Goal: Task Accomplishment & Management: Manage account settings

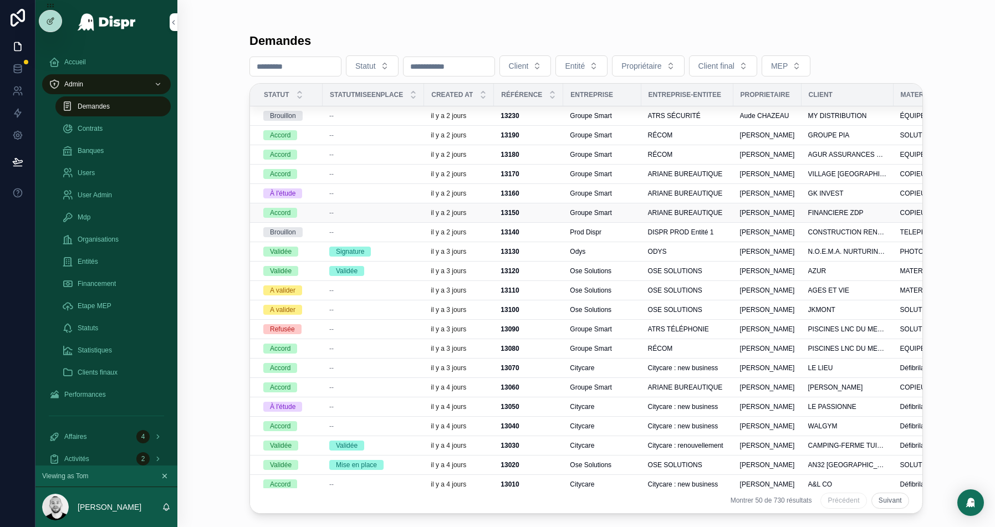
click at [546, 211] on div "13150 13150" at bounding box center [529, 212] width 56 height 9
click at [611, 131] on span "Groupe Smart" at bounding box center [591, 135] width 42 height 9
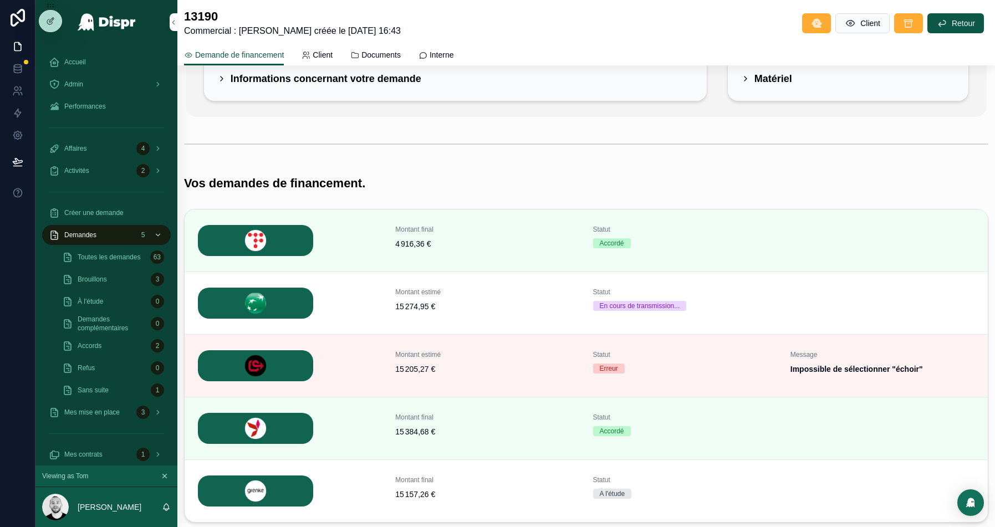
scroll to position [96, 0]
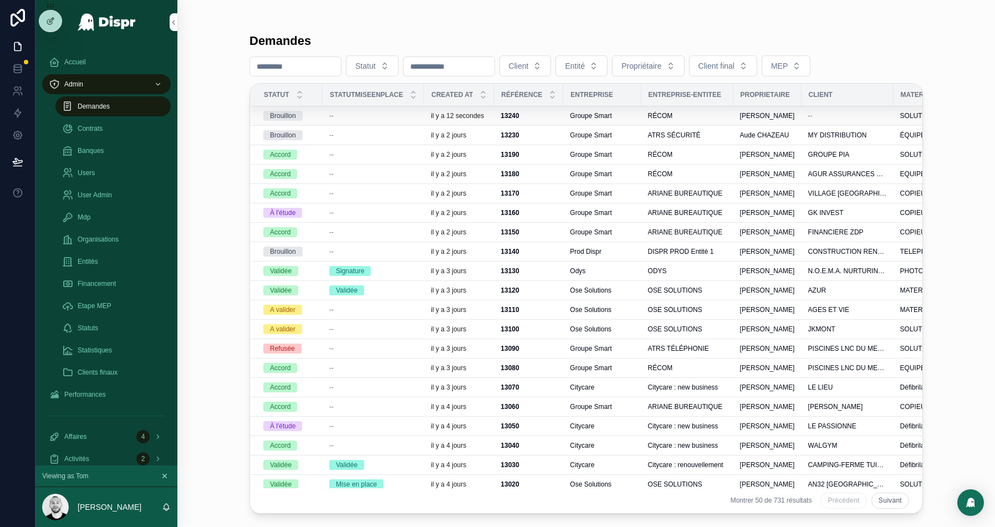
click at [401, 118] on div "--" at bounding box center [373, 115] width 88 height 9
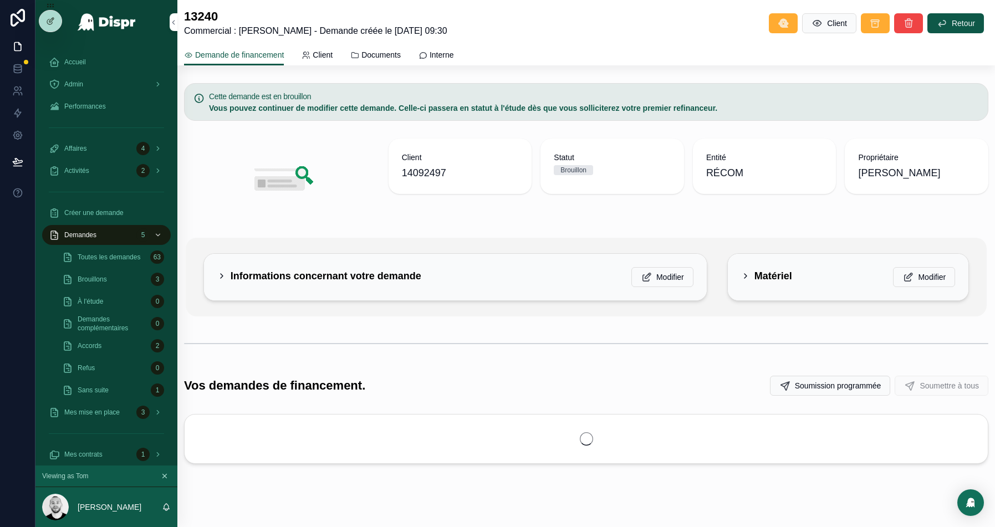
scroll to position [14, 0]
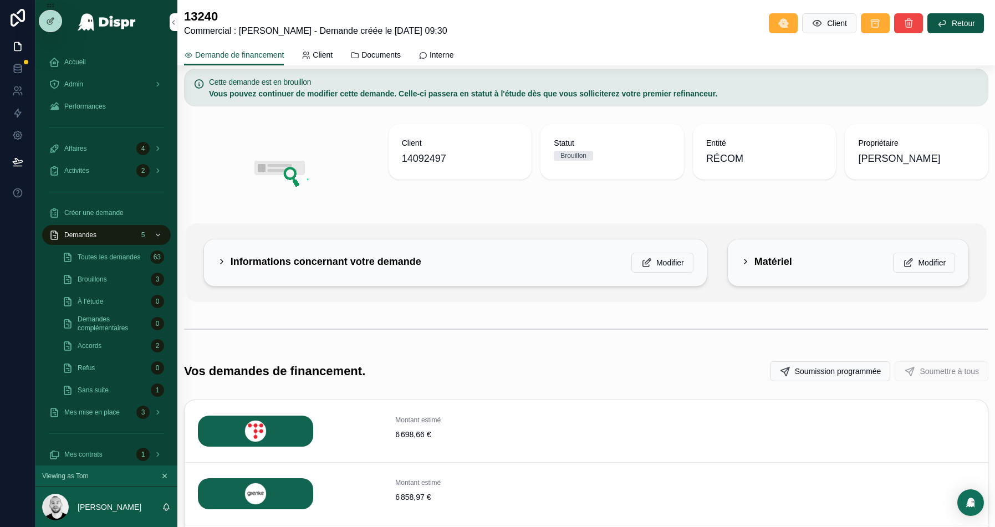
click at [390, 260] on h2 "Informations concernant votre demande" at bounding box center [326, 262] width 191 height 18
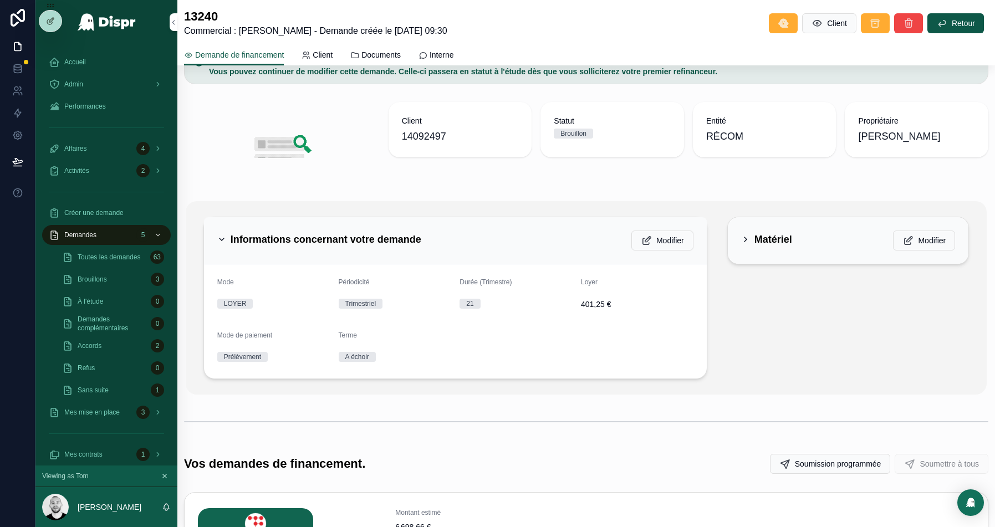
scroll to position [41, 0]
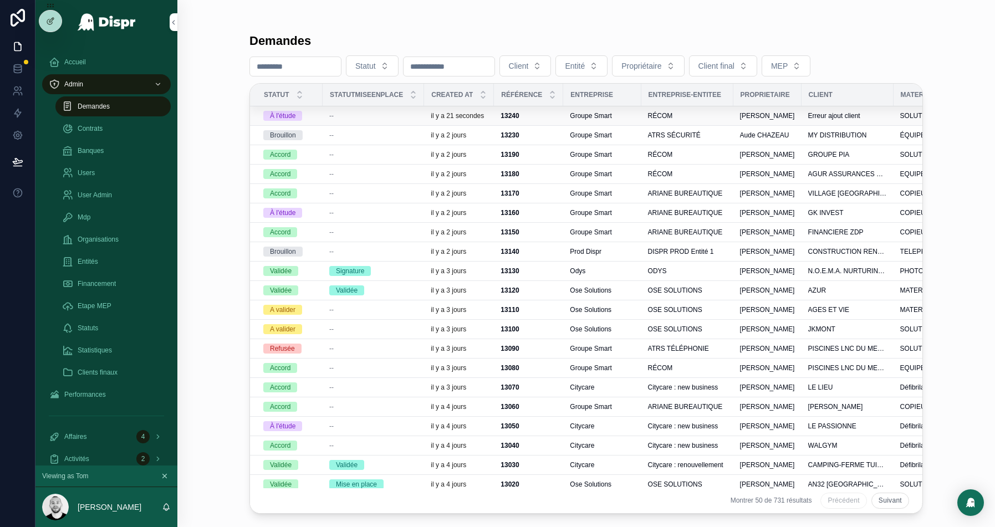
click at [380, 113] on div "--" at bounding box center [373, 115] width 88 height 9
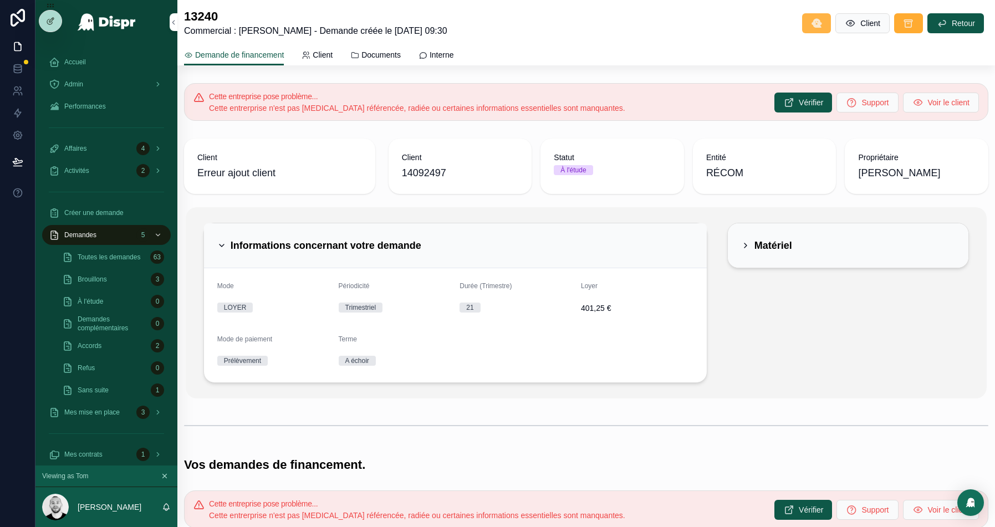
click at [803, 21] on button "scrollable content" at bounding box center [816, 23] width 29 height 20
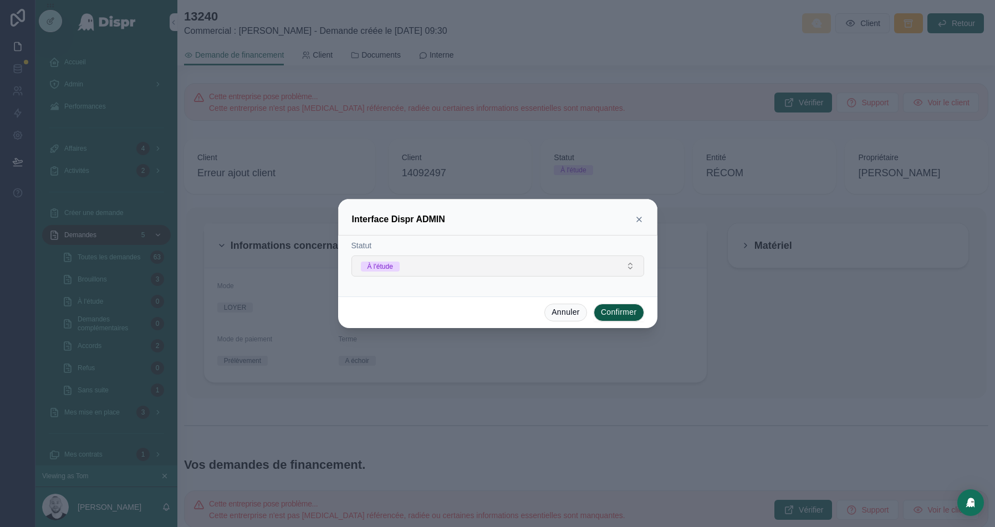
click at [428, 264] on button "À l'étude" at bounding box center [497, 266] width 293 height 21
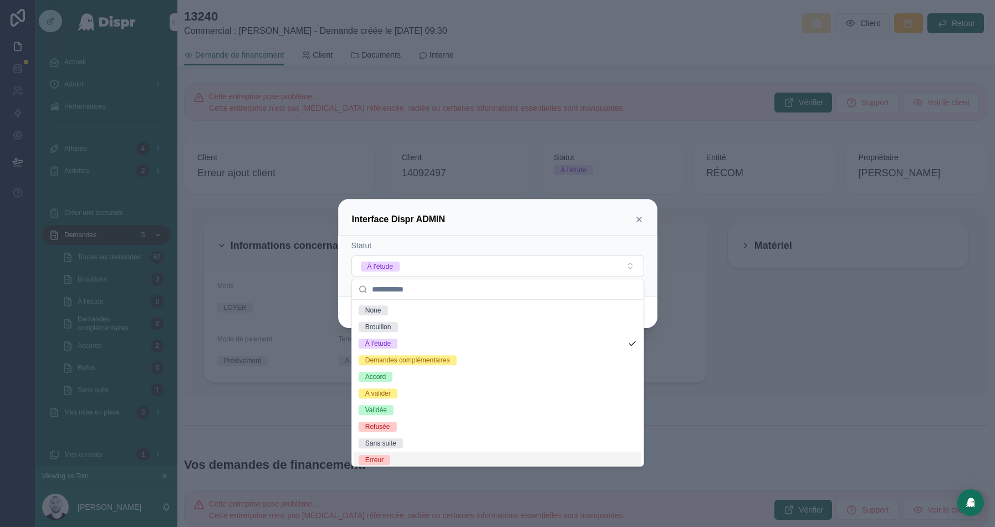
click at [380, 453] on div "Erreur" at bounding box center [497, 460] width 287 height 17
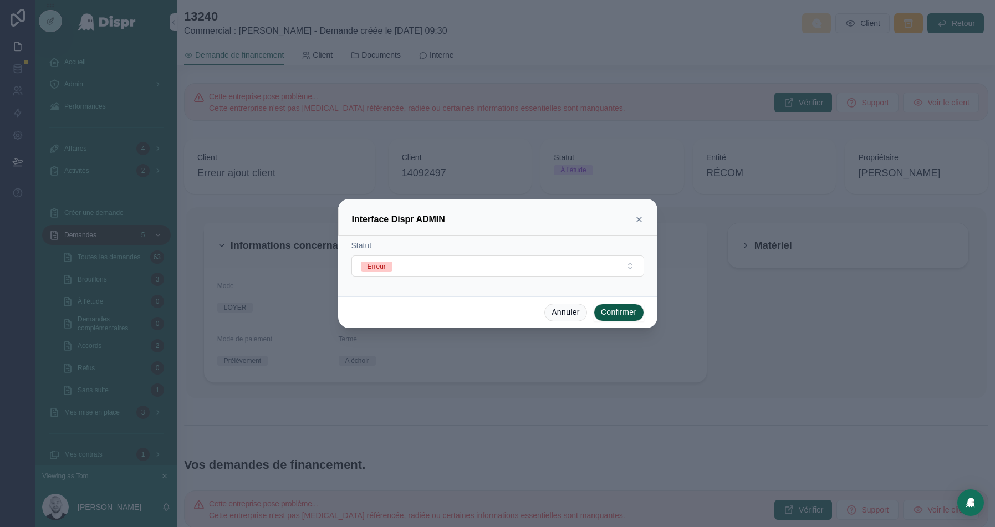
click at [621, 310] on button "Confirmer" at bounding box center [619, 313] width 50 height 18
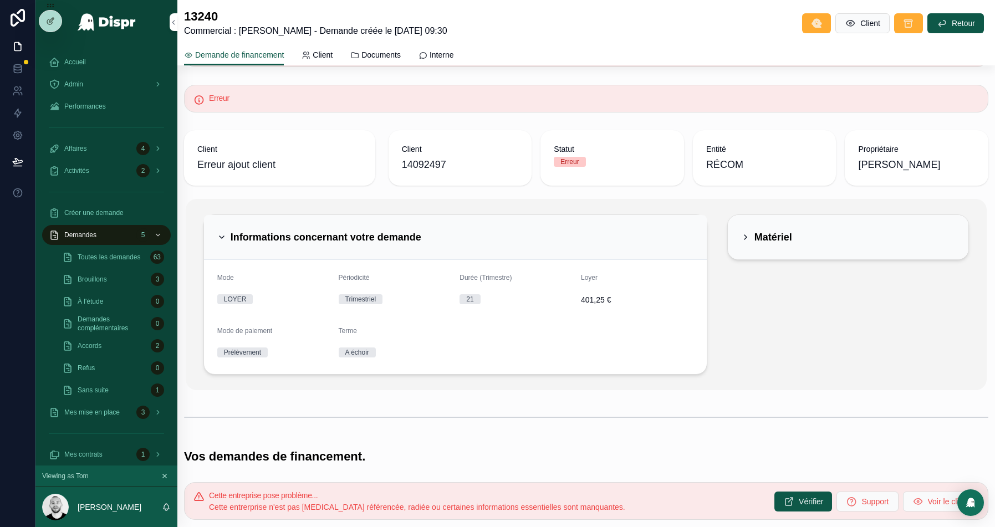
click at [460, 226] on div "Informations concernant votre demande" at bounding box center [455, 237] width 503 height 45
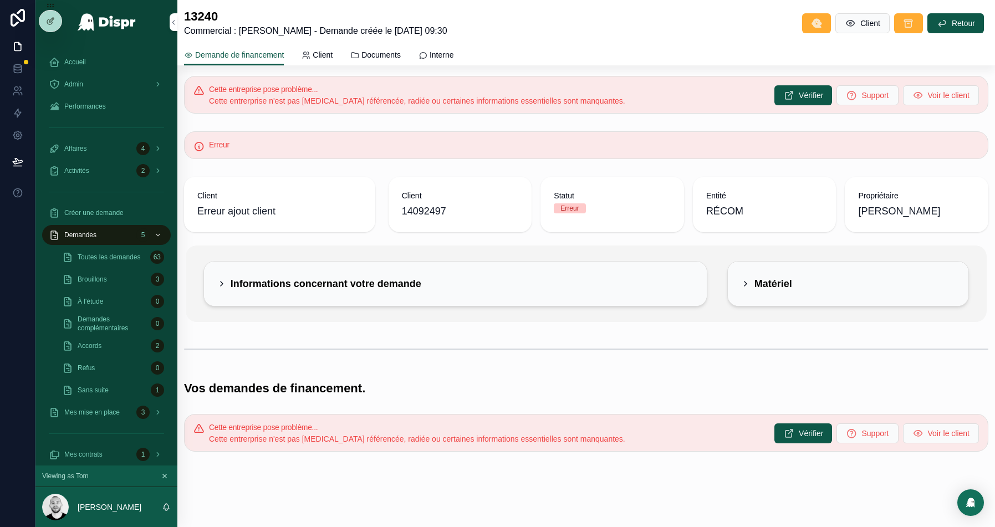
scroll to position [5, 0]
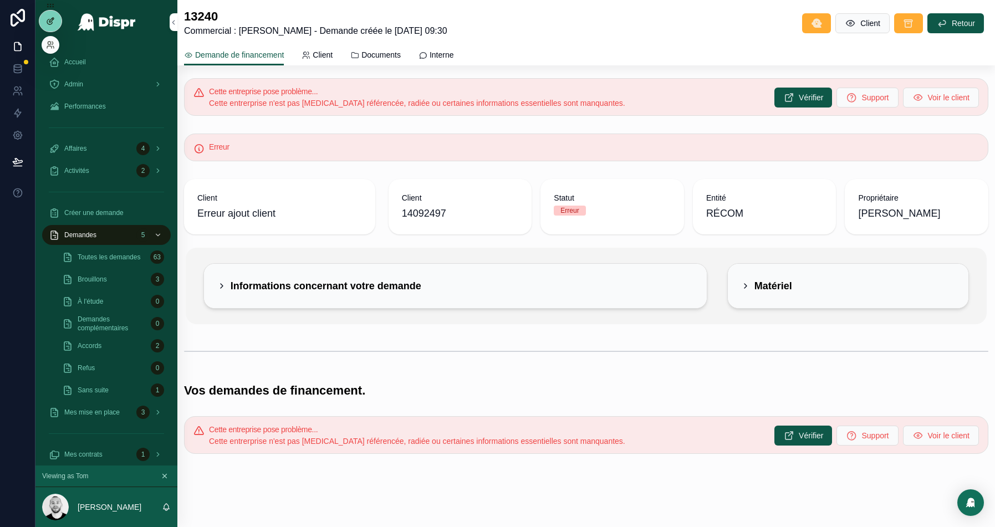
click at [49, 19] on icon at bounding box center [49, 21] width 5 height 5
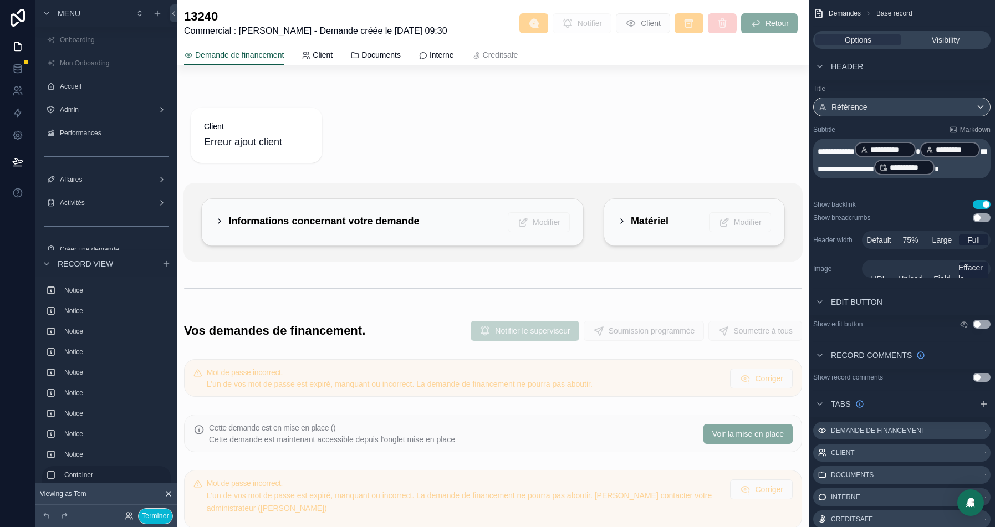
scroll to position [784, 0]
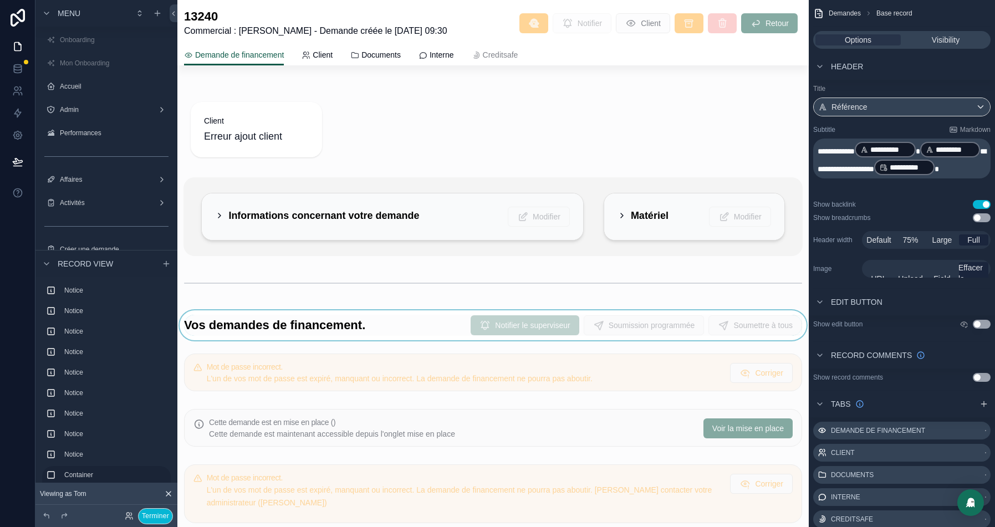
click at [540, 324] on div "scrollable content" at bounding box center [492, 325] width 631 height 30
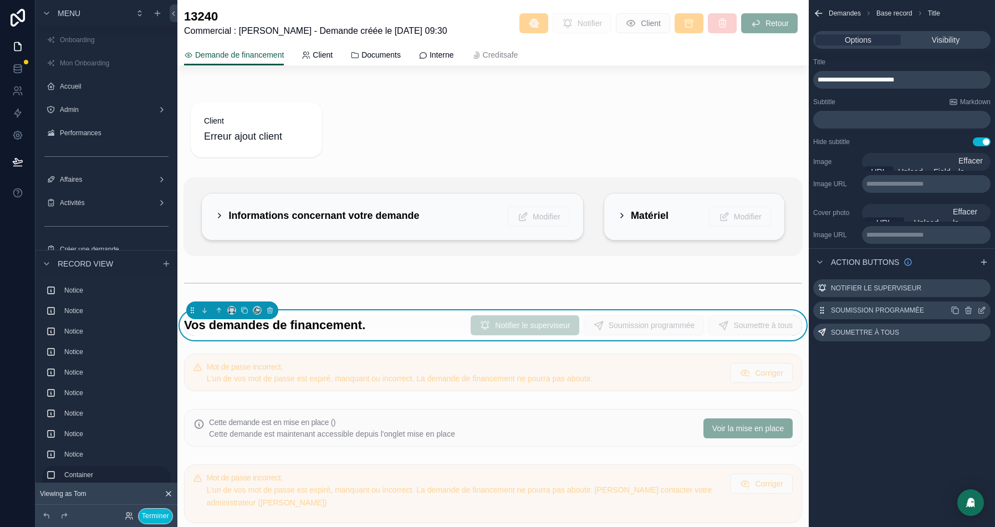
click at [981, 312] on icon "scrollable content" at bounding box center [981, 310] width 9 height 9
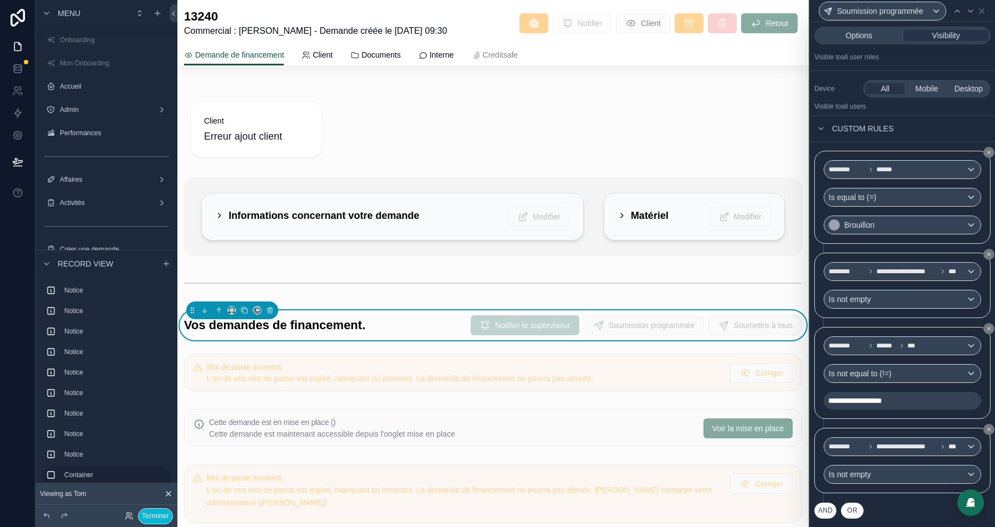
scroll to position [97, 0]
click at [820, 510] on button "AND" at bounding box center [825, 510] width 22 height 16
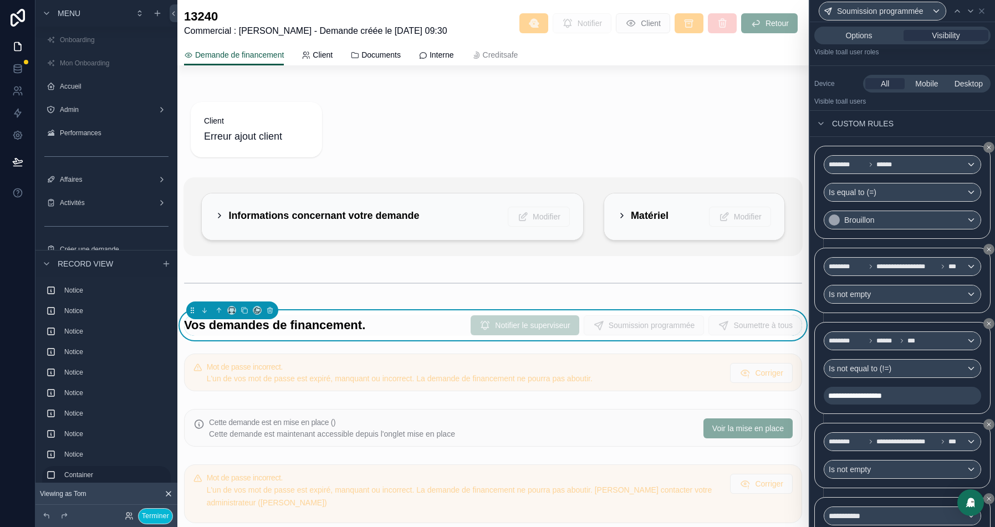
scroll to position [197, 0]
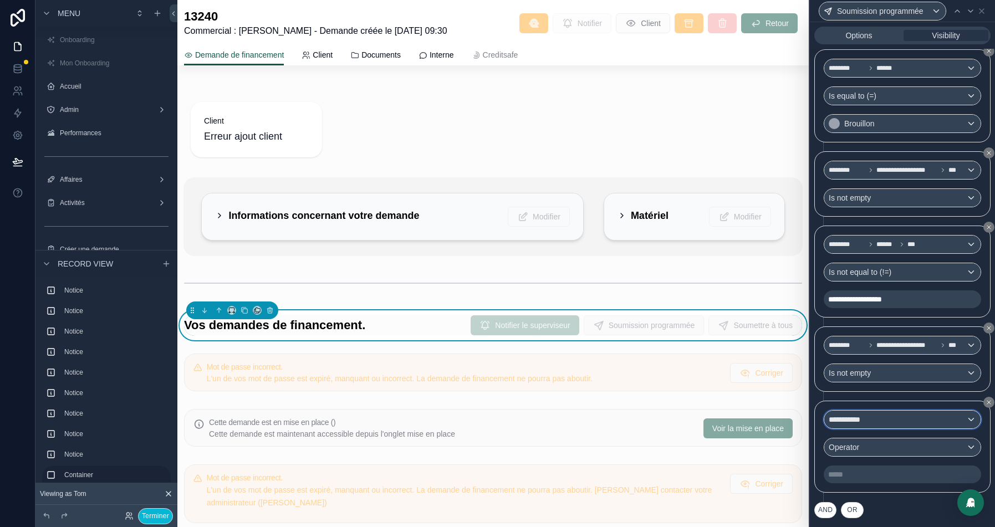
click at [869, 422] on span "**********" at bounding box center [850, 419] width 43 height 11
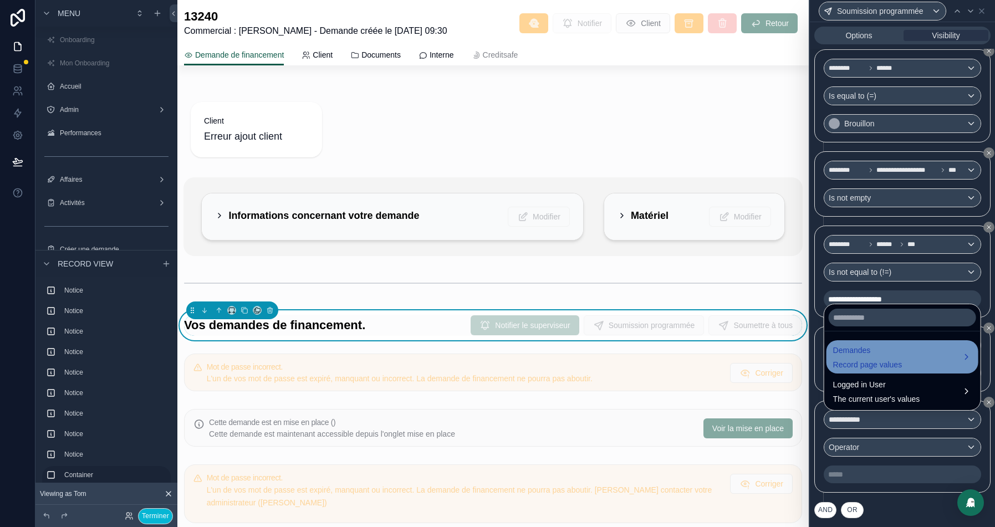
click at [875, 355] on span "Demandes" at bounding box center [867, 350] width 69 height 13
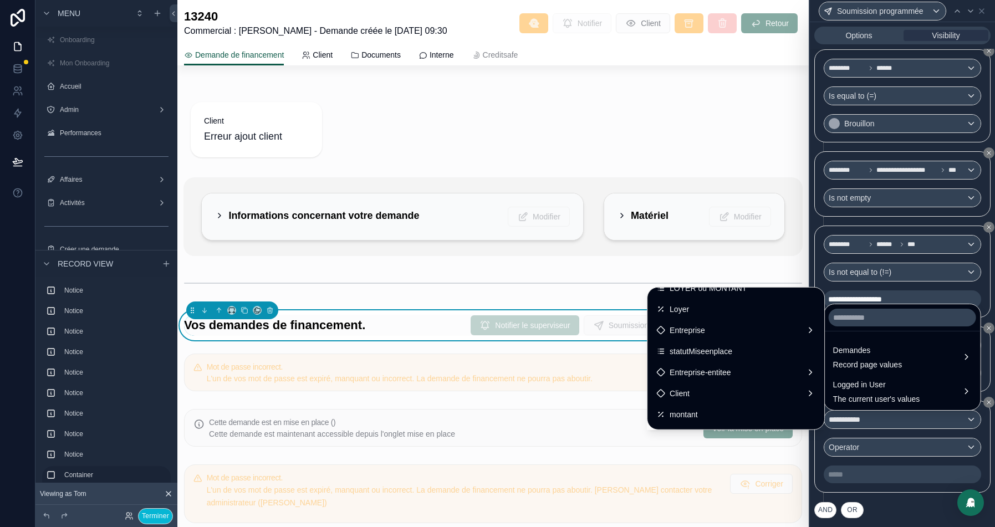
scroll to position [68, 0]
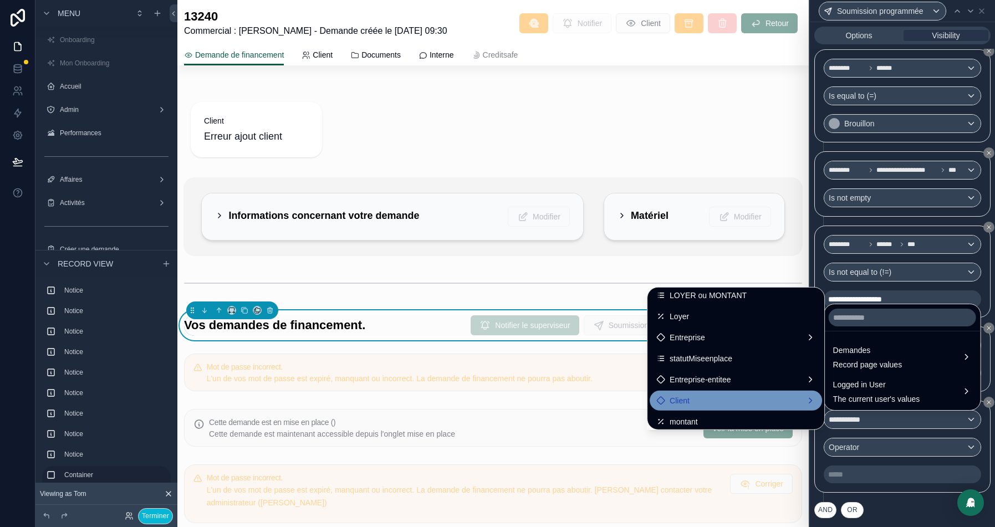
click at [673, 406] on div "Client" at bounding box center [735, 400] width 159 height 13
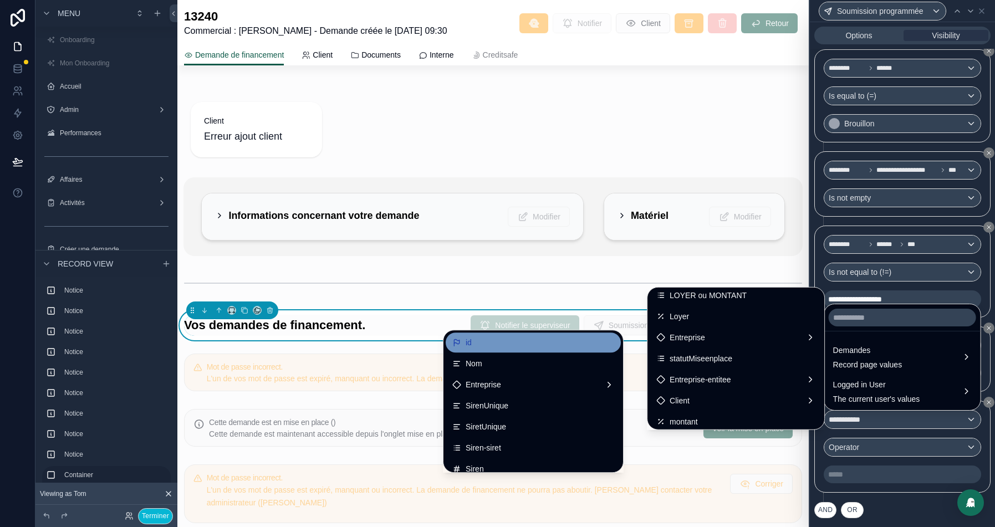
scroll to position [57, 0]
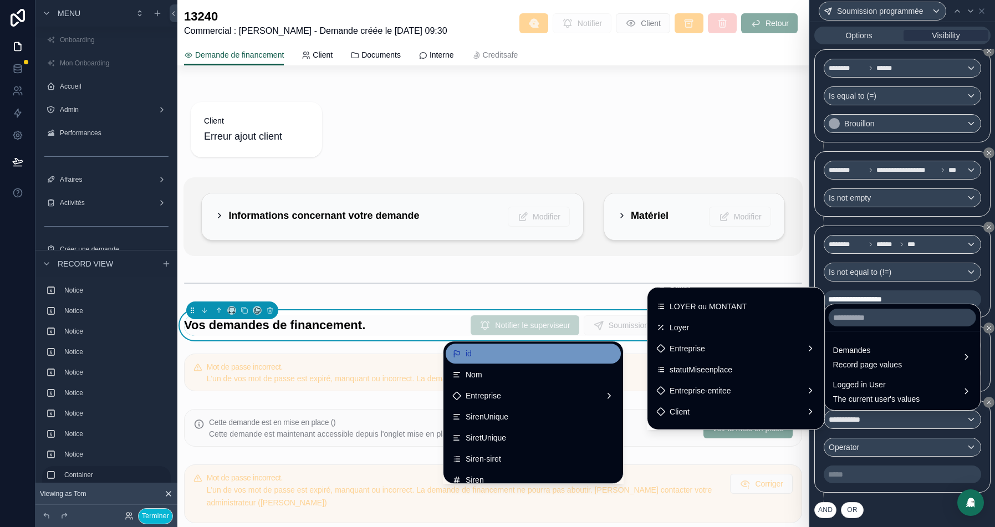
click at [458, 353] on div "id" at bounding box center [533, 353] width 162 height 13
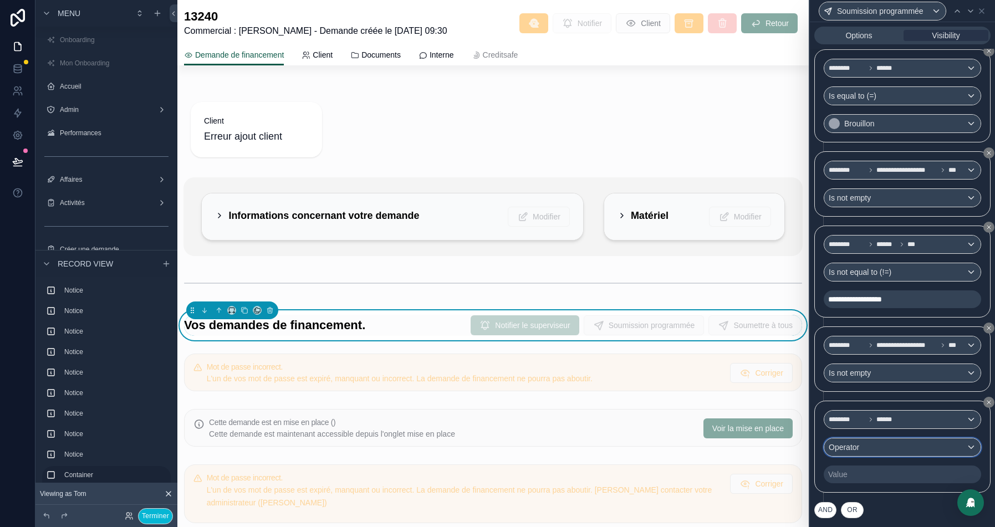
click at [895, 452] on div "Operator" at bounding box center [902, 447] width 156 height 18
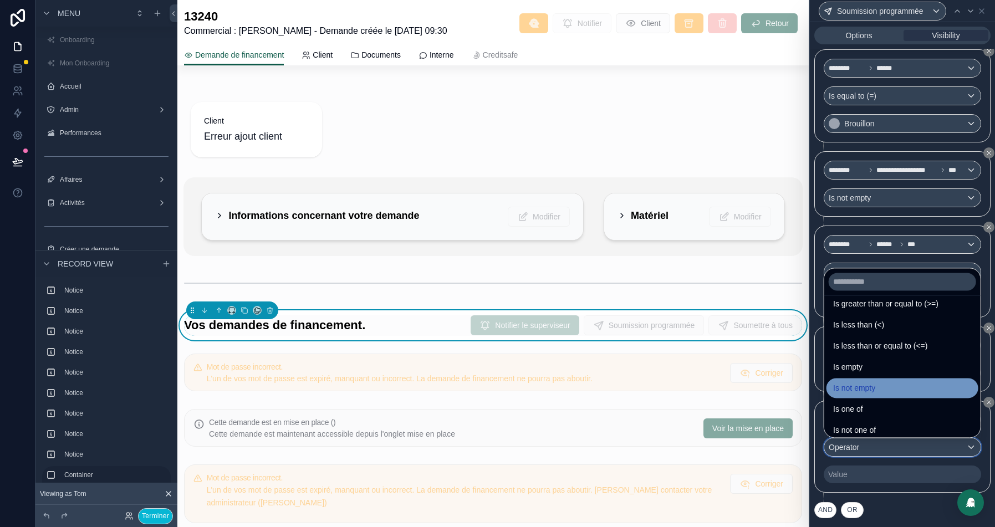
scroll to position [78, 0]
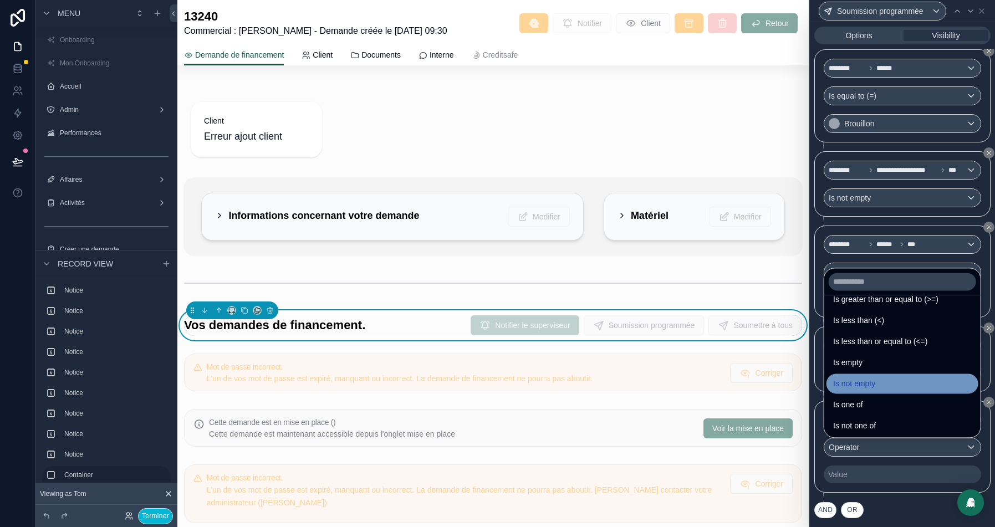
click at [894, 386] on div "Is not empty" at bounding box center [902, 383] width 139 height 13
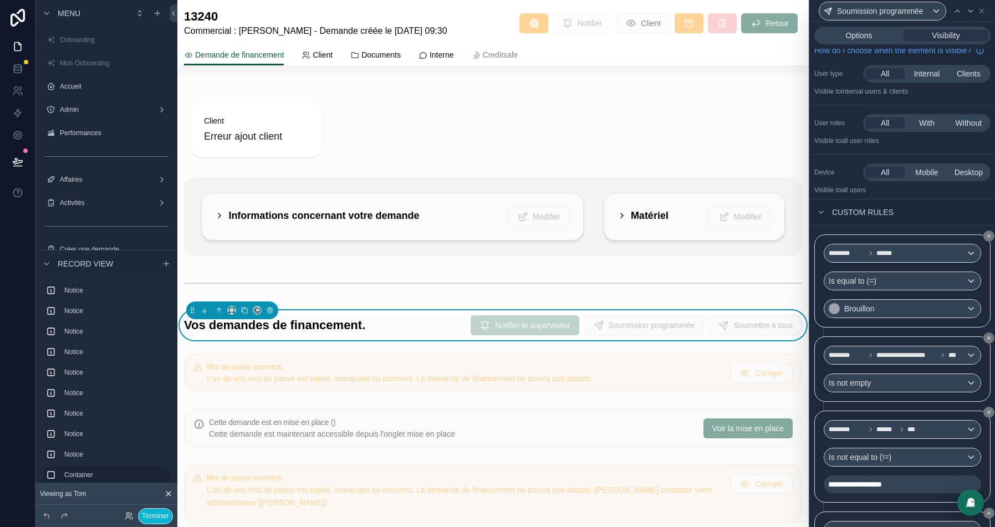
scroll to position [0, 0]
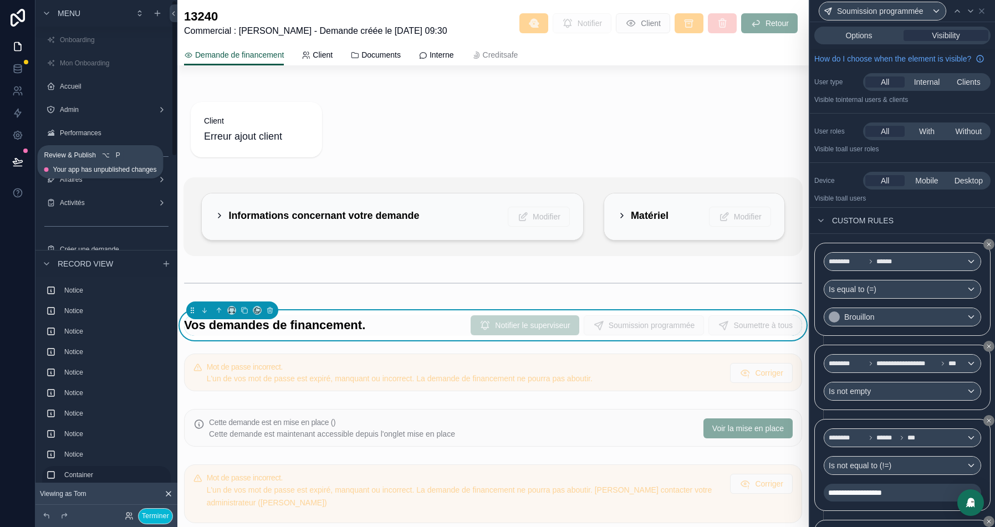
click at [21, 165] on icon at bounding box center [17, 161] width 11 height 11
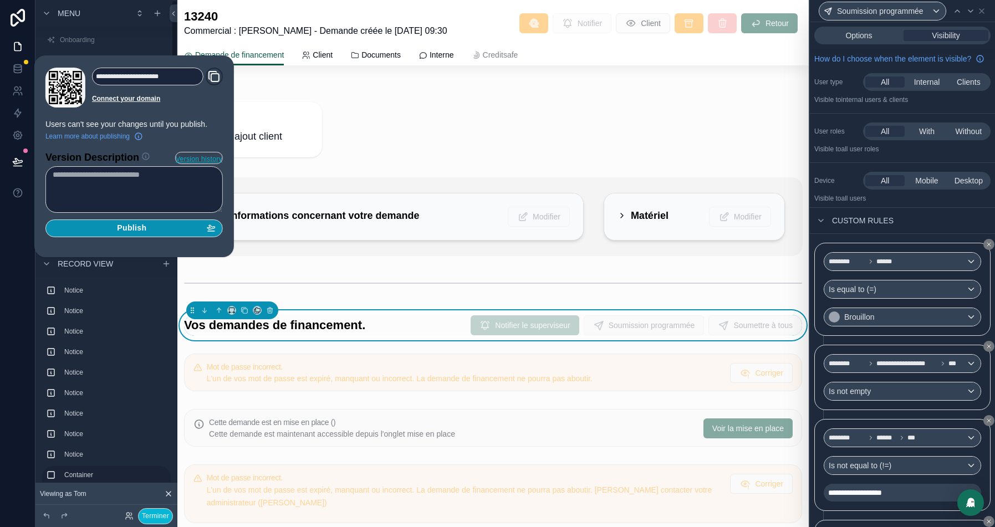
click at [121, 227] on span "Publish" at bounding box center [131, 228] width 29 height 10
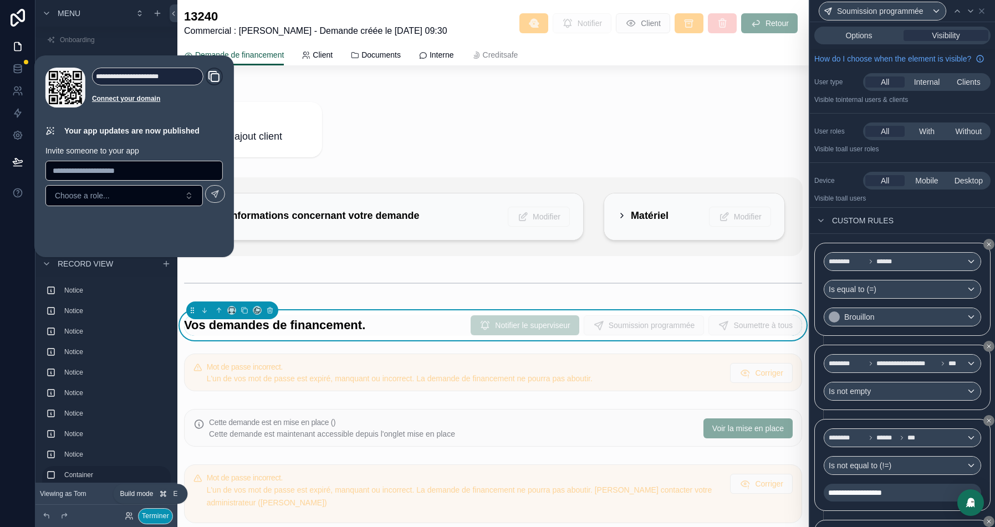
click at [154, 515] on button "Terminer" at bounding box center [155, 516] width 35 height 16
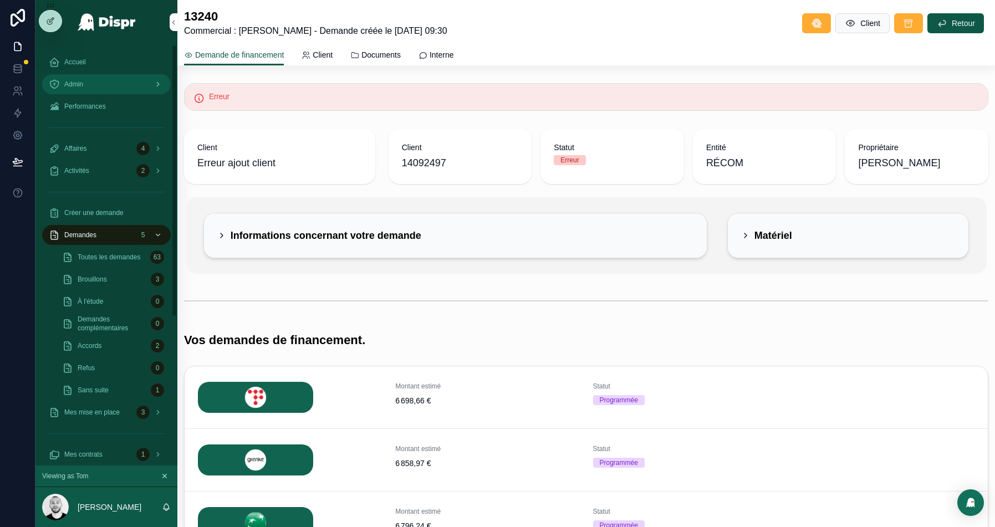
click at [71, 83] on span "Admin" at bounding box center [73, 84] width 19 height 9
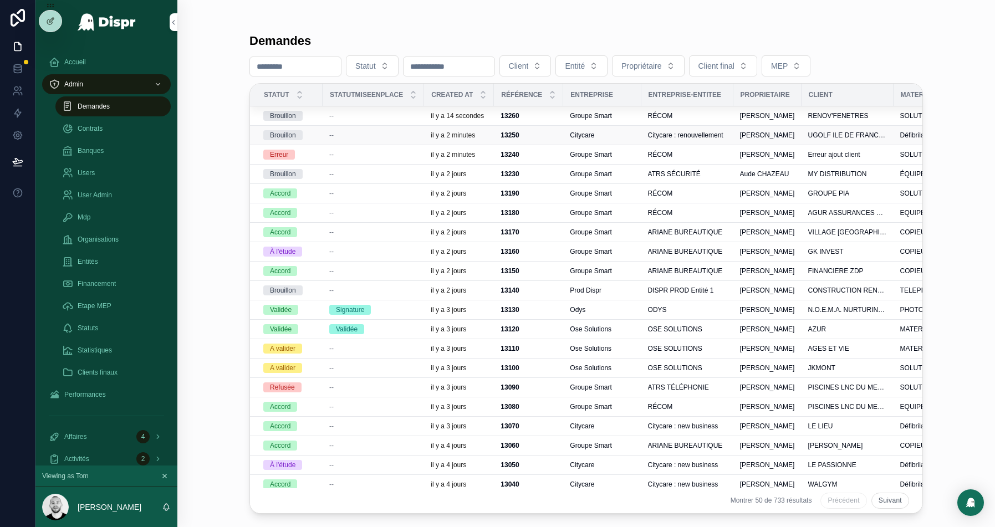
click at [686, 132] on span "Citycare : renouvellement" at bounding box center [685, 135] width 75 height 9
click at [357, 116] on div "--" at bounding box center [373, 115] width 88 height 9
click at [334, 117] on span "--" at bounding box center [331, 115] width 4 height 9
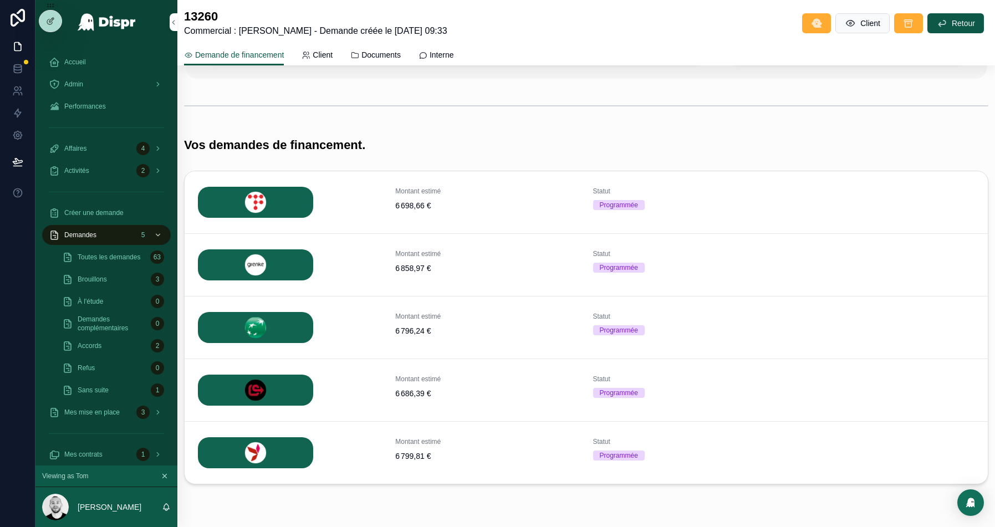
scroll to position [185, 0]
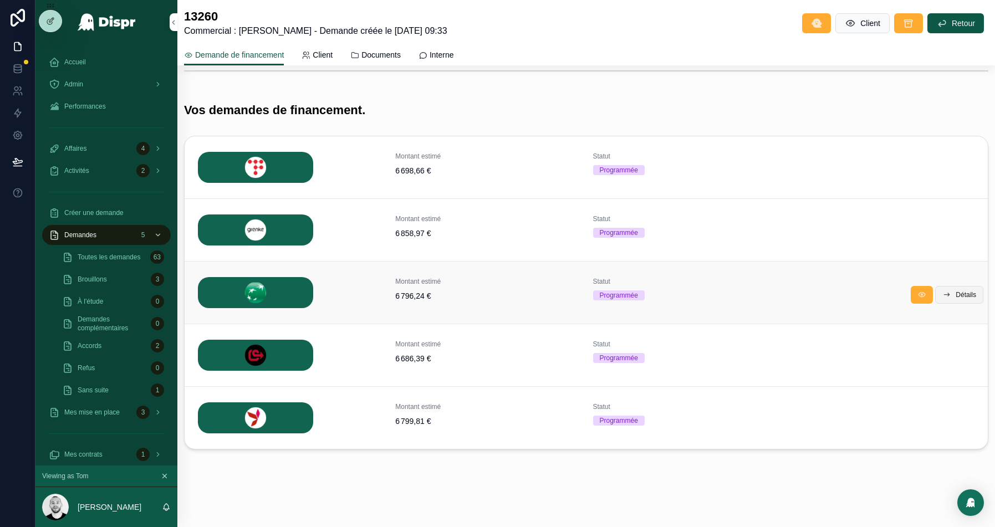
click at [960, 294] on span "Détails" at bounding box center [966, 294] width 21 height 9
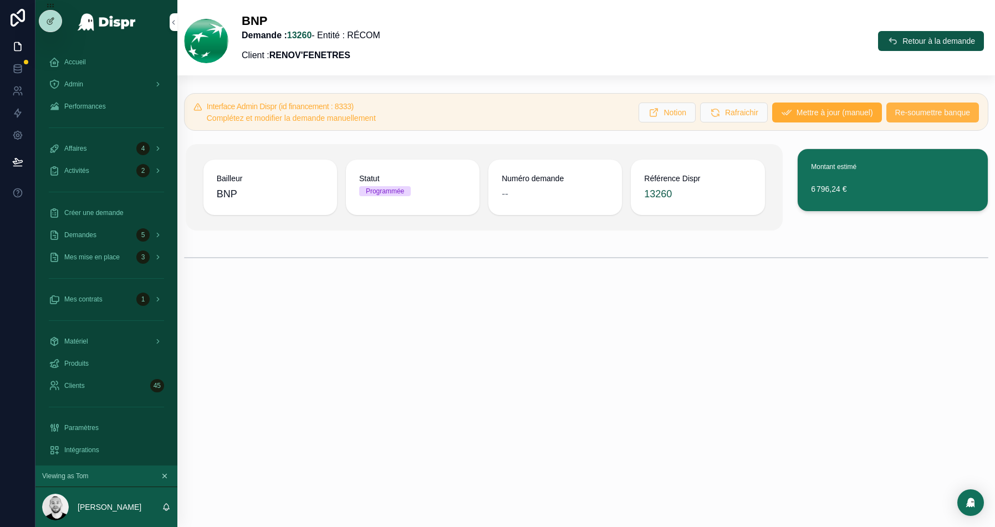
click at [918, 111] on span "Re-soumettre banque" at bounding box center [932, 112] width 75 height 11
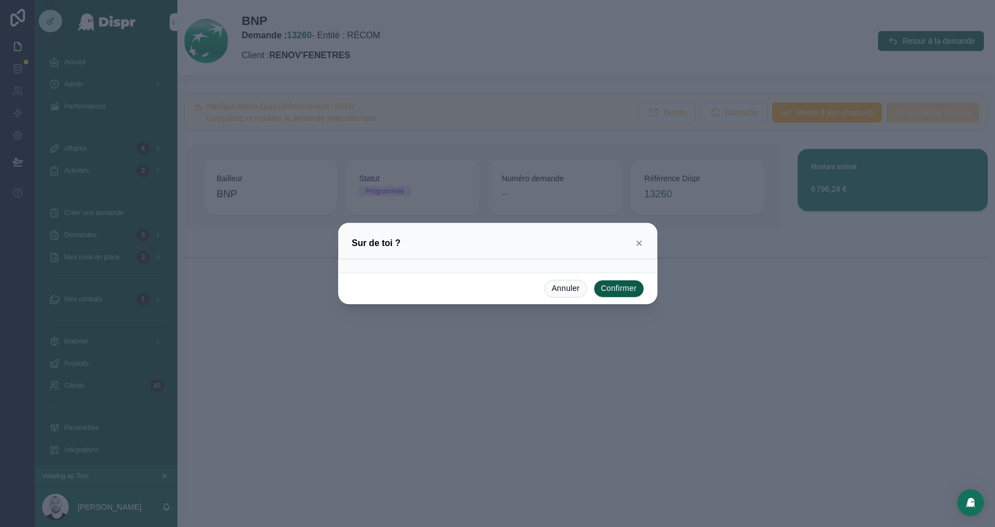
click at [621, 284] on button "Confirmer" at bounding box center [619, 289] width 50 height 18
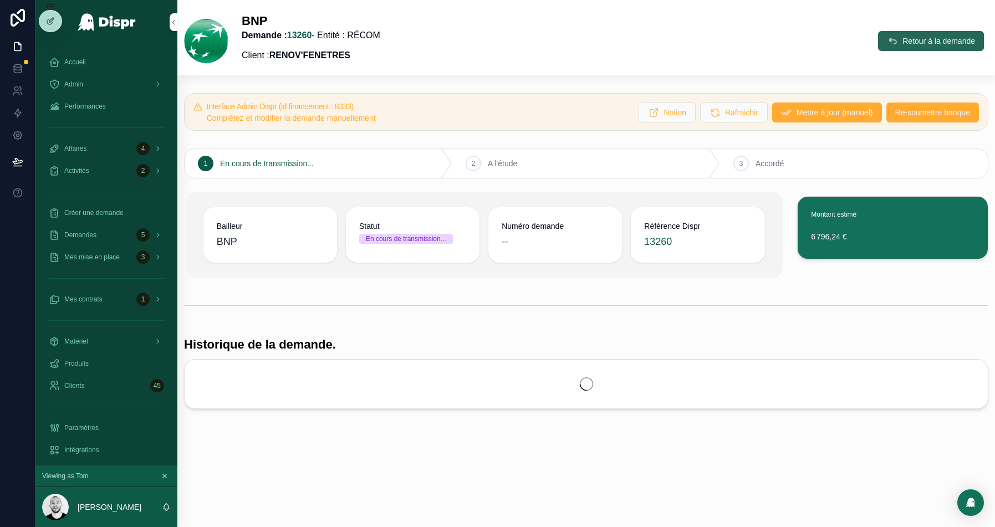
click at [919, 34] on button "Retour à la demande" at bounding box center [931, 41] width 106 height 20
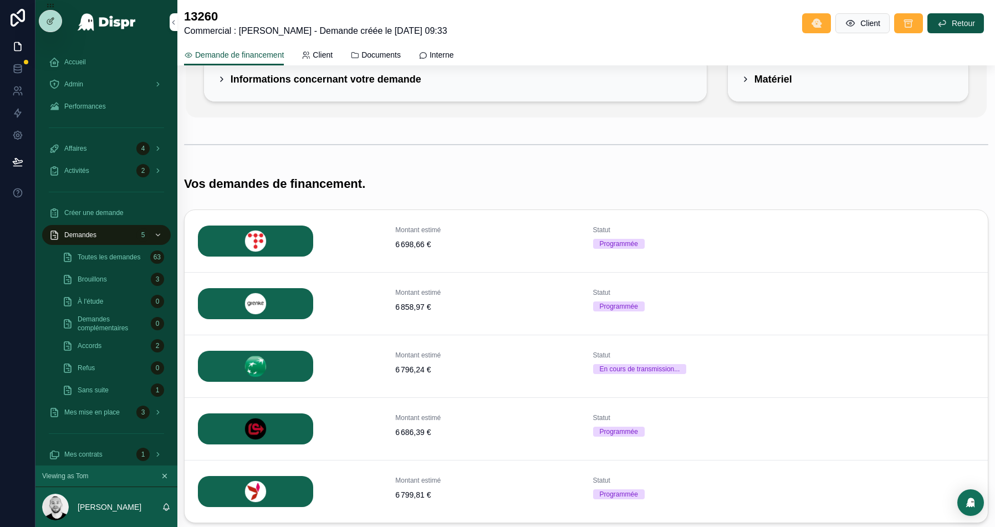
scroll to position [118, 0]
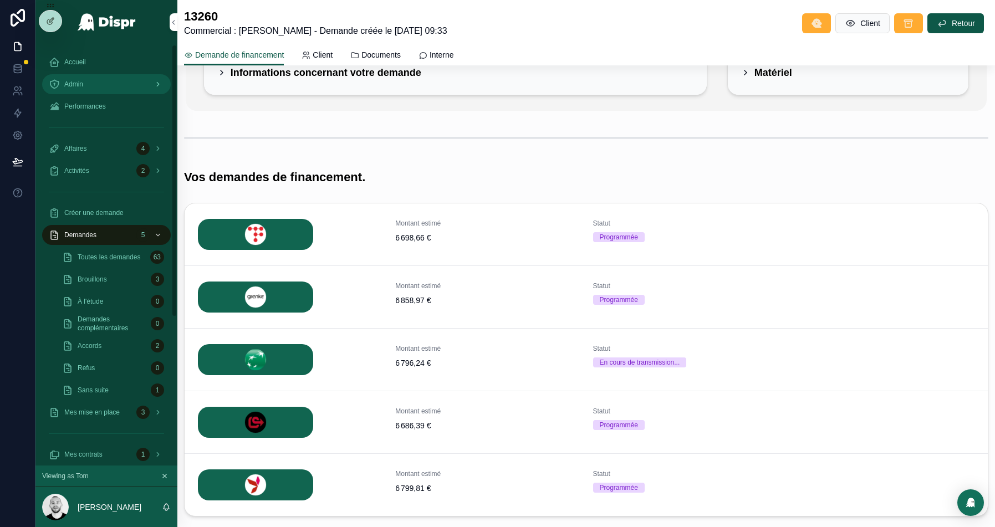
click at [89, 85] on div "Admin" at bounding box center [106, 84] width 115 height 18
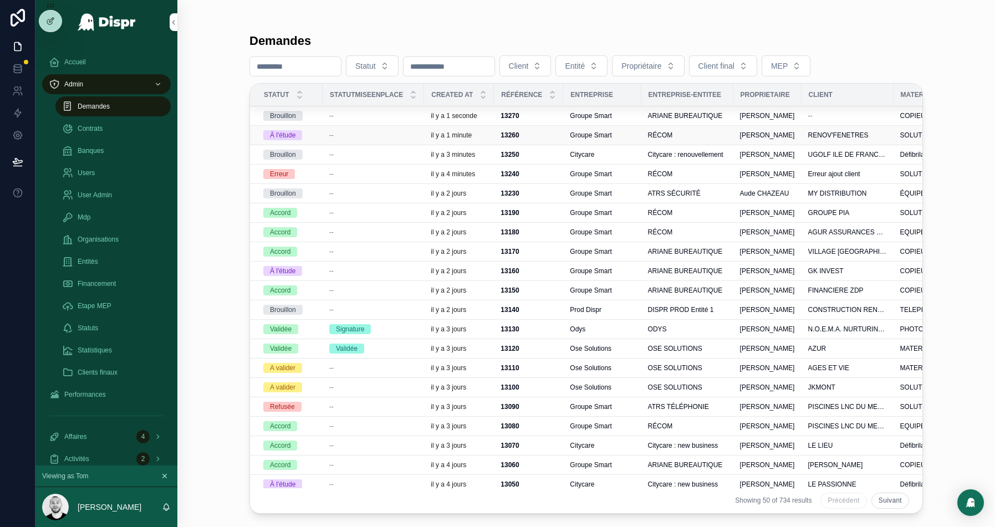
click at [355, 134] on div "--" at bounding box center [373, 135] width 88 height 9
click at [346, 155] on div "--" at bounding box center [373, 154] width 88 height 9
click at [343, 115] on div "--" at bounding box center [373, 115] width 88 height 9
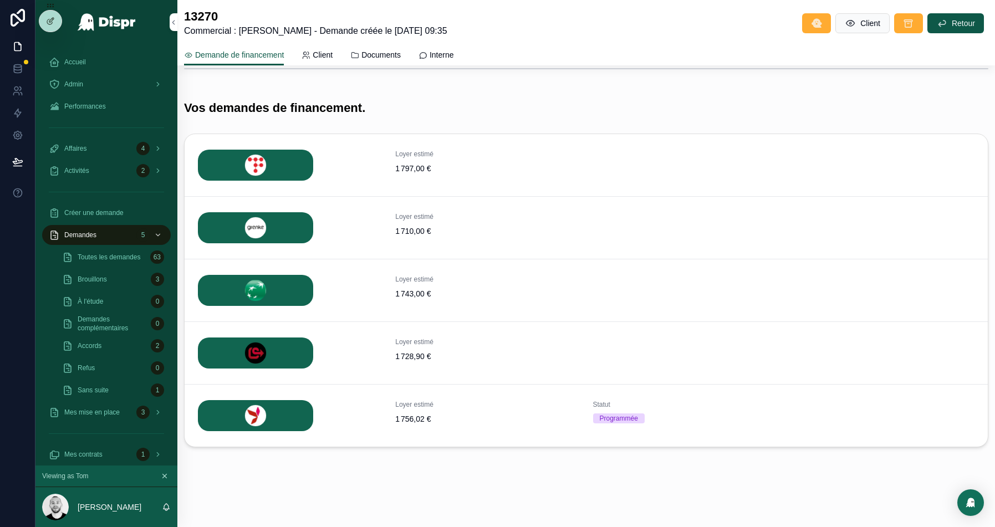
scroll to position [185, 0]
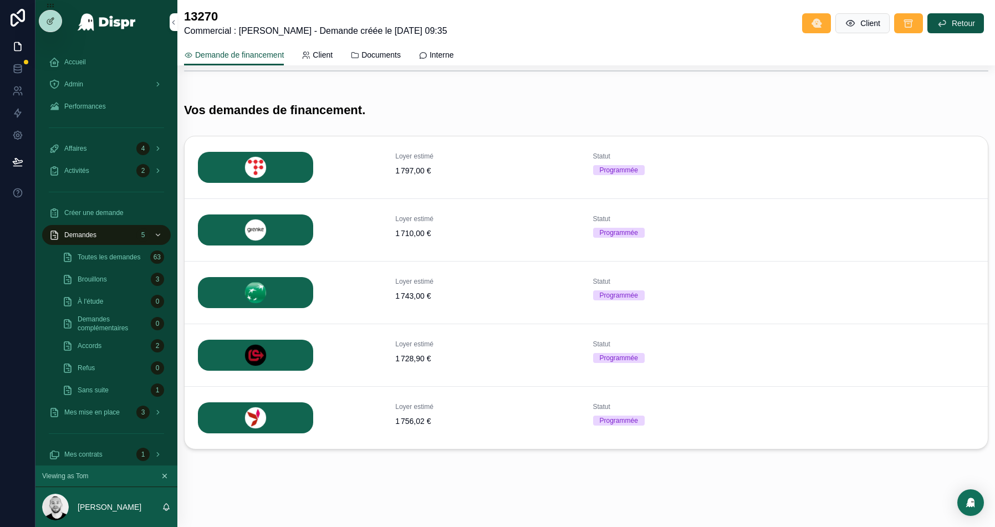
click at [0, 0] on span "Détails" at bounding box center [0, 0] width 0 height 0
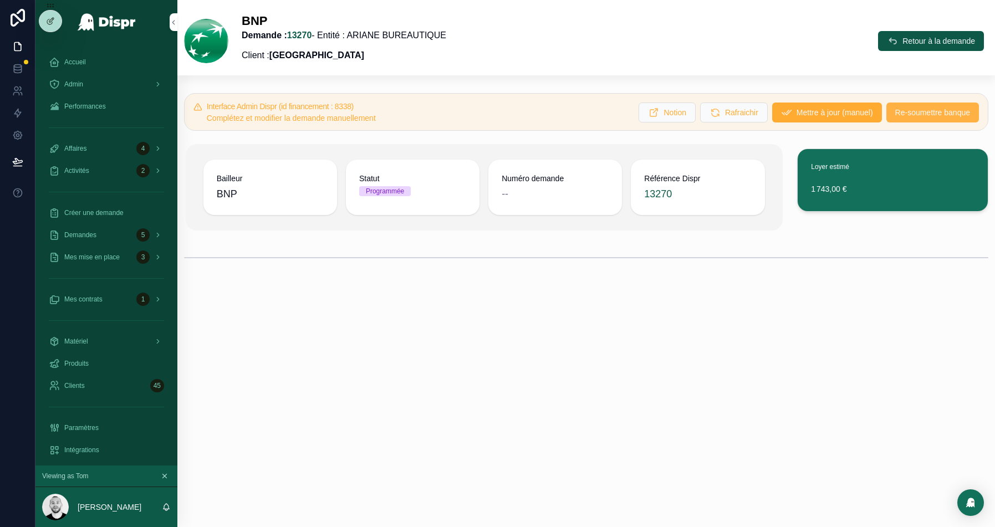
click at [921, 113] on span "Re-soumettre banque" at bounding box center [932, 112] width 75 height 11
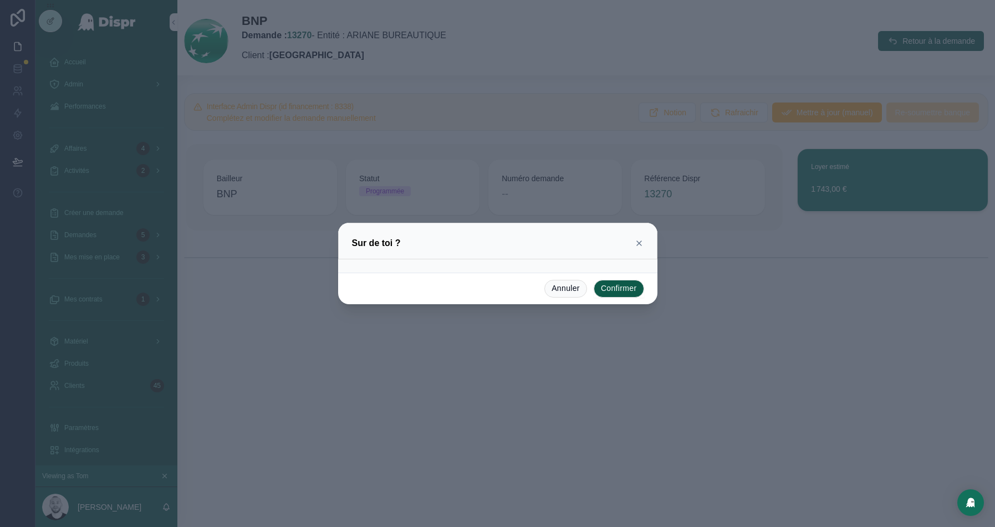
click at [615, 287] on button "Confirmer" at bounding box center [619, 289] width 50 height 18
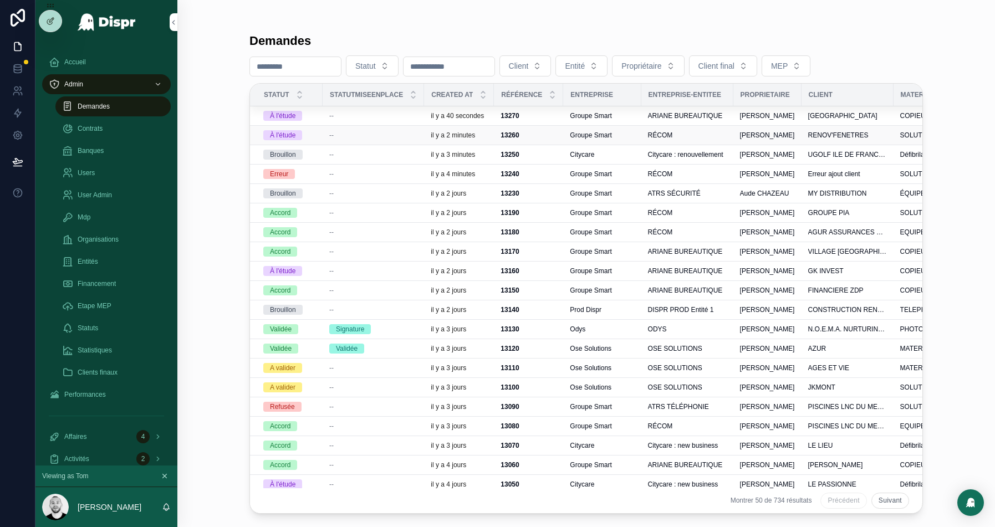
click at [378, 134] on div "--" at bounding box center [373, 135] width 88 height 9
click at [361, 115] on div "--" at bounding box center [373, 115] width 88 height 9
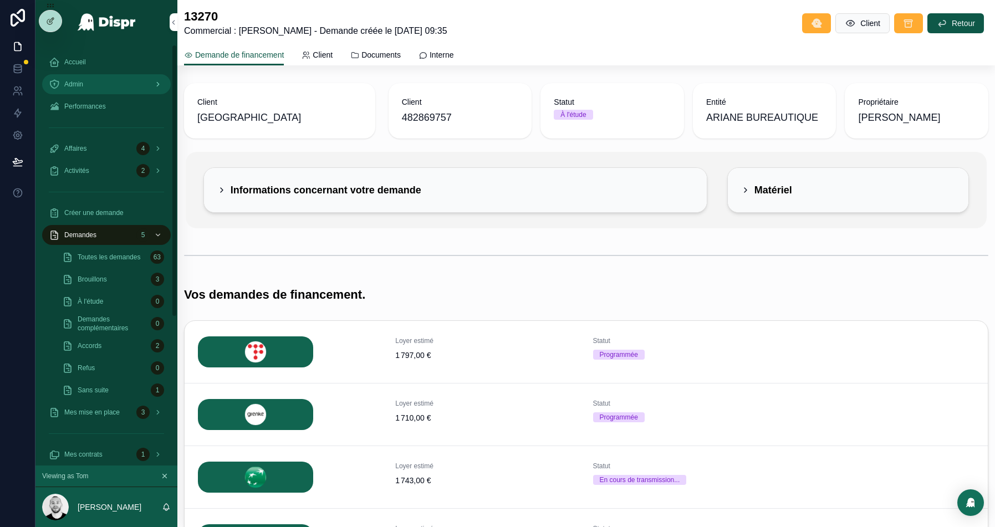
click at [60, 87] on div "Admin" at bounding box center [106, 84] width 115 height 18
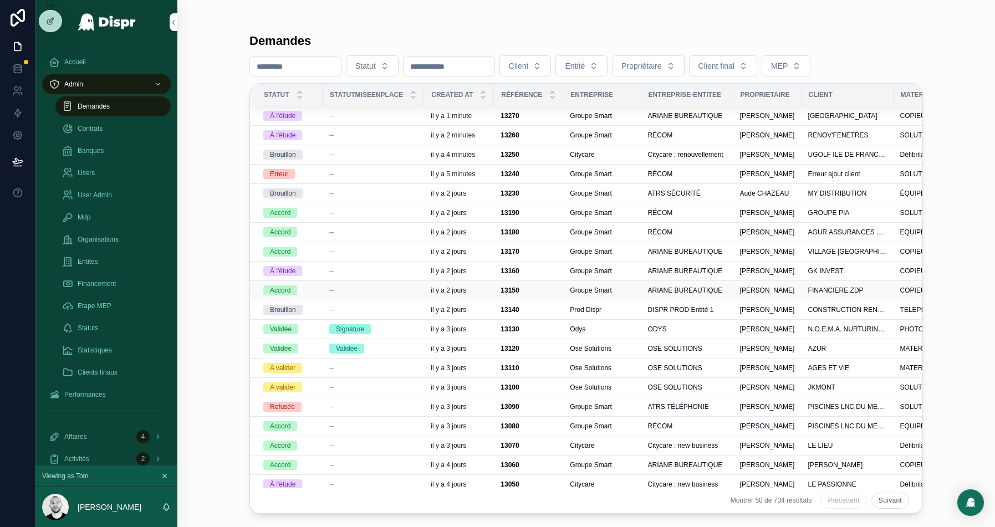
click at [353, 287] on div "--" at bounding box center [373, 290] width 88 height 9
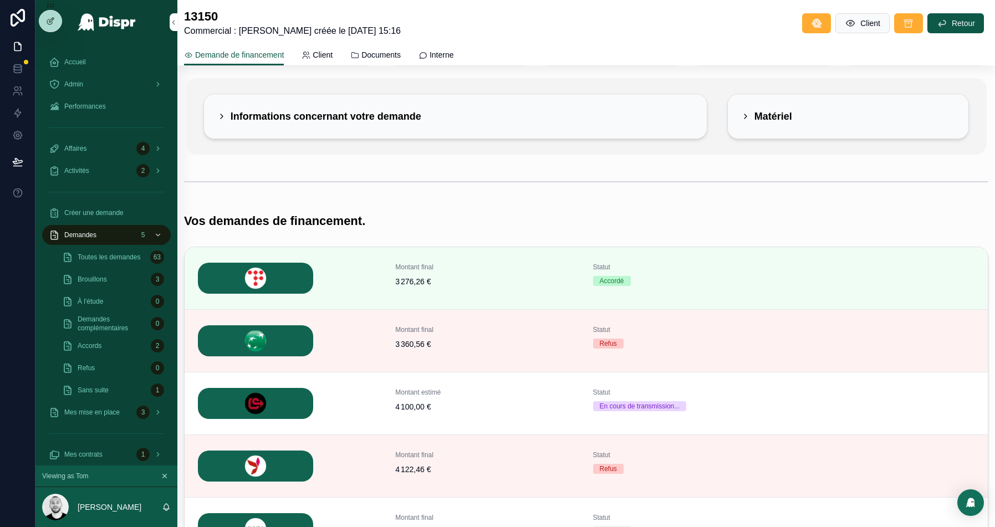
scroll to position [101, 0]
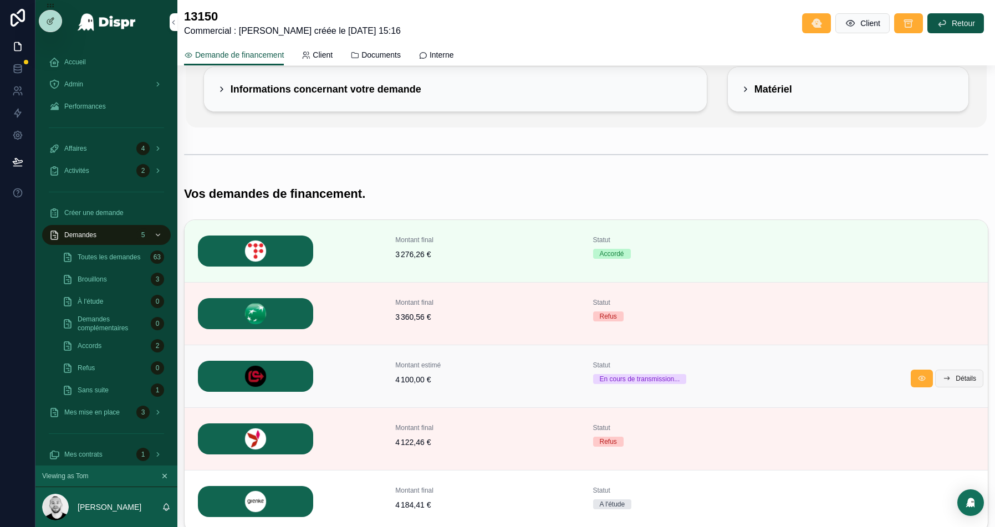
click at [966, 376] on span "Détails" at bounding box center [966, 378] width 21 height 9
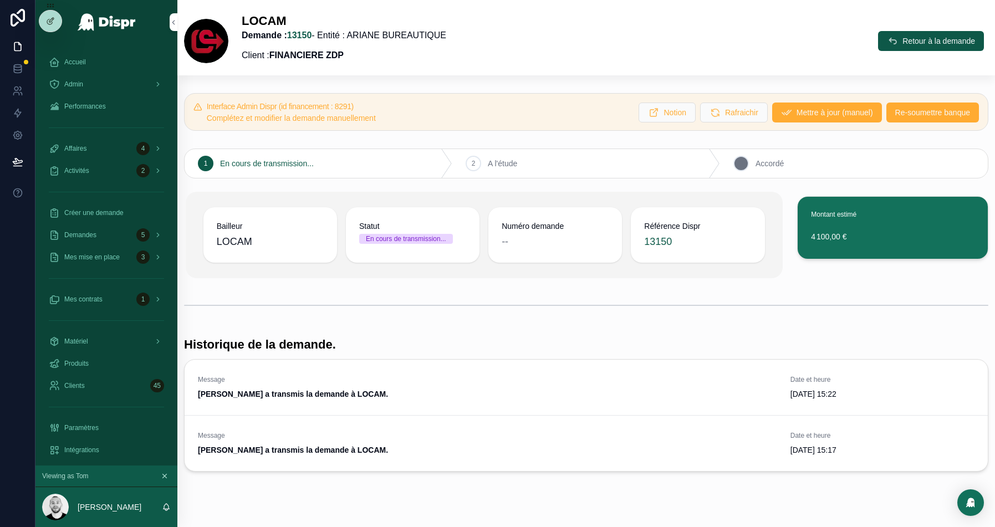
scroll to position [18, 0]
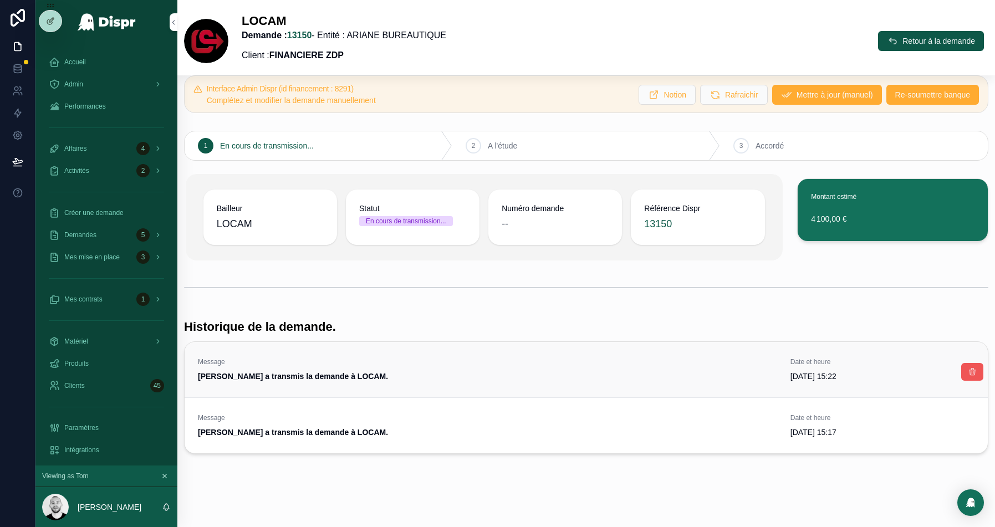
click at [966, 368] on button "scrollable content" at bounding box center [972, 372] width 22 height 18
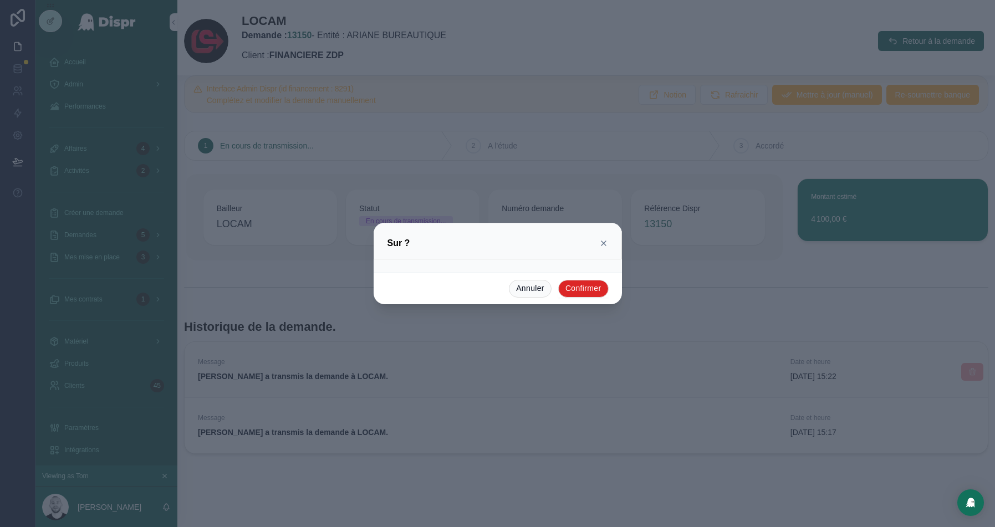
click at [577, 294] on button "Confirmer" at bounding box center [583, 289] width 50 height 18
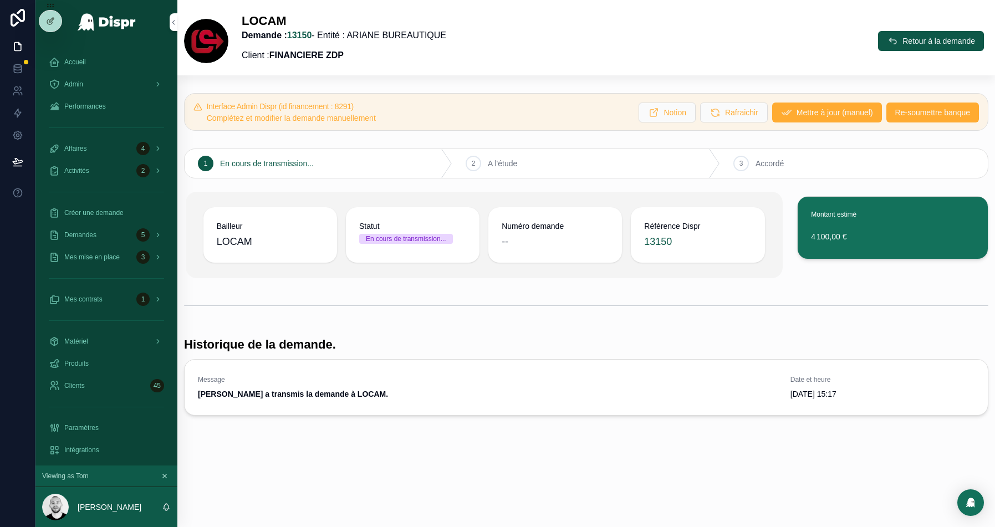
scroll to position [0, 0]
click at [898, 114] on span "Re-soumettre banque" at bounding box center [932, 112] width 75 height 11
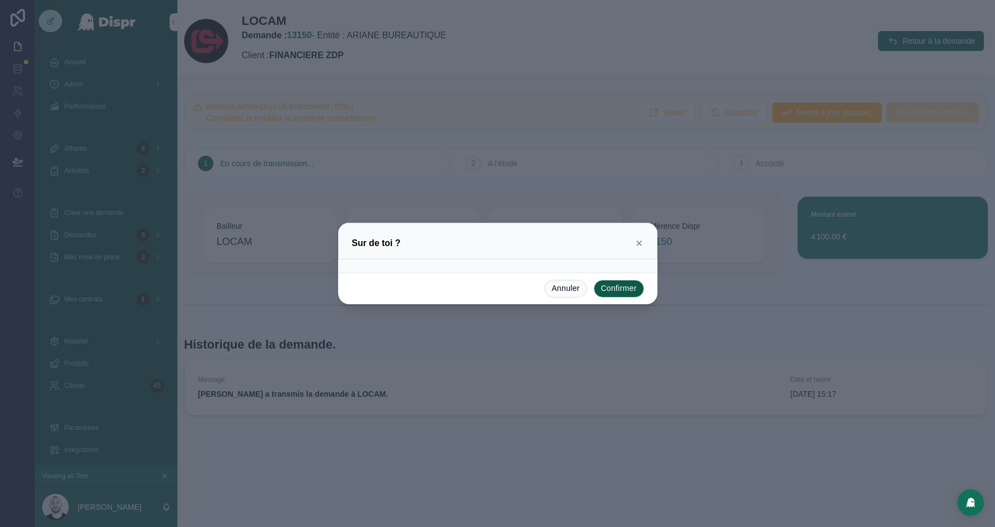
click at [611, 293] on button "Confirmer" at bounding box center [619, 289] width 50 height 18
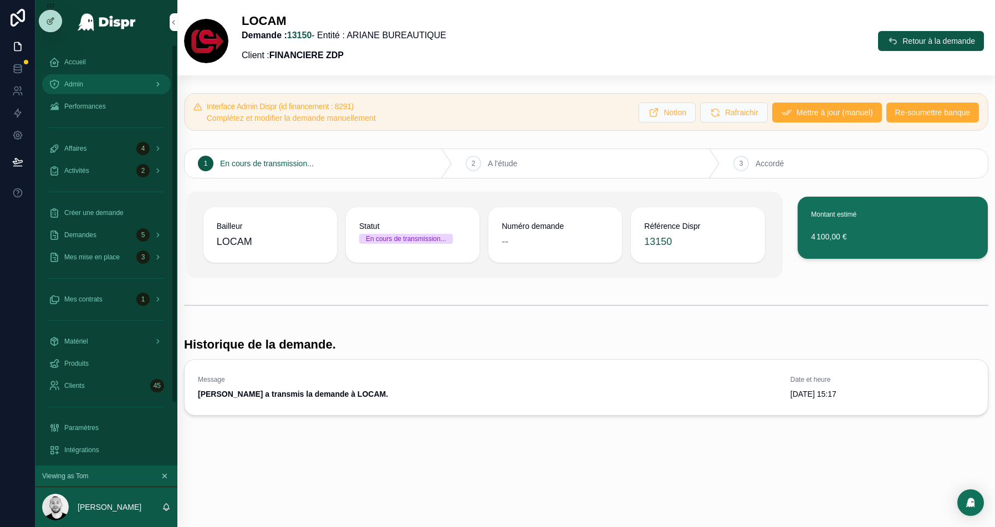
click at [83, 82] on span "Admin" at bounding box center [73, 84] width 19 height 9
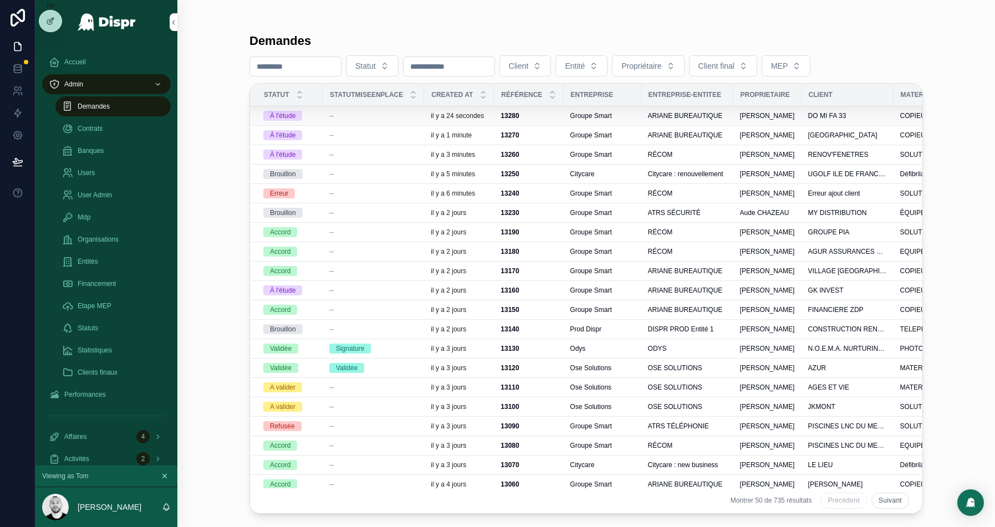
click at [344, 116] on div "--" at bounding box center [373, 115] width 88 height 9
click at [381, 131] on div "--" at bounding box center [373, 135] width 88 height 9
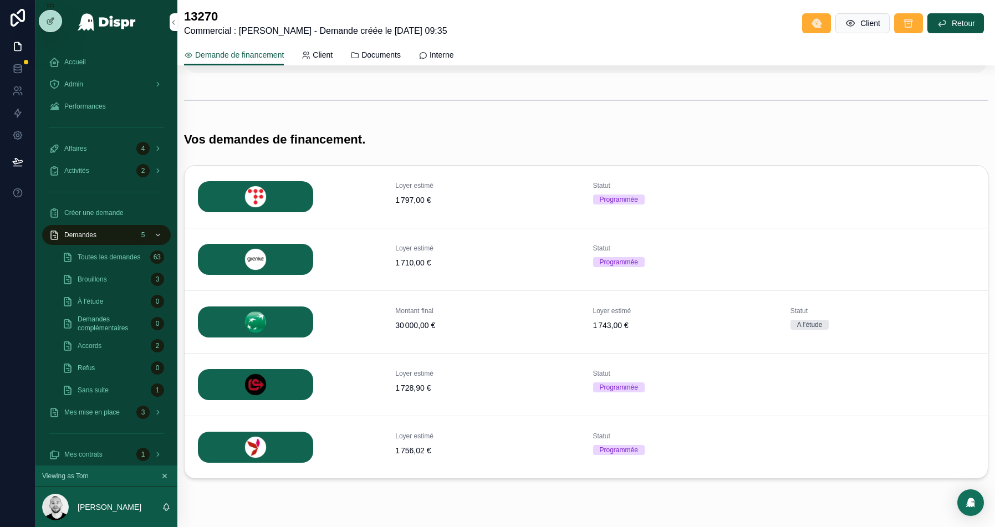
scroll to position [166, 0]
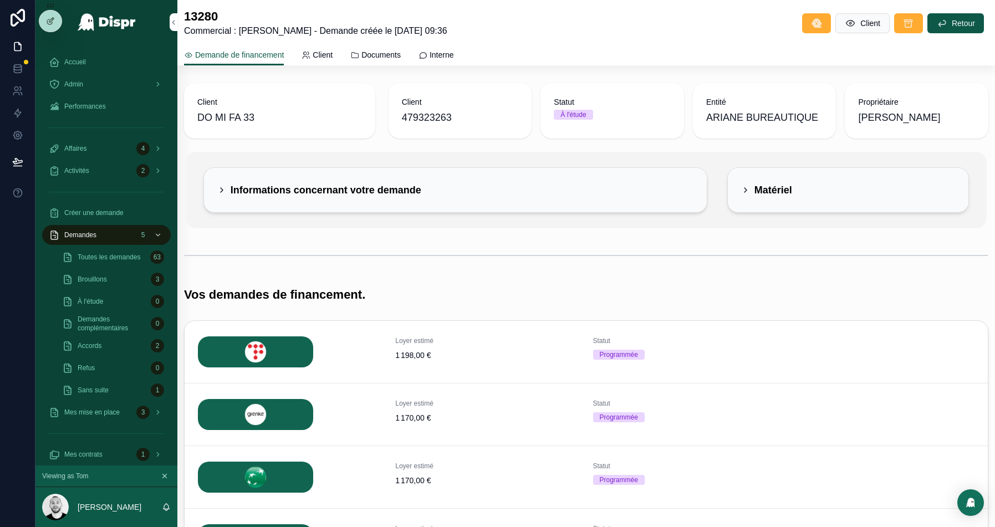
scroll to position [136, 0]
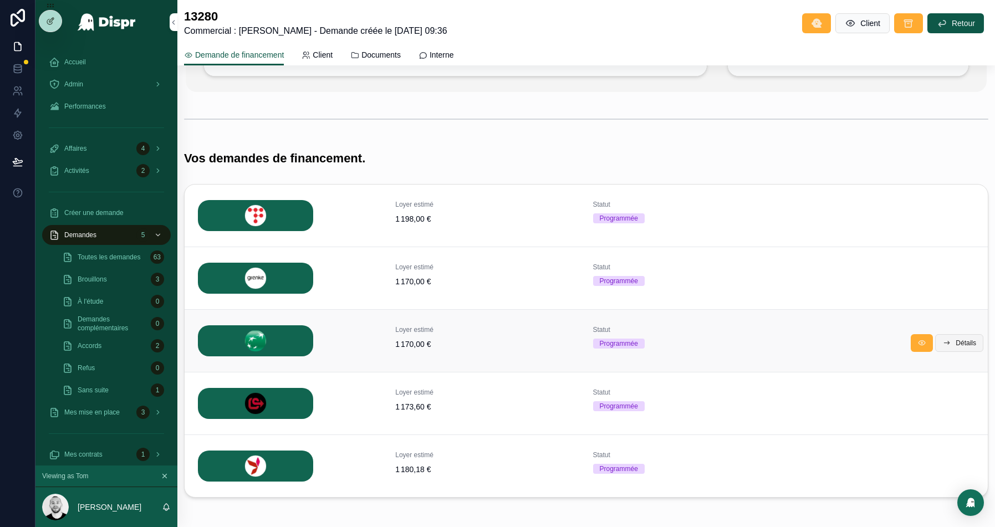
click at [951, 341] on button "Détails" at bounding box center [959, 343] width 48 height 18
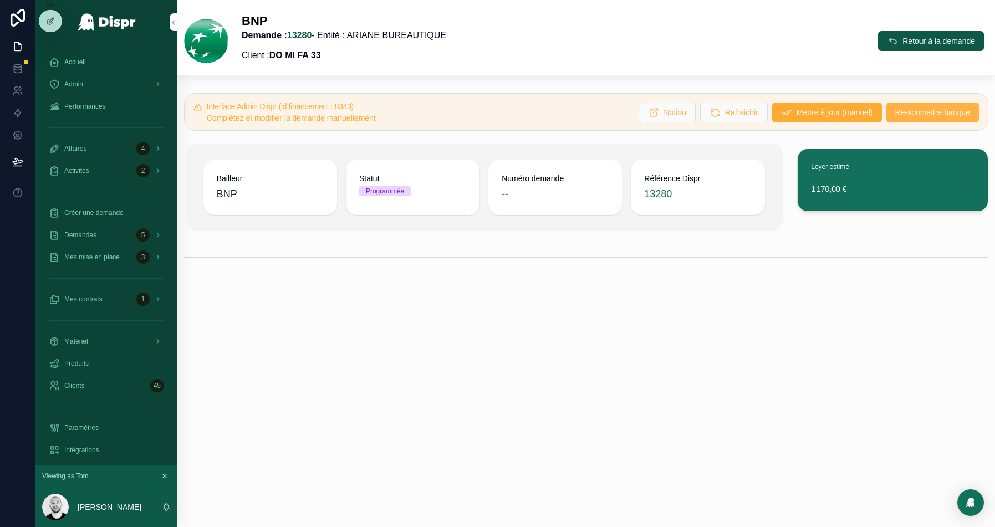
click at [912, 112] on span "Re-soumettre banque" at bounding box center [932, 112] width 75 height 11
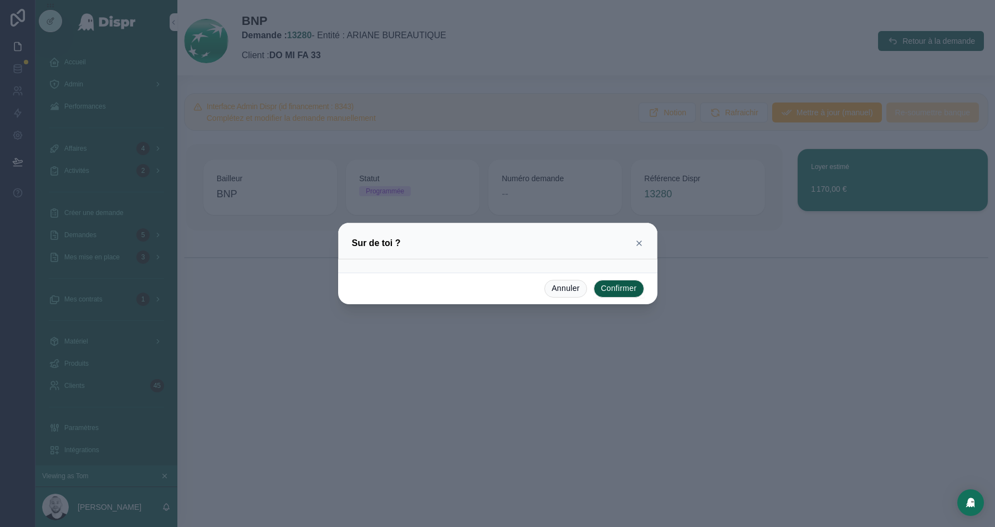
click at [620, 287] on button "Confirmer" at bounding box center [619, 289] width 50 height 18
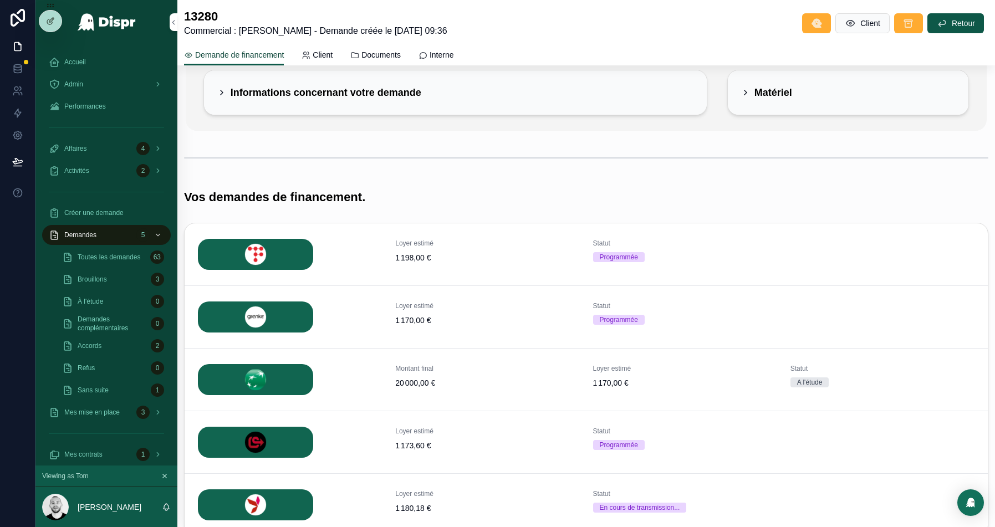
scroll to position [185, 0]
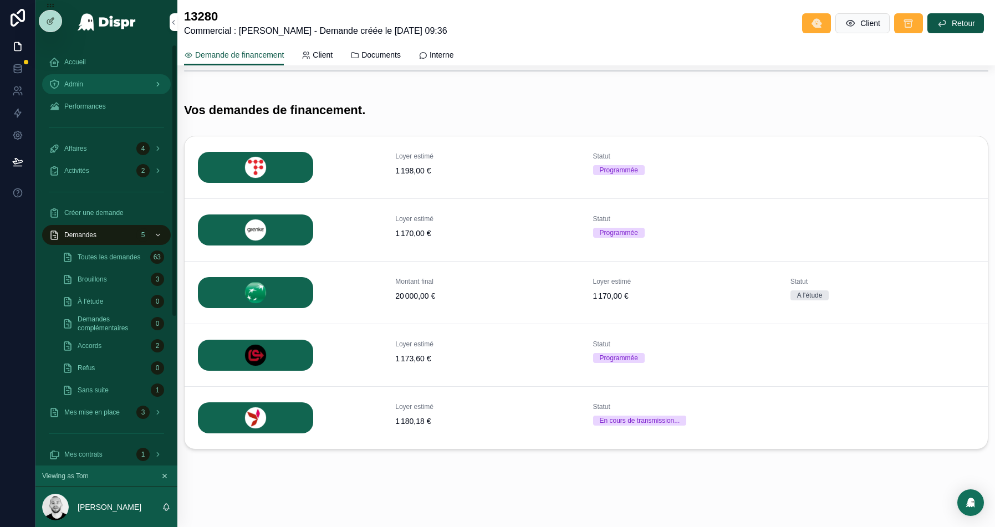
click at [81, 88] on span "Admin" at bounding box center [73, 84] width 19 height 9
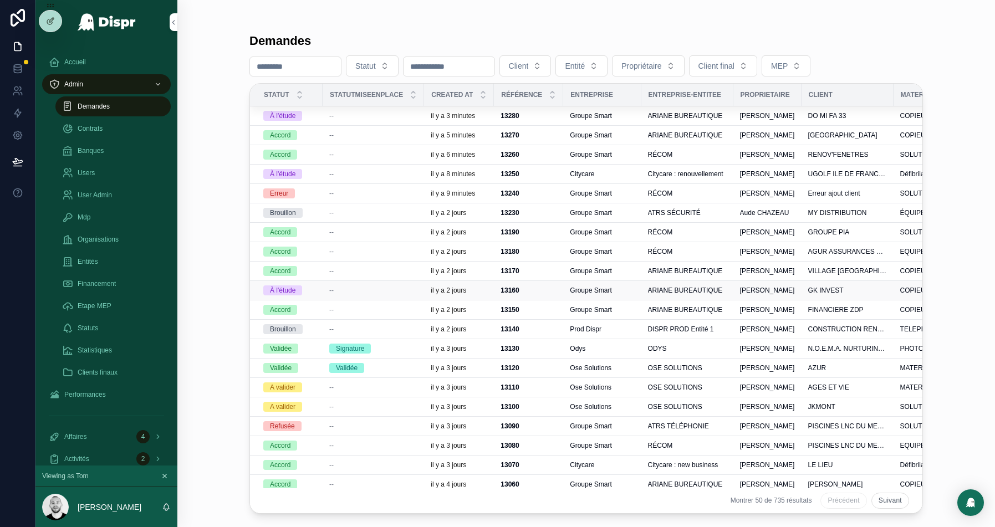
click at [393, 286] on div "--" at bounding box center [373, 290] width 88 height 9
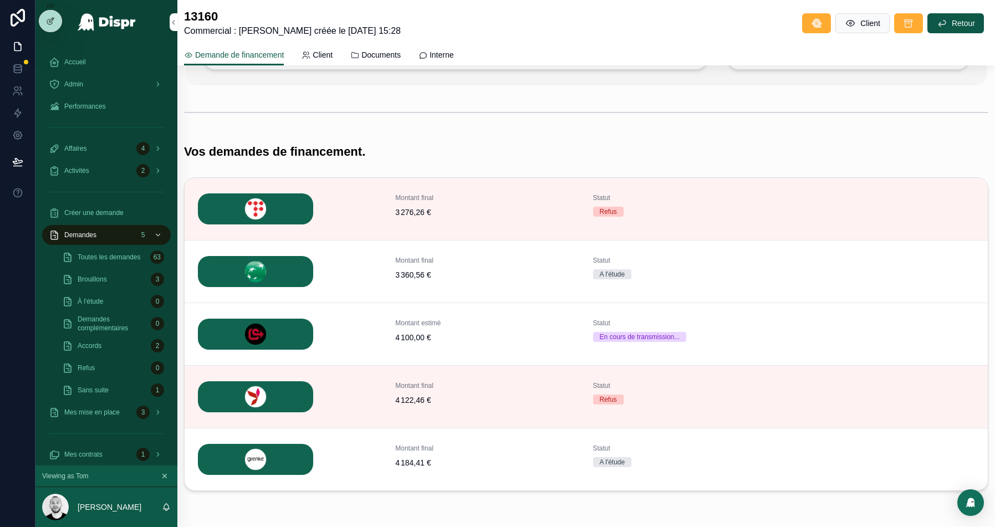
scroll to position [153, 0]
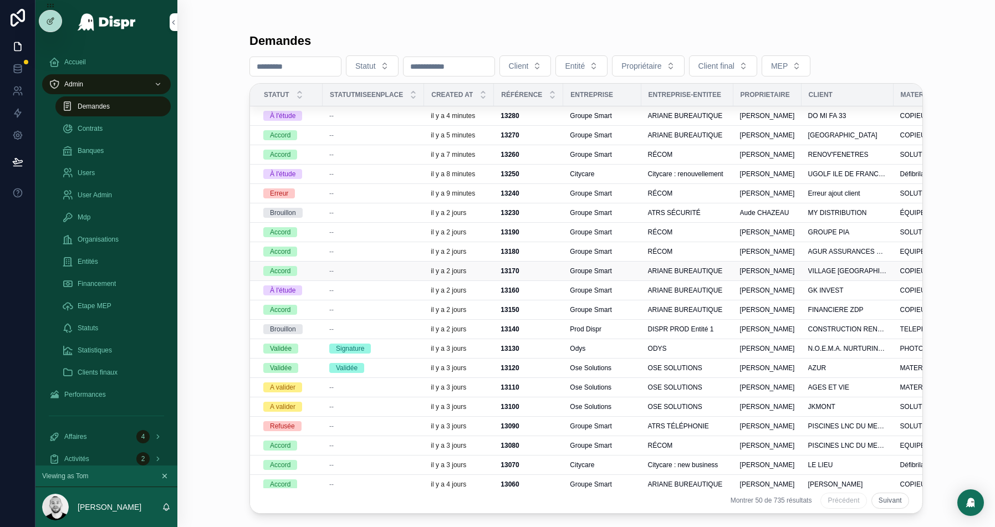
click at [366, 267] on div "--" at bounding box center [373, 271] width 88 height 9
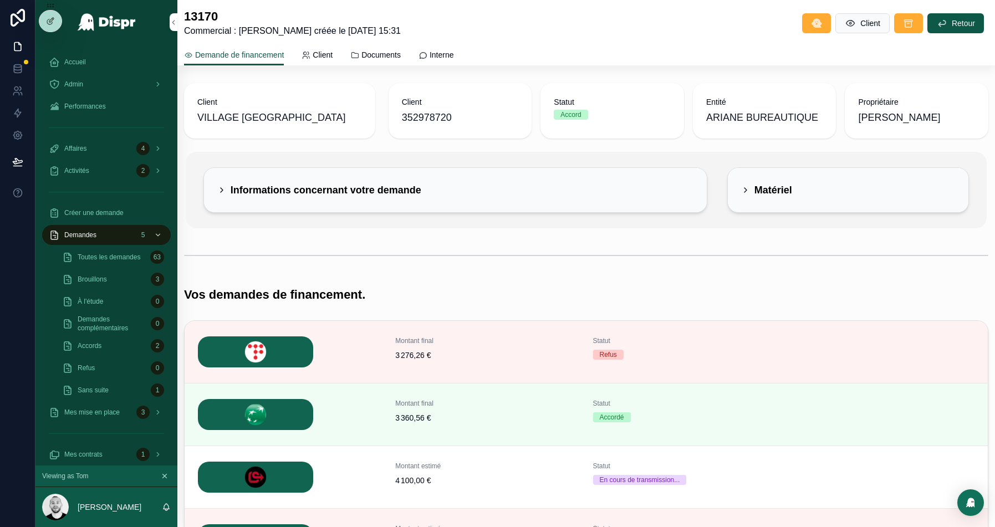
click at [417, 237] on div "scrollable content" at bounding box center [586, 255] width 818 height 37
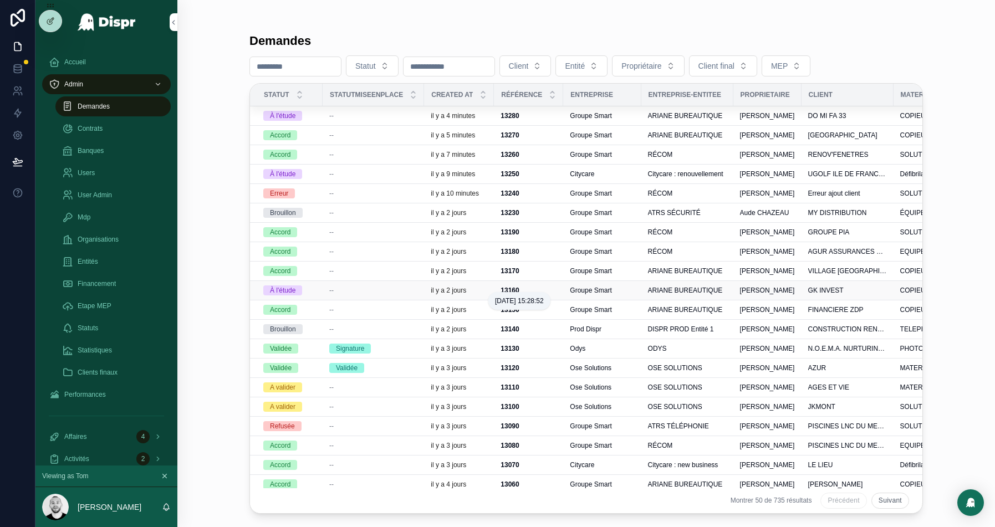
click at [445, 290] on p "il y a 2 jours" at bounding box center [448, 290] width 35 height 9
click at [364, 267] on div "--" at bounding box center [373, 271] width 88 height 9
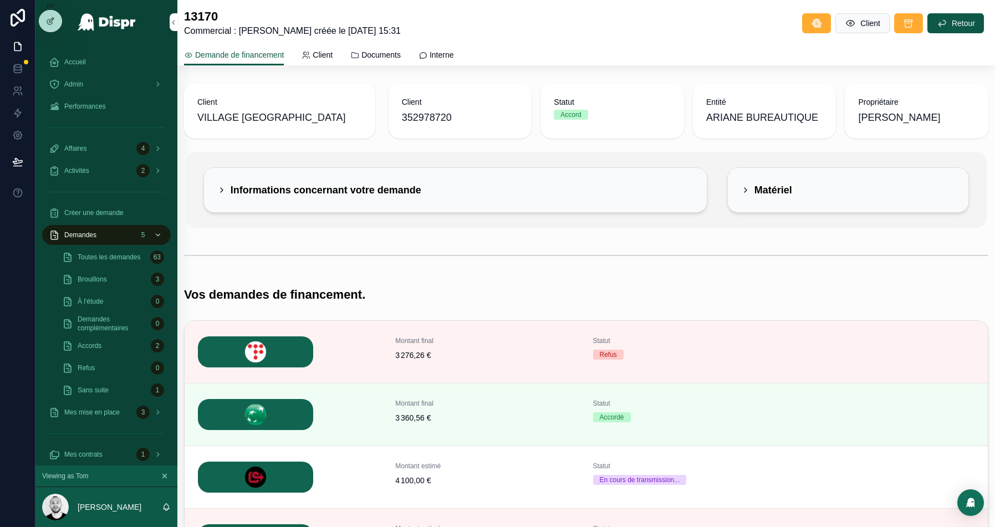
scroll to position [148, 0]
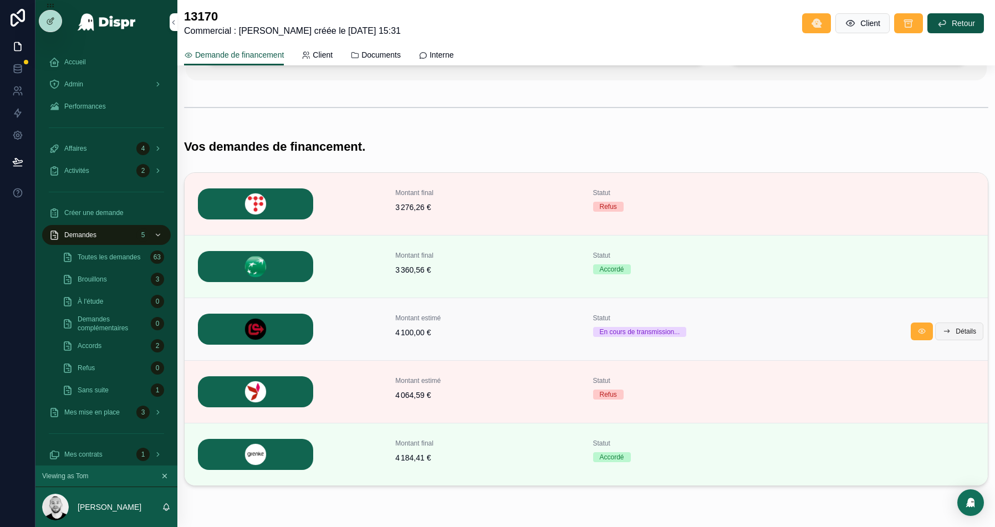
click at [961, 330] on span "Détails" at bounding box center [966, 331] width 21 height 9
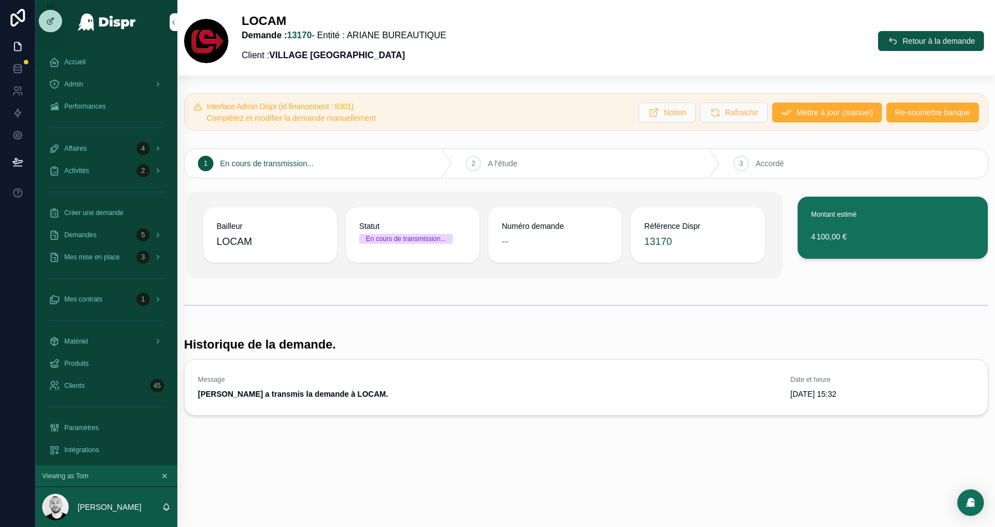
click at [907, 120] on button "Re-soumettre banque" at bounding box center [932, 113] width 93 height 20
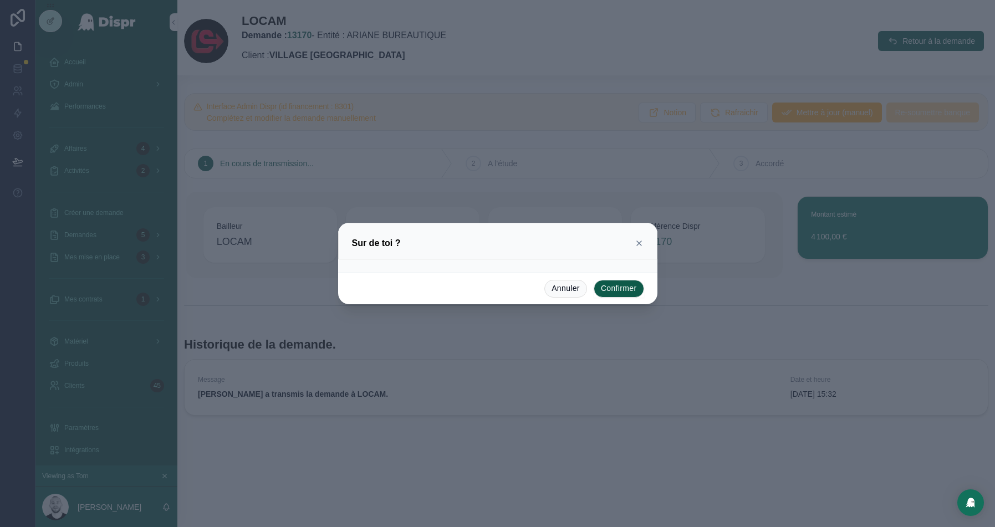
click at [625, 289] on button "Confirmer" at bounding box center [619, 289] width 50 height 18
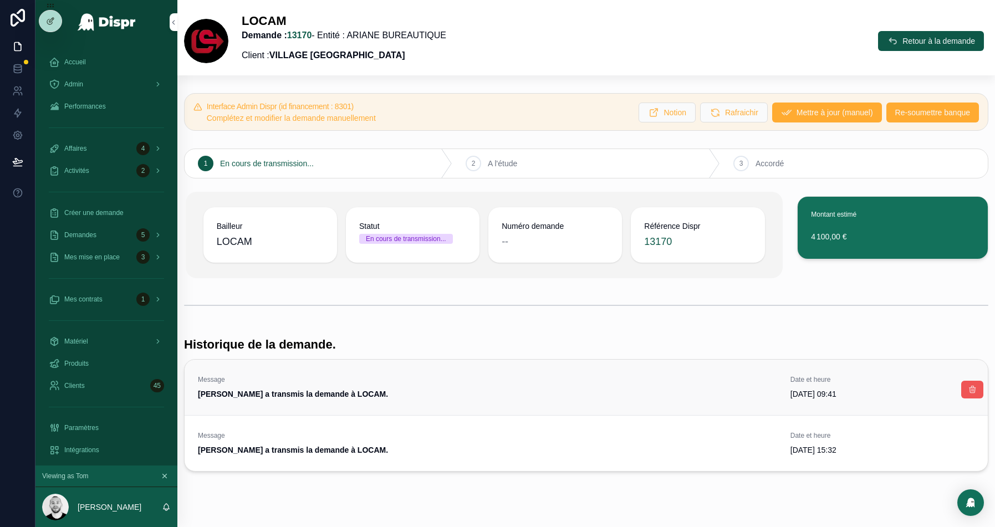
click at [972, 387] on icon "scrollable content" at bounding box center [972, 389] width 9 height 9
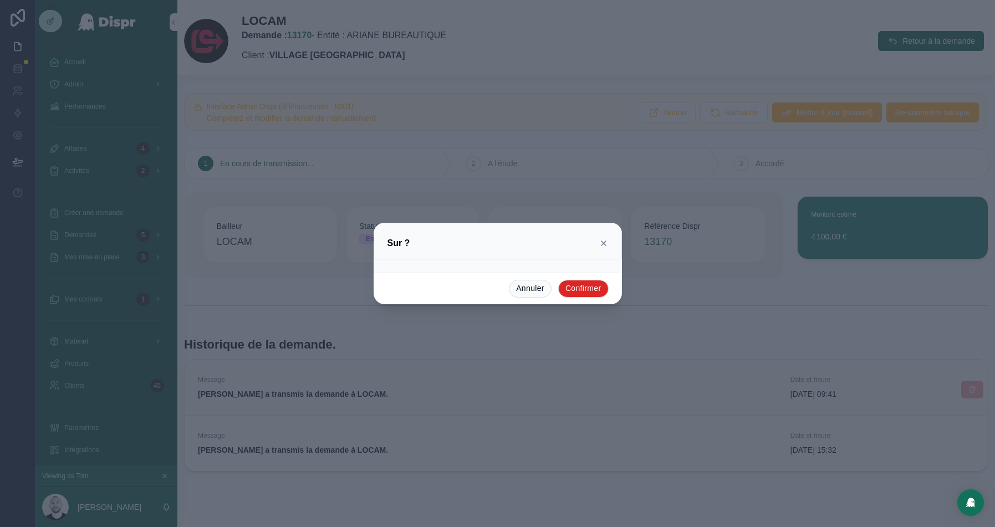
click at [593, 292] on button "Confirmer" at bounding box center [583, 289] width 50 height 18
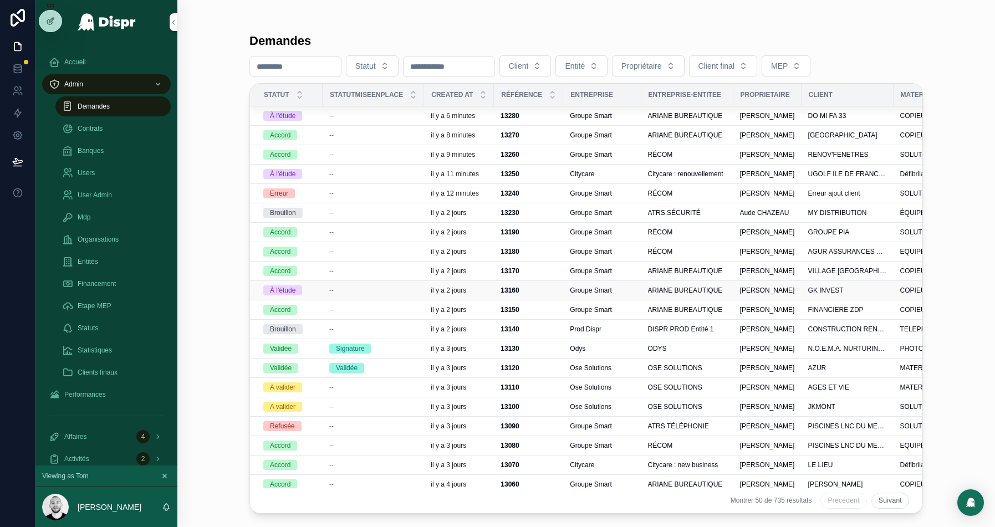
click at [350, 286] on div "--" at bounding box center [373, 290] width 88 height 9
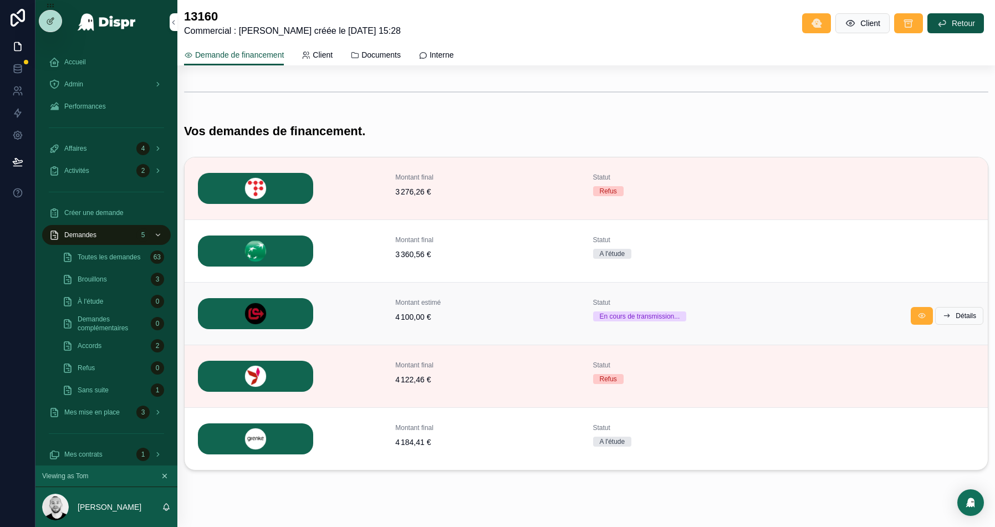
scroll to position [173, 0]
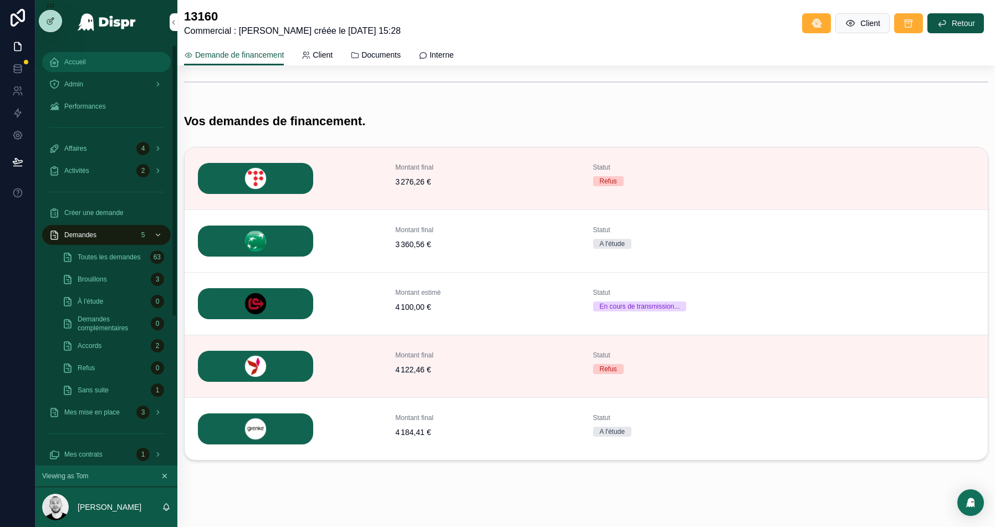
click at [81, 54] on div "Accueil" at bounding box center [106, 62] width 115 height 18
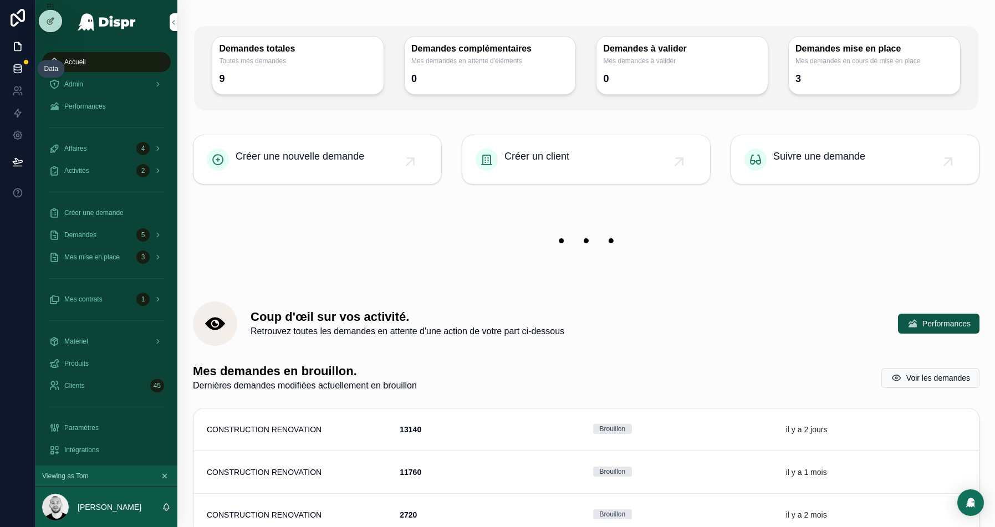
click at [20, 67] on icon at bounding box center [17, 66] width 7 height 3
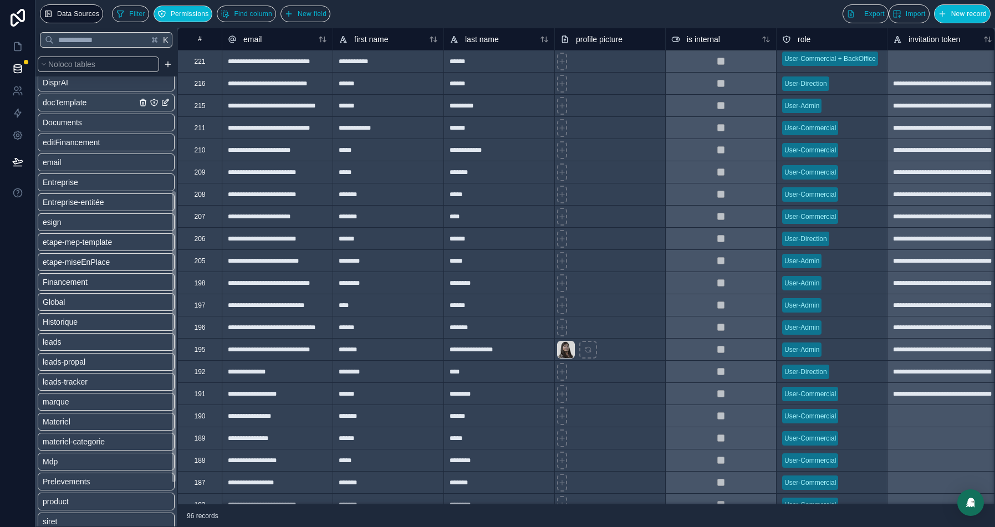
scroll to position [217, 0]
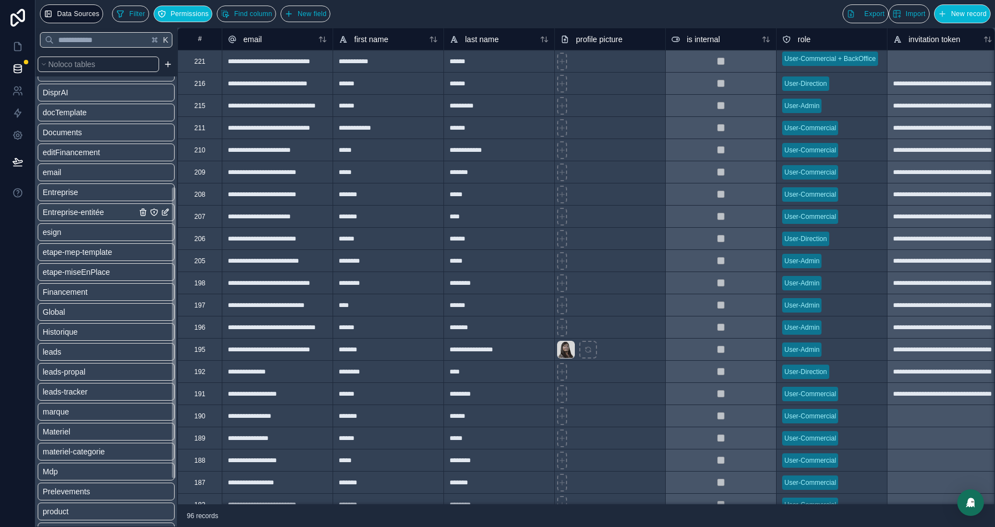
click at [84, 215] on span "Entreprise-entitée" at bounding box center [74, 212] width 62 height 11
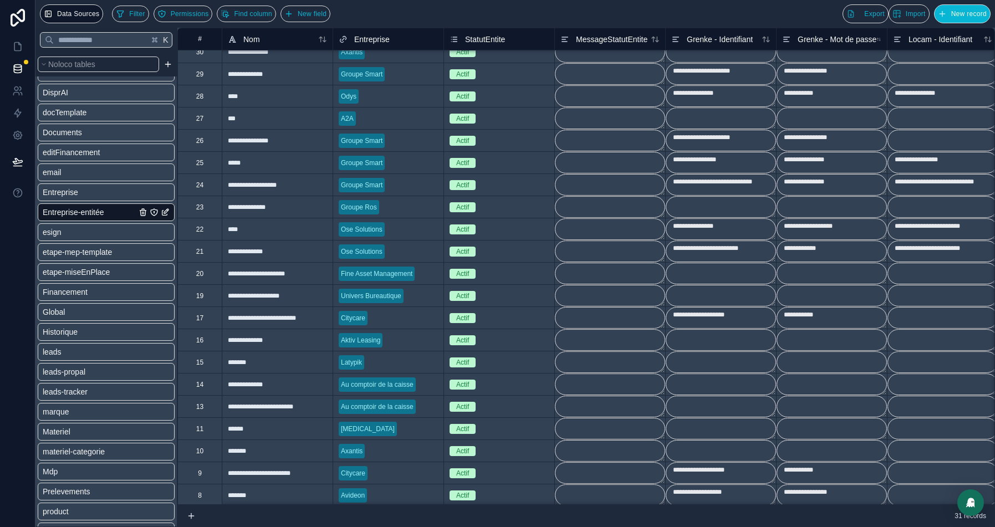
scroll to position [234, 0]
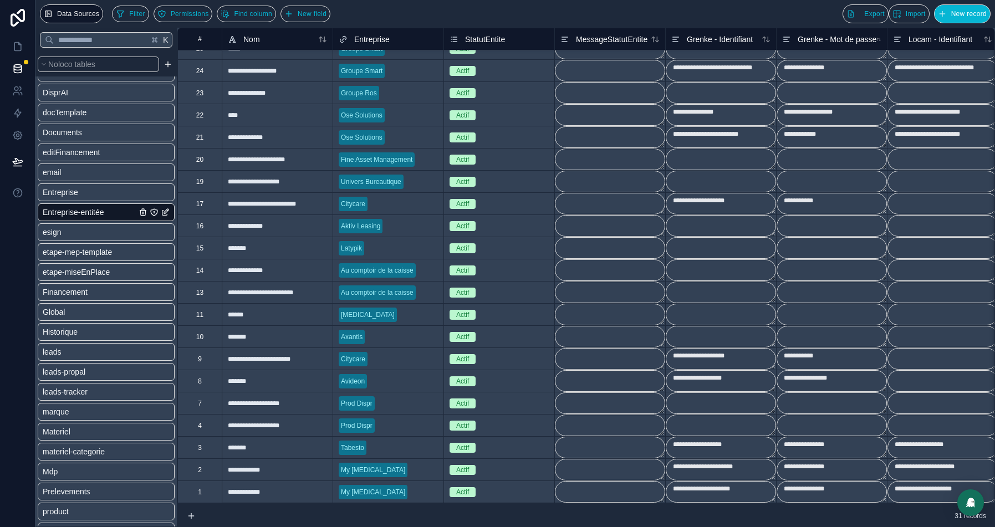
click at [203, 207] on div "17" at bounding box center [199, 203] width 44 height 22
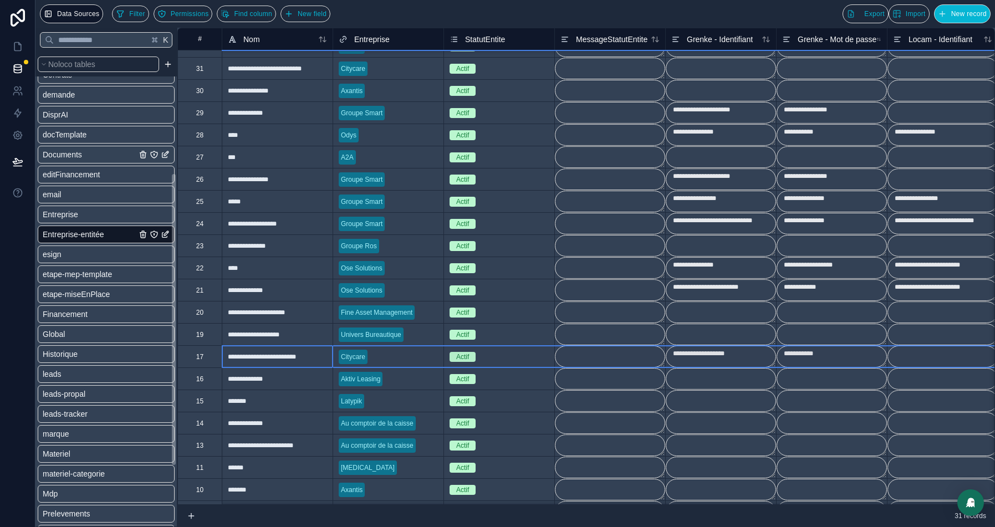
scroll to position [250, 0]
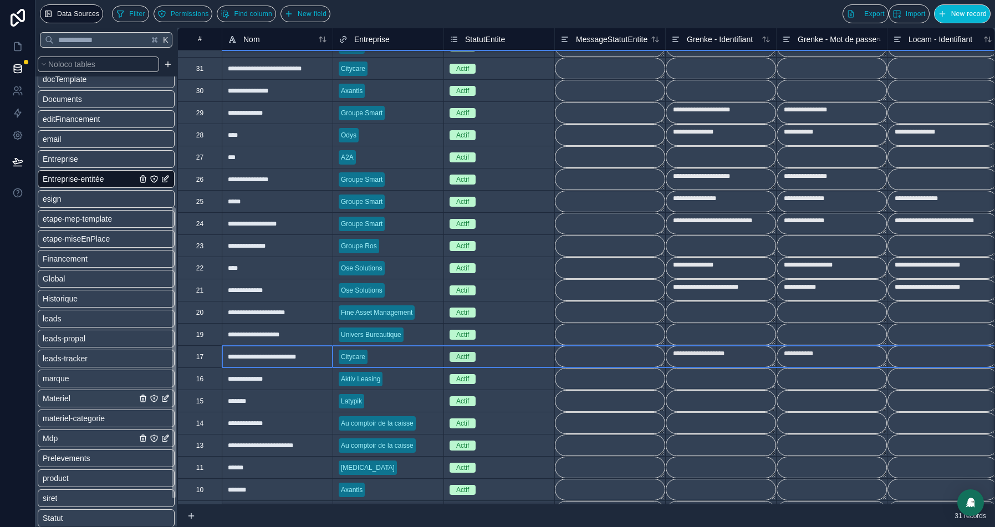
click at [69, 436] on link "Mdp" at bounding box center [90, 438] width 94 height 11
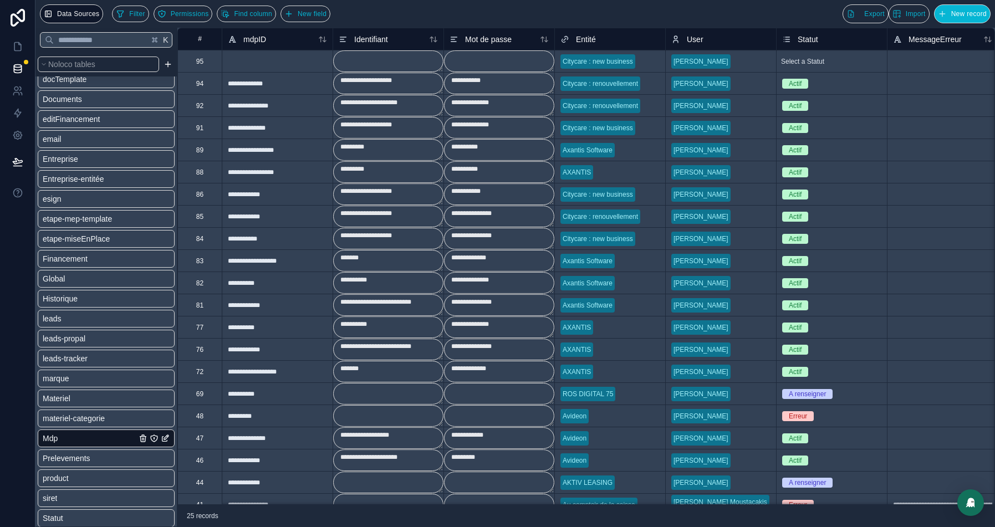
click at [196, 63] on div "95" at bounding box center [199, 61] width 7 height 9
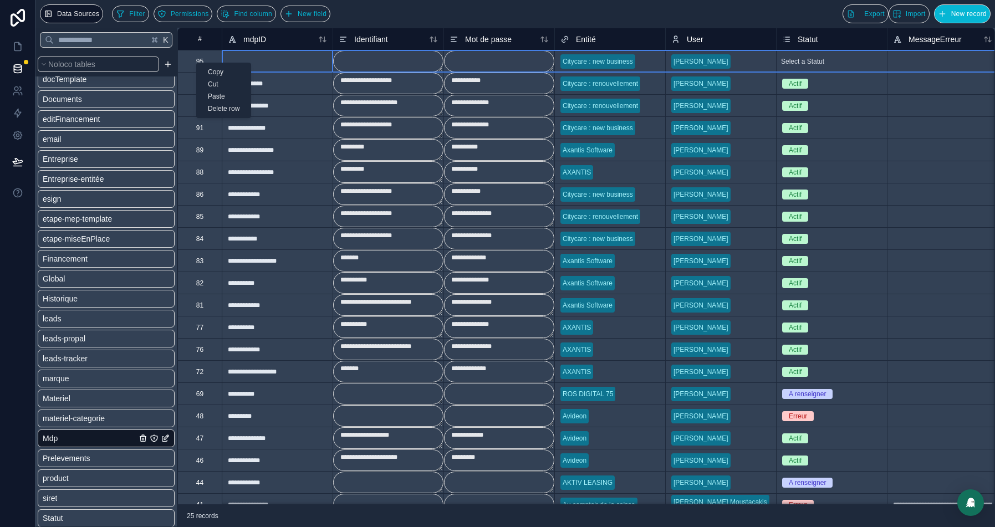
click at [222, 109] on div "Delete row" at bounding box center [224, 109] width 54 height 12
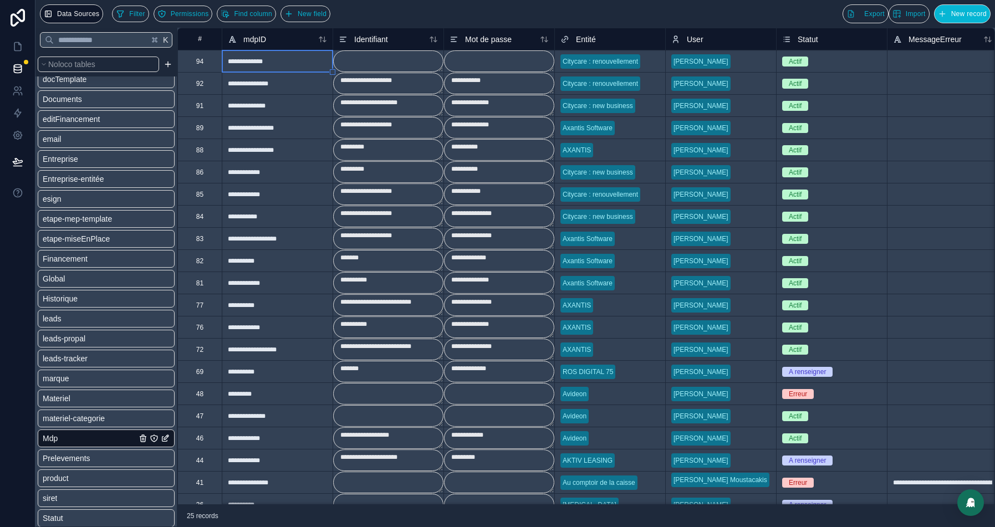
type textarea "**********"
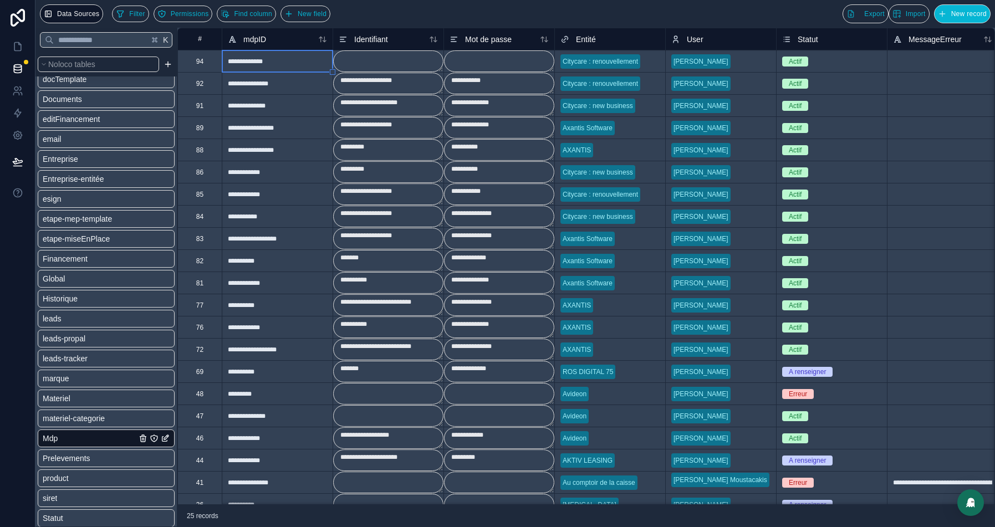
type textarea "*********"
type textarea "**********"
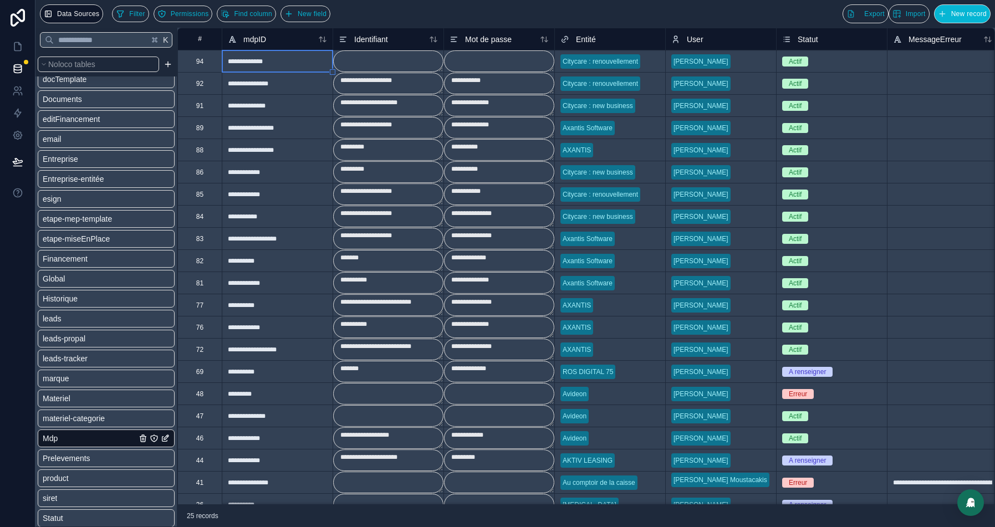
type textarea "*******"
type textarea "**********"
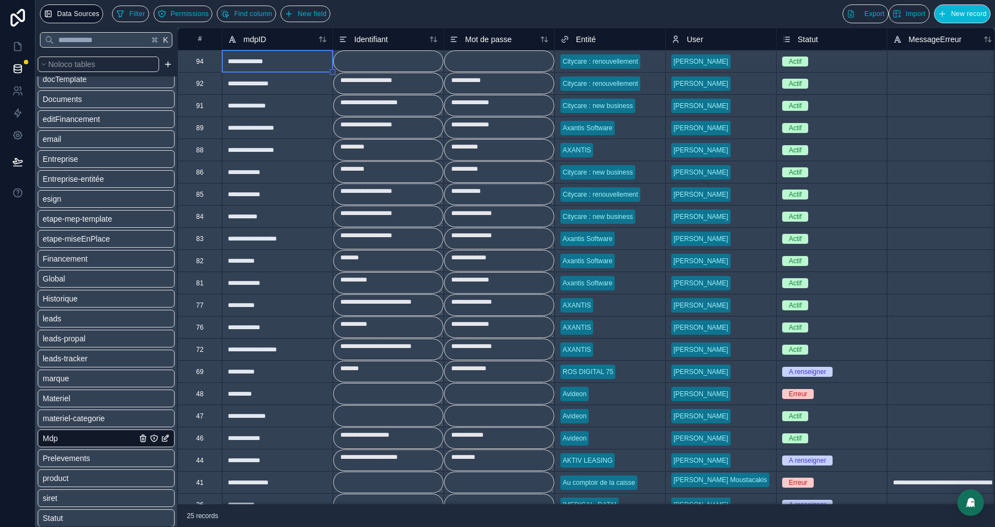
type textarea "**********"
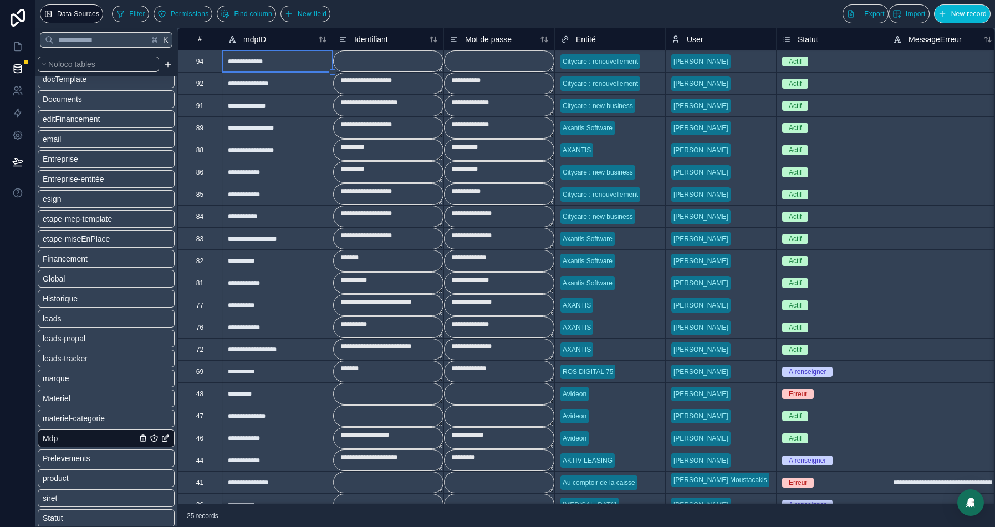
type textarea "*******"
type textarea "**********"
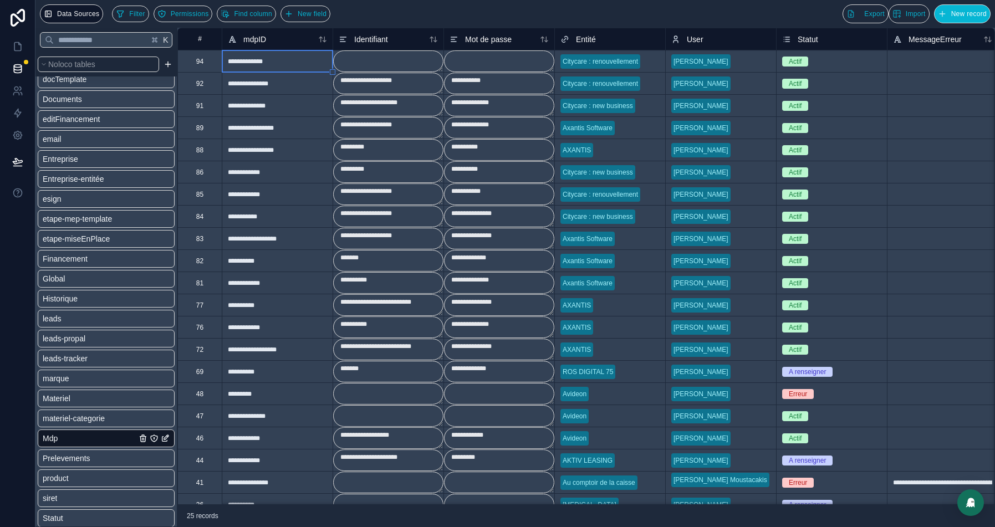
type textarea "*********"
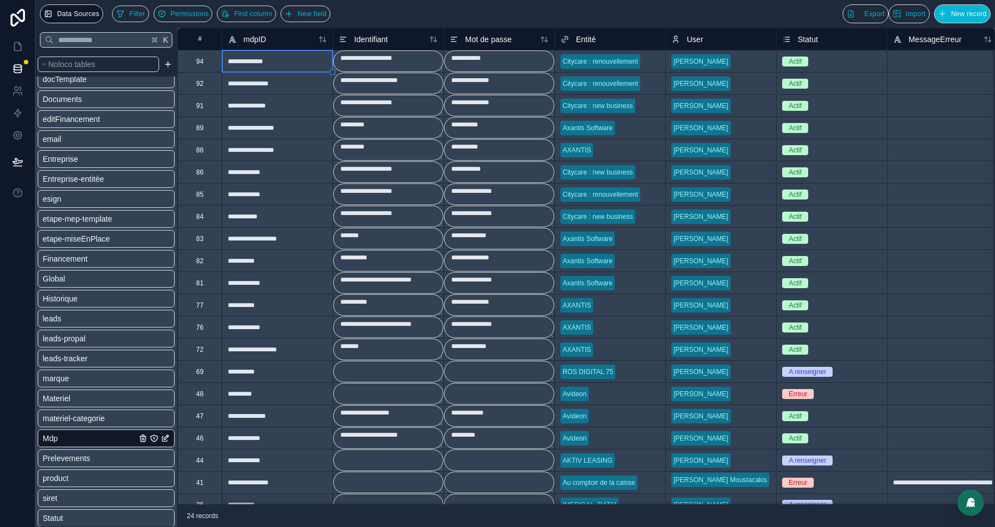
click at [369, 191] on textarea "**********" at bounding box center [388, 194] width 110 height 22
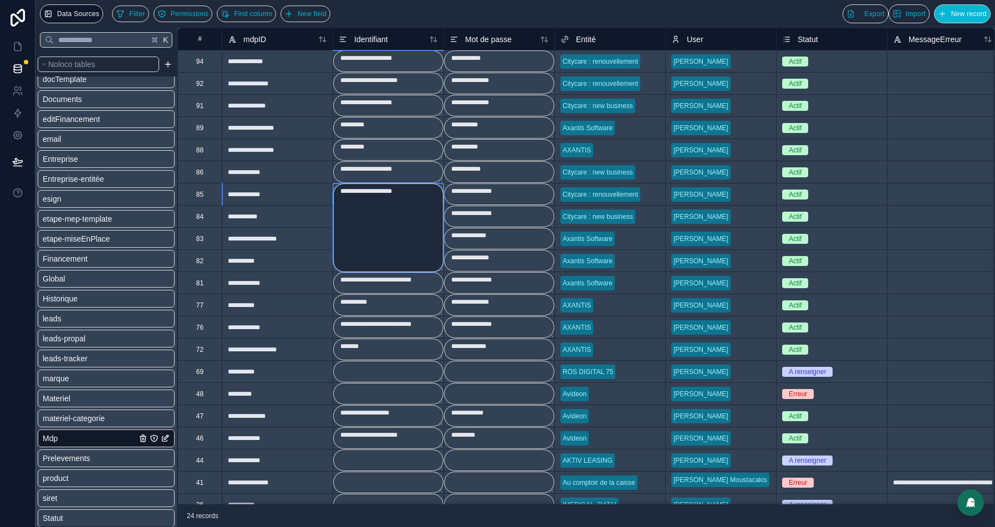
click at [369, 191] on textarea "**********" at bounding box center [388, 227] width 110 height 89
click at [23, 46] on icon at bounding box center [17, 46] width 11 height 11
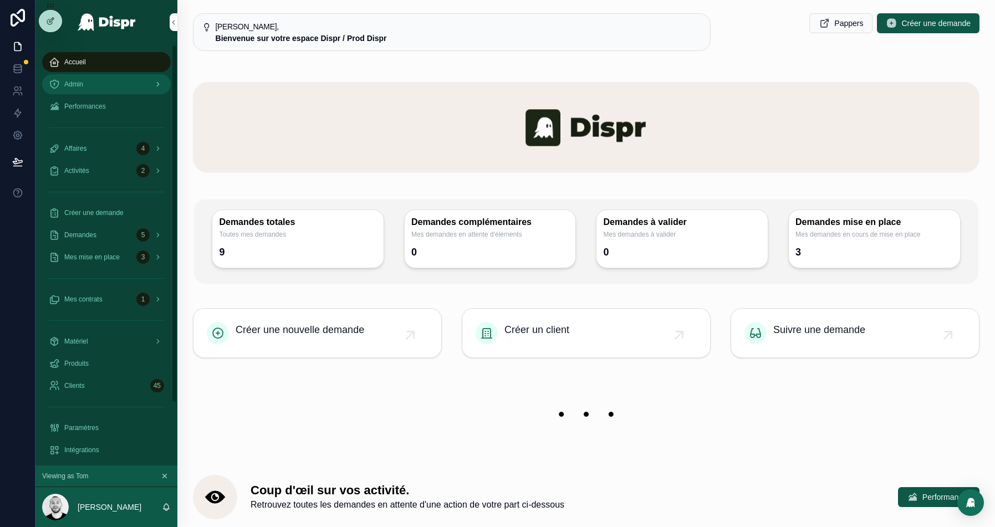
drag, startPoint x: 70, startPoint y: 80, endPoint x: 76, endPoint y: 80, distance: 6.1
click at [70, 80] on span "Admin" at bounding box center [73, 84] width 19 height 9
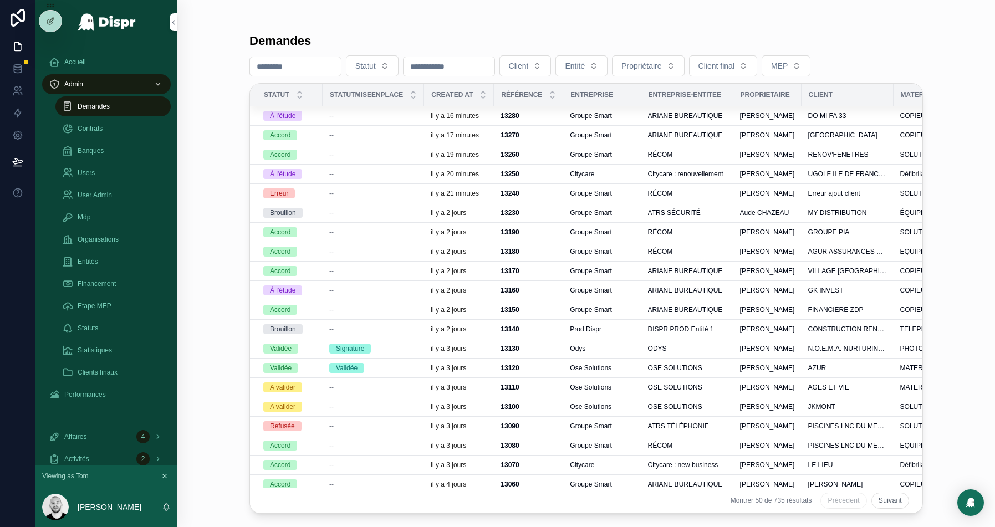
click at [379, 171] on div "--" at bounding box center [373, 174] width 88 height 9
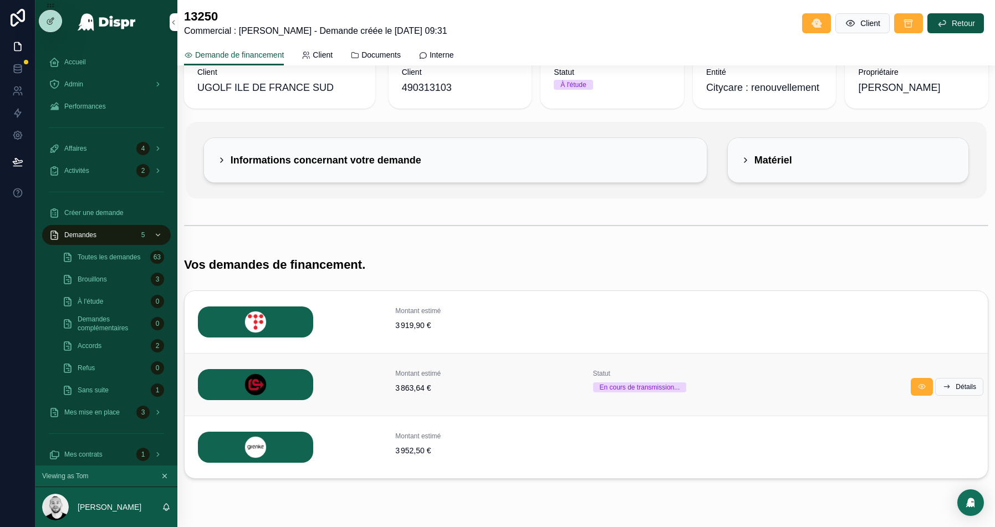
scroll to position [28, 0]
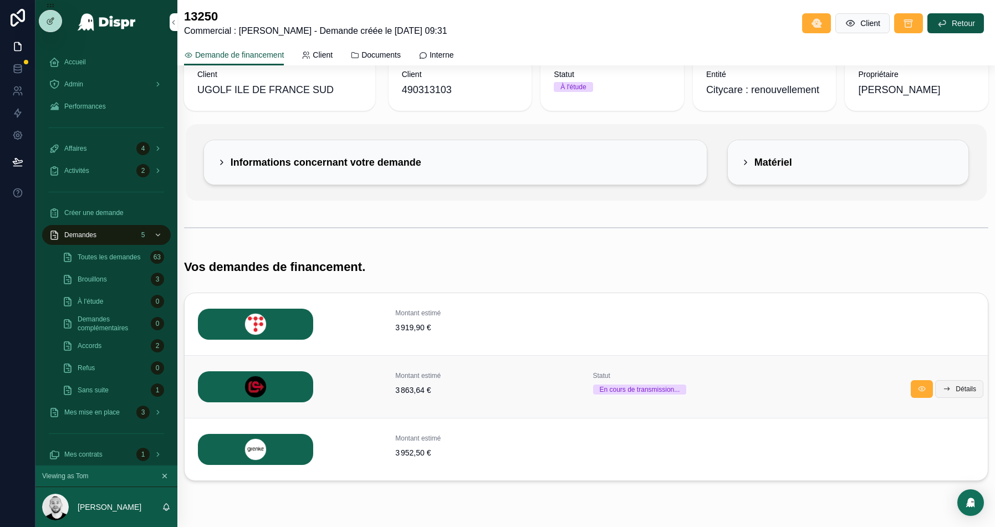
click at [962, 389] on span "Détails" at bounding box center [966, 389] width 21 height 9
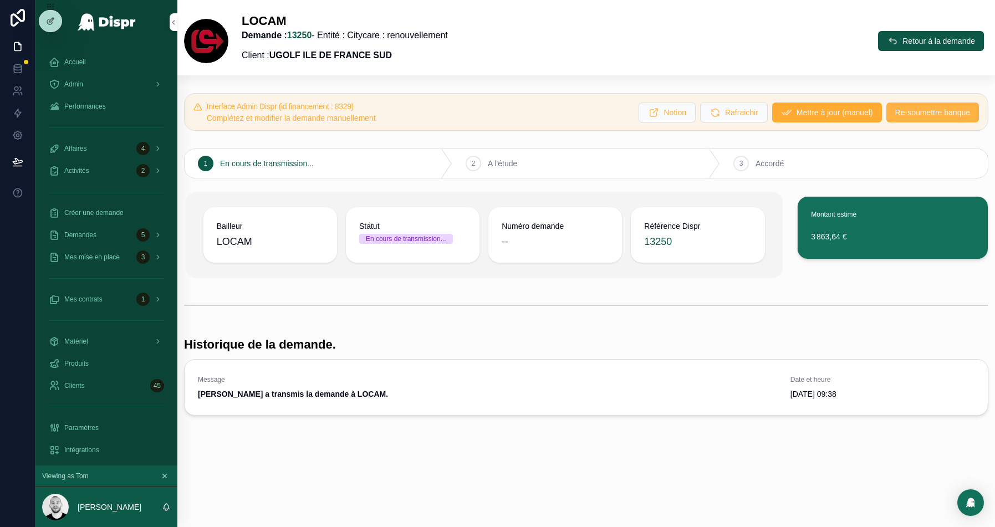
click at [930, 115] on span "Re-soumettre banque" at bounding box center [932, 112] width 75 height 11
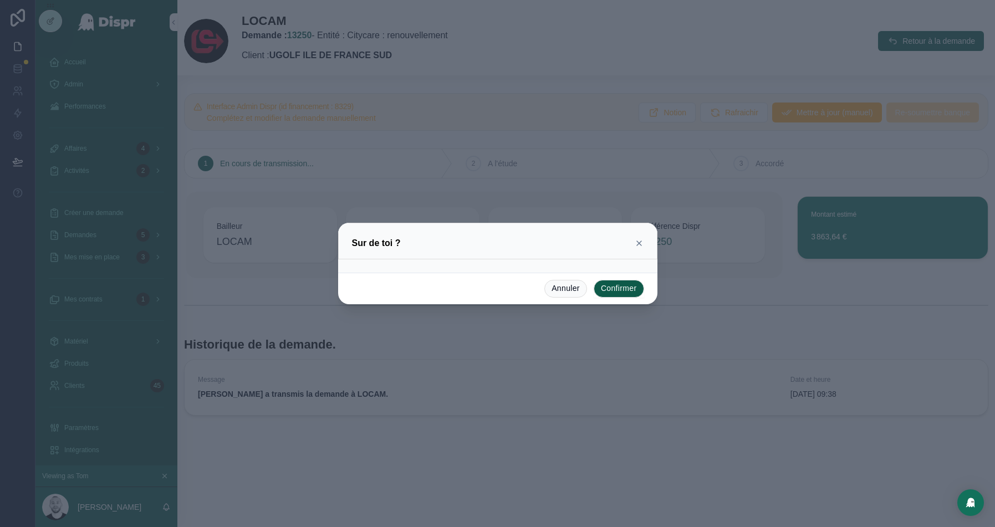
click at [635, 288] on button "Confirmer" at bounding box center [619, 289] width 50 height 18
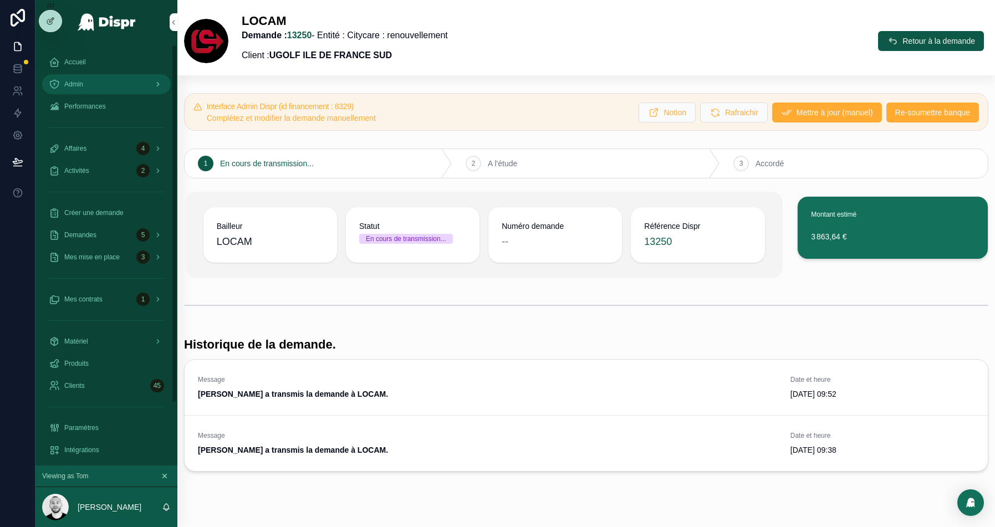
click at [113, 90] on div "Admin" at bounding box center [106, 84] width 115 height 18
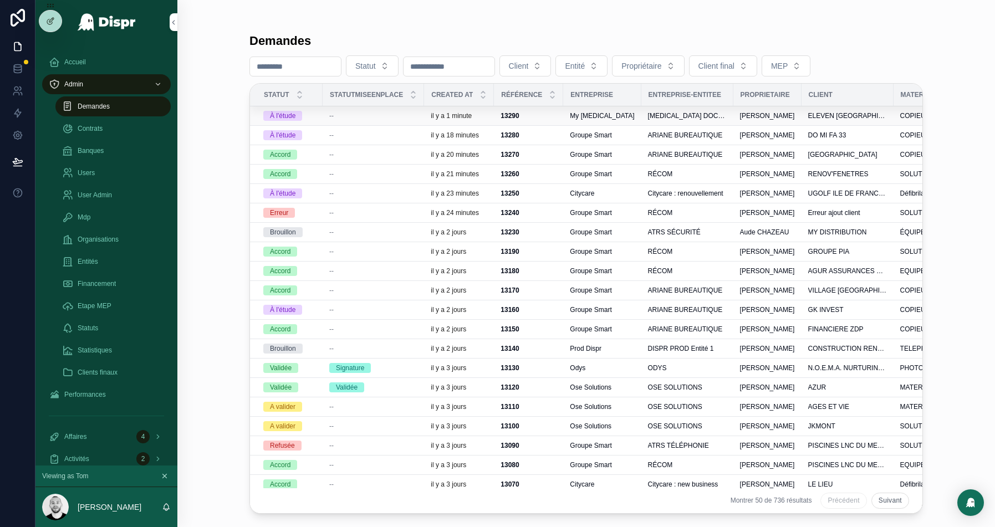
click at [358, 114] on div "--" at bounding box center [373, 115] width 88 height 9
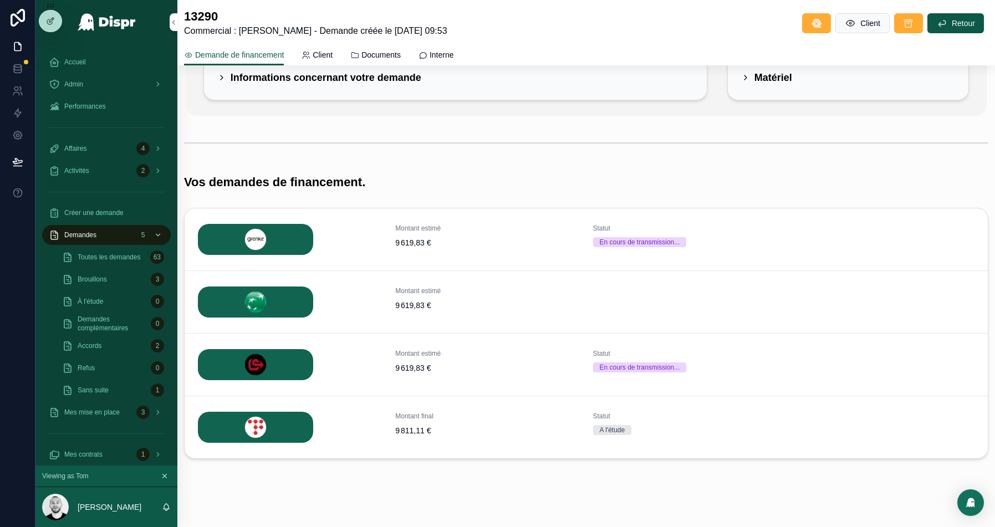
scroll to position [122, 0]
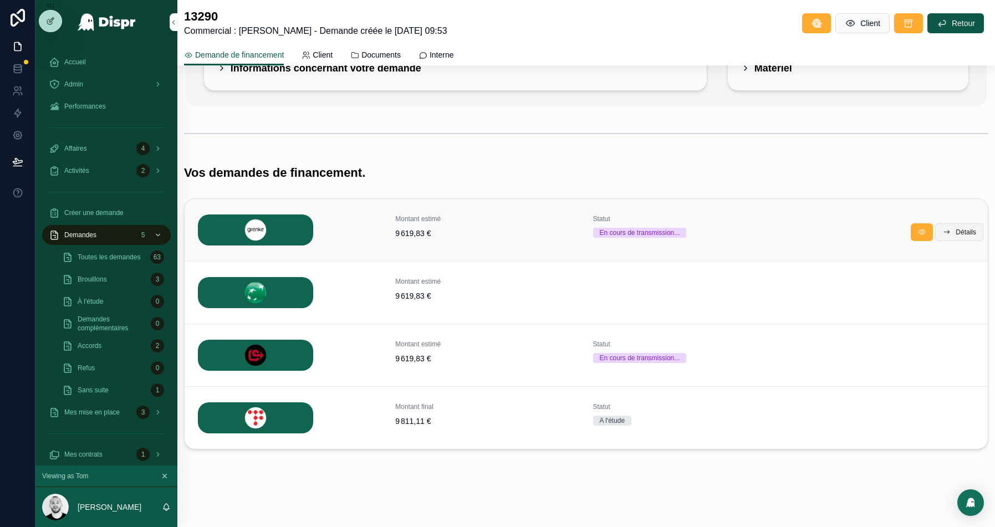
click at [959, 232] on span "Détails" at bounding box center [966, 232] width 21 height 9
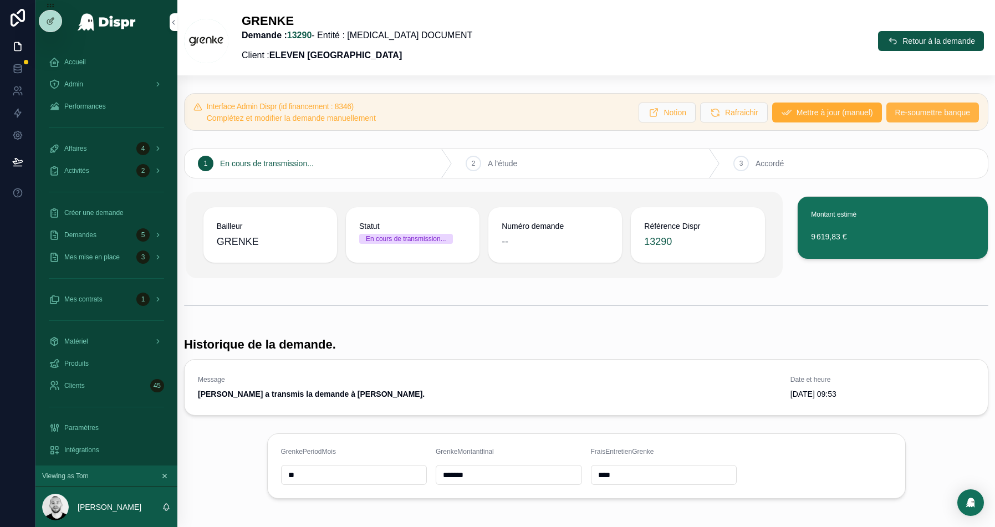
click at [911, 113] on span "Re-soumettre banque" at bounding box center [932, 112] width 75 height 11
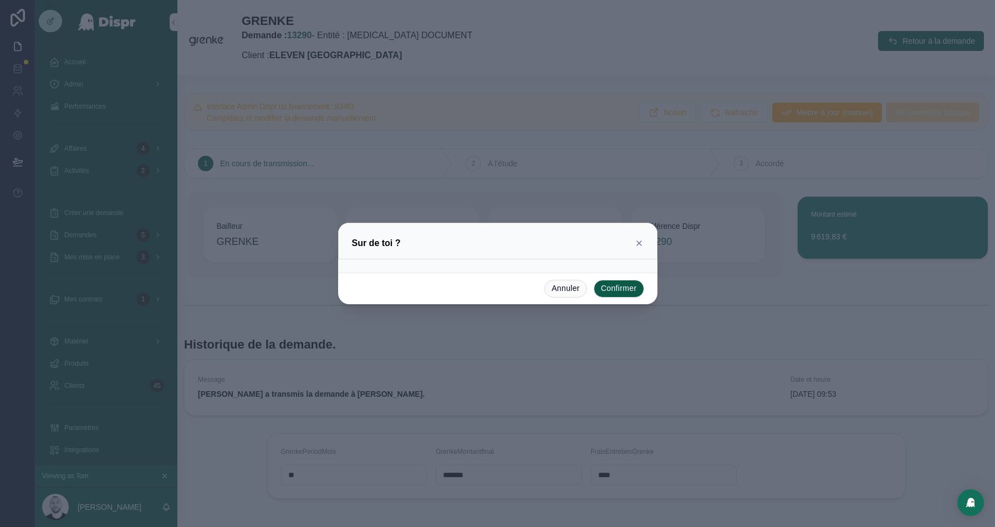
click at [627, 289] on button "Confirmer" at bounding box center [619, 289] width 50 height 18
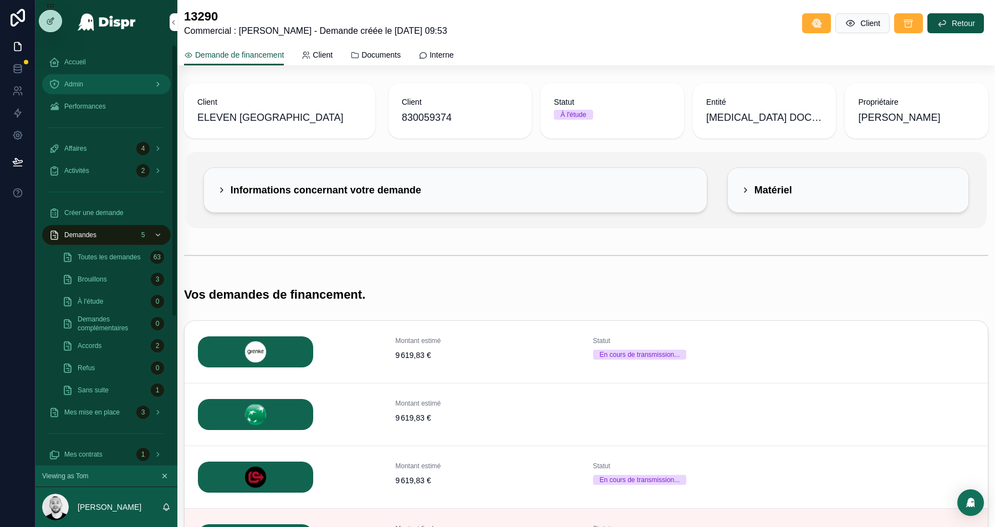
click at [102, 91] on div "Admin" at bounding box center [106, 84] width 115 height 18
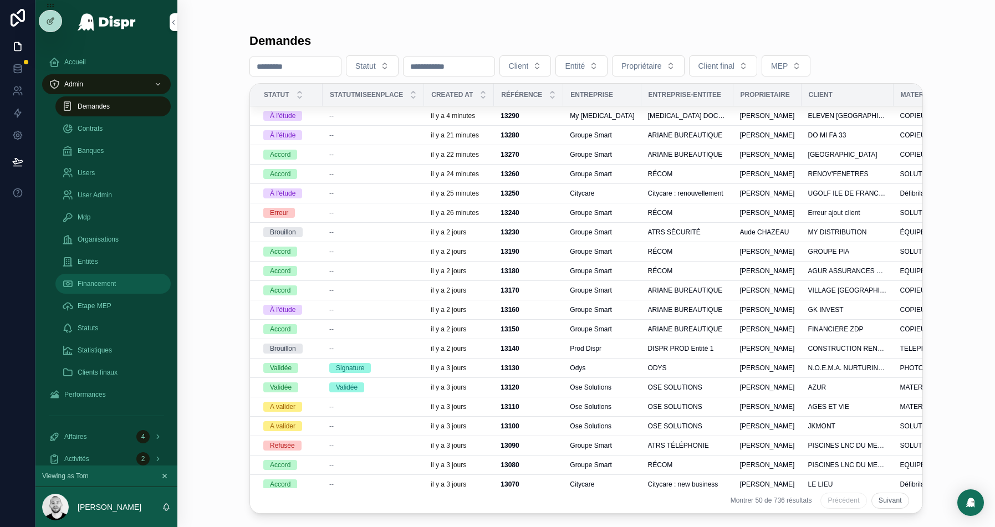
click at [111, 280] on span "Financement" at bounding box center [97, 283] width 38 height 9
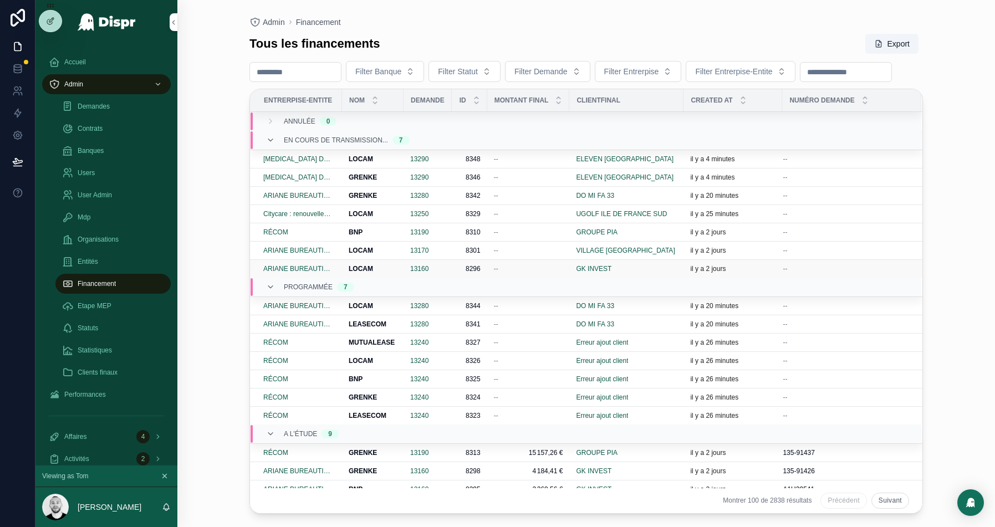
click at [543, 273] on div "--" at bounding box center [528, 268] width 69 height 9
click at [532, 255] on div "--" at bounding box center [528, 250] width 69 height 9
click at [542, 237] on div "--" at bounding box center [528, 232] width 69 height 9
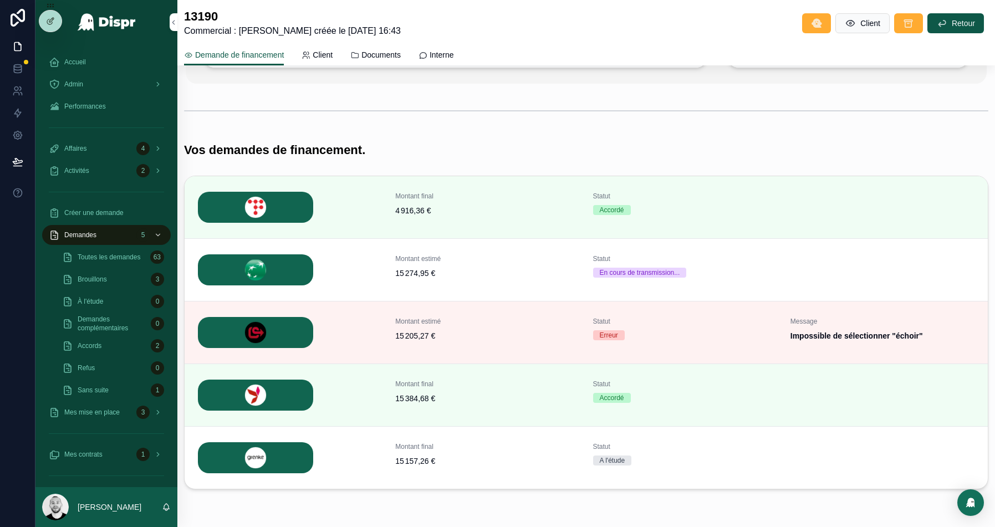
scroll to position [147, 0]
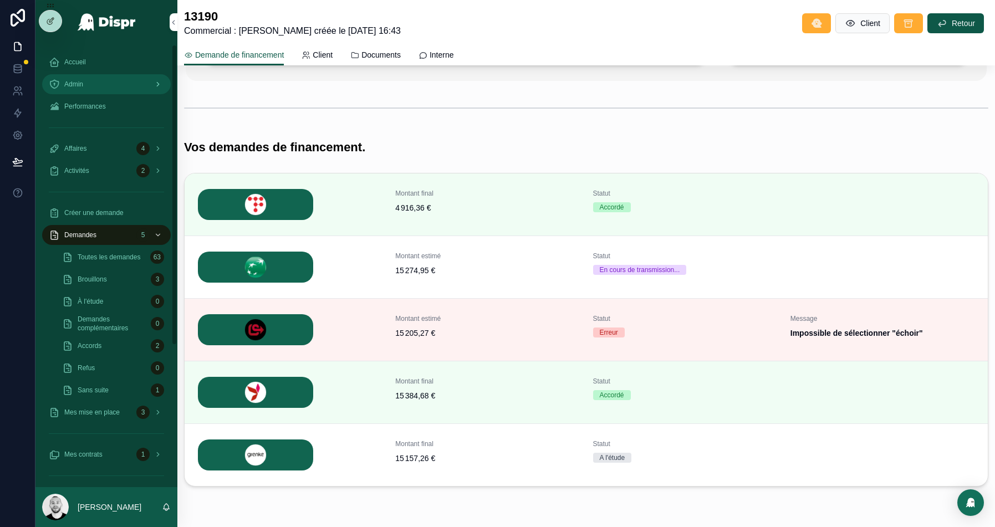
click at [81, 81] on span "Admin" at bounding box center [73, 84] width 19 height 9
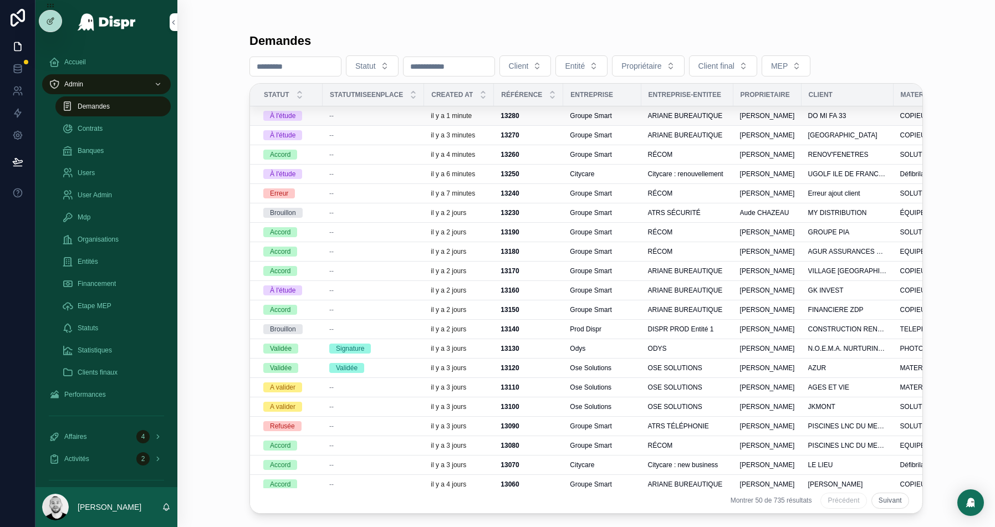
scroll to position [26, 0]
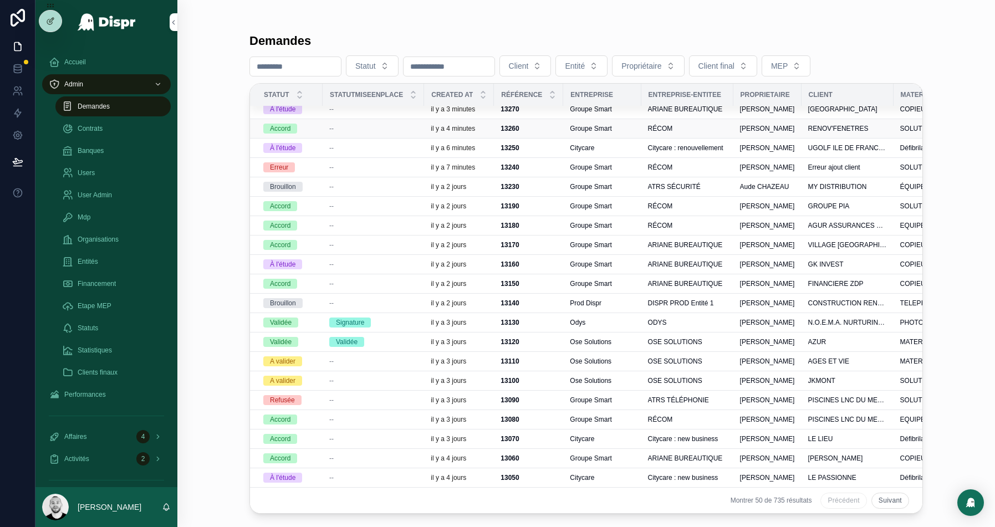
click at [355, 128] on div "--" at bounding box center [373, 128] width 88 height 9
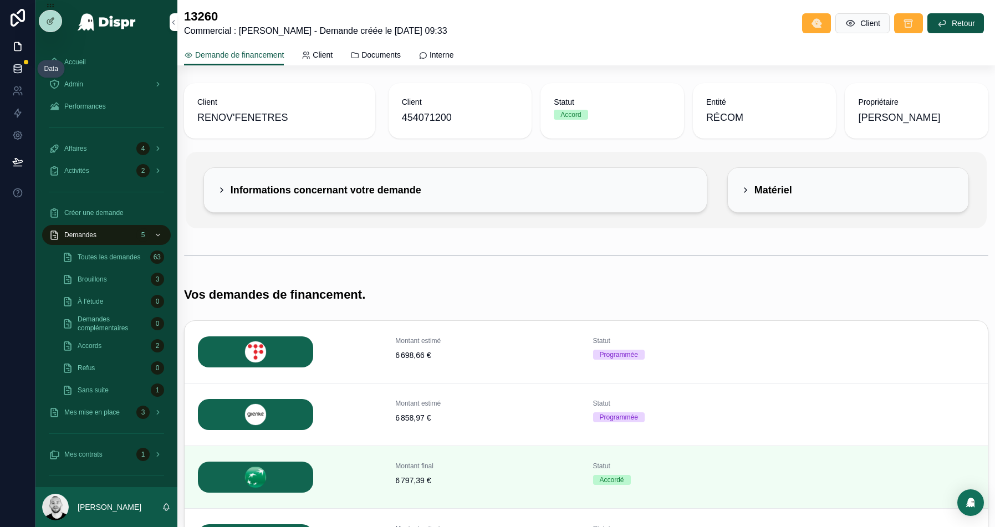
click at [14, 73] on icon at bounding box center [17, 68] width 11 height 11
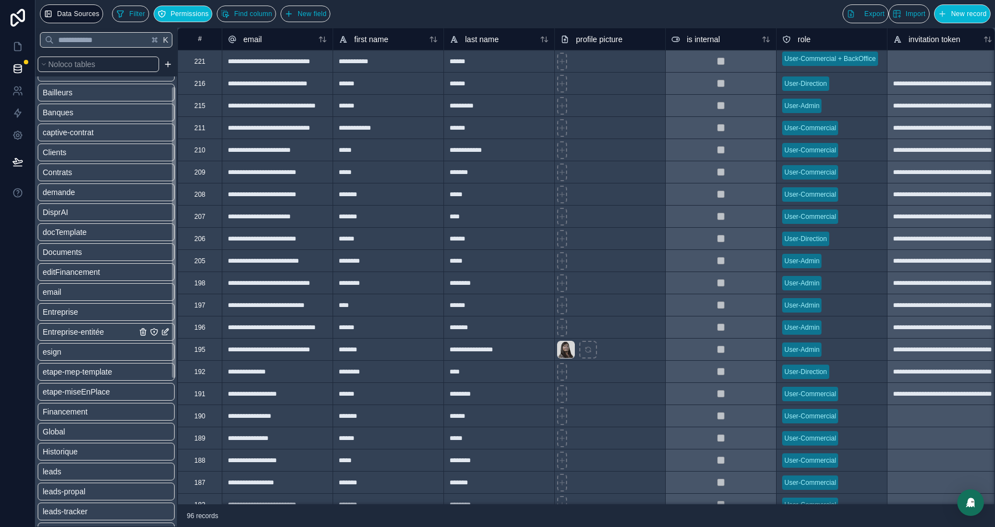
scroll to position [121, 0]
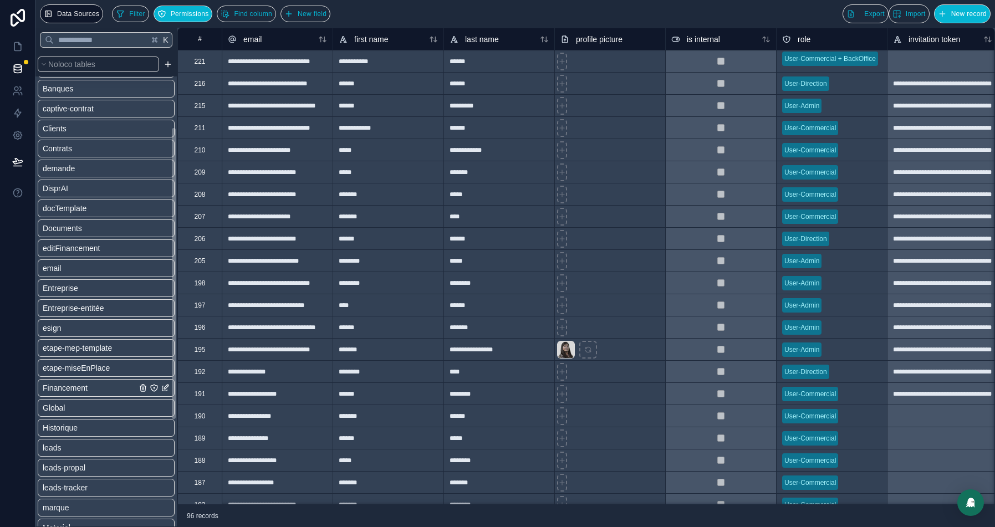
click at [58, 383] on span "Financement" at bounding box center [65, 387] width 45 height 11
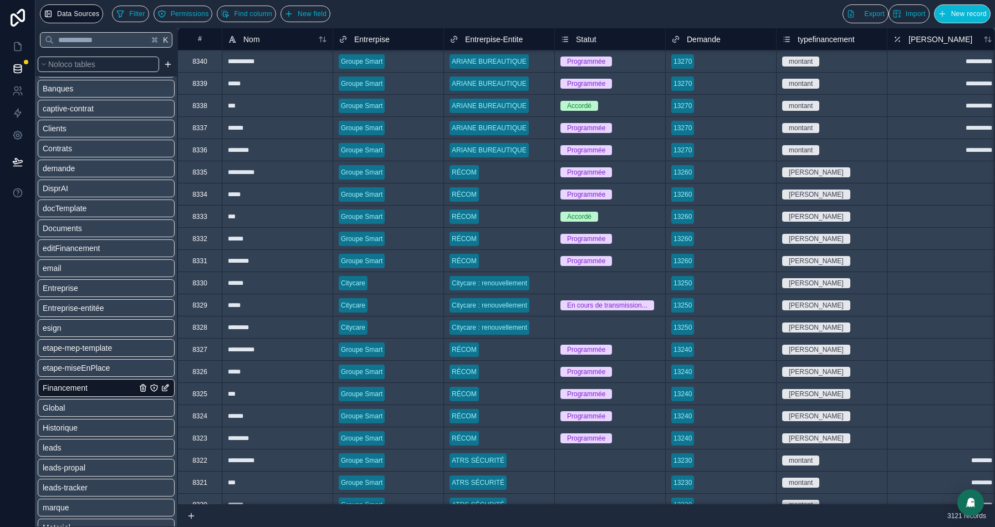
scroll to position [107, 0]
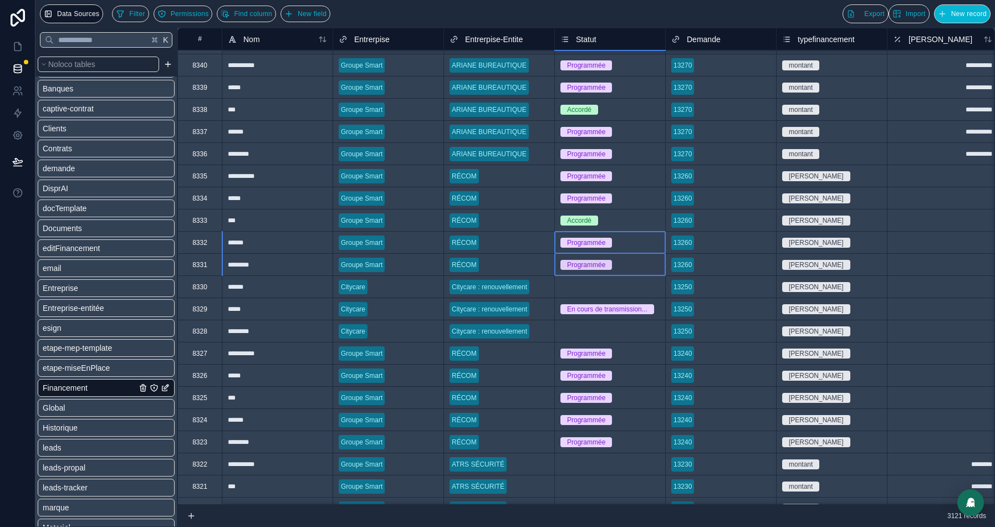
drag, startPoint x: 630, startPoint y: 242, endPoint x: 630, endPoint y: 263, distance: 21.1
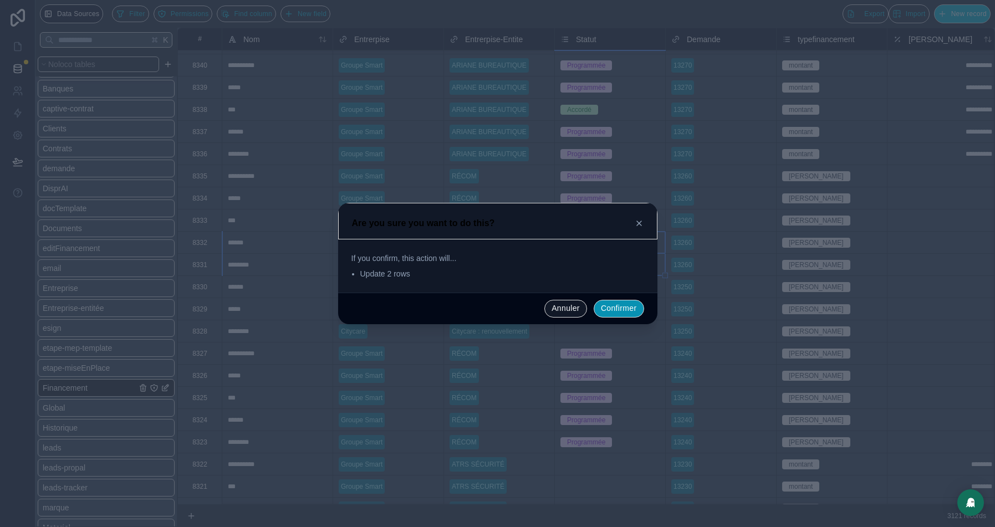
click at [624, 314] on button "Confirmer" at bounding box center [619, 309] width 50 height 18
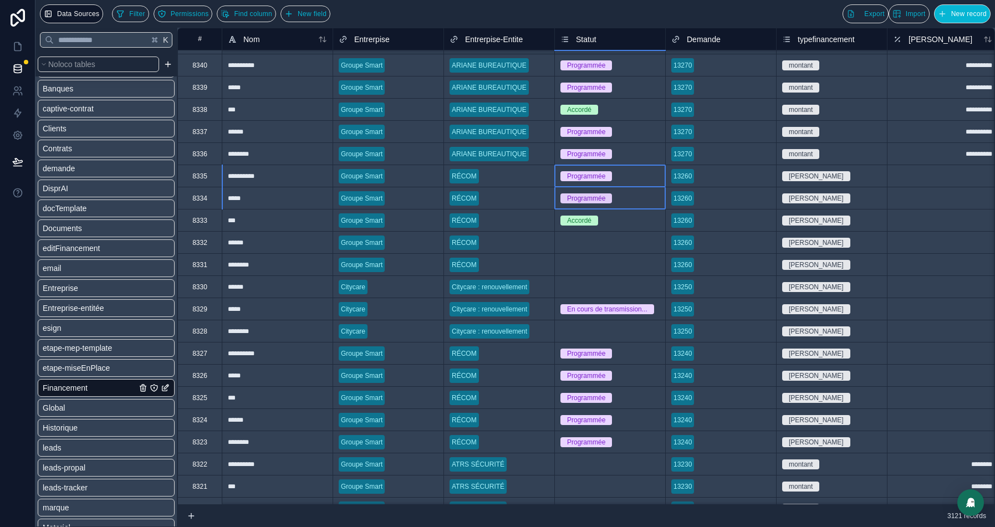
drag, startPoint x: 647, startPoint y: 175, endPoint x: 645, endPoint y: 200, distance: 24.5
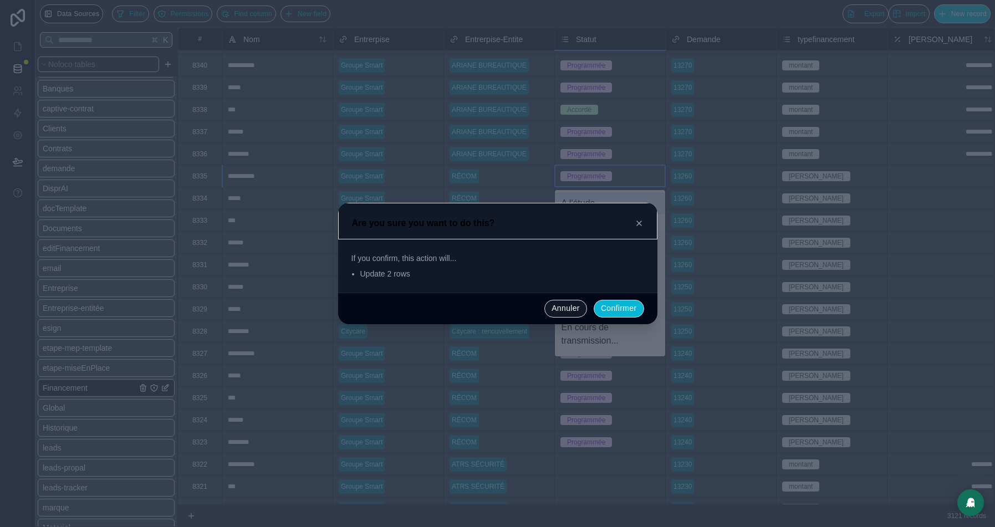
click at [641, 224] on icon at bounding box center [639, 223] width 9 height 9
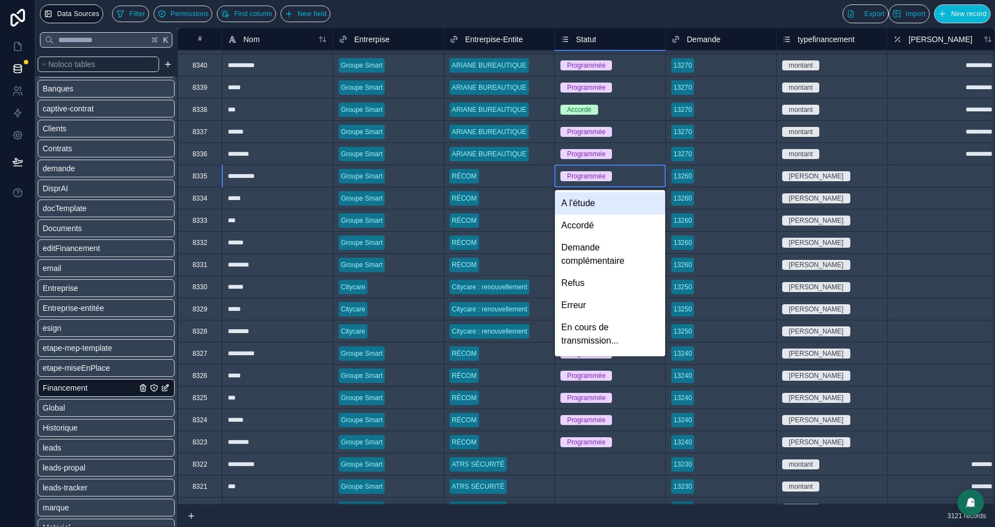
click at [651, 179] on div "Programmée" at bounding box center [610, 176] width 110 height 12
click at [775, 202] on div "13260" at bounding box center [721, 198] width 110 height 17
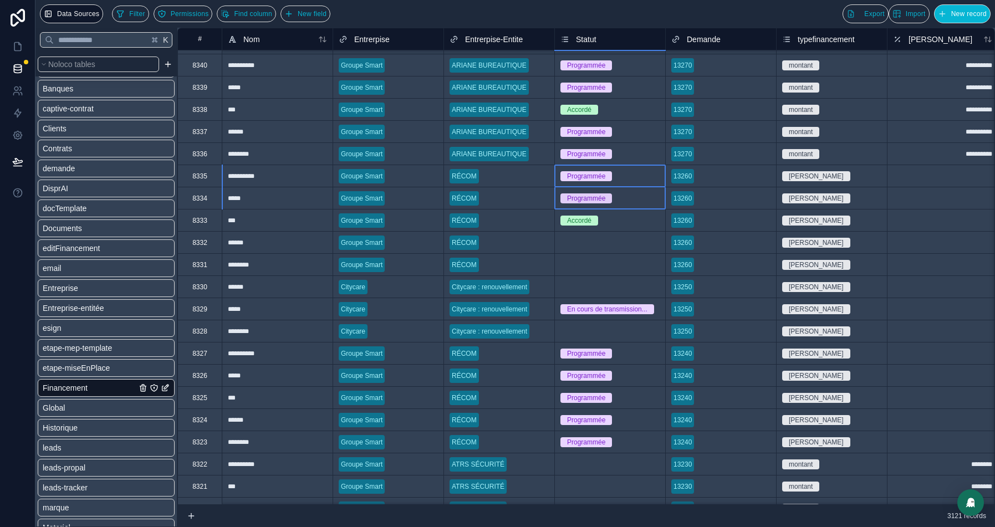
drag, startPoint x: 636, startPoint y: 176, endPoint x: 636, endPoint y: 198, distance: 21.6
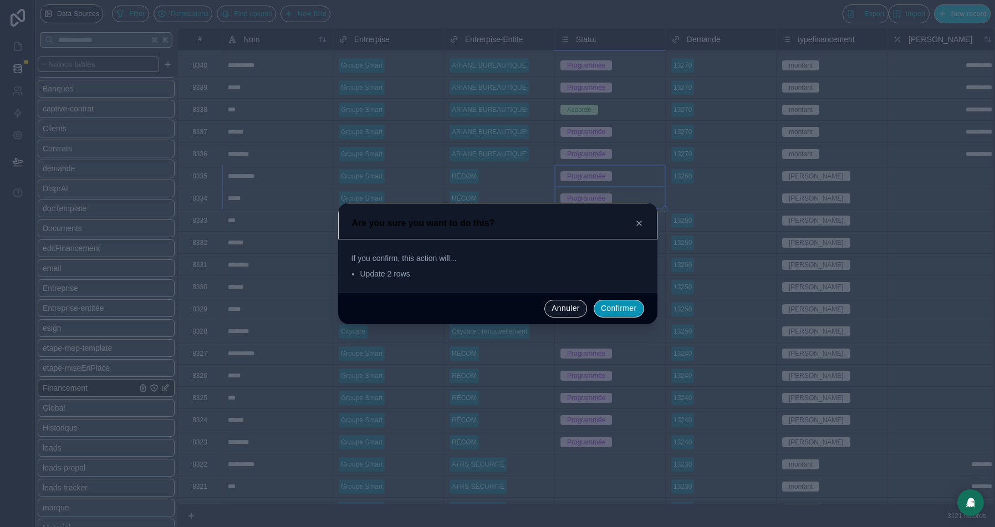
click at [613, 313] on button "Confirmer" at bounding box center [619, 309] width 50 height 18
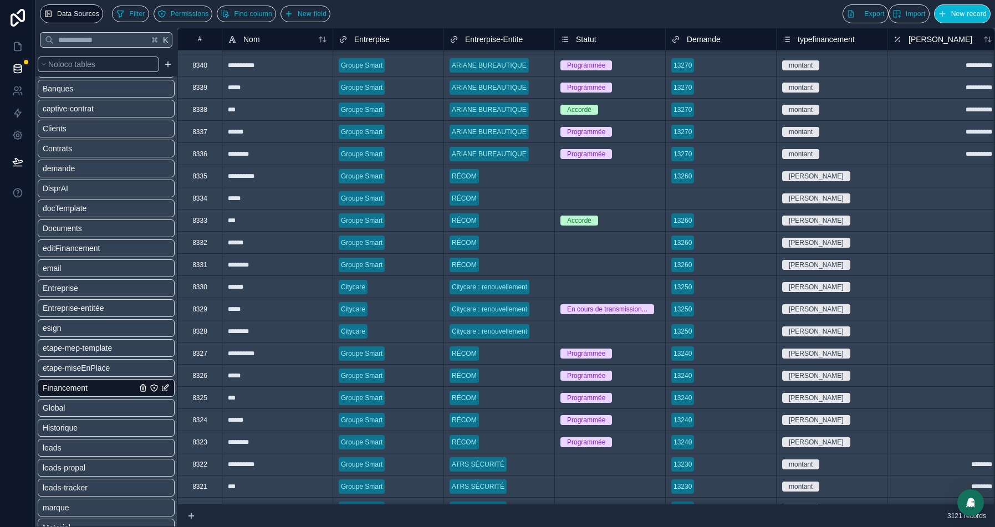
scroll to position [0, 0]
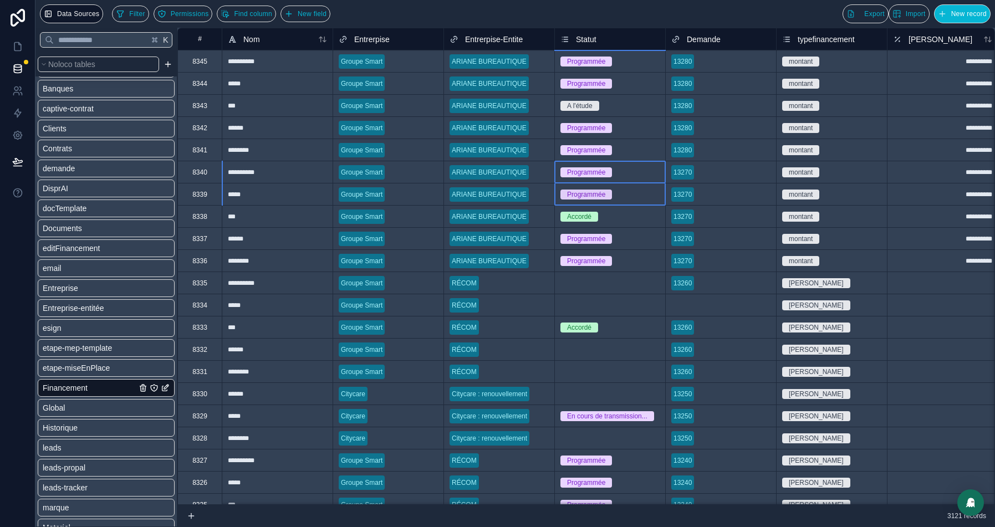
drag, startPoint x: 630, startPoint y: 168, endPoint x: 630, endPoint y: 193, distance: 24.9
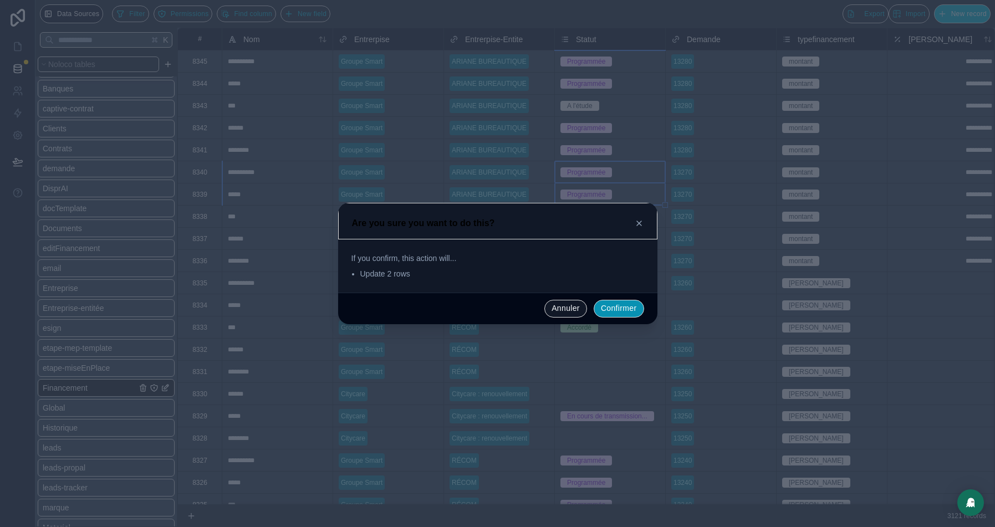
click at [608, 312] on button "Confirmer" at bounding box center [619, 309] width 50 height 18
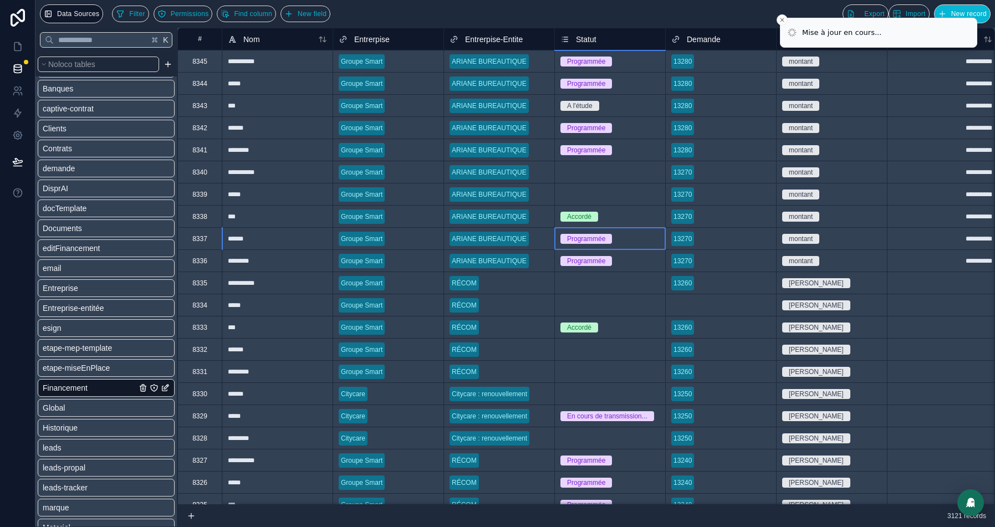
drag, startPoint x: 634, startPoint y: 238, endPoint x: 634, endPoint y: 269, distance: 31.6
click at [634, 240] on div "Programmée" at bounding box center [610, 239] width 110 height 12
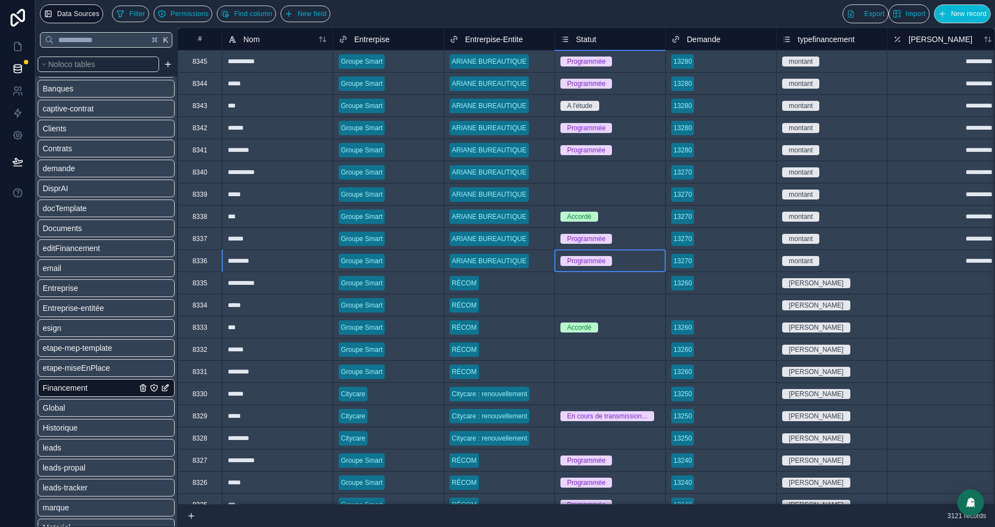
click at [635, 268] on div "Programmée" at bounding box center [610, 261] width 110 height 22
drag, startPoint x: 641, startPoint y: 239, endPoint x: 640, endPoint y: 265, distance: 26.1
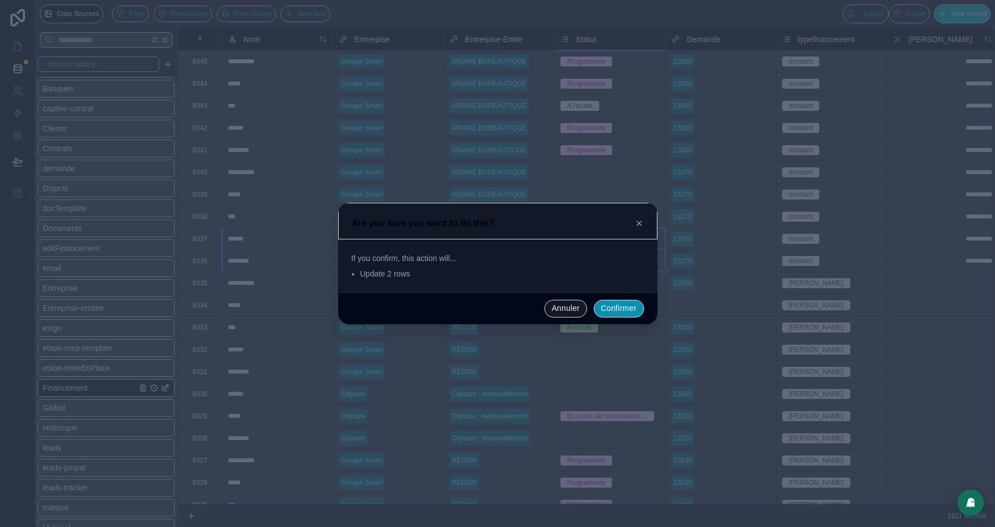
click at [618, 307] on button "Confirmer" at bounding box center [619, 309] width 50 height 18
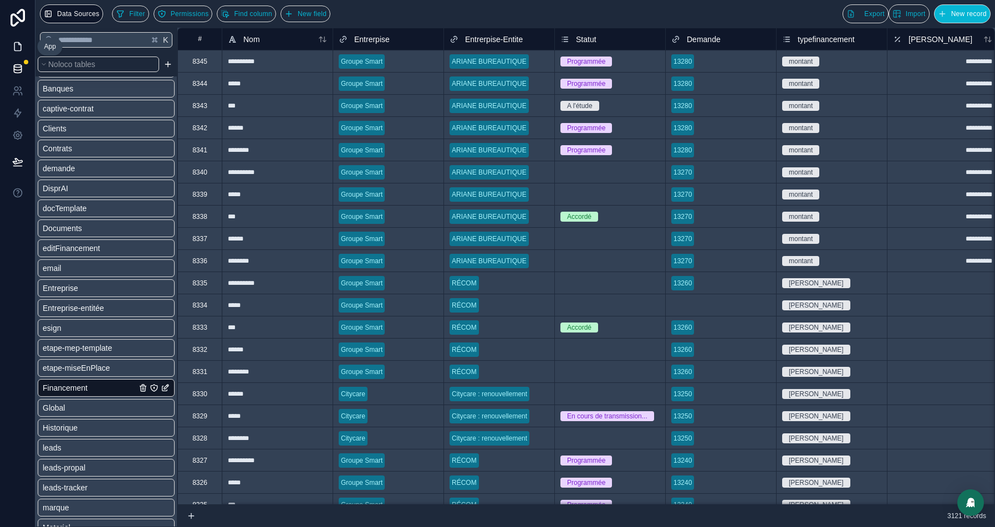
click at [15, 50] on icon at bounding box center [17, 46] width 11 height 11
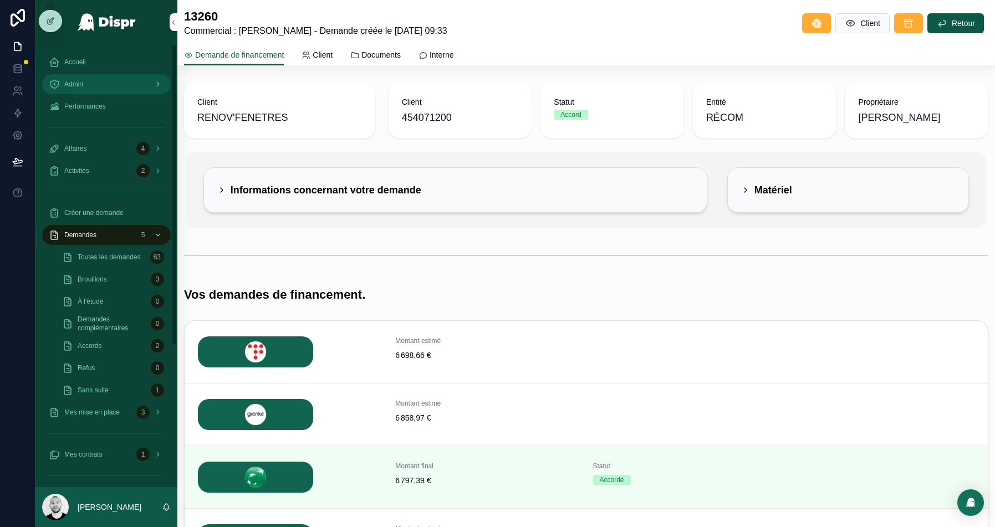
click at [96, 90] on div "Admin" at bounding box center [106, 84] width 115 height 18
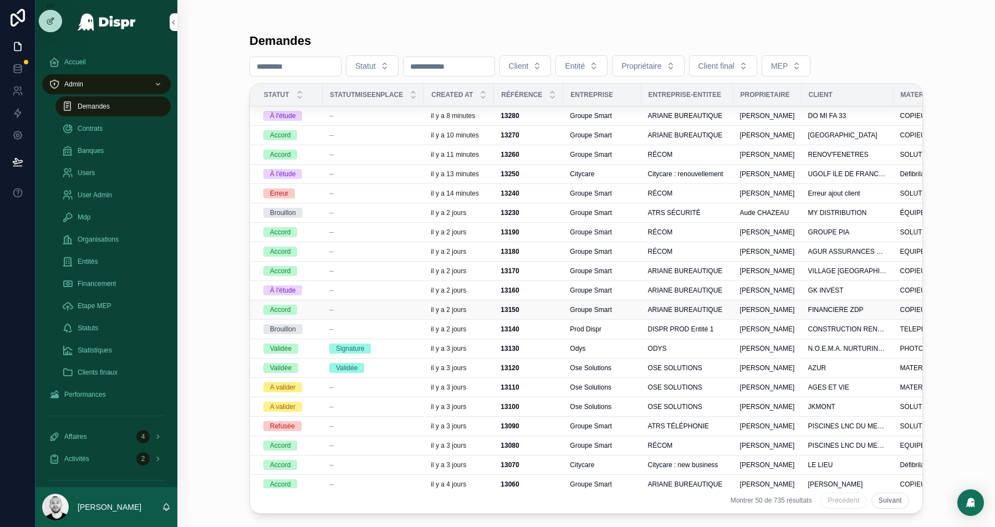
click at [375, 307] on div "--" at bounding box center [373, 309] width 88 height 9
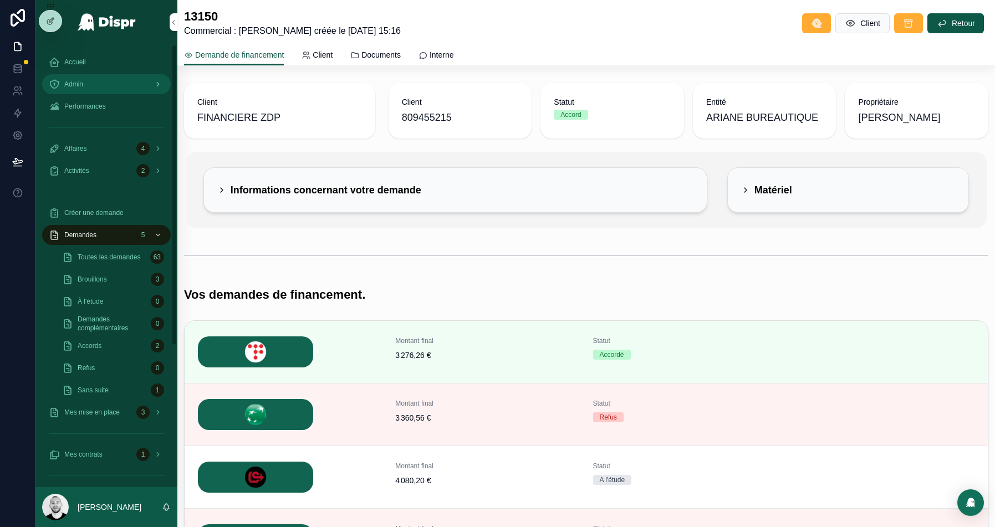
click at [85, 74] on link "Admin" at bounding box center [106, 84] width 129 height 20
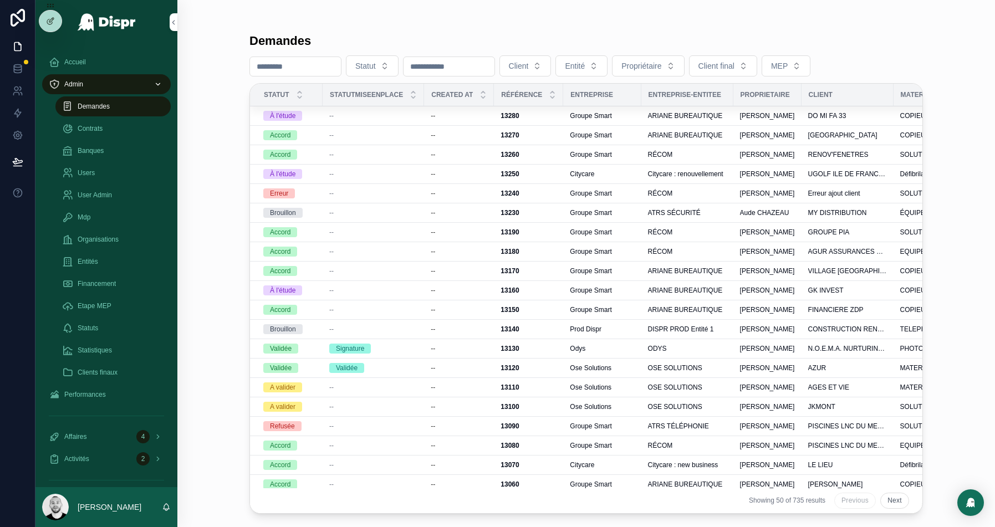
click at [365, 110] on td "--" at bounding box center [373, 115] width 101 height 19
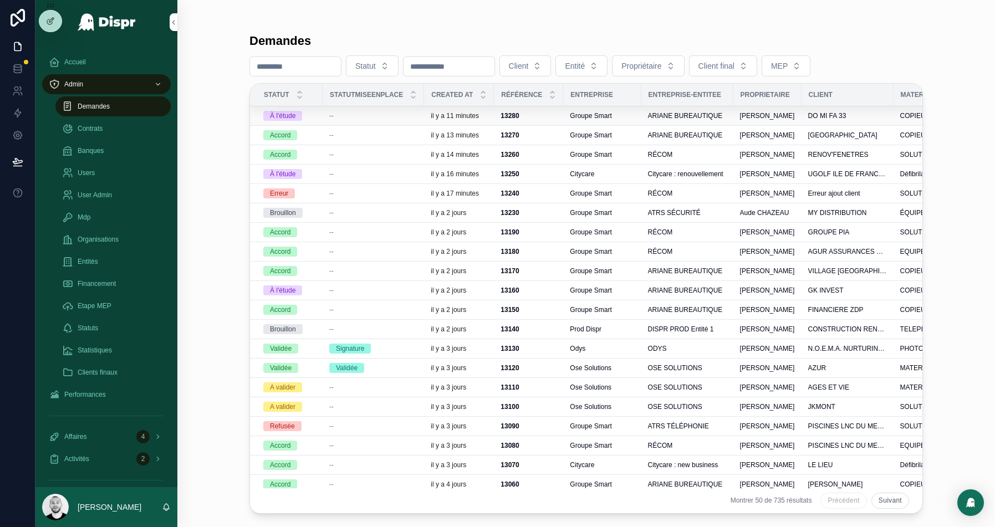
click at [363, 115] on div "--" at bounding box center [373, 115] width 88 height 9
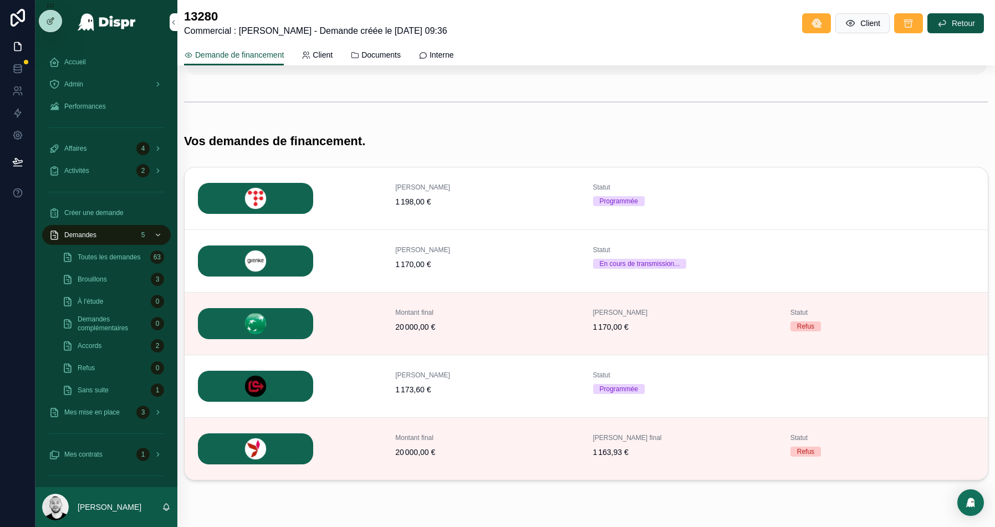
scroll to position [156, 0]
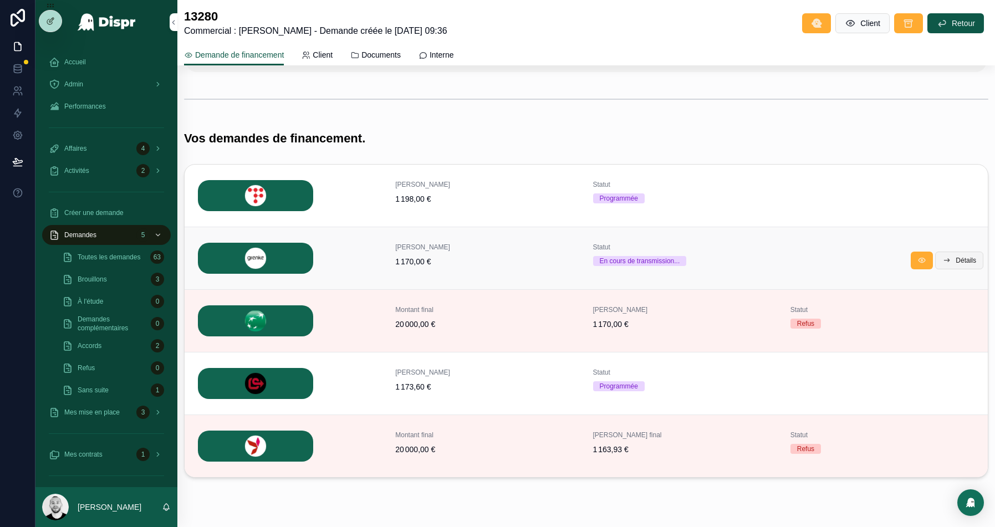
click at [956, 256] on span "Détails" at bounding box center [966, 260] width 21 height 9
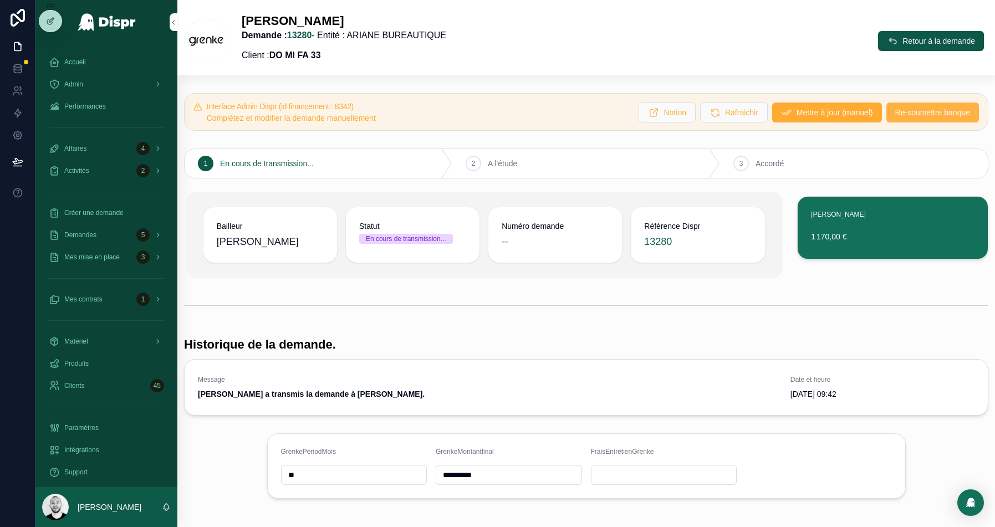
click at [901, 113] on span "Re-soumettre banque" at bounding box center [932, 112] width 75 height 11
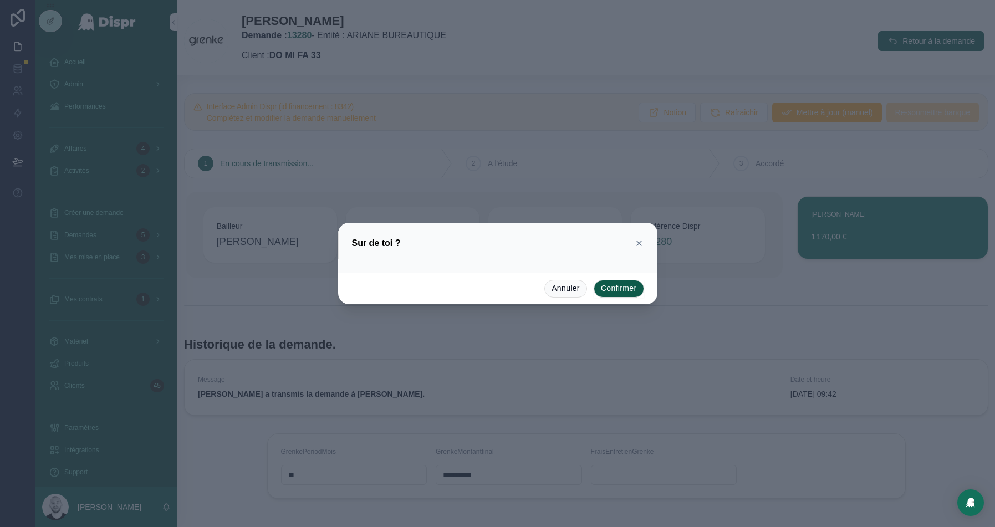
click at [626, 285] on button "Confirmer" at bounding box center [619, 289] width 50 height 18
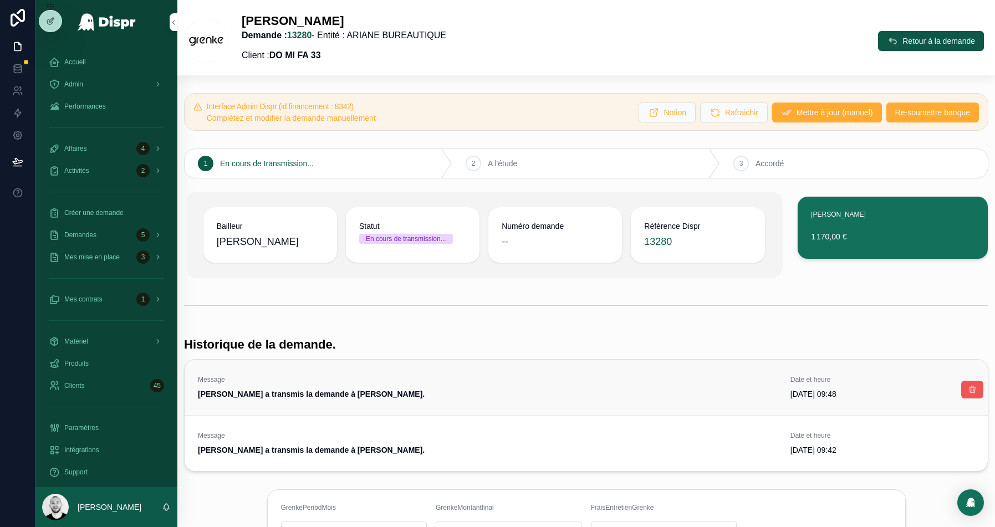
click at [975, 387] on icon "scrollable content" at bounding box center [972, 389] width 9 height 9
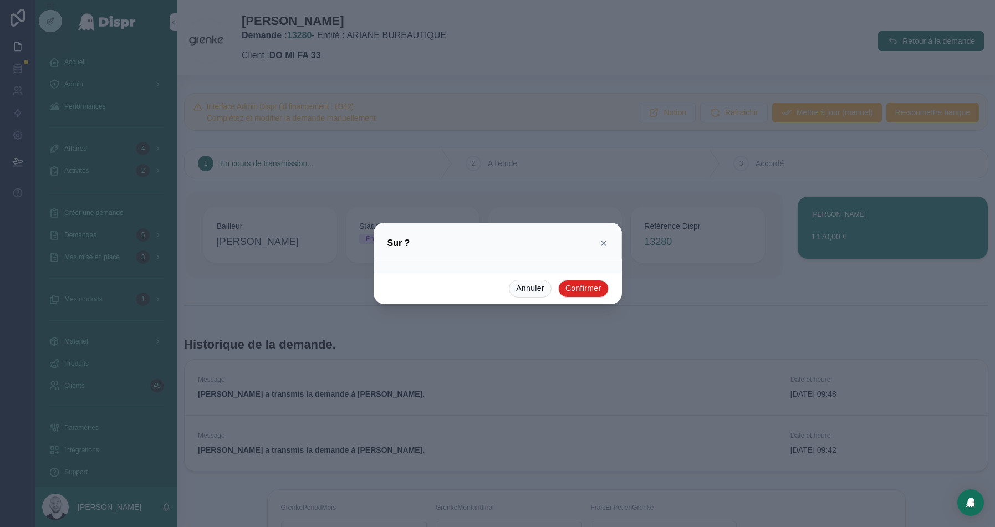
click at [591, 290] on button "Confirmer" at bounding box center [583, 289] width 50 height 18
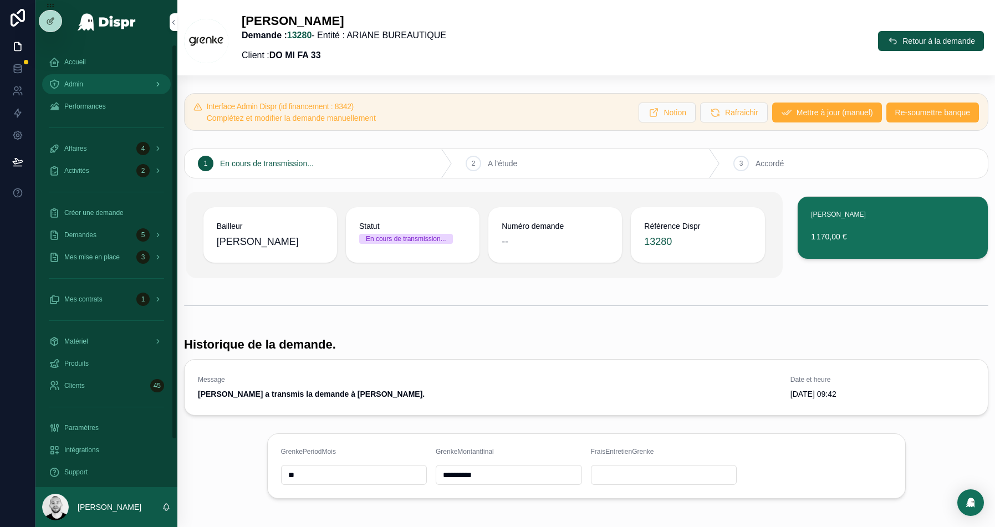
click at [75, 89] on div "Admin" at bounding box center [106, 84] width 115 height 18
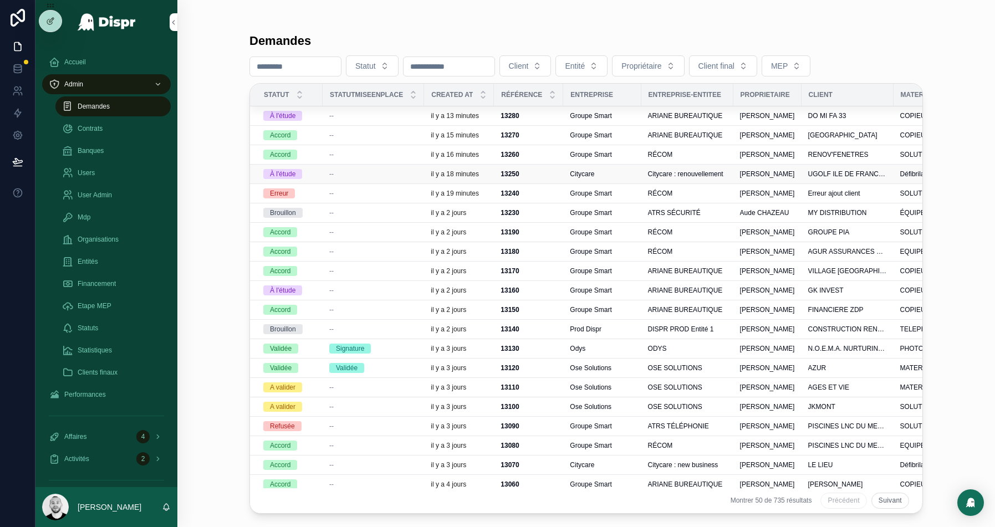
click at [397, 177] on div "--" at bounding box center [373, 174] width 88 height 9
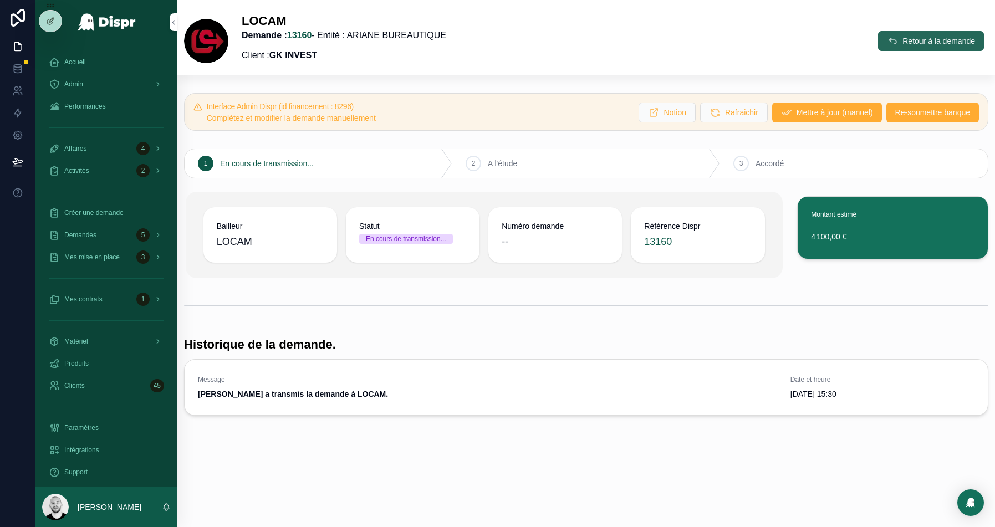
click at [903, 38] on span "Retour à la demande" at bounding box center [938, 40] width 73 height 11
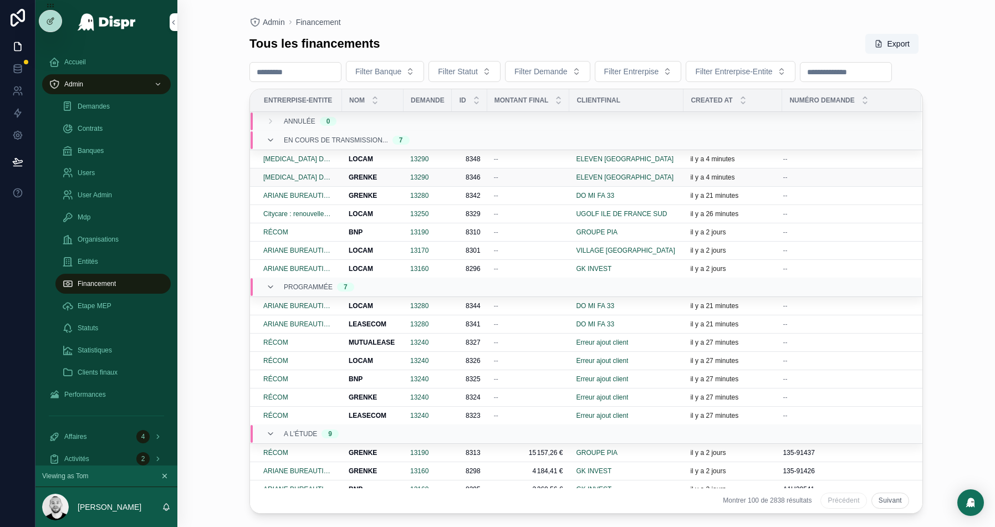
click at [525, 182] on div "--" at bounding box center [528, 177] width 69 height 9
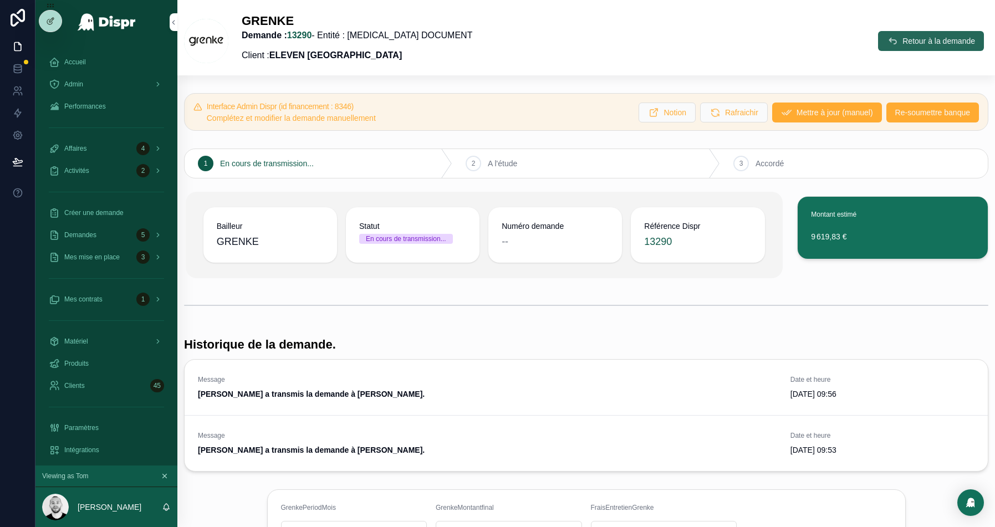
click at [935, 46] on span "Retour à la demande" at bounding box center [938, 40] width 73 height 11
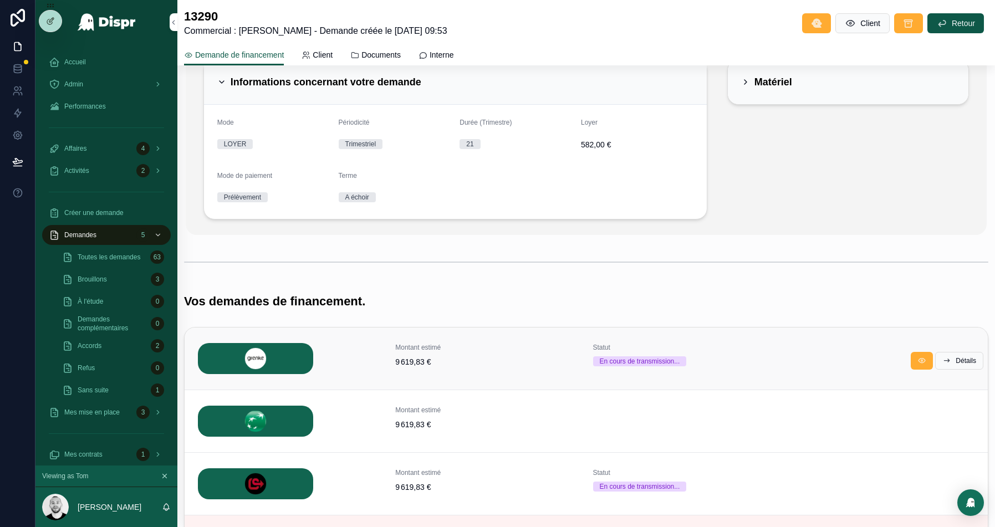
scroll to position [118, 0]
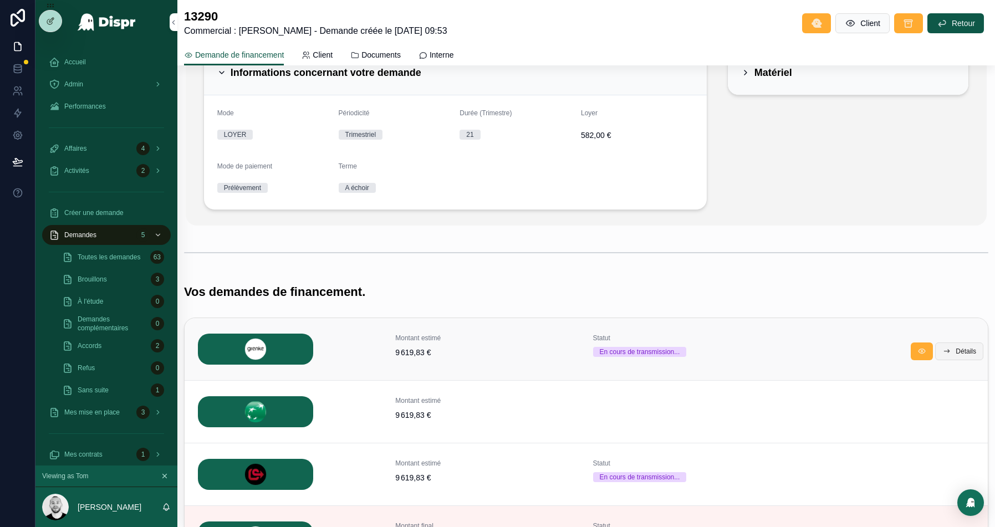
click at [966, 345] on button "Détails" at bounding box center [959, 352] width 48 height 18
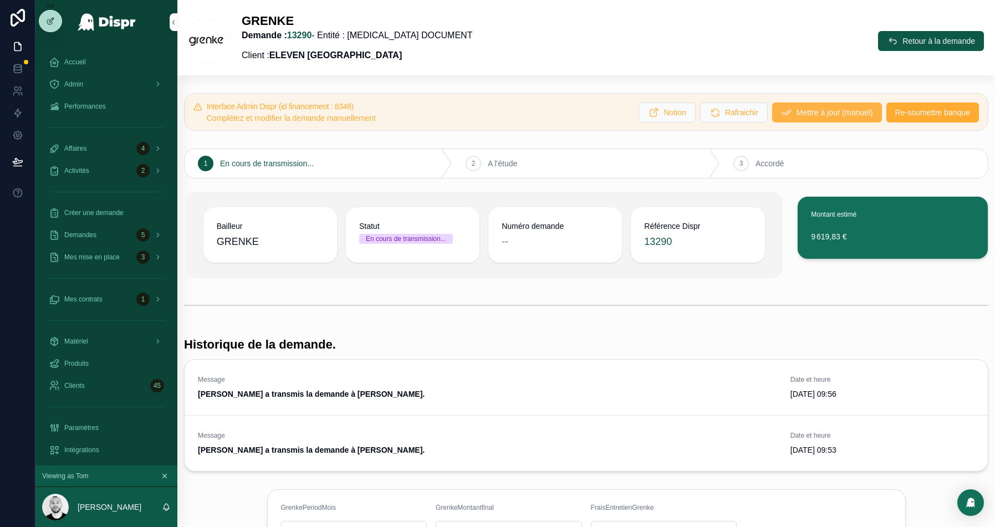
click at [811, 111] on span "Mettre à jour (manuel)" at bounding box center [835, 112] width 76 height 11
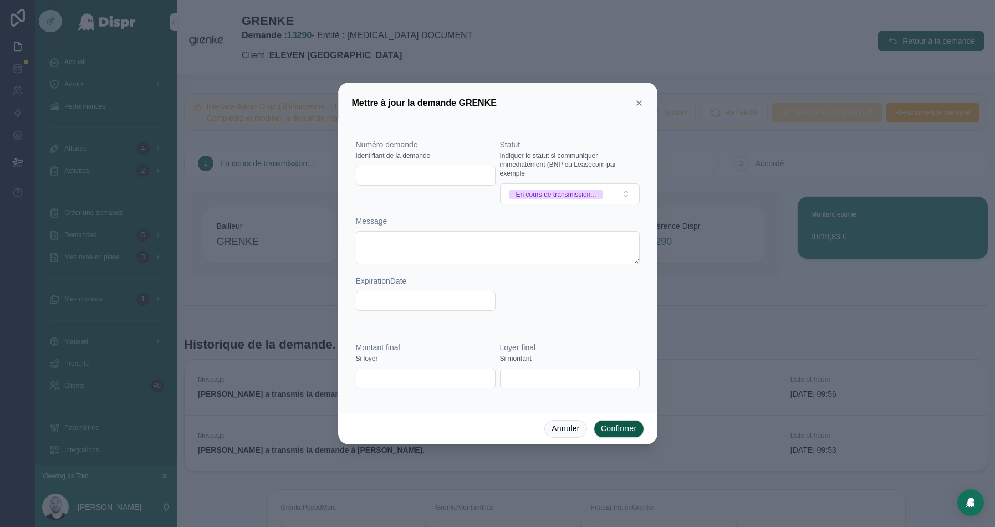
click at [410, 173] on input "text" at bounding box center [425, 176] width 139 height 16
paste input "**********"
type input "**********"
click at [596, 194] on div "En cours de transmission..." at bounding box center [556, 195] width 80 height 10
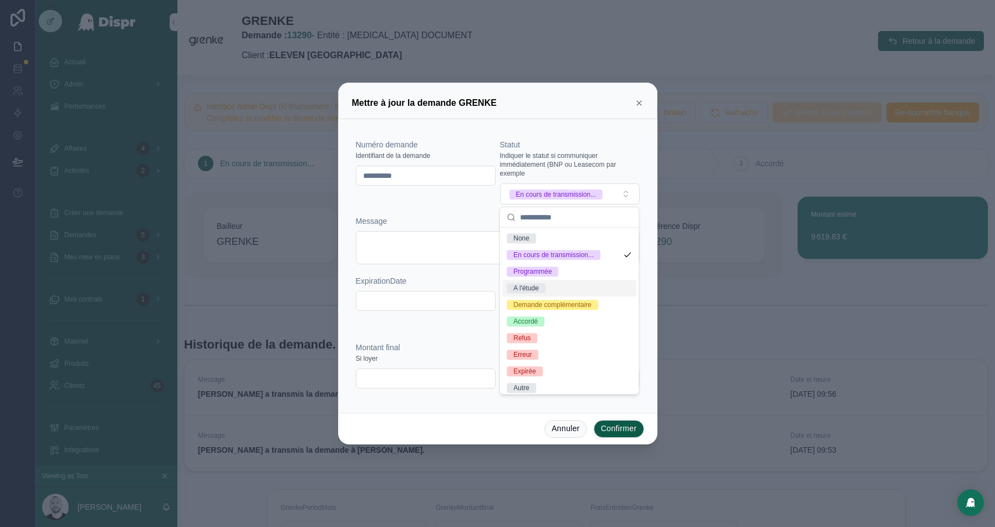
click at [539, 285] on div "A l'étude" at bounding box center [525, 288] width 25 height 10
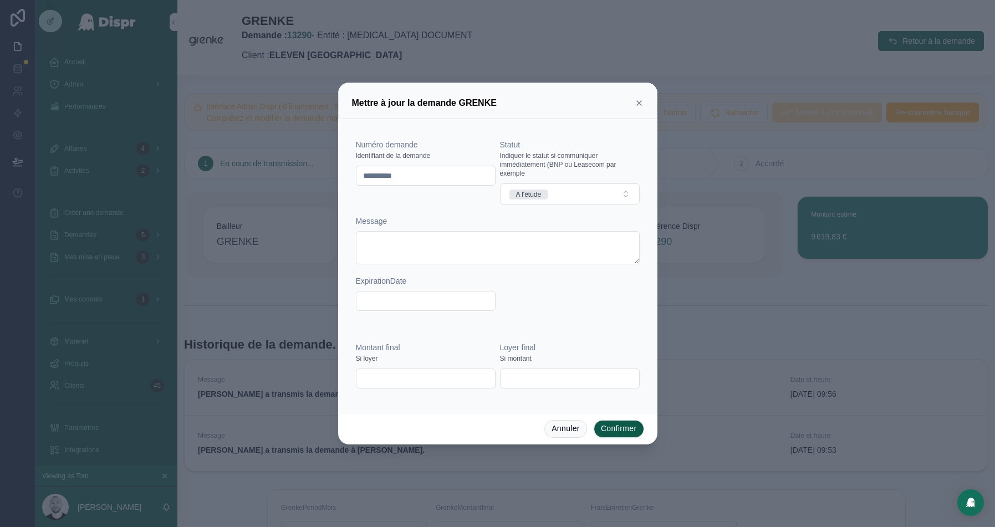
click at [380, 382] on input "text" at bounding box center [425, 379] width 139 height 16
paste input "**********"
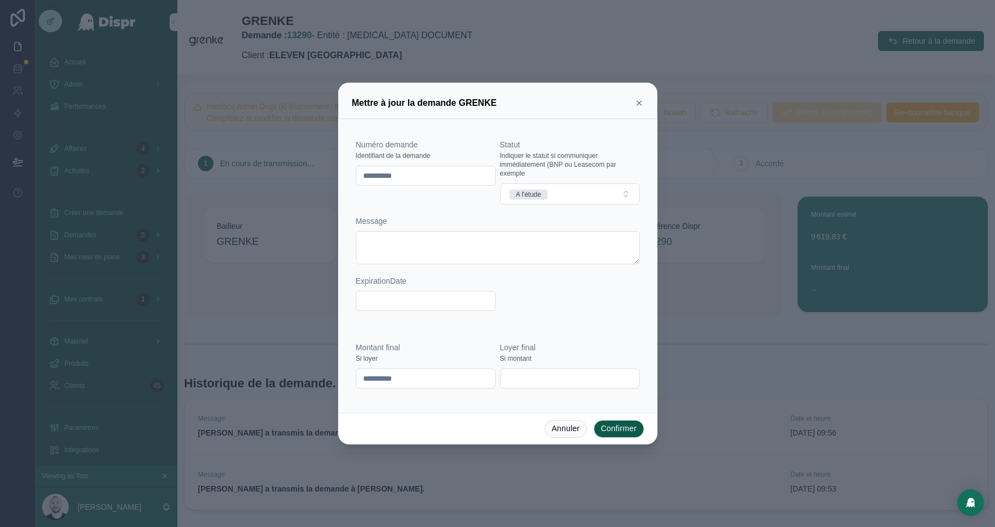
type input "**********"
click at [614, 425] on button "Confirmer" at bounding box center [619, 429] width 50 height 18
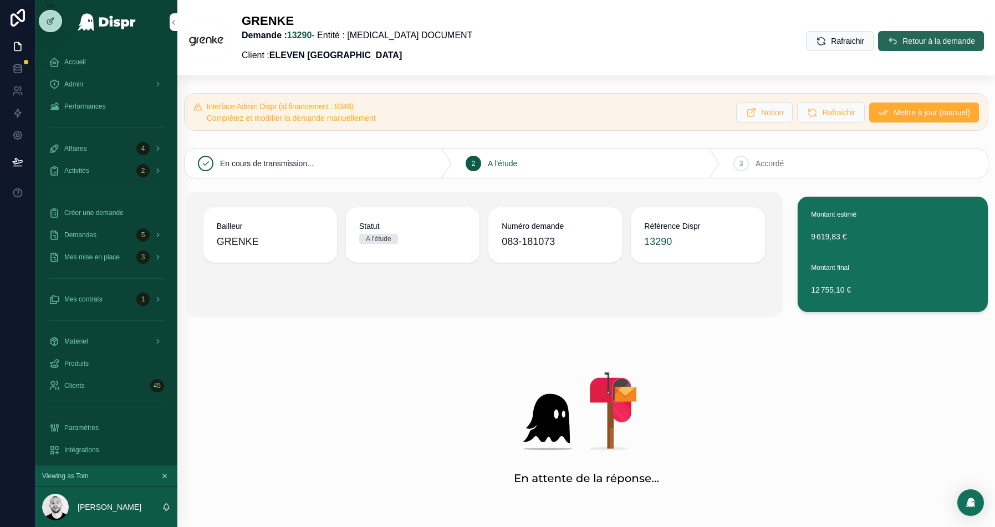
click at [902, 37] on span "Retour à la demande" at bounding box center [938, 40] width 73 height 11
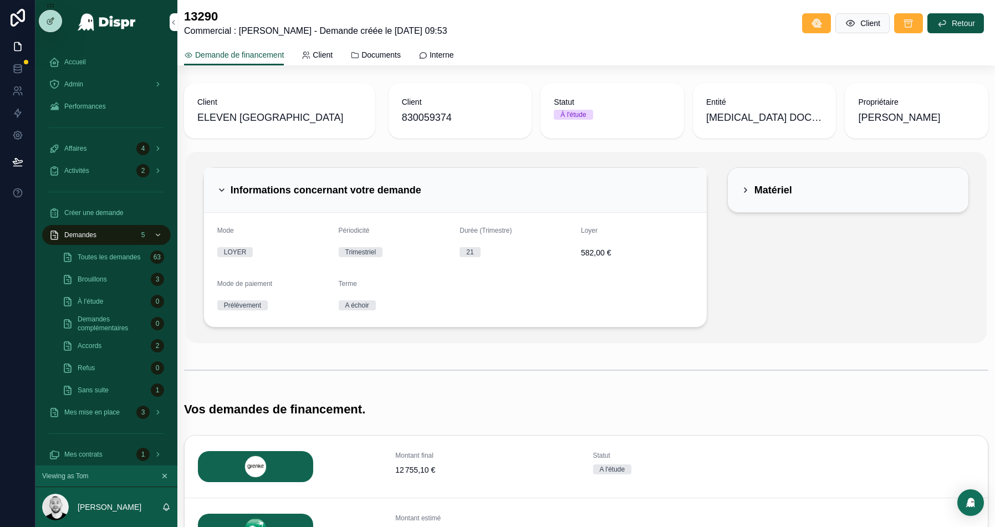
scroll to position [17, 0]
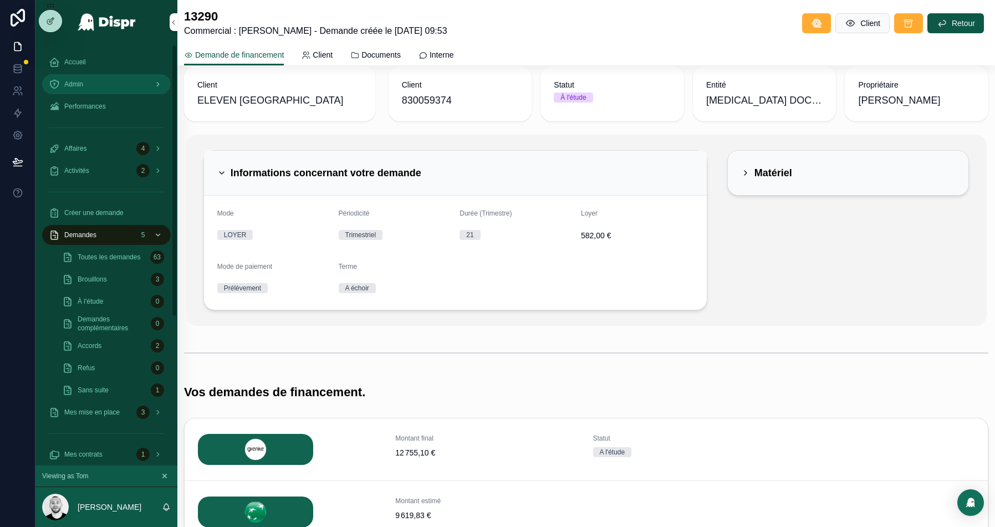
click at [83, 83] on span "Admin" at bounding box center [73, 84] width 19 height 9
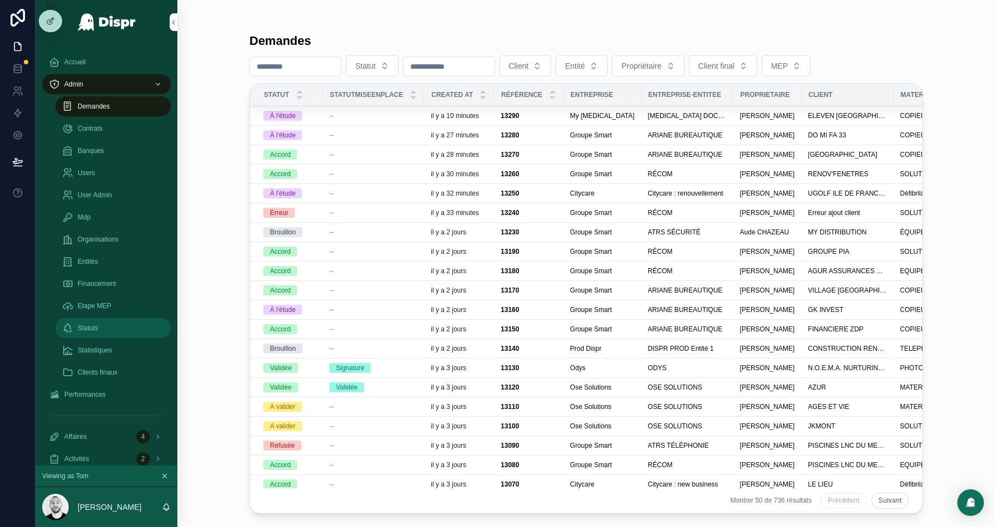
click at [98, 327] on span "Statuts" at bounding box center [88, 328] width 21 height 9
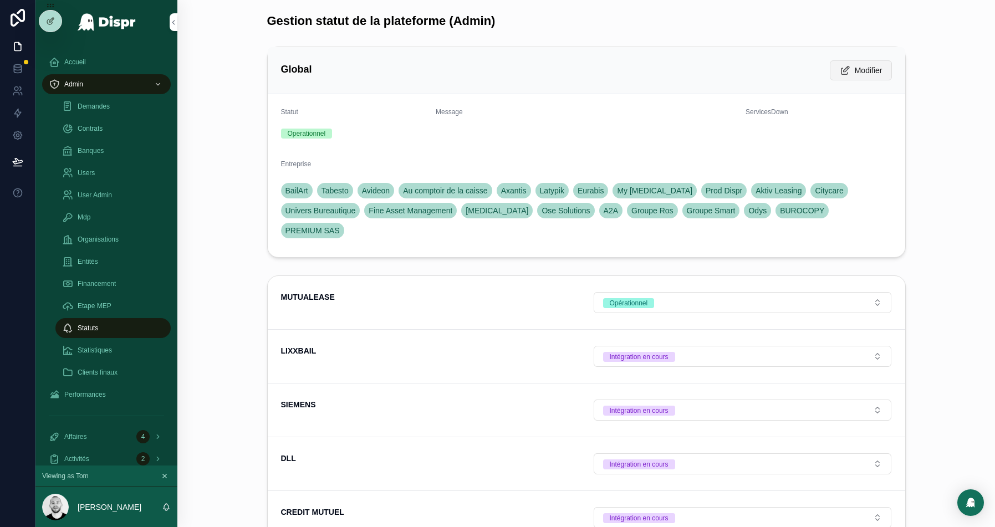
click at [861, 75] on span "Modifier" at bounding box center [869, 70] width 28 height 11
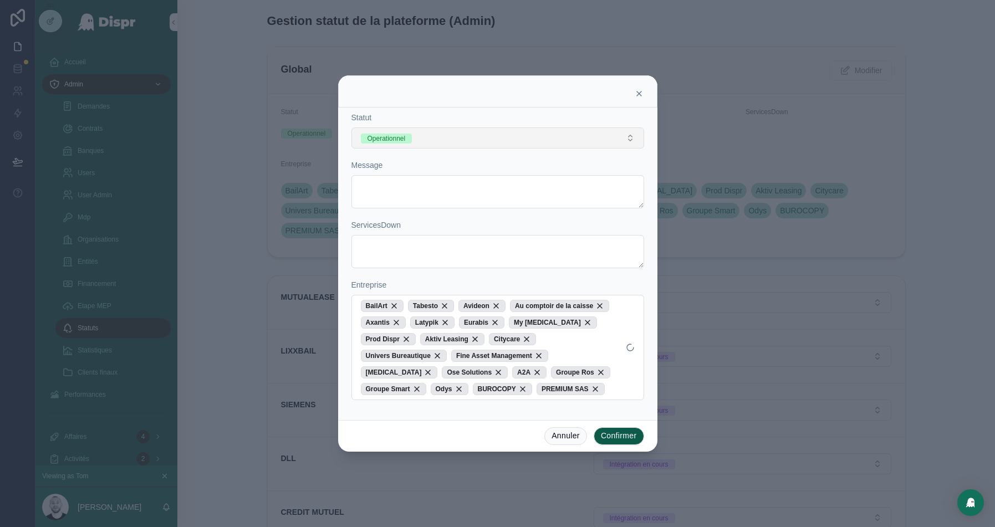
click at [461, 142] on button "Operationnel" at bounding box center [497, 137] width 293 height 21
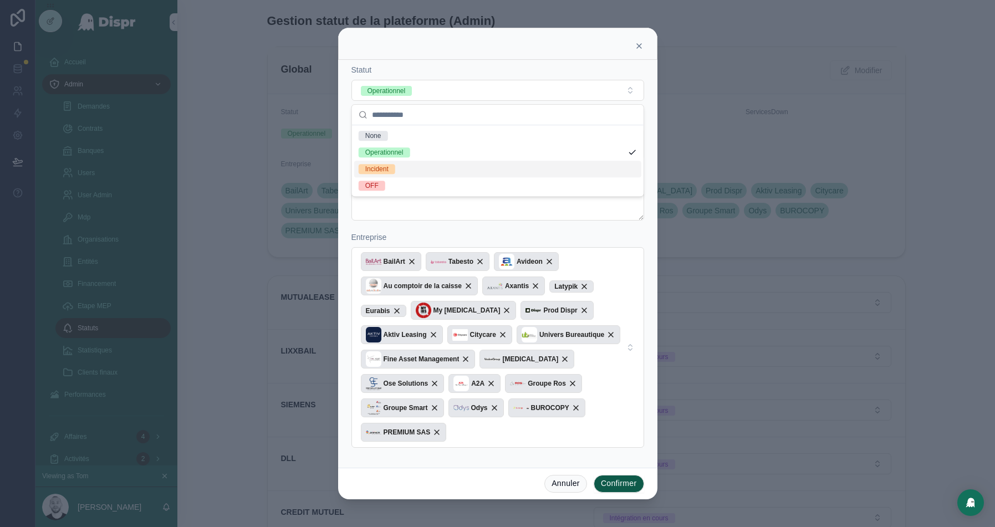
click at [407, 167] on div "Incident" at bounding box center [497, 169] width 287 height 17
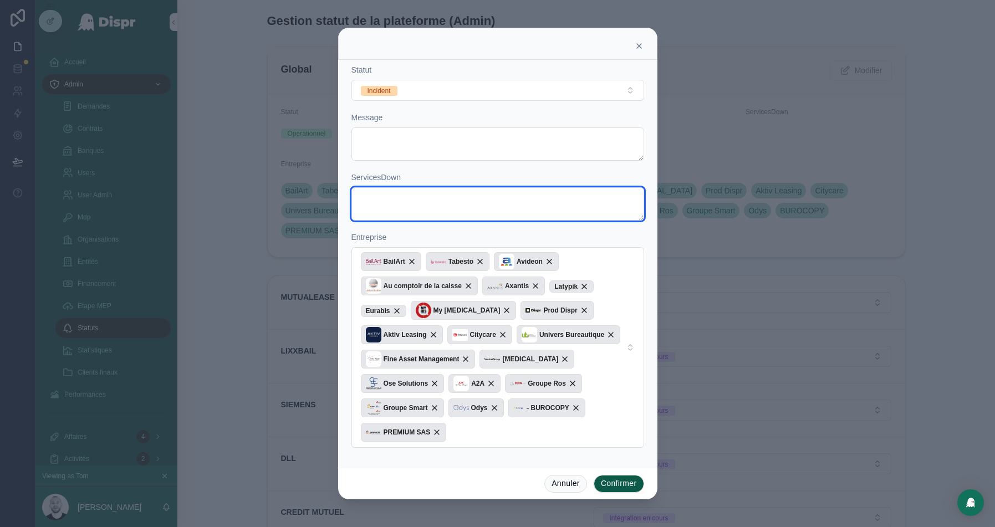
click at [414, 203] on textarea at bounding box center [497, 203] width 293 height 33
type textarea "******"
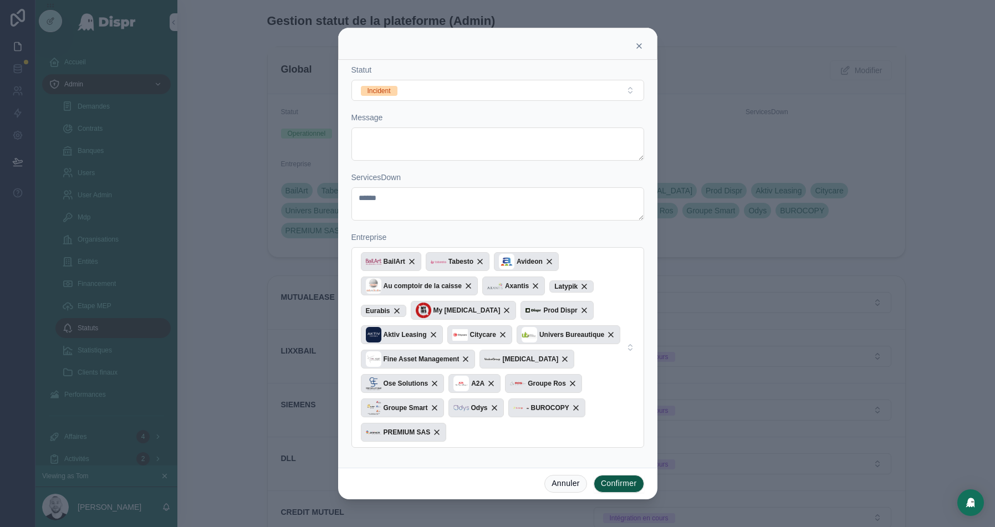
click at [381, 122] on span "Message" at bounding box center [367, 117] width 32 height 9
click at [376, 140] on textarea at bounding box center [497, 143] width 293 height 33
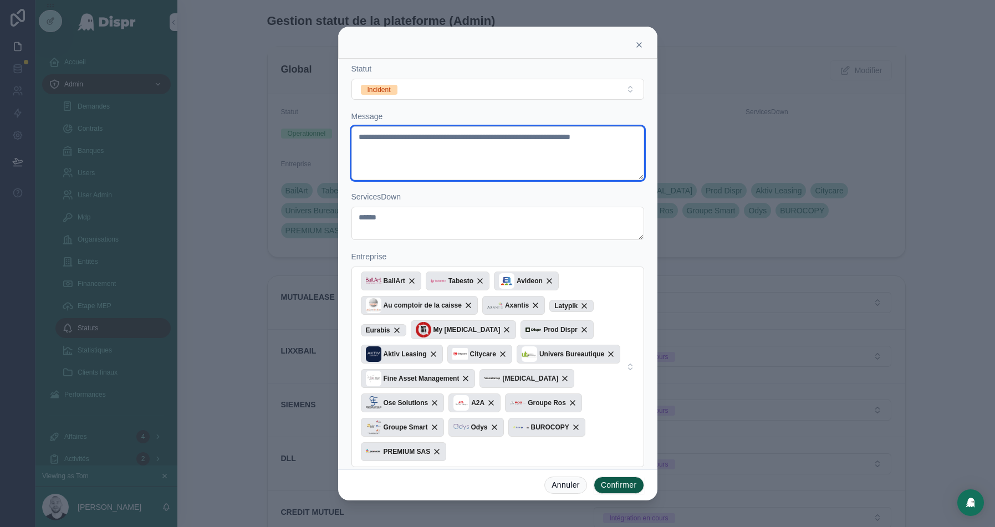
type textarea "**********"
click at [617, 486] on button "Confirmer" at bounding box center [619, 486] width 50 height 18
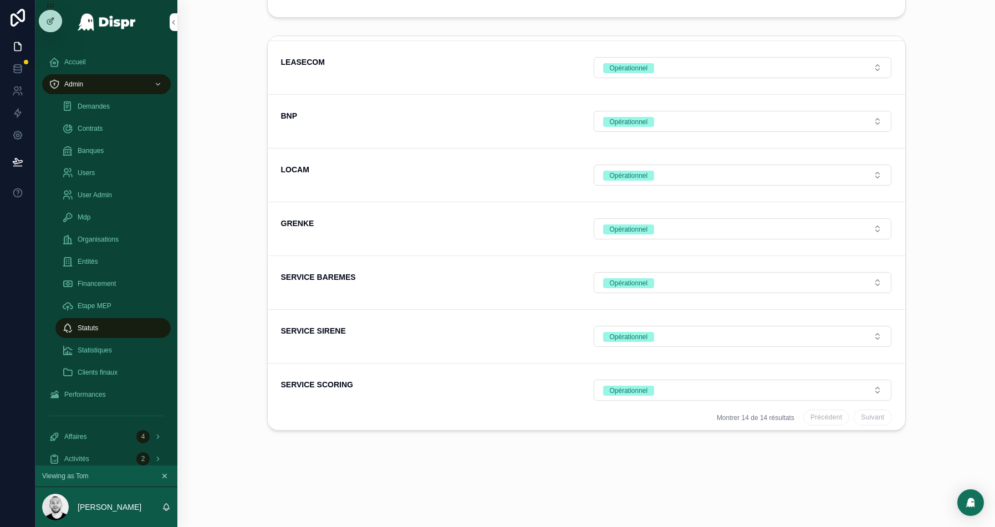
scroll to position [336, 0]
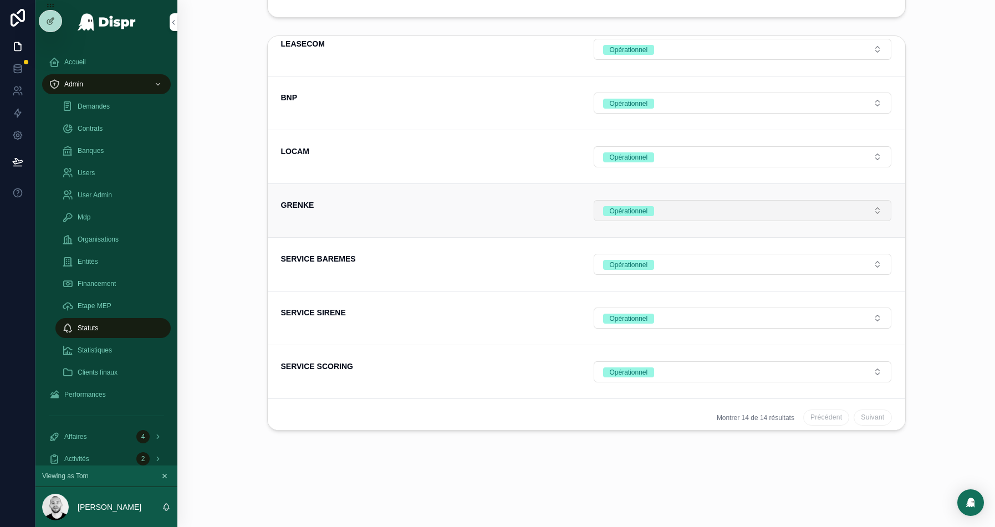
click at [743, 208] on button "Opérationnel" at bounding box center [743, 210] width 298 height 21
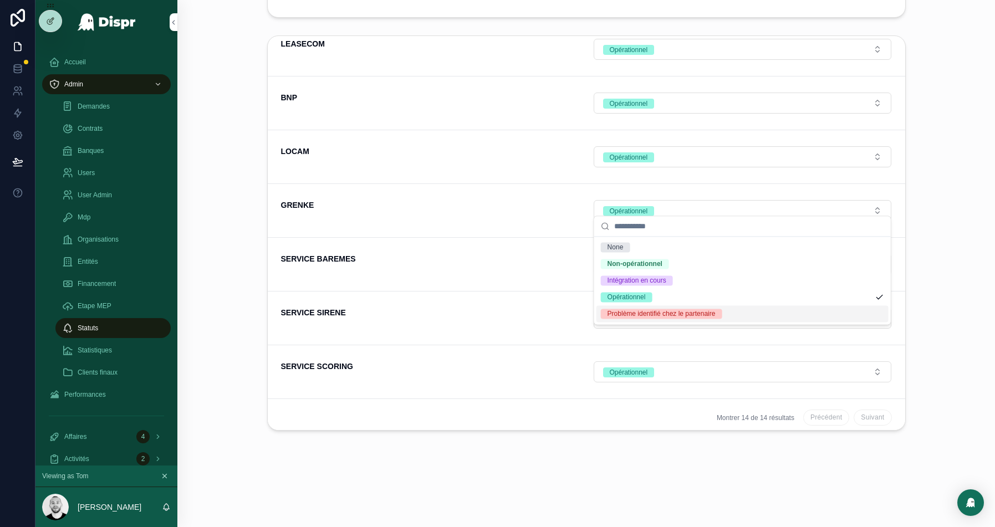
click at [666, 313] on div "Problème identifié chez le partenaire" at bounding box center [662, 314] width 108 height 10
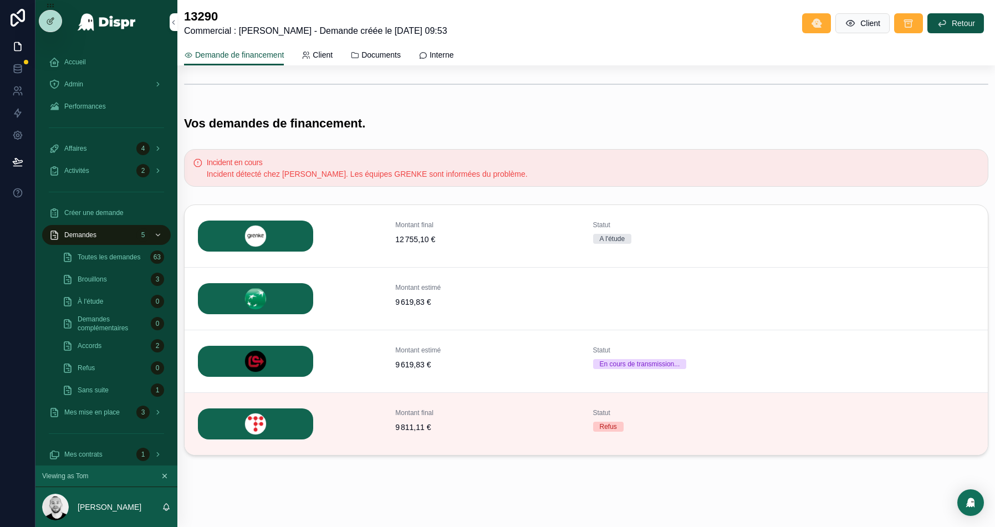
scroll to position [346, 0]
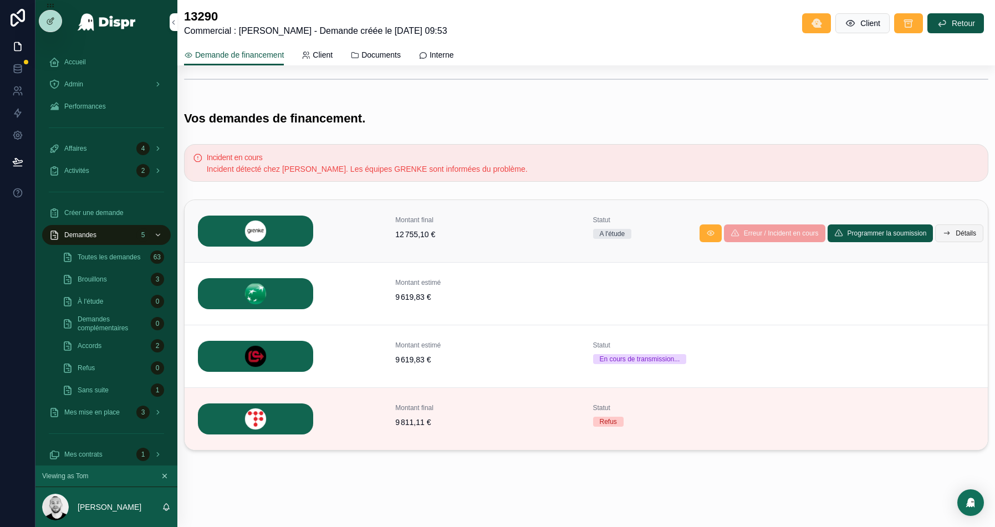
click at [952, 228] on button "Détails" at bounding box center [959, 233] width 48 height 18
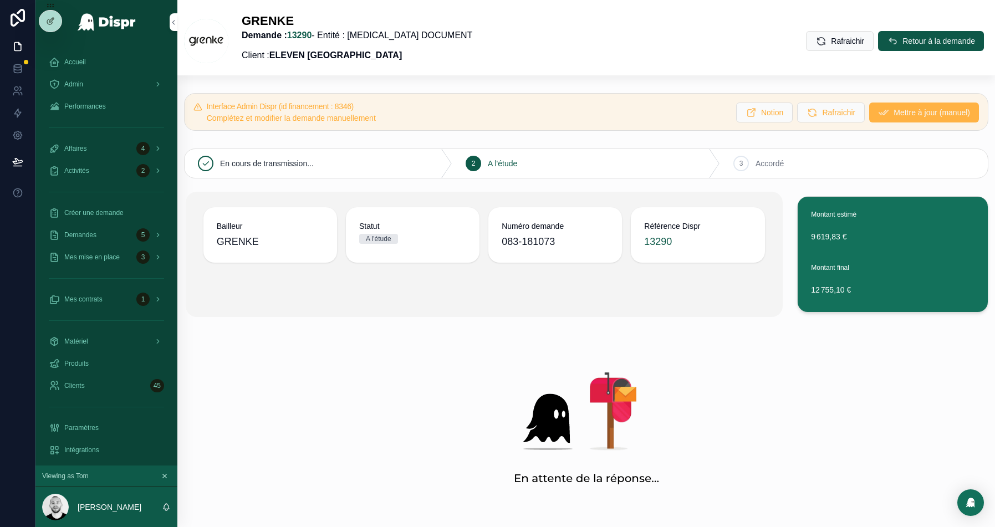
click at [894, 112] on span "Mettre à jour (manuel)" at bounding box center [932, 112] width 76 height 11
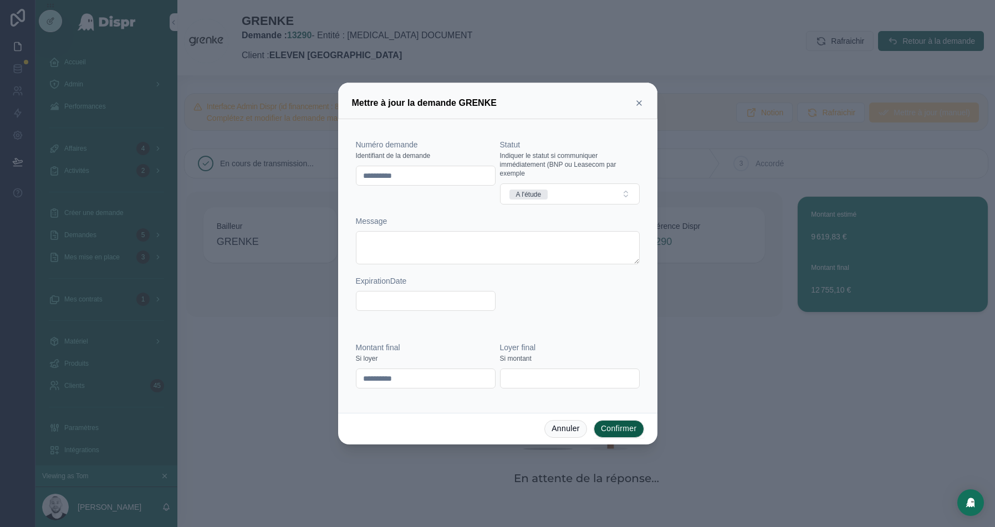
drag, startPoint x: 403, startPoint y: 378, endPoint x: 325, endPoint y: 378, distance: 78.2
click at [325, 378] on div "**********" at bounding box center [497, 263] width 995 height 527
paste input "****"
type input "*********"
click at [618, 426] on button "Confirmer" at bounding box center [619, 429] width 50 height 18
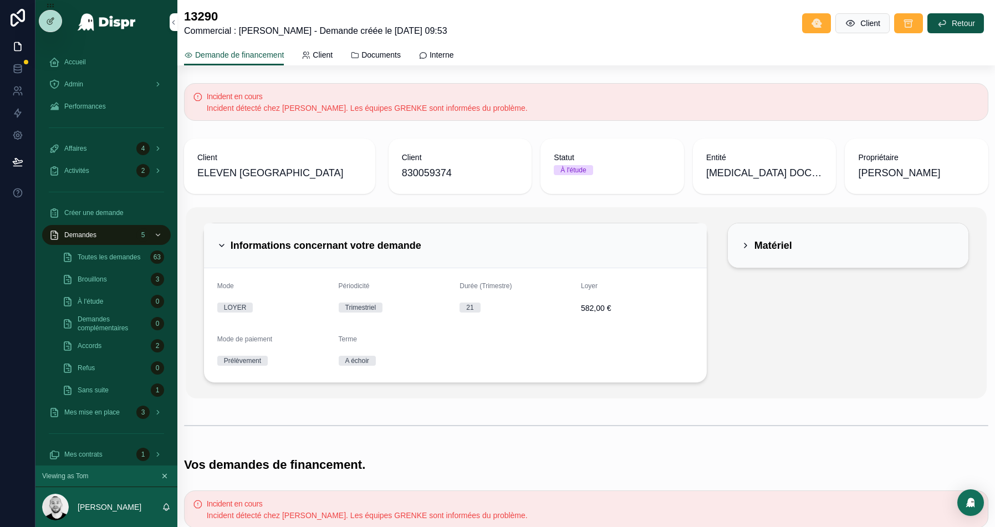
click at [601, 246] on div "Informations concernant votre demande" at bounding box center [455, 246] width 476 height 18
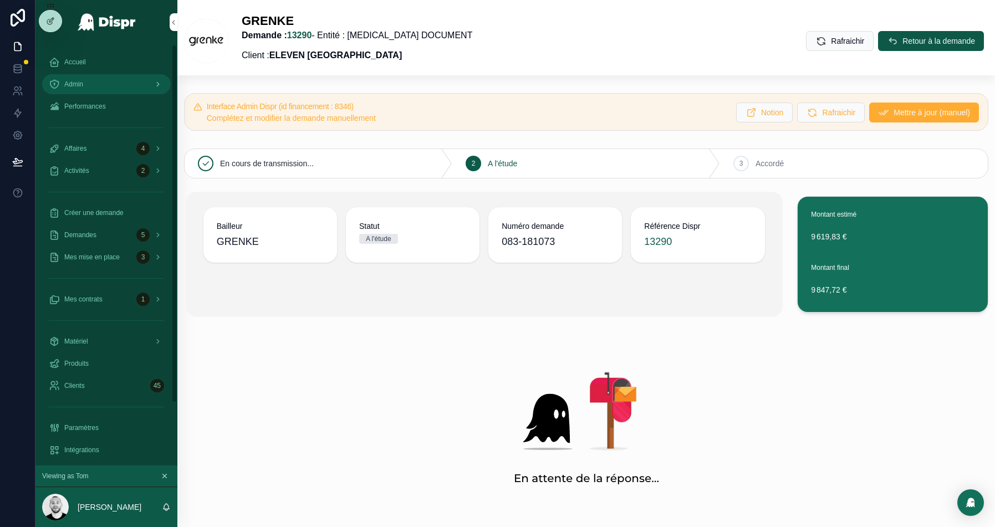
click at [94, 76] on div "Admin" at bounding box center [106, 84] width 115 height 18
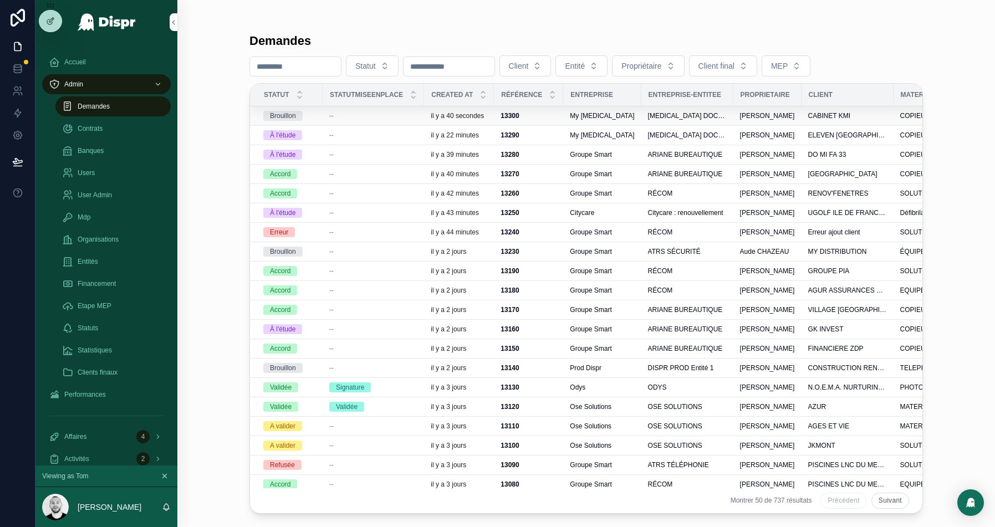
click at [382, 111] on div "--" at bounding box center [373, 115] width 88 height 9
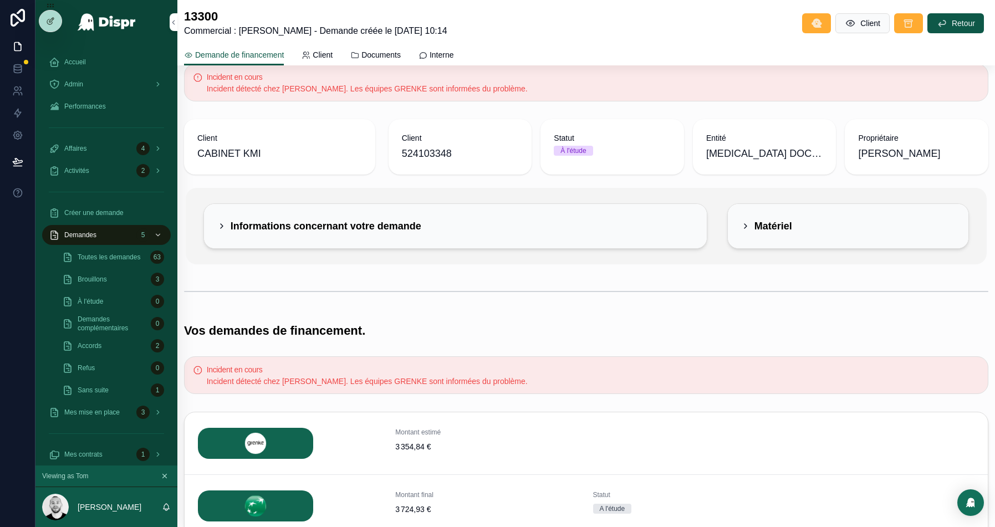
scroll to position [6, 0]
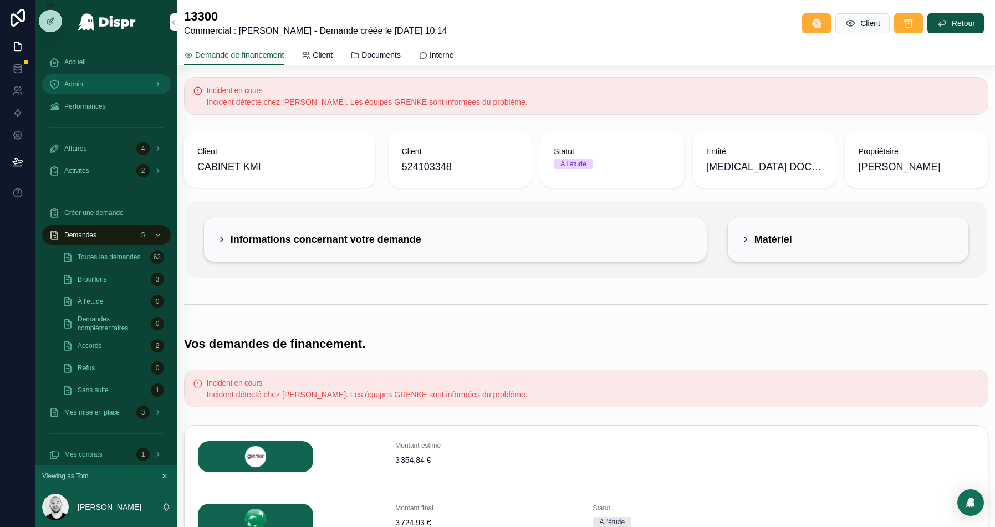
click at [106, 88] on div "Admin" at bounding box center [106, 84] width 115 height 18
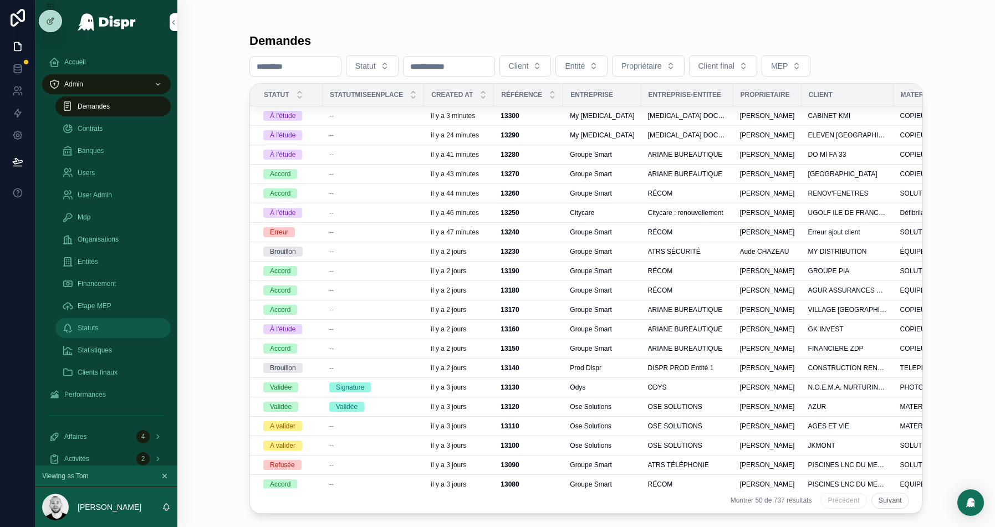
click at [119, 325] on div "Statuts" at bounding box center [113, 328] width 102 height 18
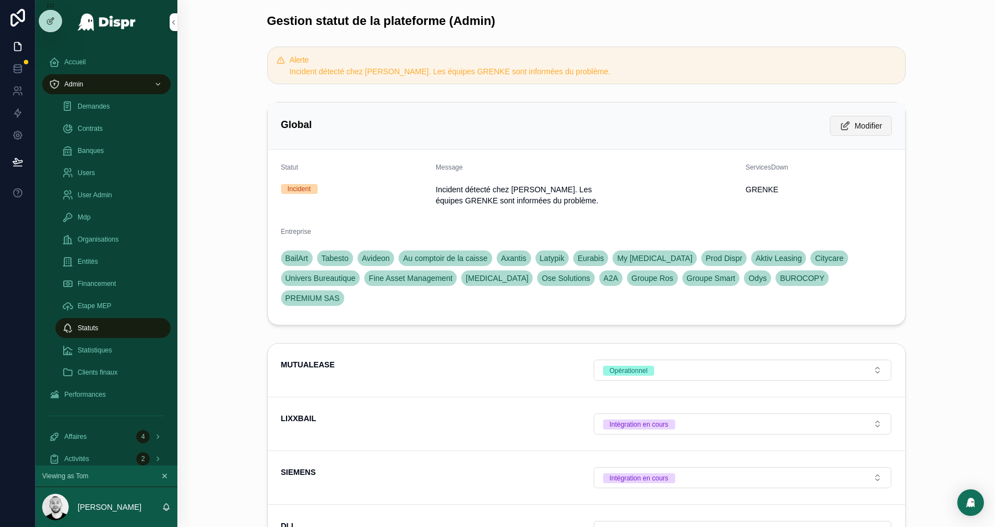
click at [869, 127] on span "Modifier" at bounding box center [869, 125] width 28 height 11
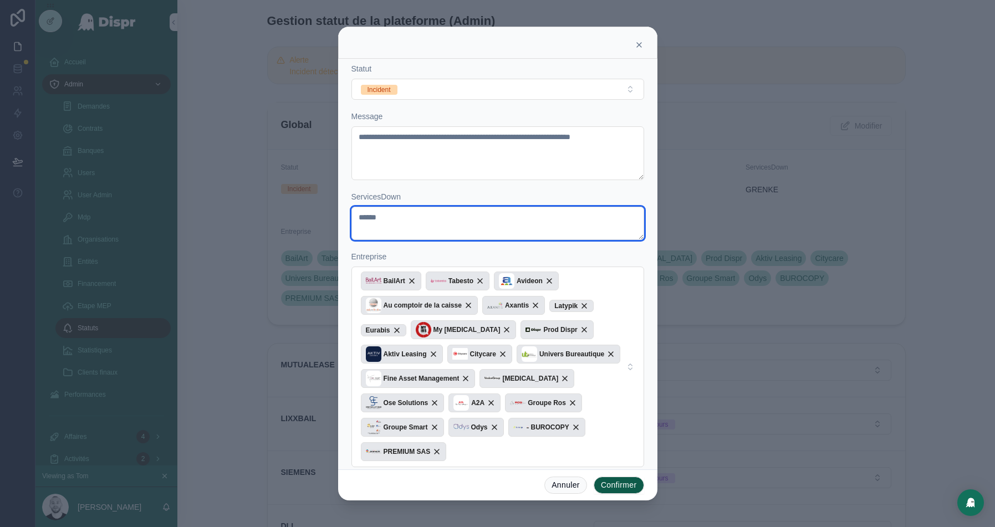
click at [372, 212] on textarea "******" at bounding box center [497, 223] width 293 height 33
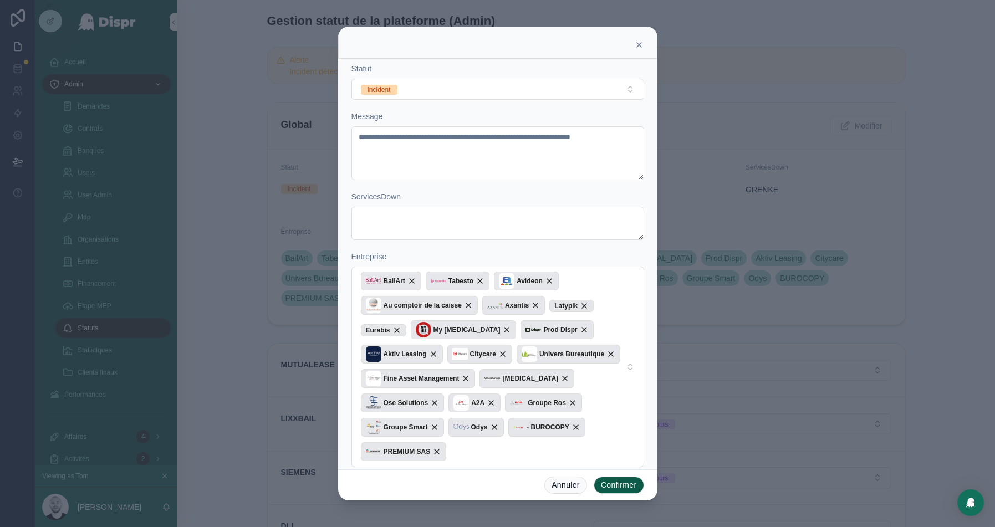
click at [621, 483] on button "Confirmer" at bounding box center [619, 486] width 50 height 18
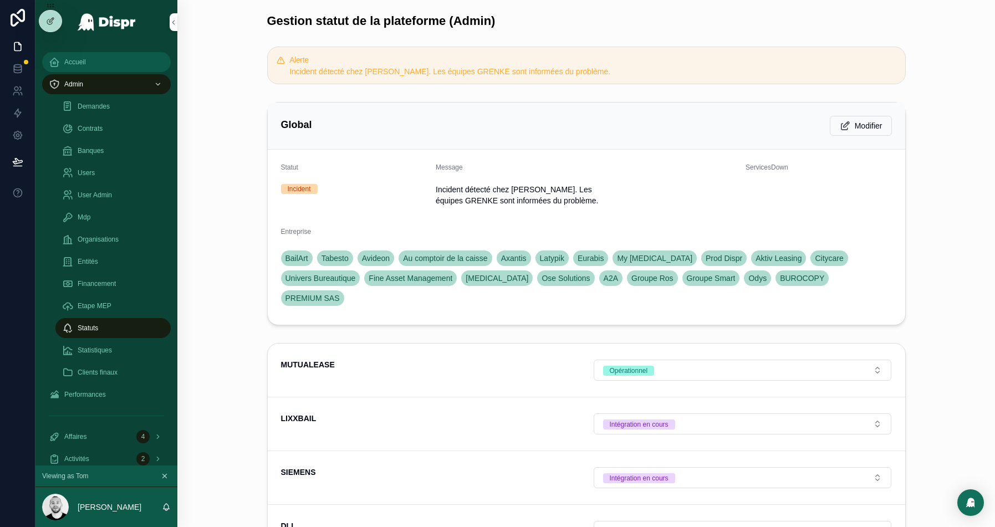
click at [81, 65] on span "Accueil" at bounding box center [75, 62] width 22 height 9
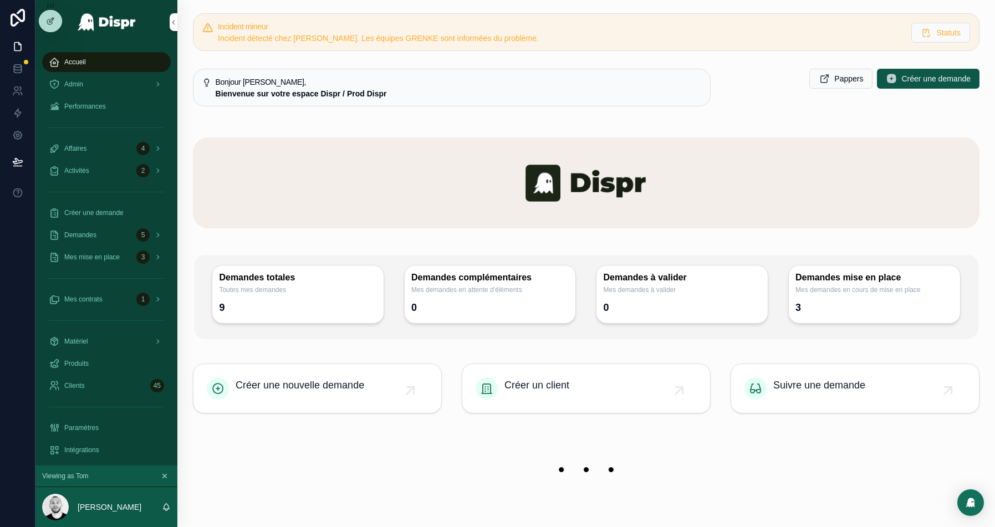
click at [93, 223] on div "Créer une demande" at bounding box center [106, 213] width 142 height 22
click at [93, 231] on span "Demandes" at bounding box center [80, 235] width 32 height 9
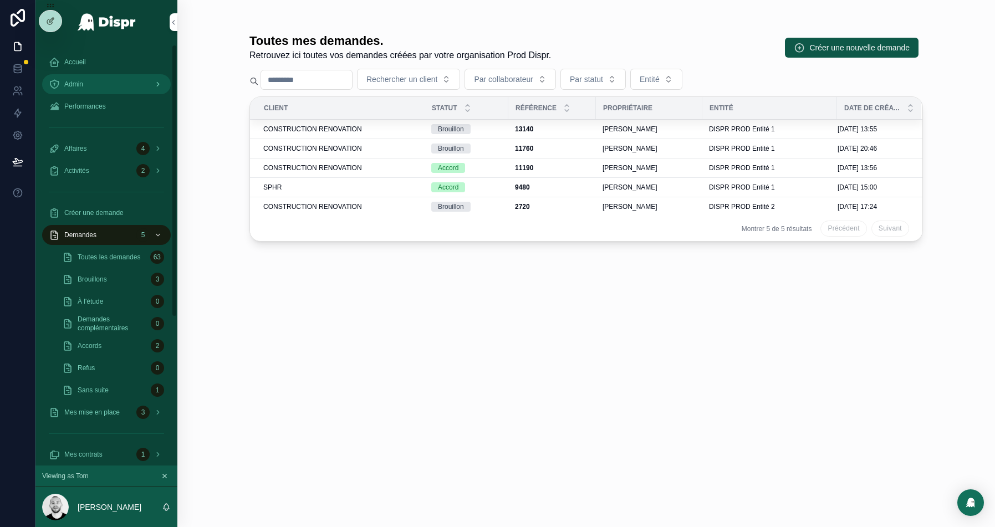
click at [106, 83] on div "Admin" at bounding box center [106, 84] width 115 height 18
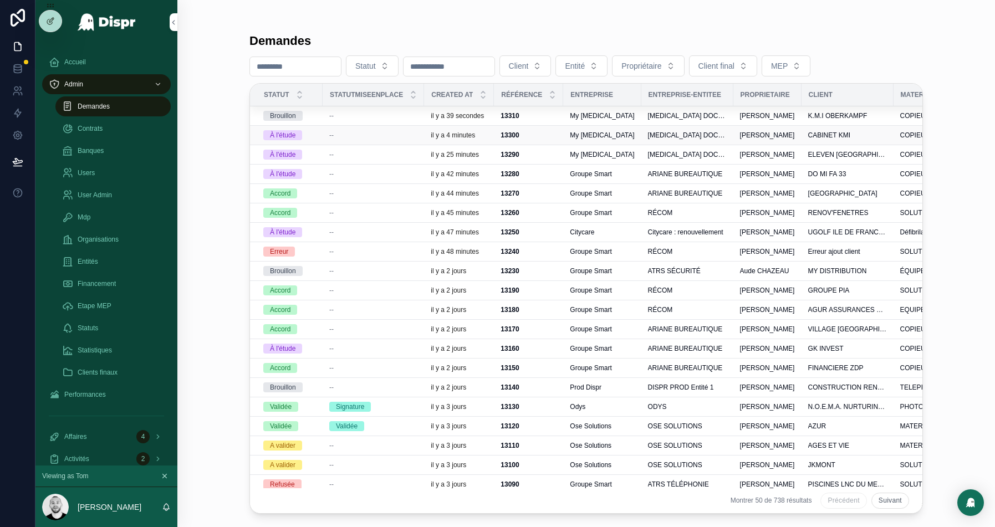
click at [347, 135] on div "--" at bounding box center [373, 135] width 88 height 9
click at [378, 116] on div "--" at bounding box center [373, 115] width 88 height 9
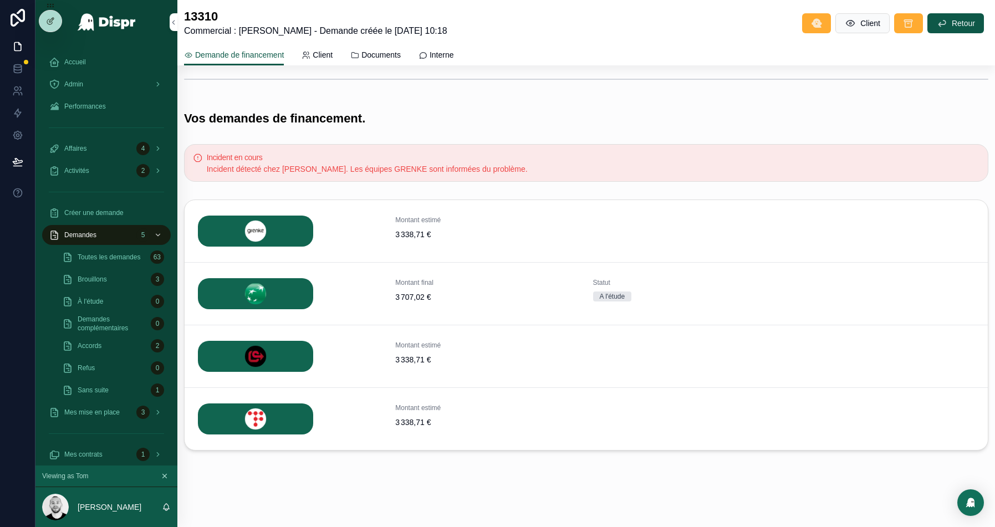
scroll to position [201, 0]
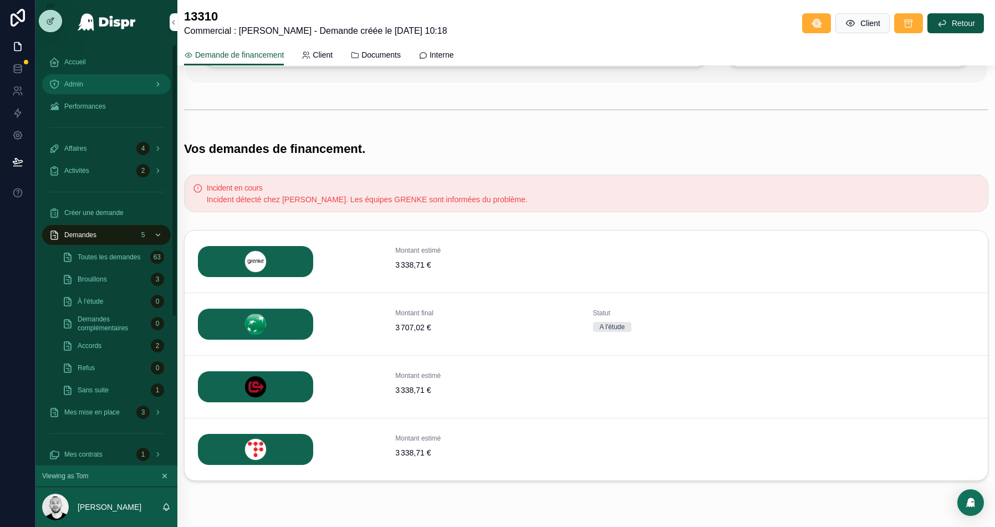
click at [75, 80] on span "Admin" at bounding box center [73, 84] width 19 height 9
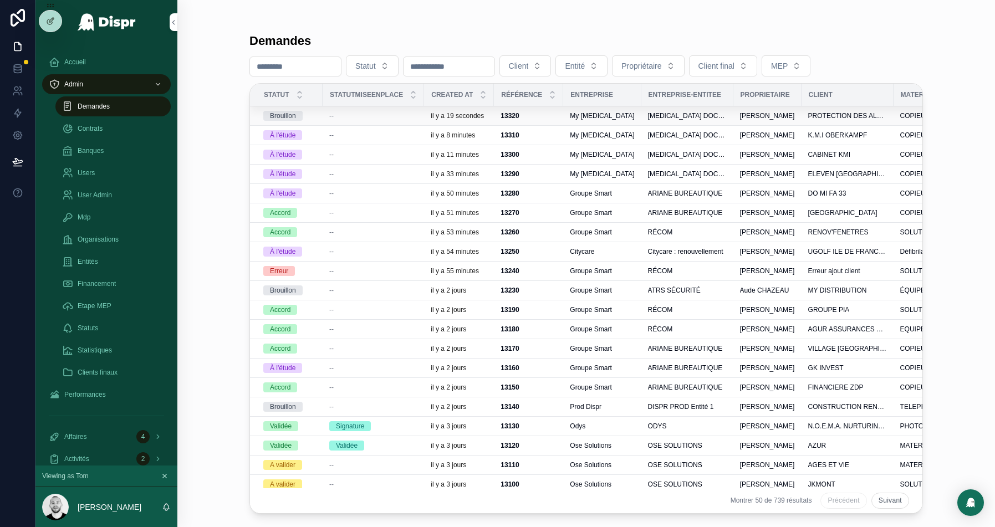
click at [346, 115] on div "--" at bounding box center [373, 115] width 88 height 9
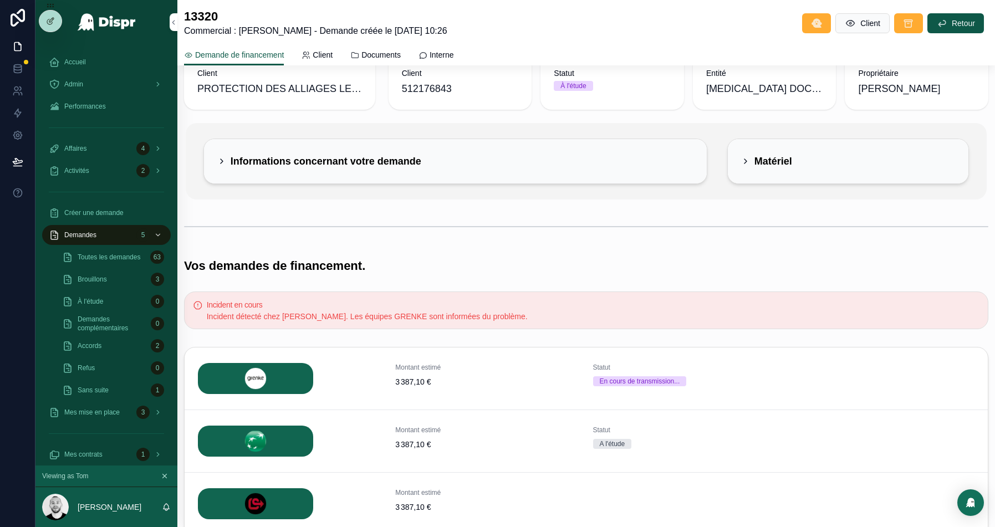
scroll to position [232, 0]
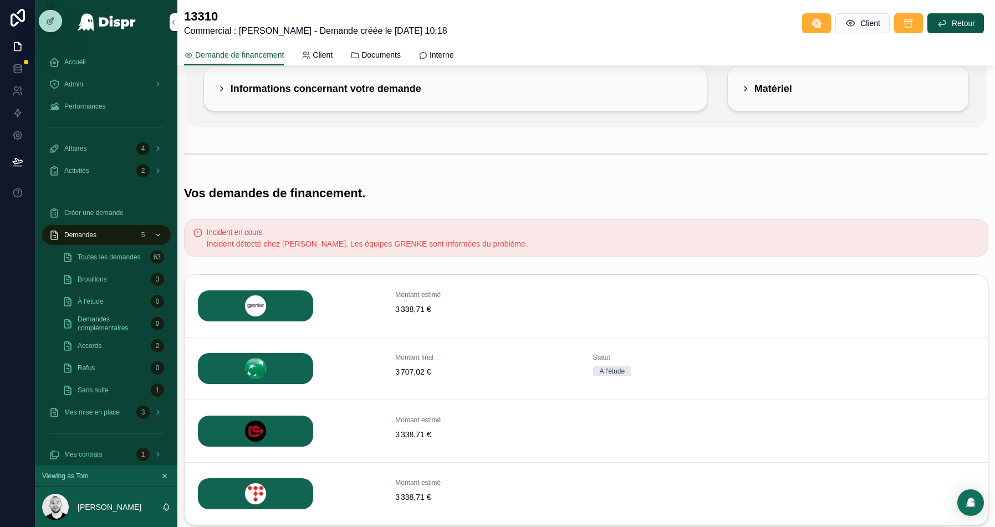
scroll to position [158, 0]
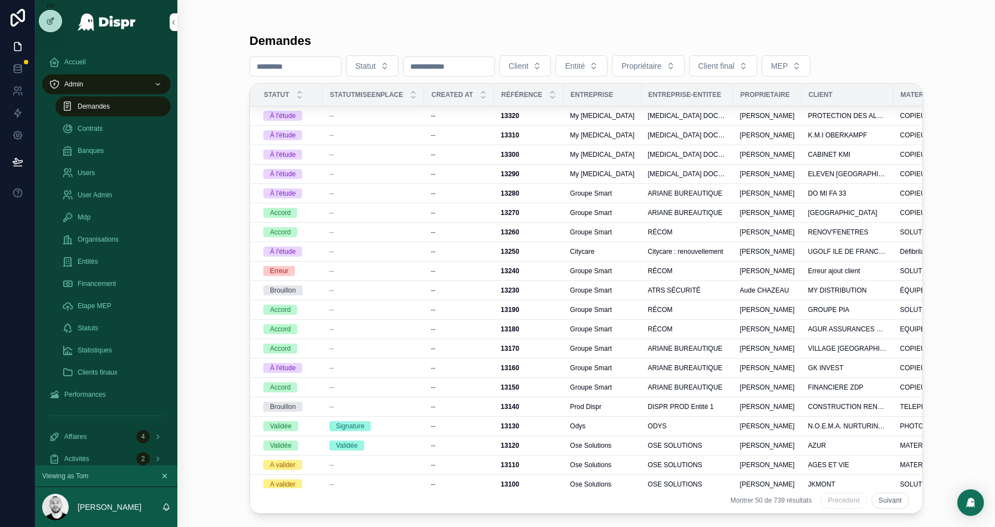
click at [377, 154] on div "--" at bounding box center [373, 154] width 88 height 9
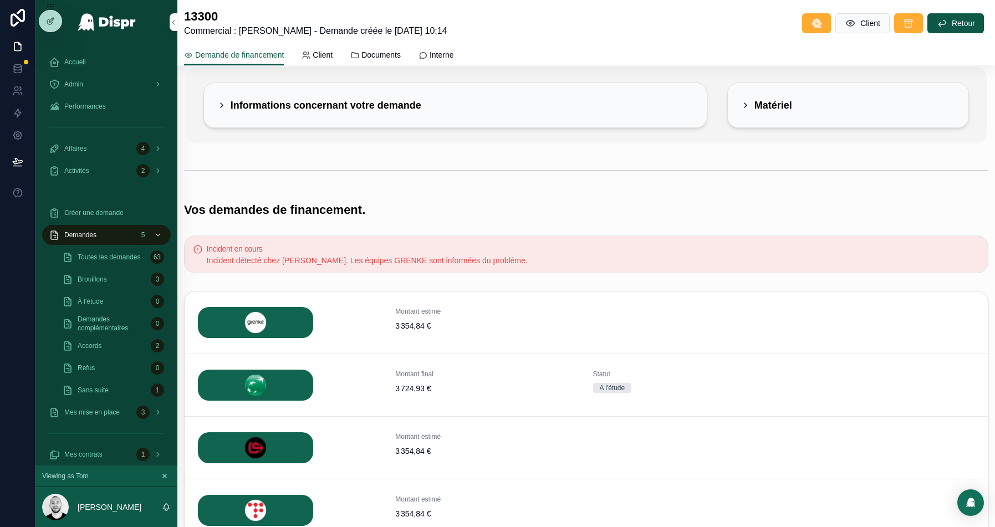
scroll to position [232, 0]
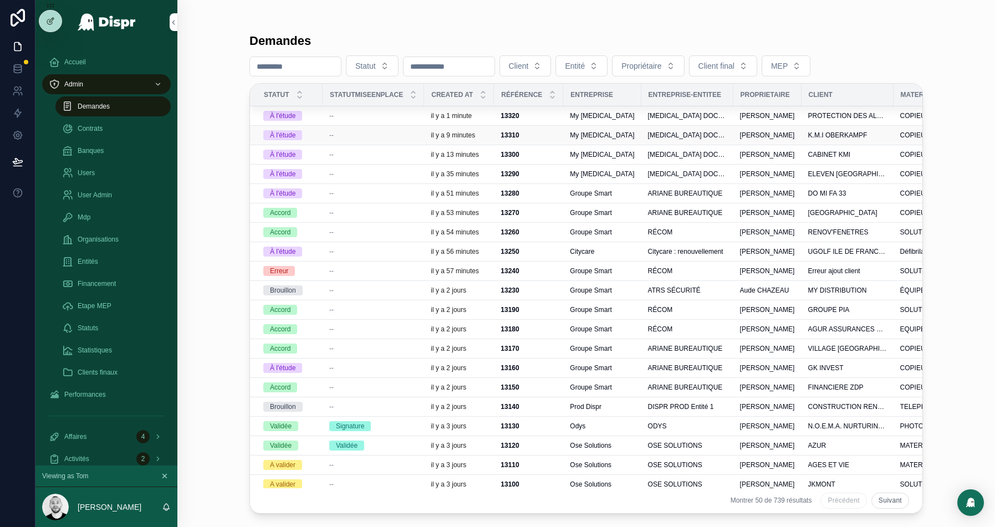
click at [390, 129] on td "--" at bounding box center [373, 135] width 101 height 19
click at [365, 116] on div "--" at bounding box center [373, 115] width 88 height 9
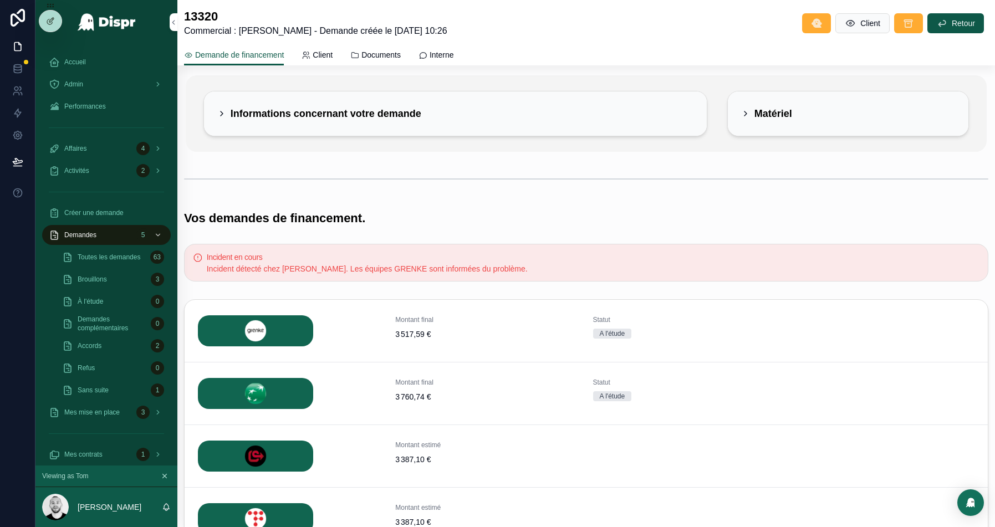
scroll to position [137, 0]
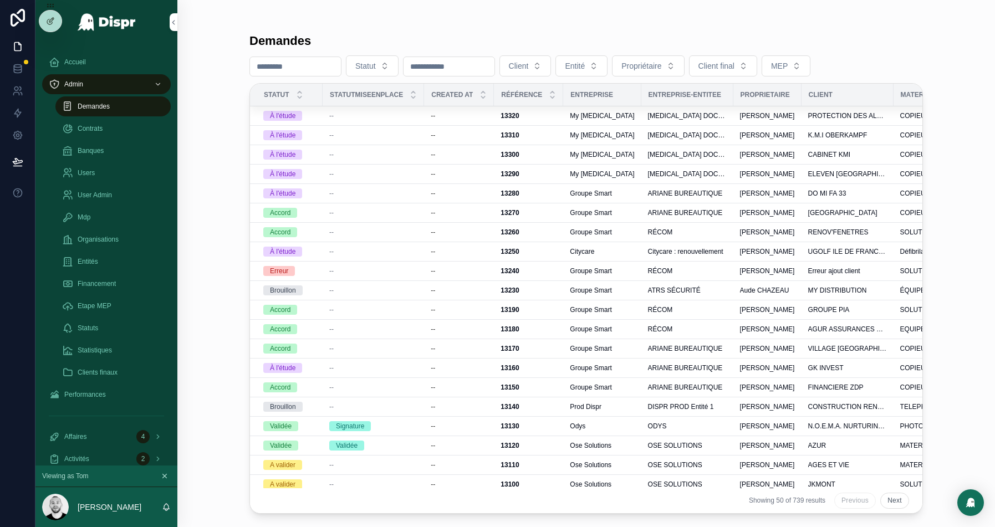
click at [346, 131] on div "--" at bounding box center [373, 135] width 88 height 9
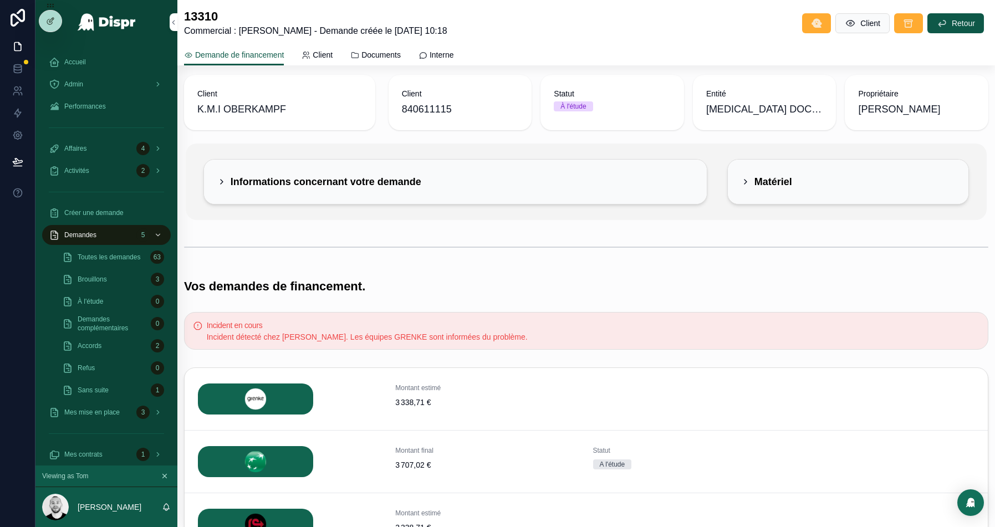
scroll to position [129, 0]
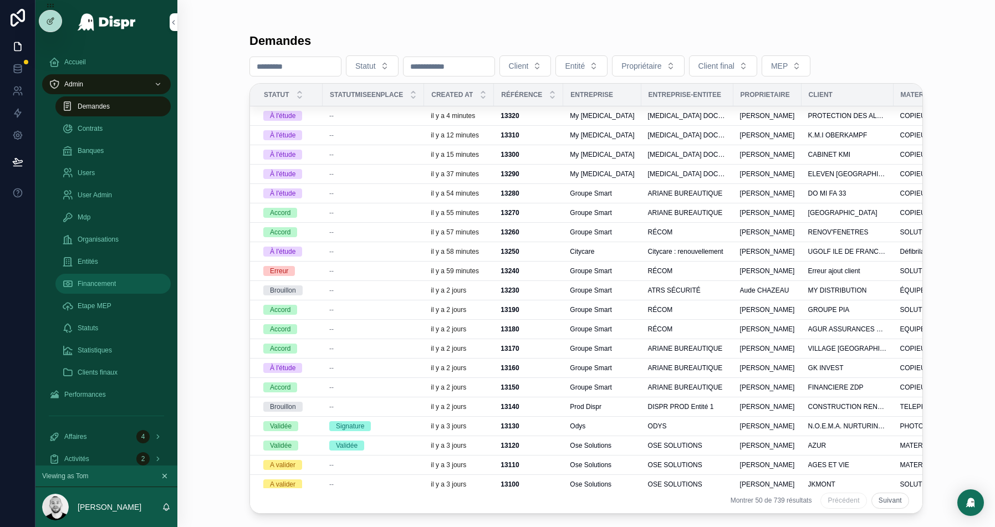
click at [111, 282] on span "Financement" at bounding box center [97, 283] width 38 height 9
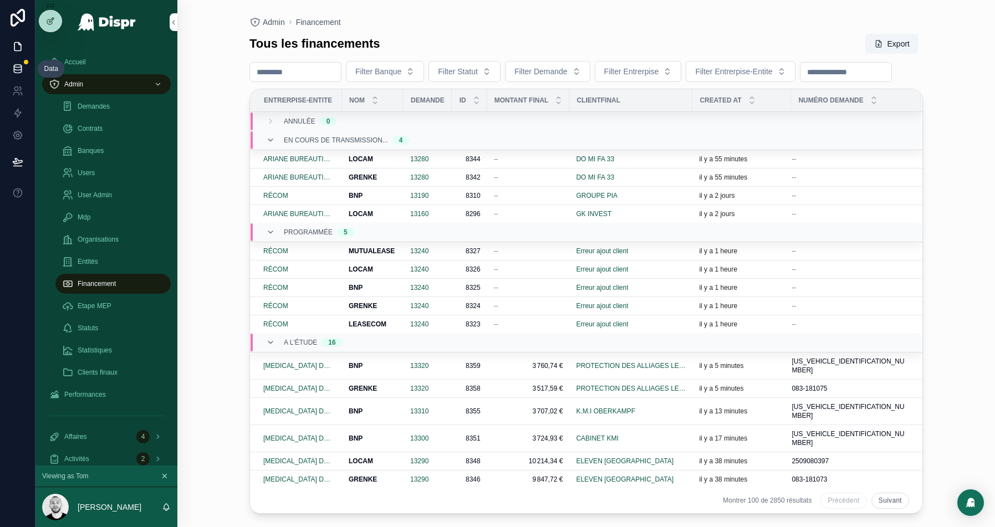
click at [21, 67] on icon at bounding box center [17, 68] width 7 height 4
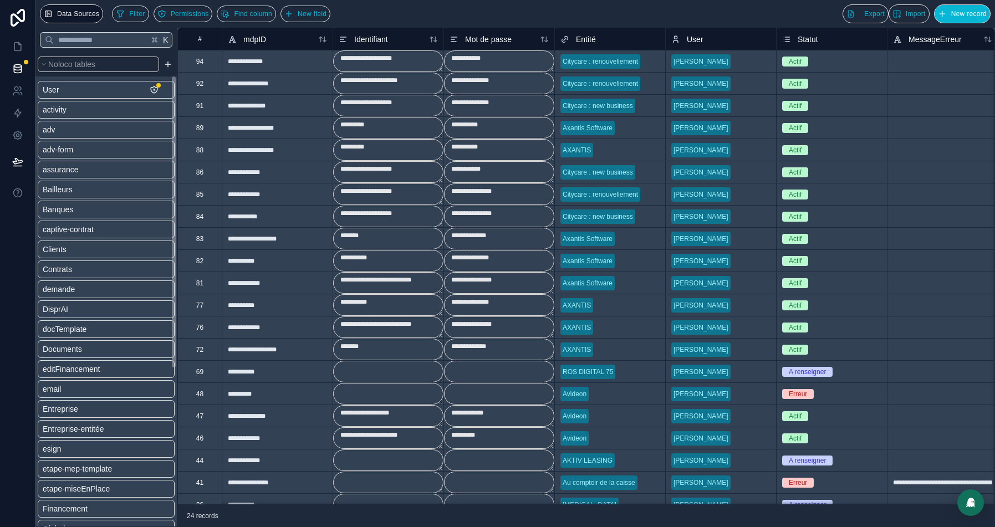
scroll to position [64, 0]
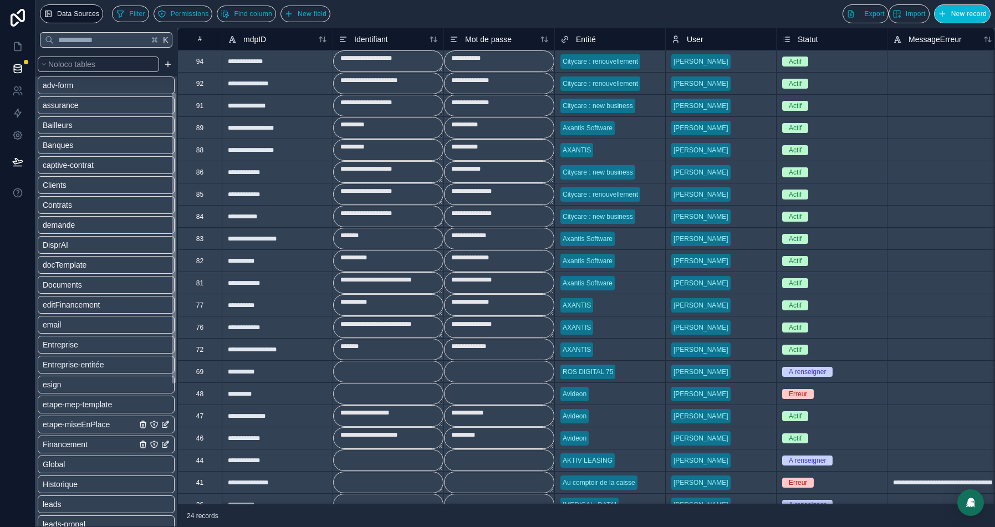
drag, startPoint x: 85, startPoint y: 440, endPoint x: 98, endPoint y: 432, distance: 14.6
click at [85, 439] on span "Financement" at bounding box center [65, 444] width 45 height 11
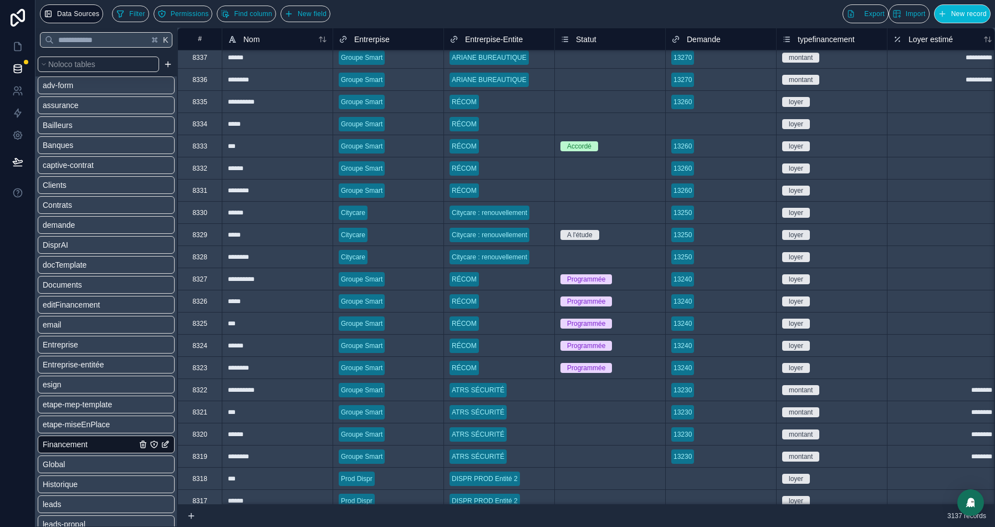
scroll to position [542, 0]
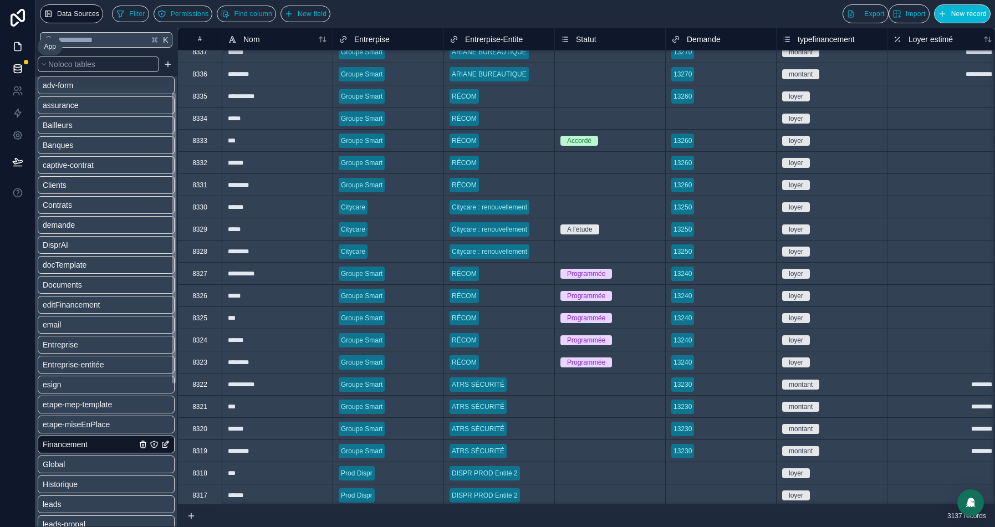
click at [18, 43] on icon at bounding box center [19, 44] width 2 height 2
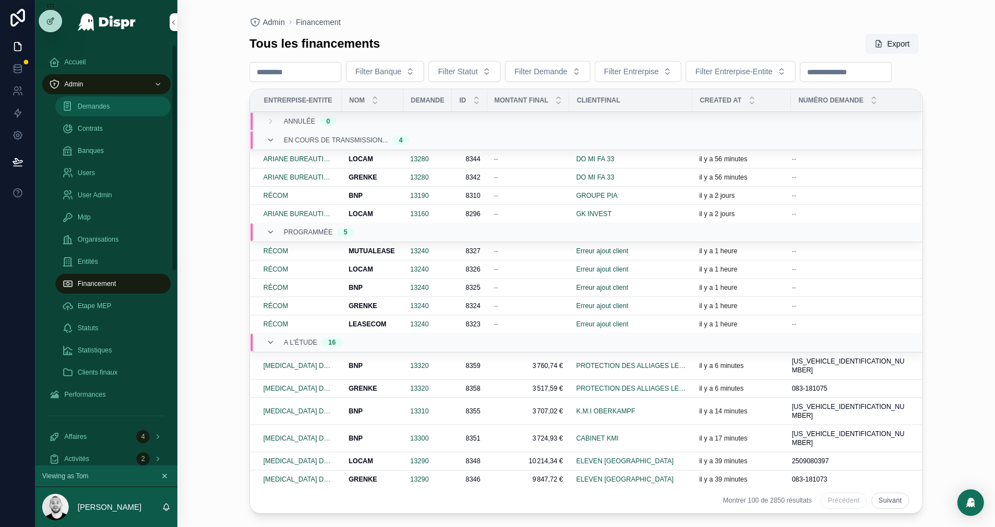
click at [99, 106] on span "Demandes" at bounding box center [94, 106] width 32 height 9
click at [13, 66] on icon at bounding box center [17, 68] width 11 height 11
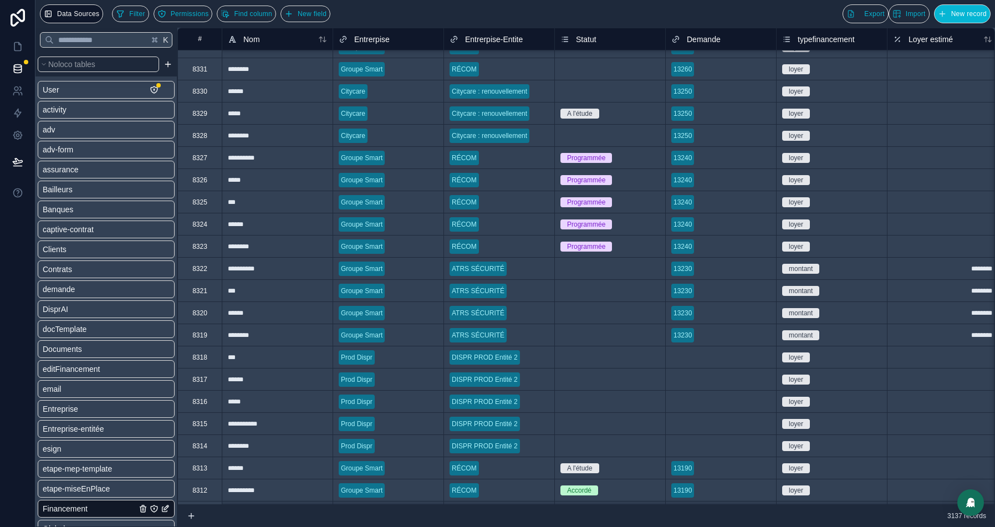
scroll to position [629, 0]
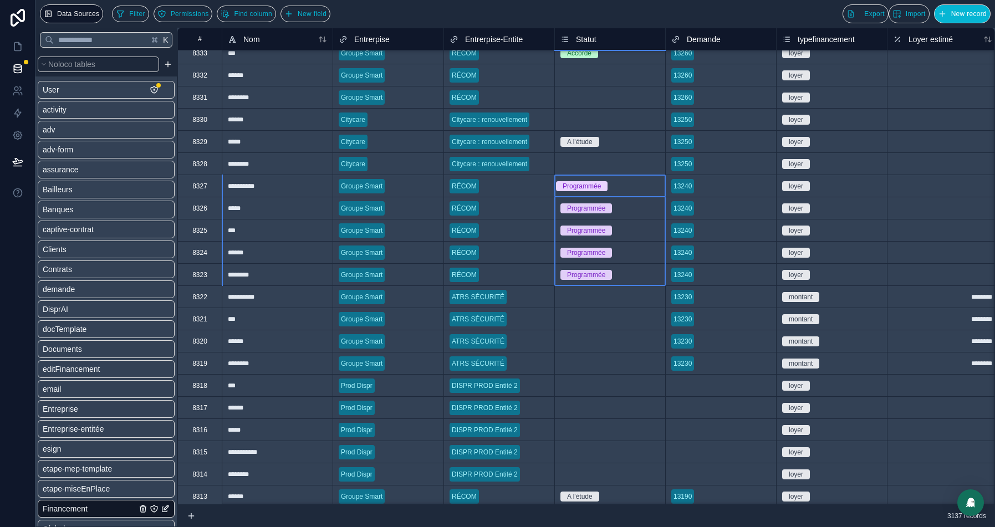
drag, startPoint x: 634, startPoint y: 188, endPoint x: 625, endPoint y: 275, distance: 87.5
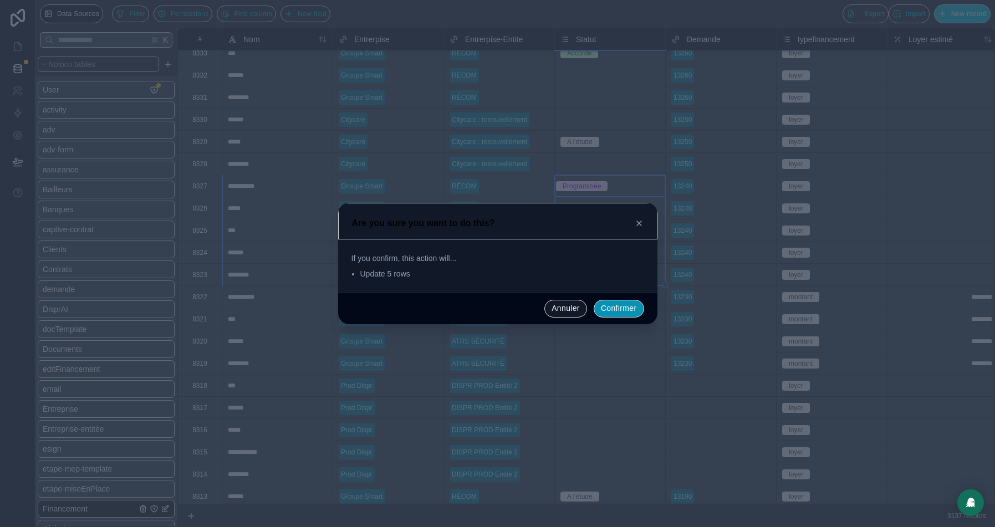
click at [608, 304] on button "Confirmer" at bounding box center [619, 309] width 50 height 18
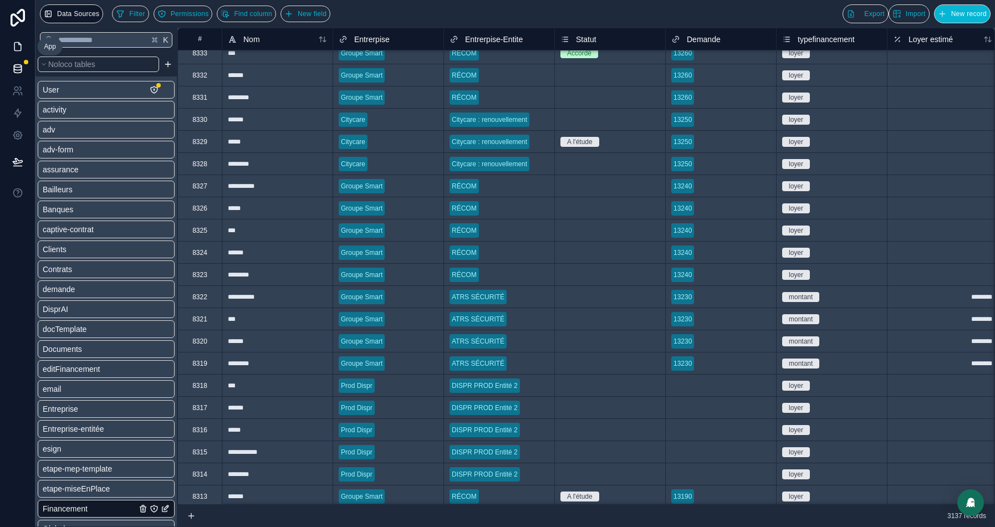
click at [26, 47] on link at bounding box center [17, 46] width 35 height 22
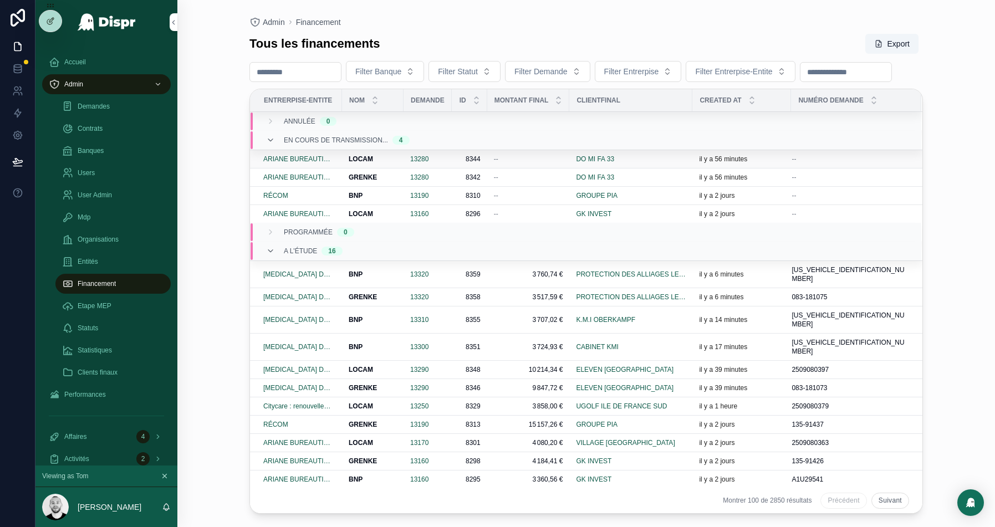
click at [524, 164] on div "--" at bounding box center [528, 159] width 69 height 9
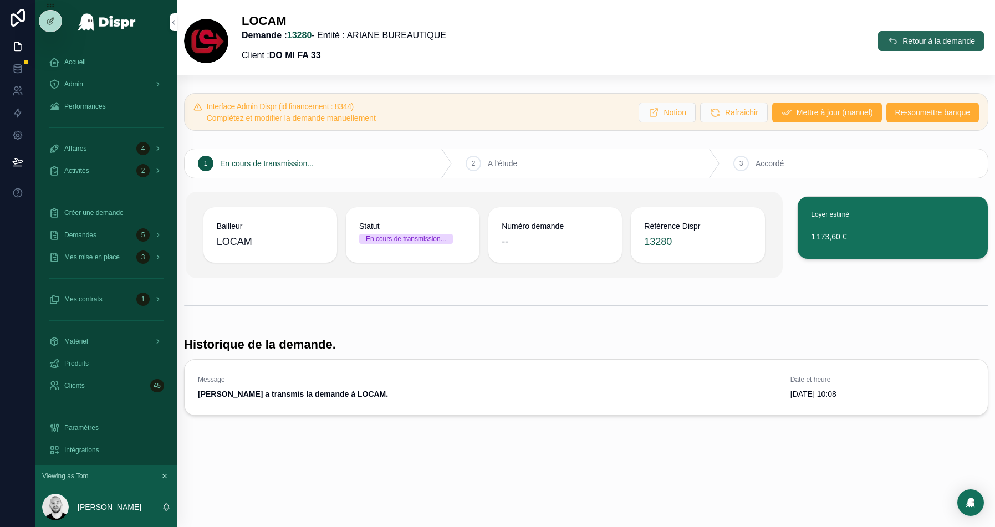
click at [904, 38] on span "Retour à la demande" at bounding box center [938, 40] width 73 height 11
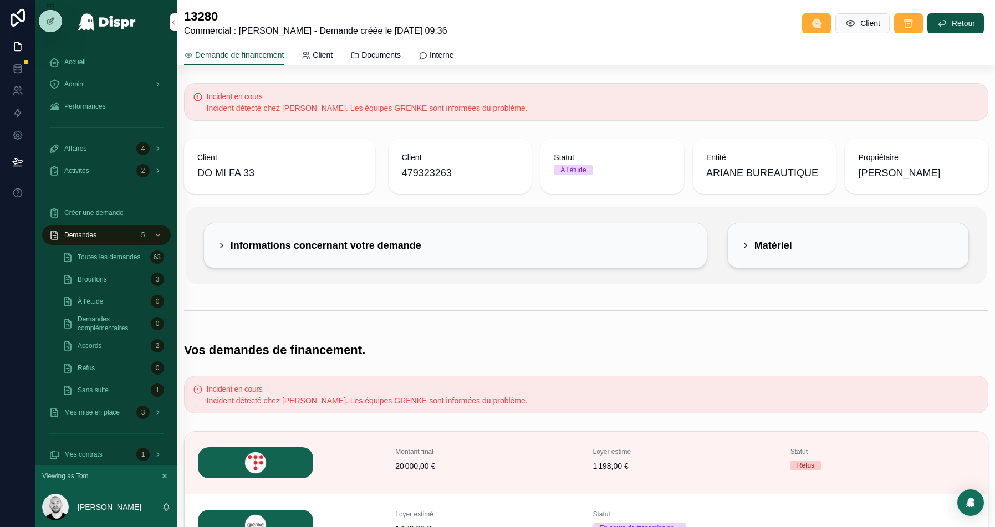
click at [402, 246] on h2 "Informations concernant votre demande" at bounding box center [326, 246] width 191 height 18
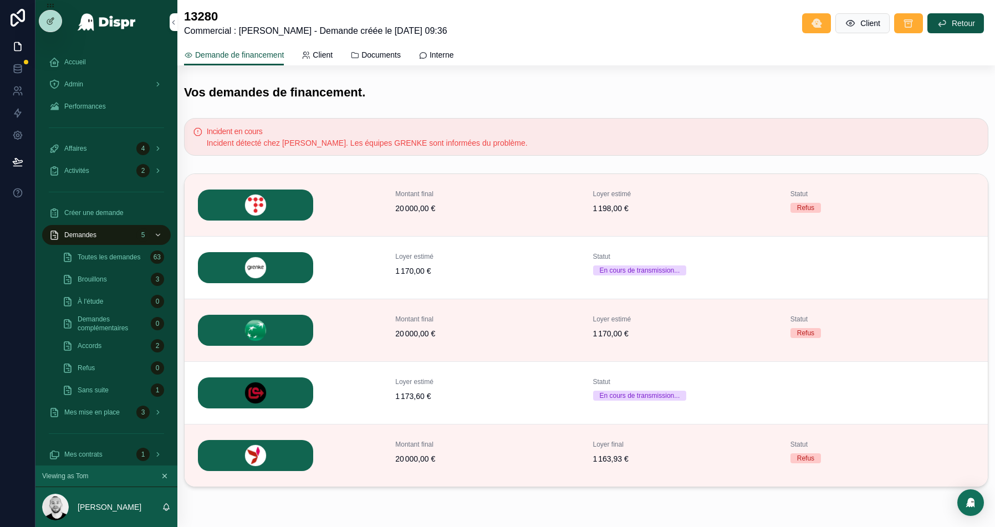
scroll to position [409, 0]
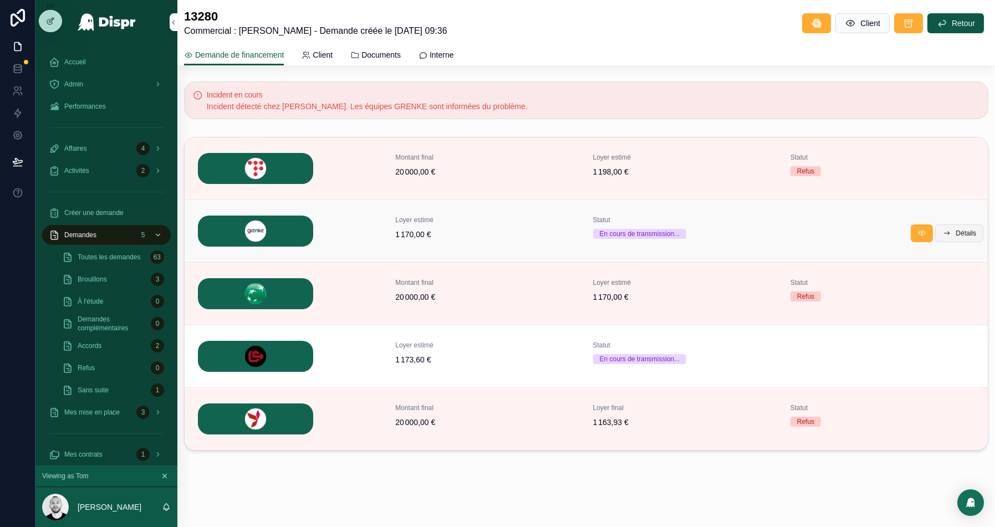
click at [963, 231] on span "Détails" at bounding box center [966, 233] width 21 height 9
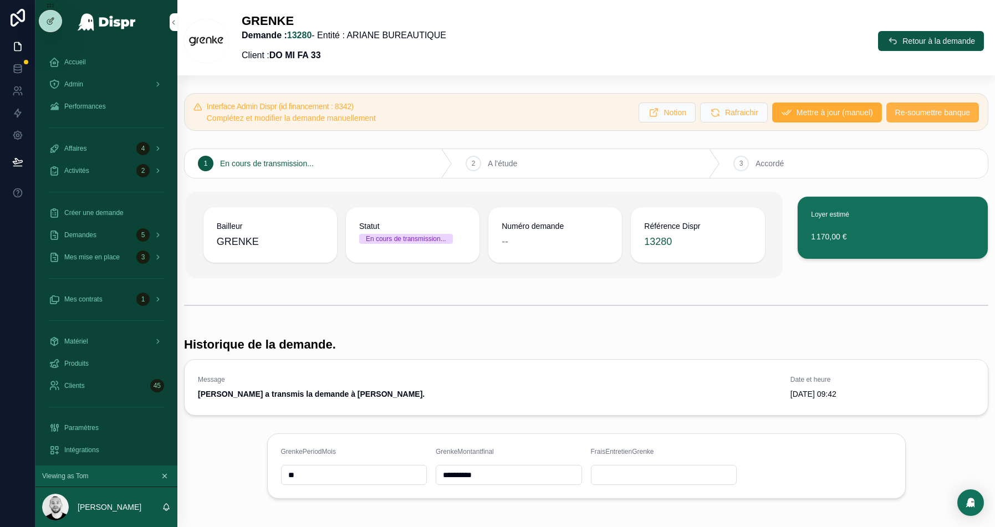
click at [911, 110] on span "Re-soumettre banque" at bounding box center [932, 112] width 75 height 11
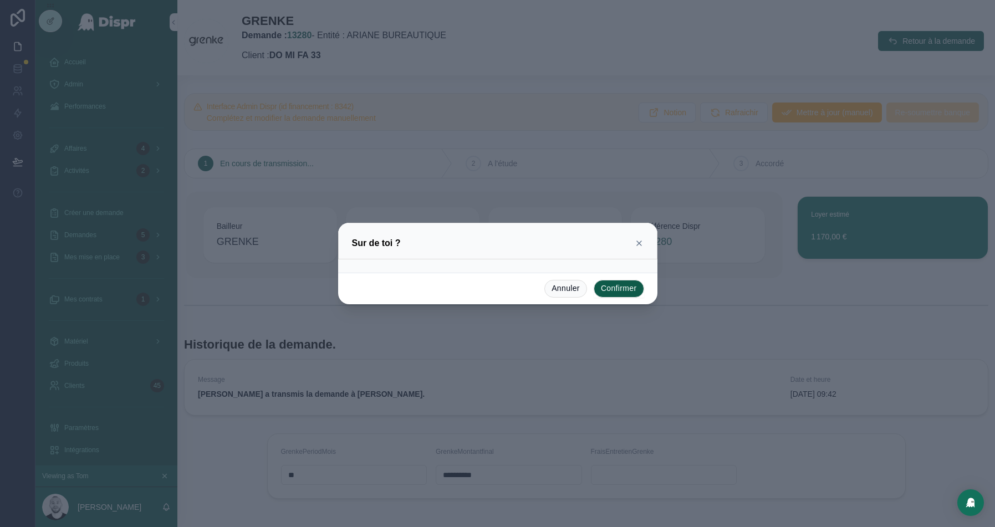
click at [629, 290] on button "Confirmer" at bounding box center [619, 289] width 50 height 18
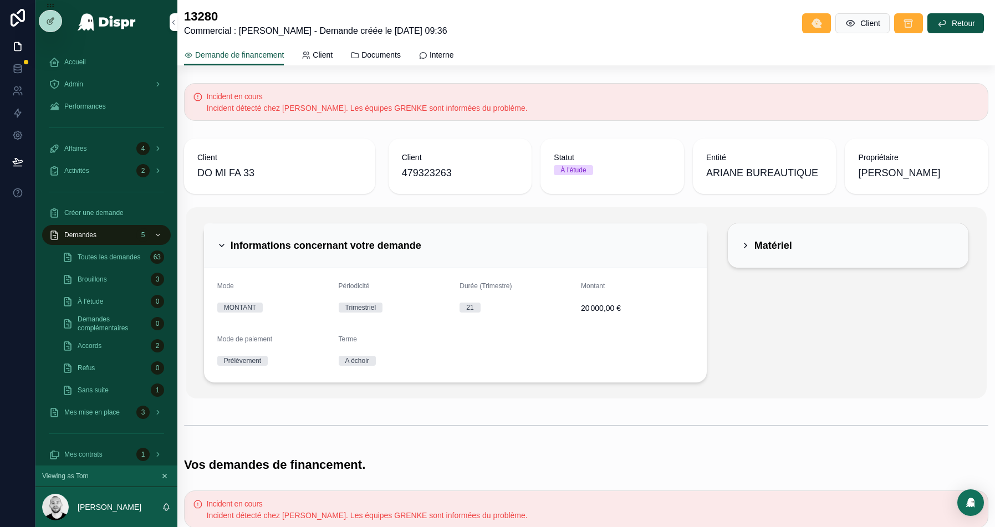
scroll to position [390, 0]
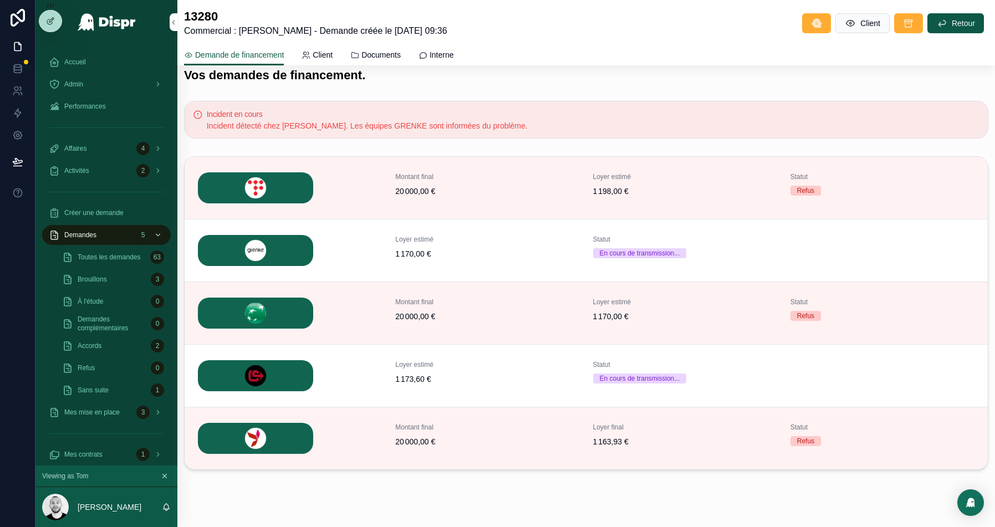
click at [0, 0] on span "Détails" at bounding box center [0, 0] width 0 height 0
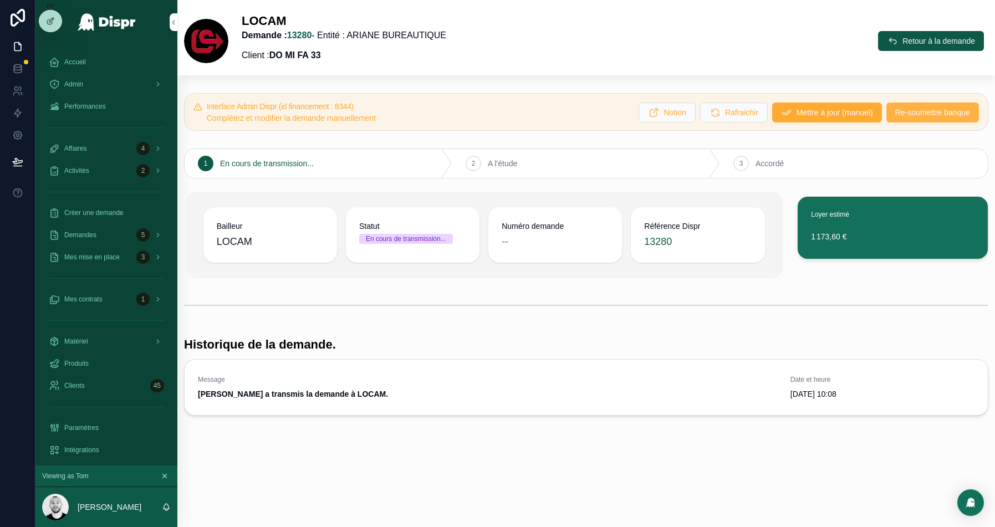
click at [913, 116] on span "Re-soumettre banque" at bounding box center [932, 112] width 75 height 11
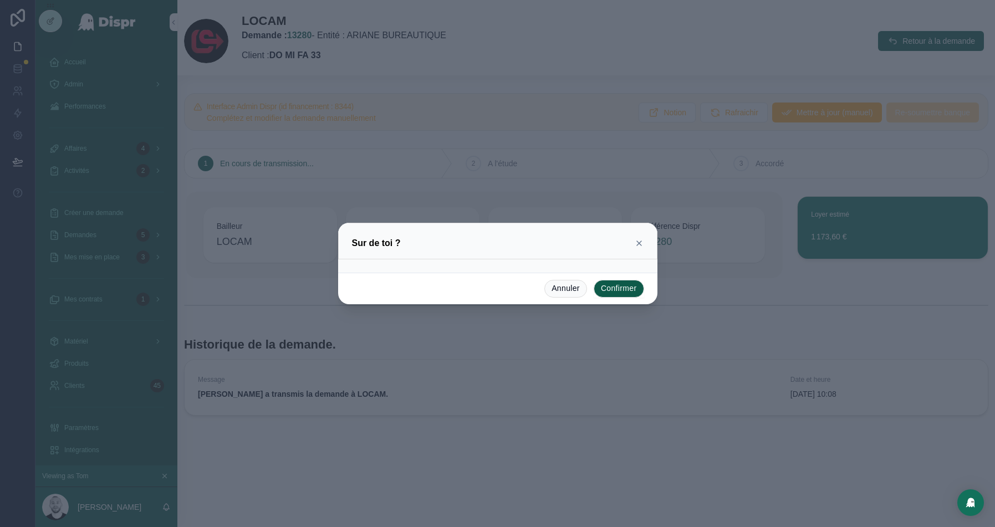
click at [621, 290] on button "Confirmer" at bounding box center [619, 289] width 50 height 18
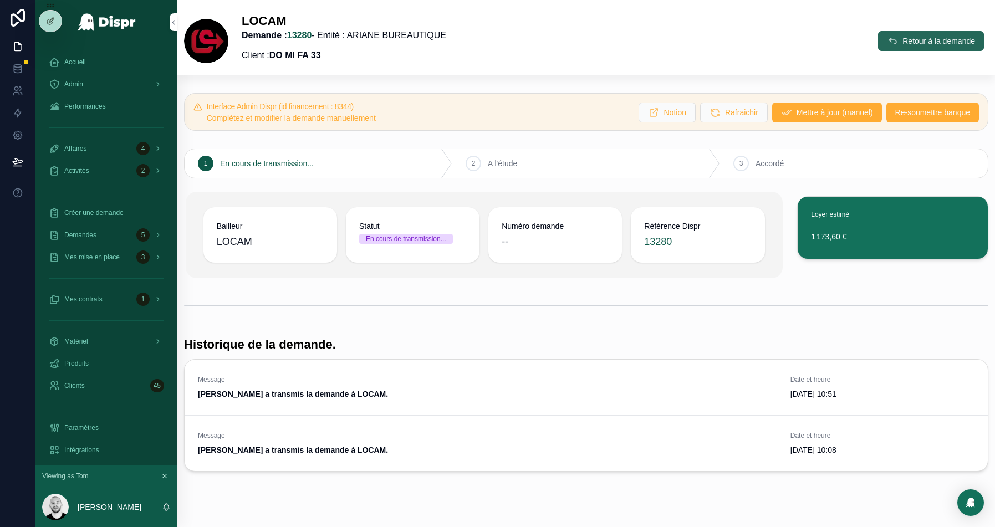
click at [924, 40] on span "Retour à la demande" at bounding box center [938, 40] width 73 height 11
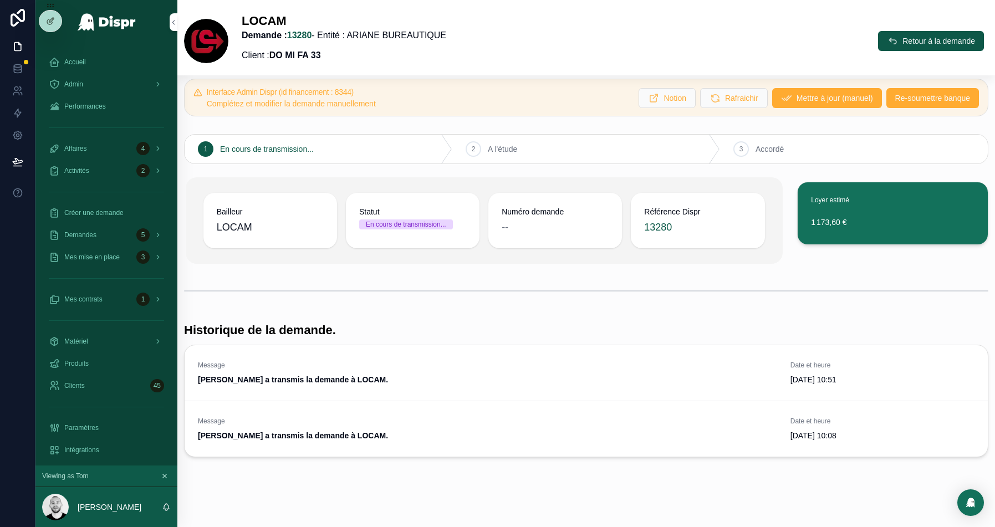
scroll to position [18, 0]
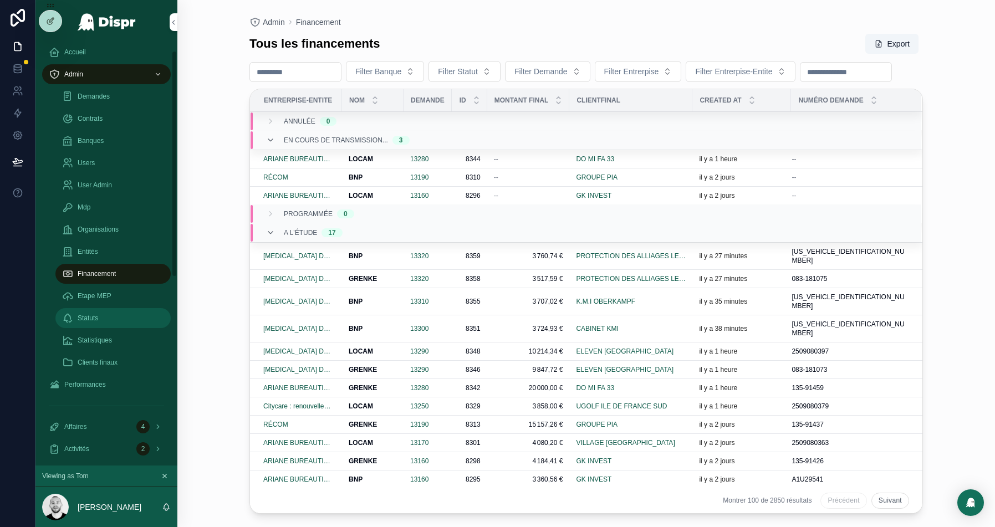
scroll to position [12, 0]
click at [104, 122] on div "Contrats" at bounding box center [113, 117] width 102 height 18
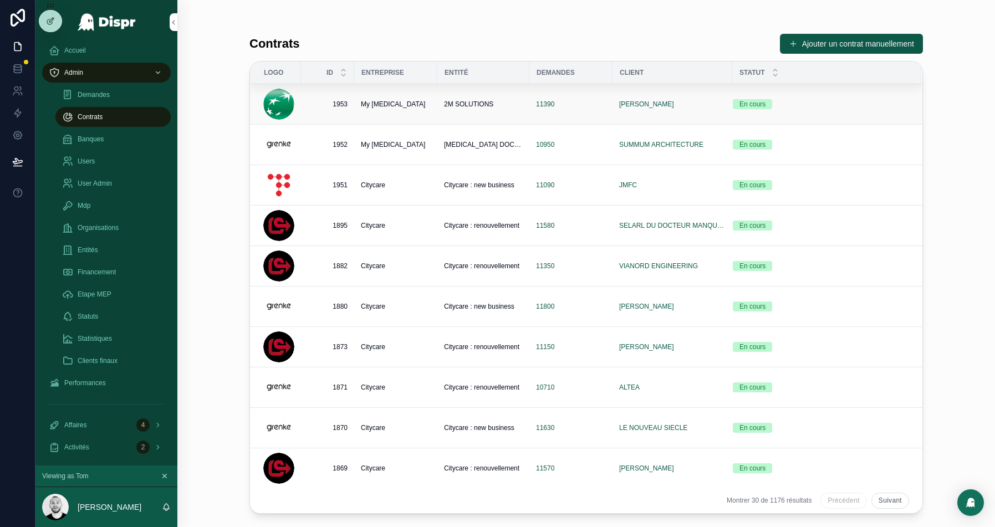
click at [415, 106] on div "My [MEDICAL_DATA]" at bounding box center [396, 104] width 70 height 9
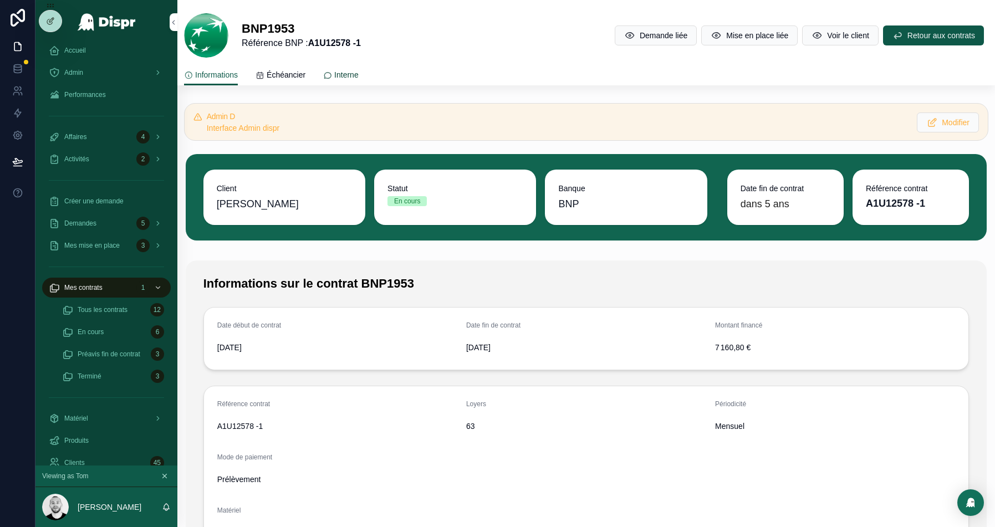
click at [359, 76] on span "Interne" at bounding box center [346, 74] width 24 height 11
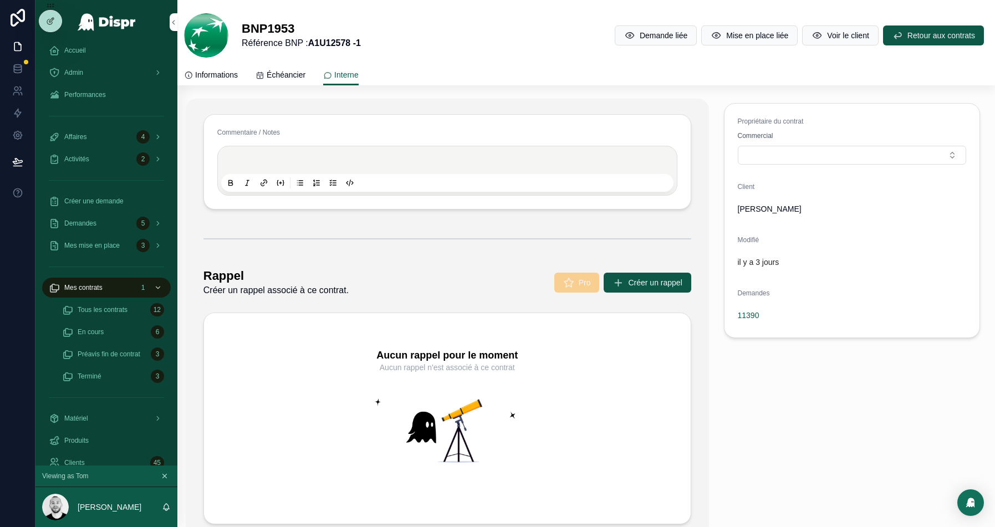
click at [283, 151] on div "scrollable content" at bounding box center [447, 171] width 452 height 42
click at [272, 160] on p "scrollable content" at bounding box center [449, 161] width 452 height 11
click at [640, 38] on span "Demande liée" at bounding box center [664, 35] width 48 height 11
click at [808, 154] on button "Select Button" at bounding box center [852, 155] width 229 height 19
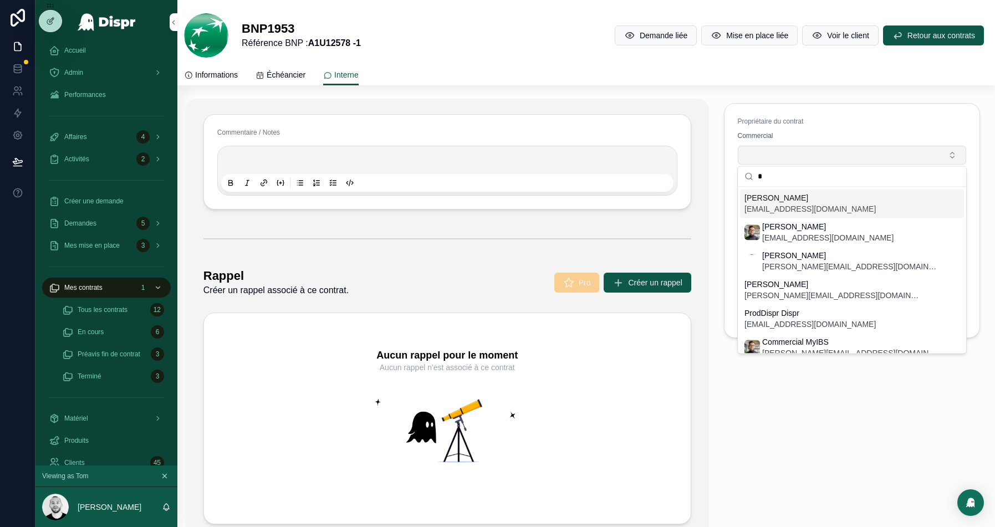
type input "**"
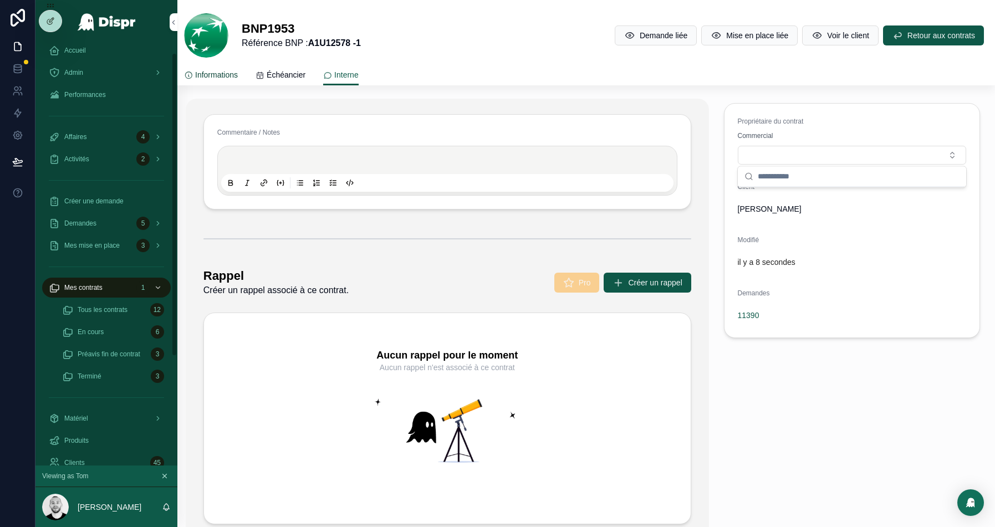
click at [198, 74] on span "Informations" at bounding box center [216, 74] width 43 height 11
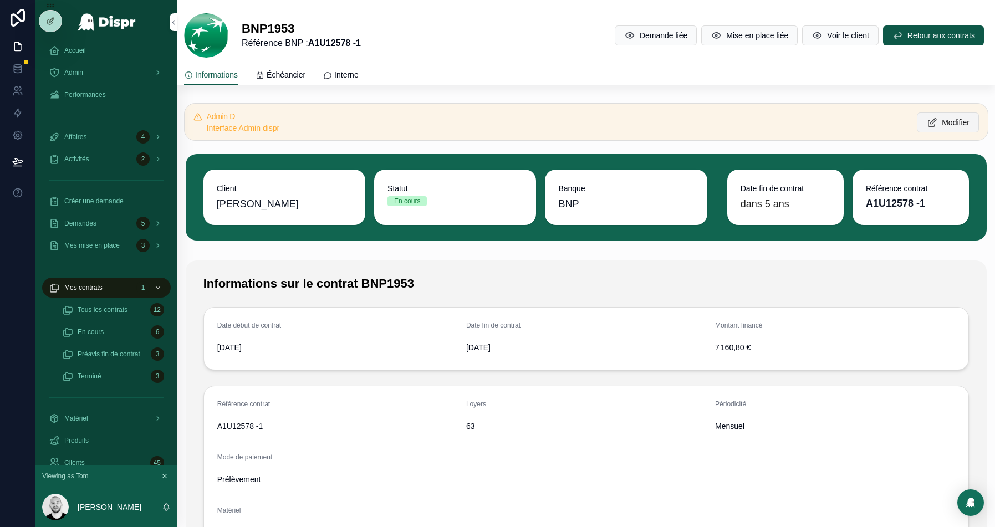
click at [942, 120] on span "Modifier" at bounding box center [956, 122] width 28 height 11
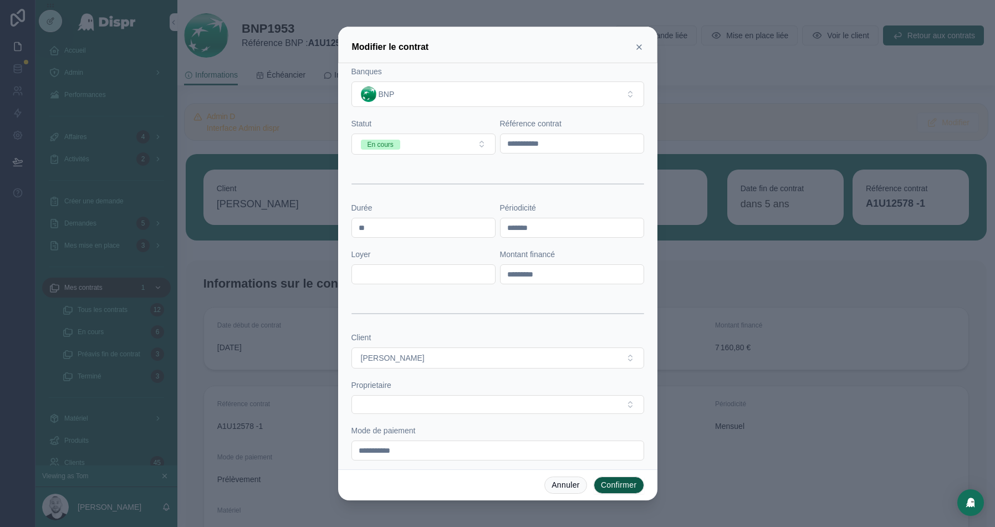
scroll to position [275, 0]
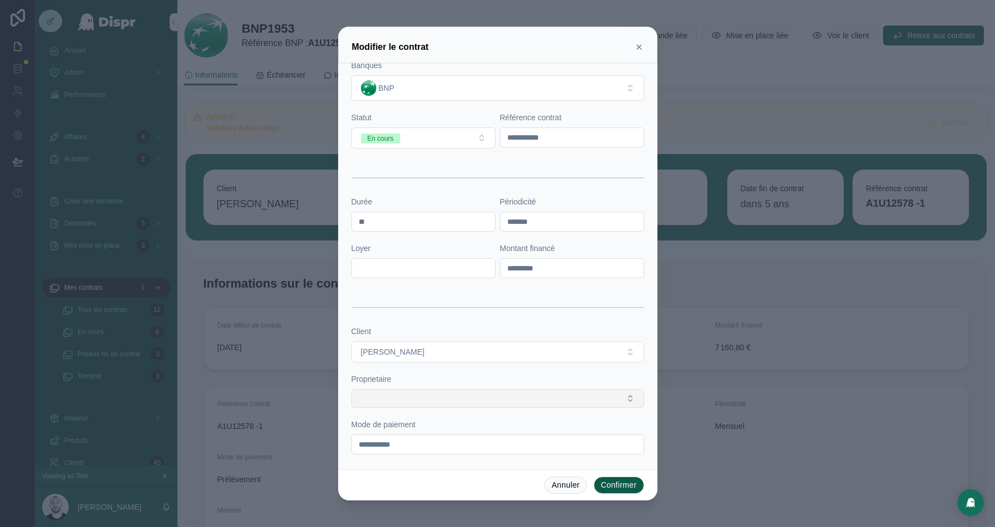
click at [400, 399] on button "Select Button" at bounding box center [497, 398] width 293 height 19
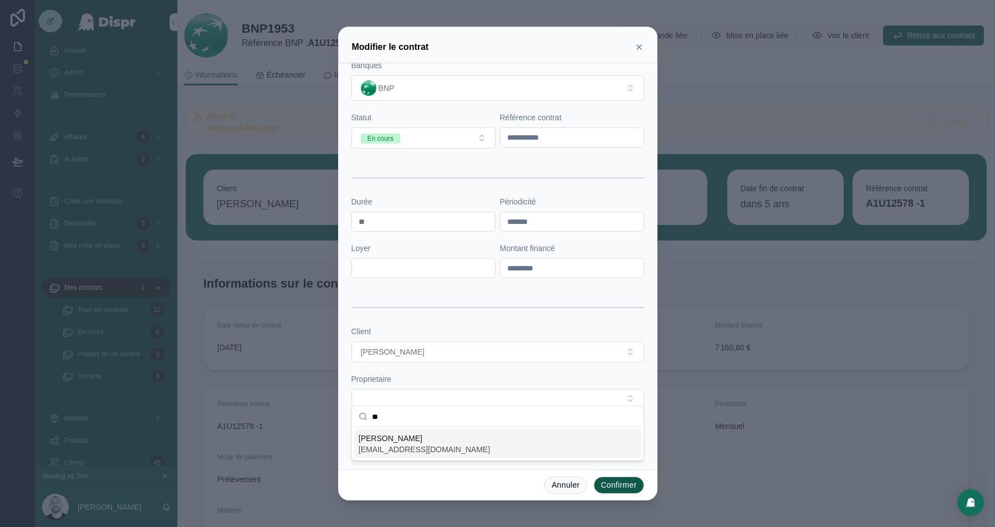
type input "**"
click at [374, 445] on span "smelloul@myibs.fr" at bounding box center [424, 449] width 131 height 11
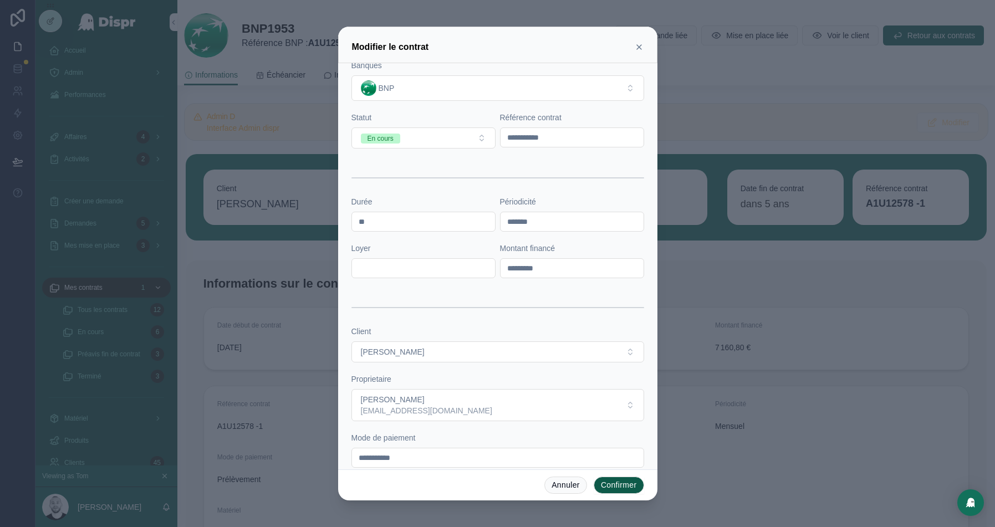
click at [608, 486] on button "Confirmer" at bounding box center [619, 486] width 50 height 18
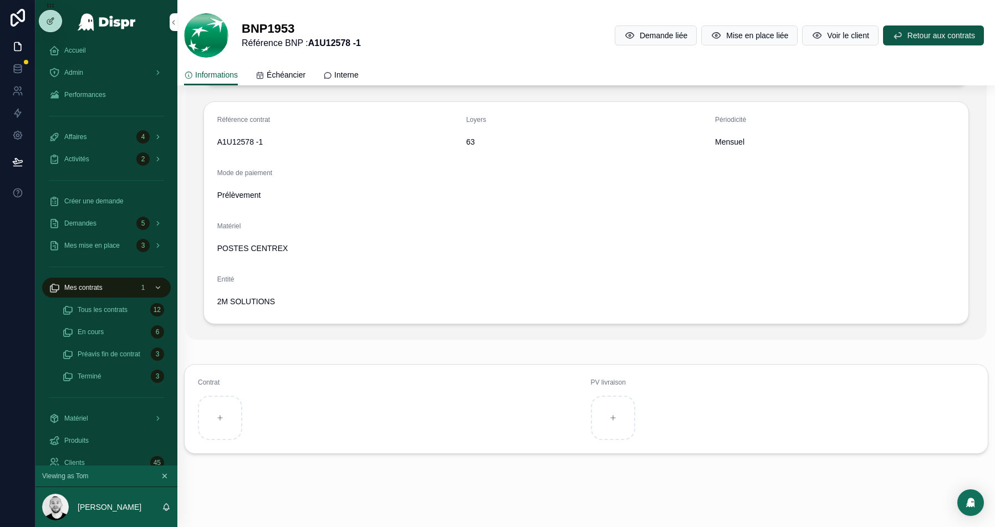
scroll to position [0, 0]
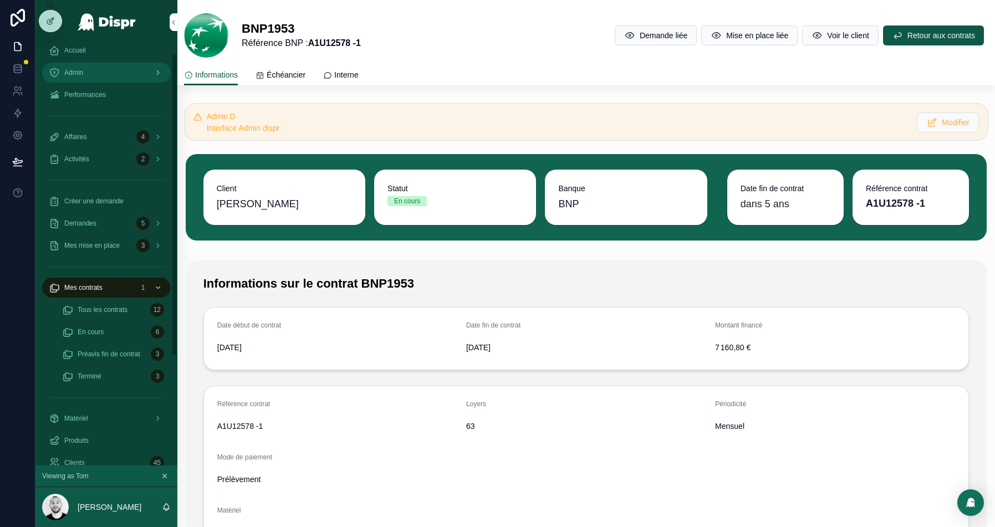
click at [108, 70] on div "Admin" at bounding box center [106, 73] width 115 height 18
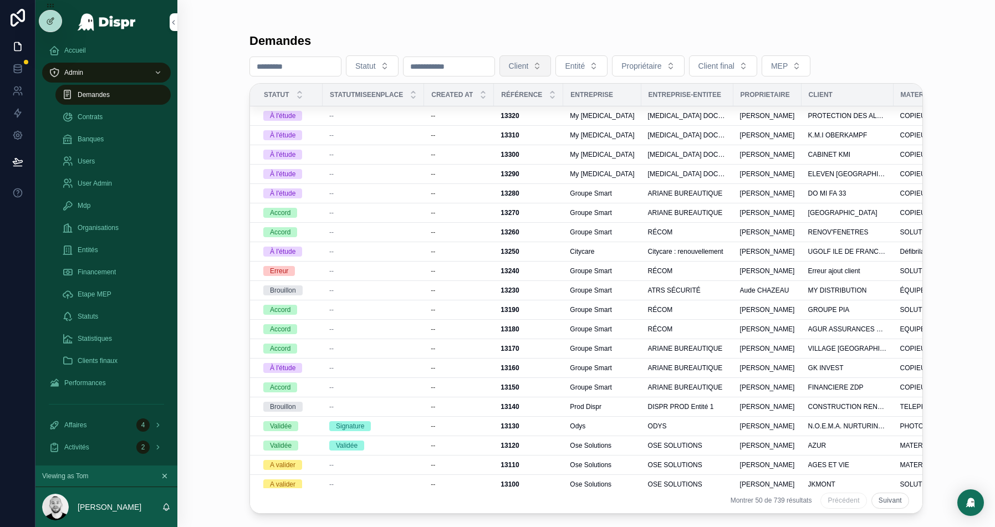
click at [529, 64] on span "Client" at bounding box center [519, 65] width 20 height 11
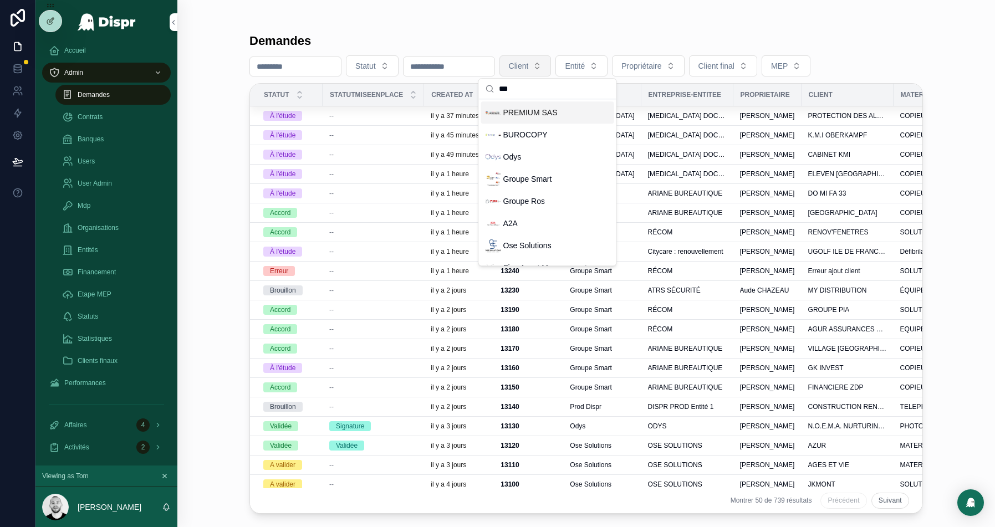
type input "****"
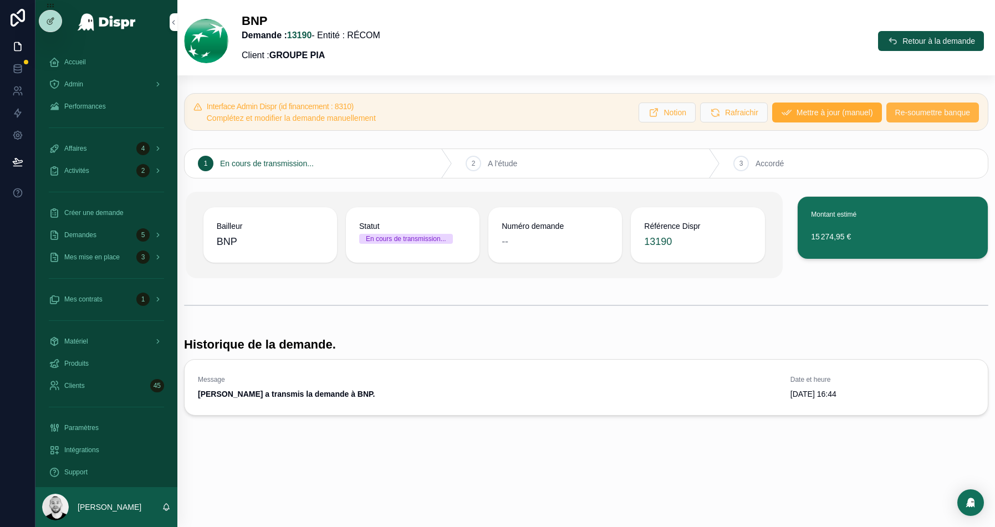
click at [920, 115] on span "Re-soumettre banque" at bounding box center [932, 112] width 75 height 11
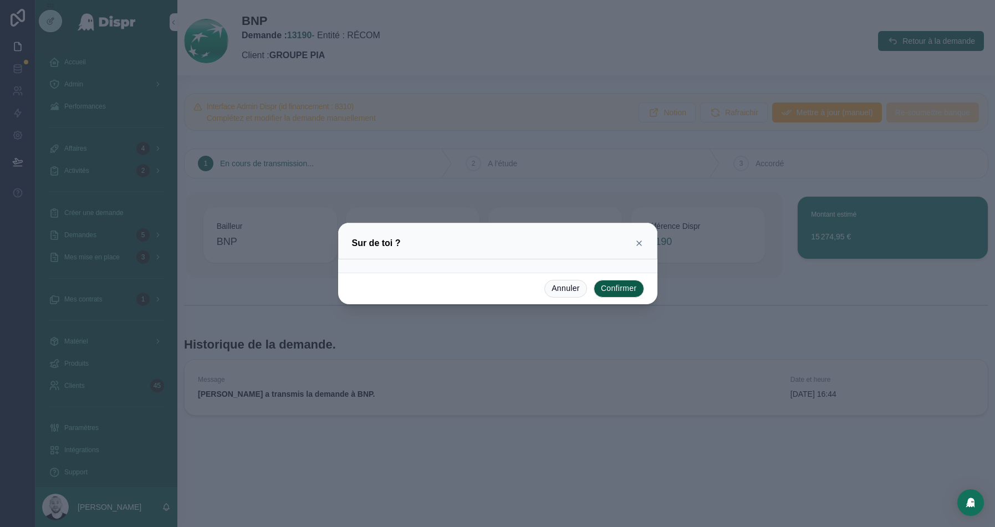
click at [627, 288] on button "Confirmer" at bounding box center [619, 289] width 50 height 18
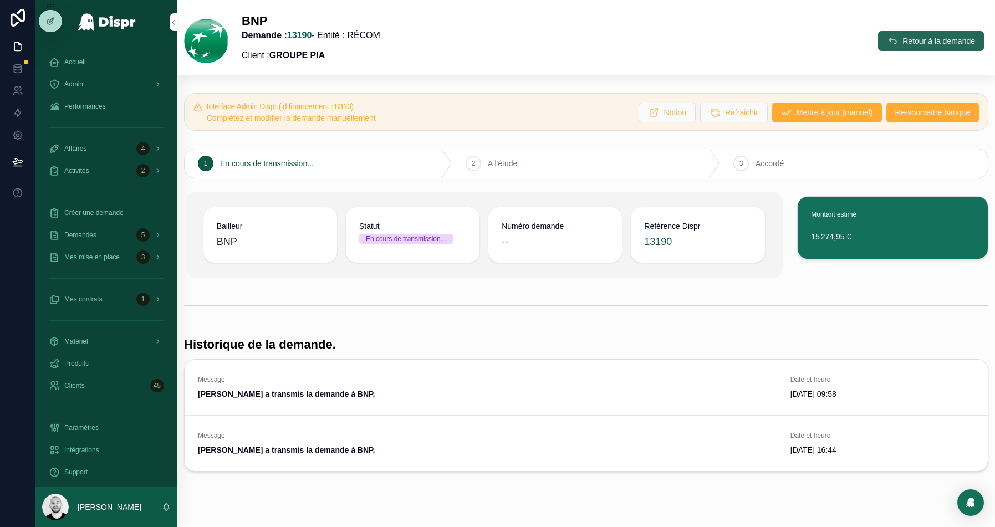
click at [930, 35] on button "Retour à la demande" at bounding box center [931, 41] width 106 height 20
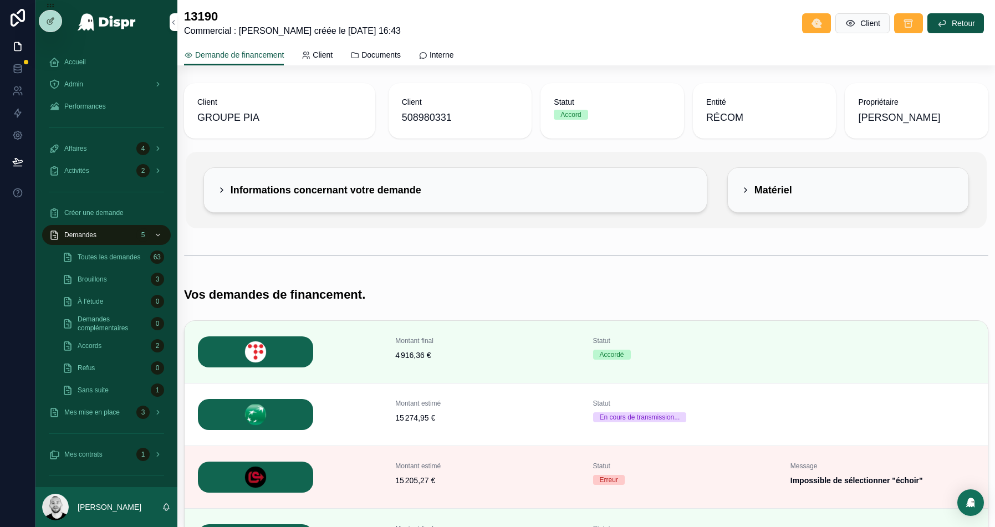
click at [456, 182] on div "Informations concernant votre demande" at bounding box center [455, 190] width 476 height 18
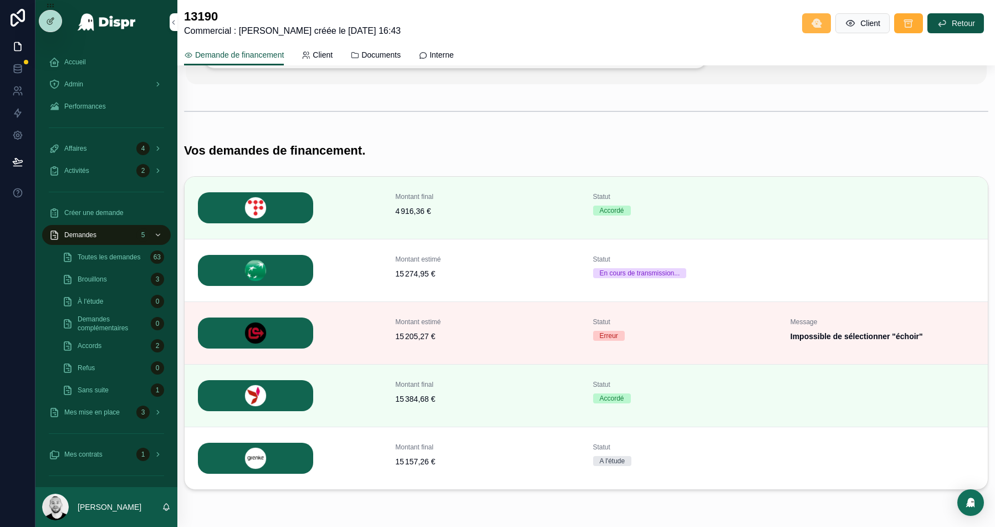
scroll to position [259, 0]
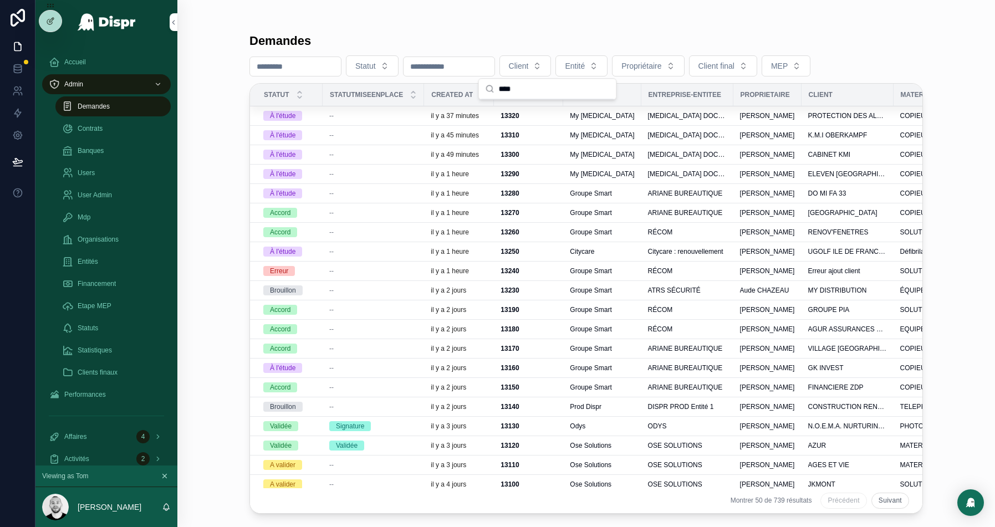
scroll to position [12, 0]
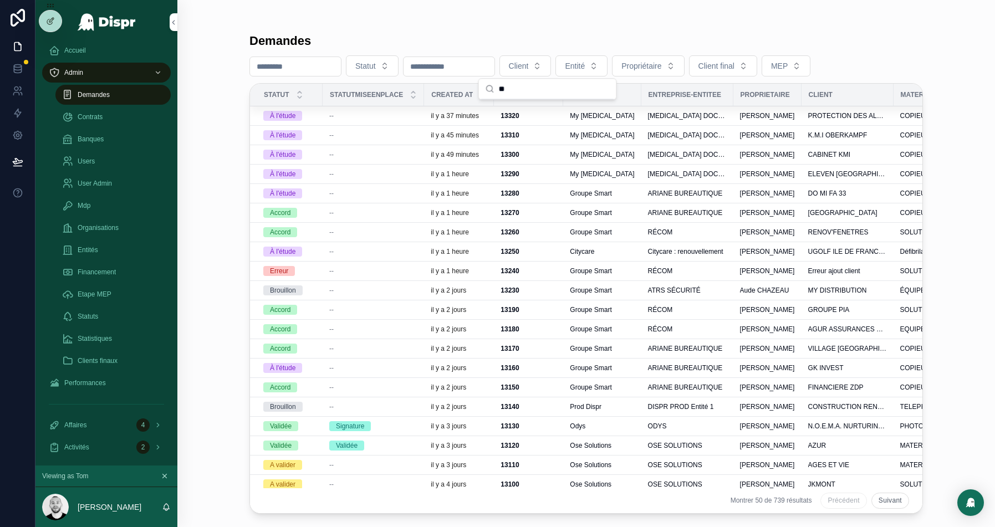
type input "*"
click at [476, 22] on div "scrollable content" at bounding box center [585, 22] width 673 height 9
click at [788, 68] on span "MEP" at bounding box center [779, 65] width 17 height 11
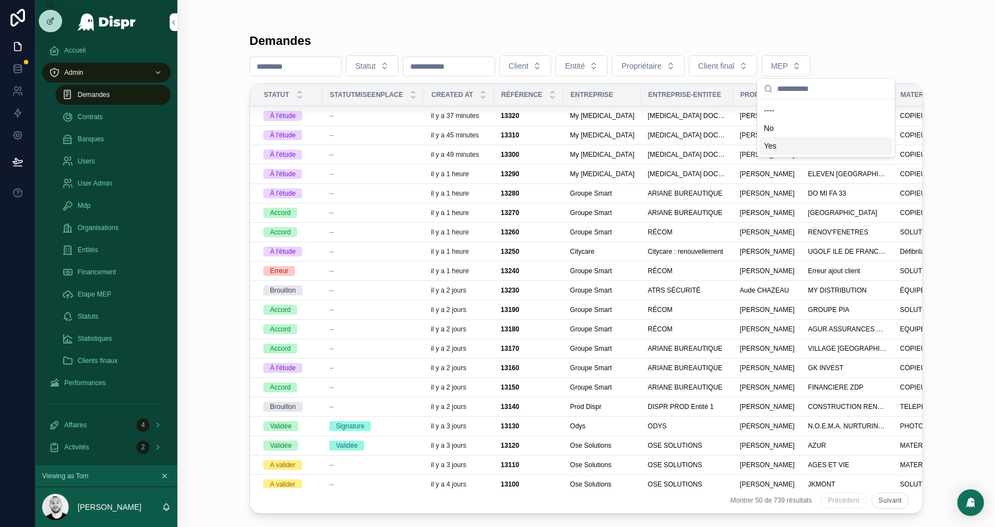
click at [777, 142] on div "Yes" at bounding box center [825, 146] width 133 height 18
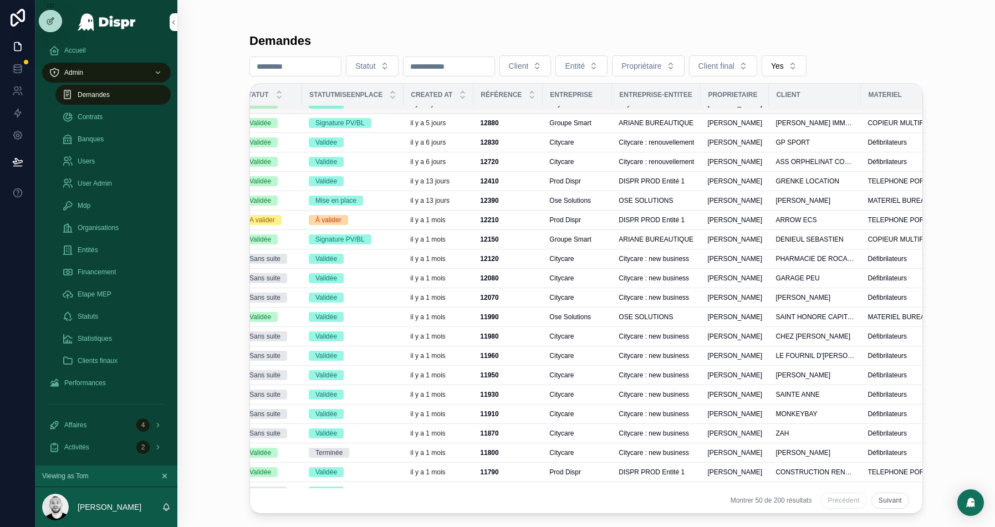
scroll to position [0, 21]
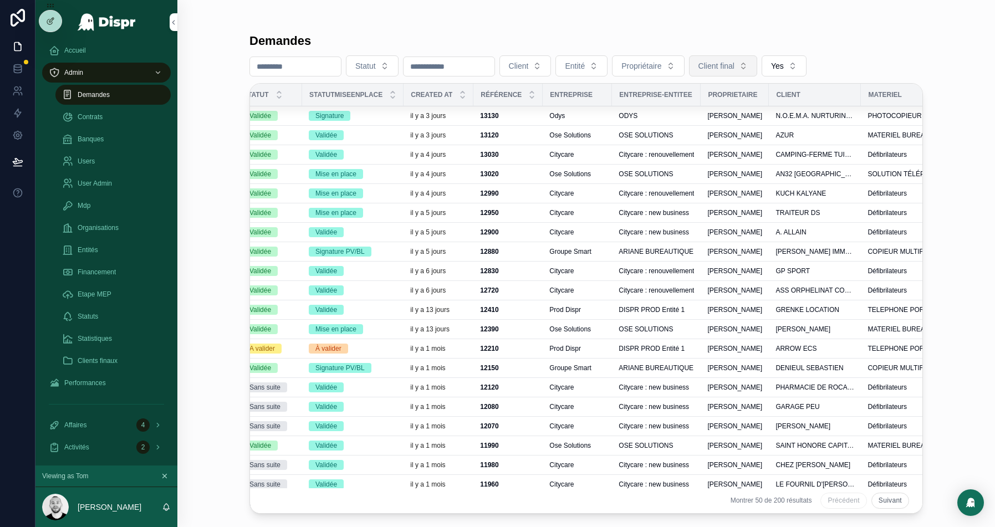
click at [734, 65] on span "Client final" at bounding box center [716, 65] width 36 height 11
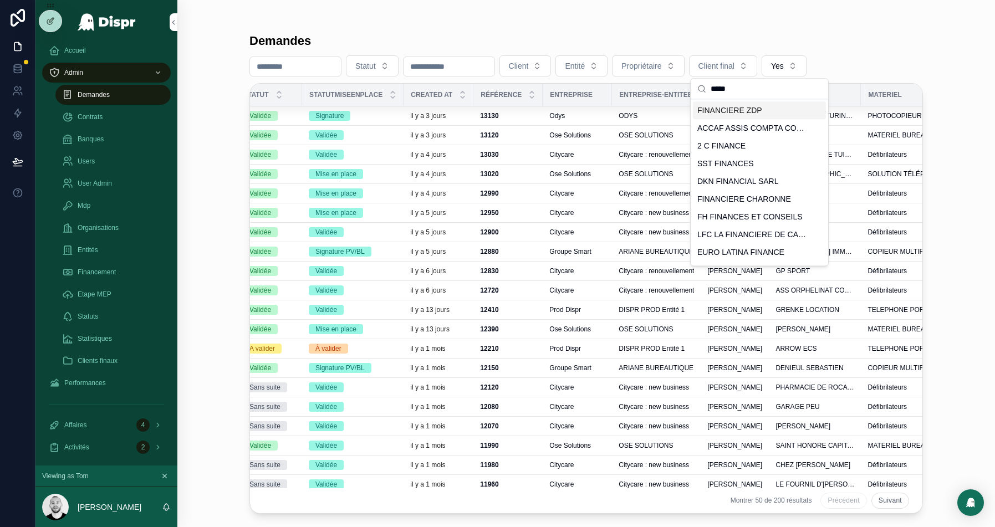
type input "*****"
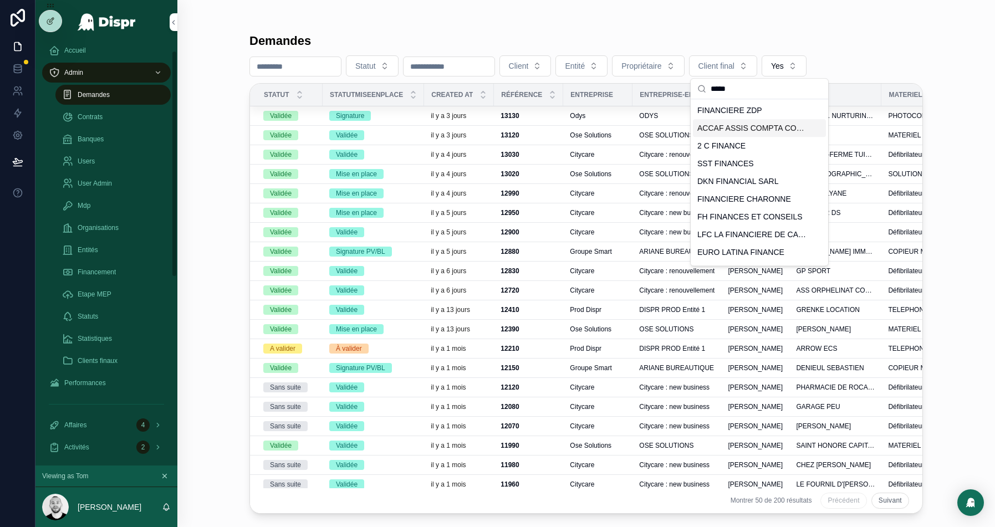
click at [105, 93] on span "Demandes" at bounding box center [94, 94] width 32 height 9
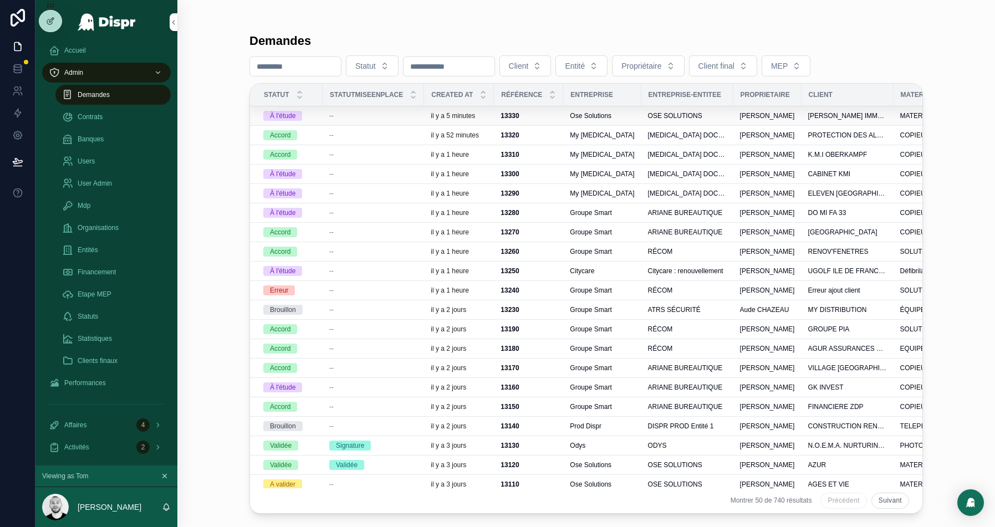
click at [344, 115] on div "--" at bounding box center [373, 115] width 88 height 9
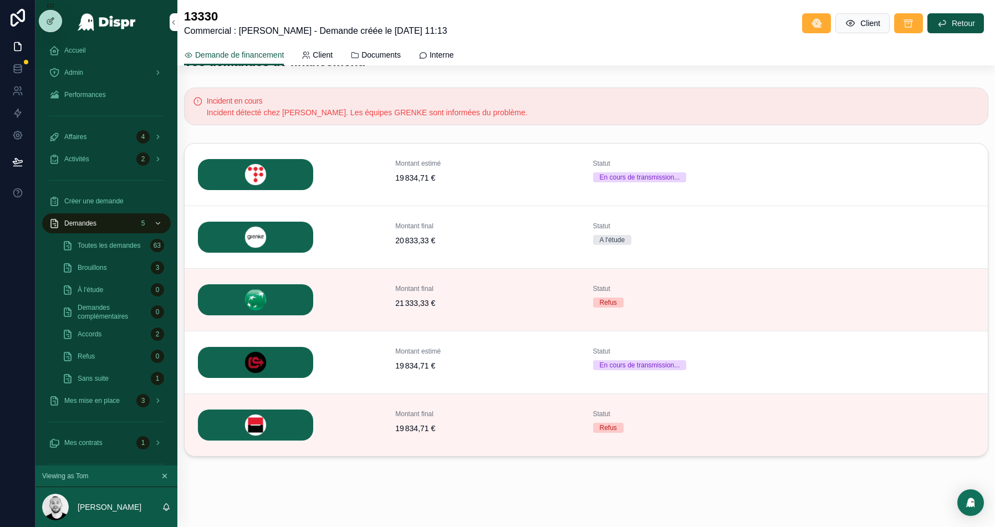
scroll to position [405, 0]
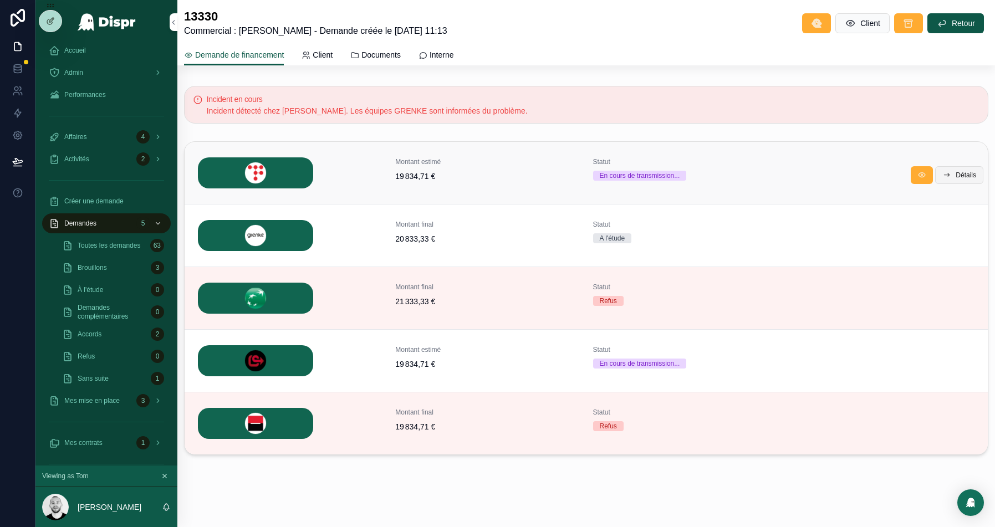
click at [962, 174] on span "Détails" at bounding box center [966, 175] width 21 height 9
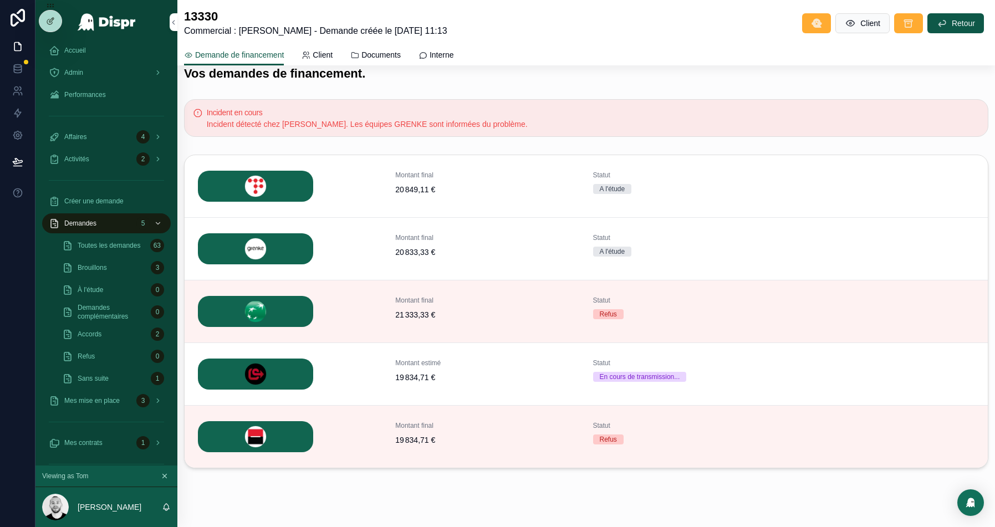
scroll to position [409, 0]
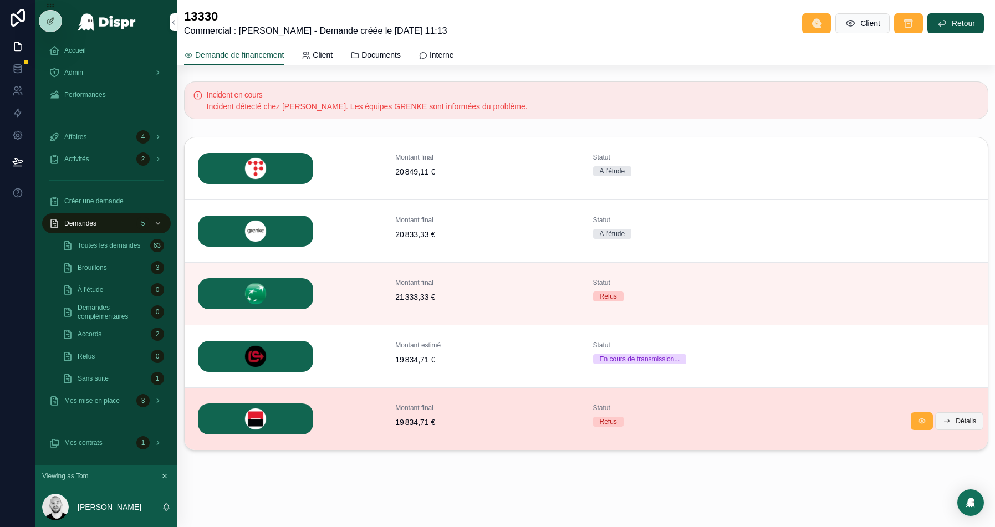
click at [957, 421] on span "Détails" at bounding box center [966, 421] width 21 height 9
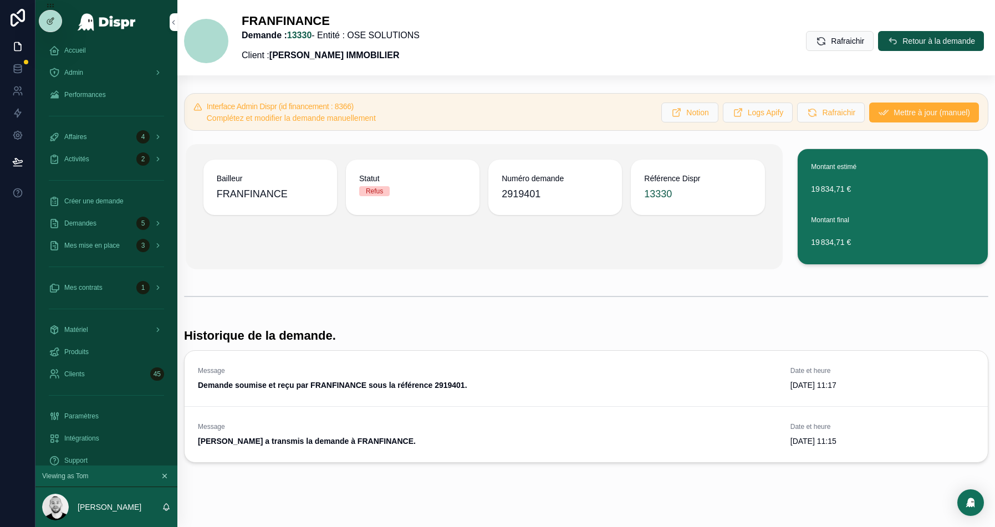
scroll to position [9, 0]
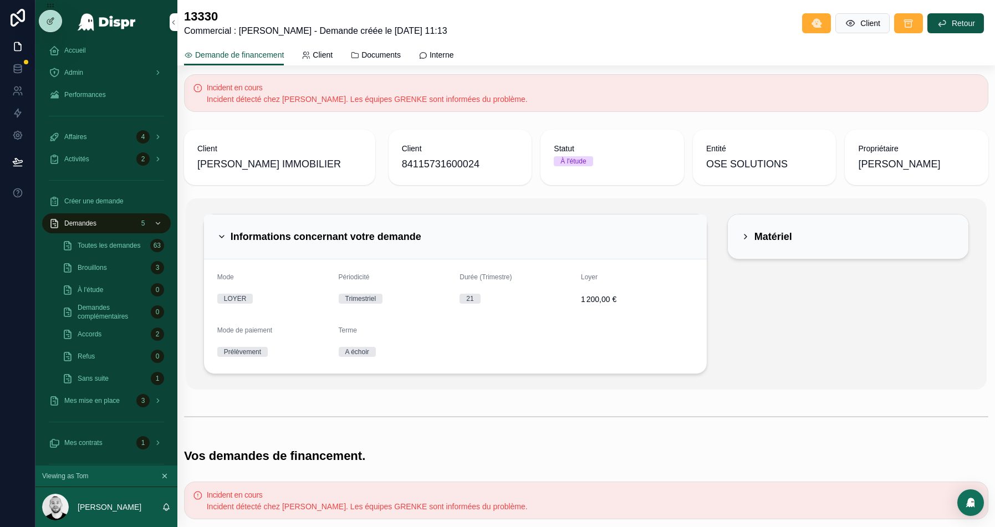
scroll to position [409, 0]
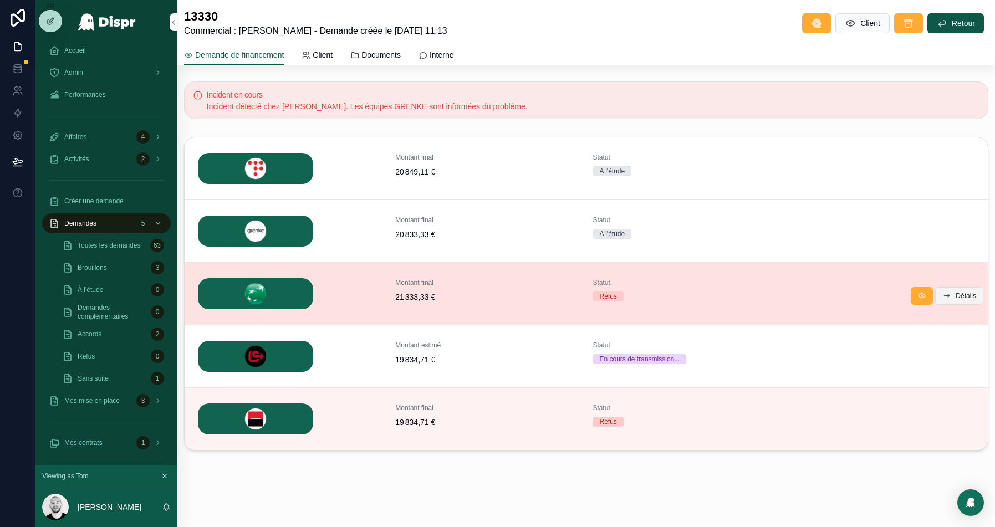
click at [961, 292] on span "Détails" at bounding box center [966, 296] width 21 height 9
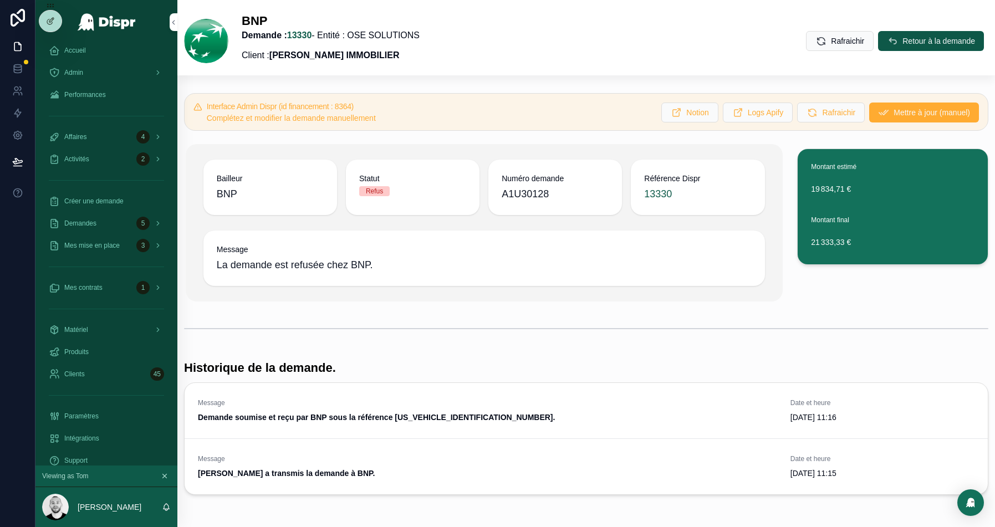
scroll to position [42, 0]
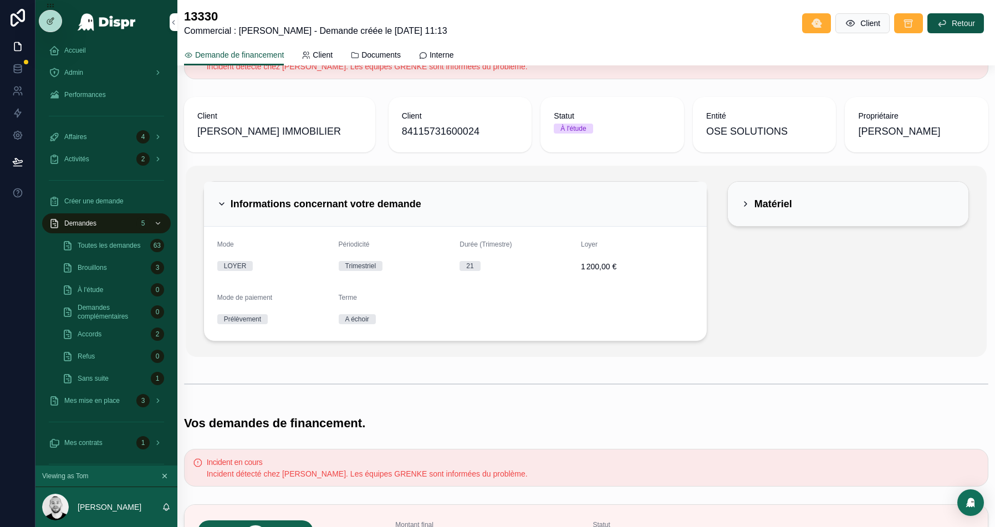
scroll to position [409, 0]
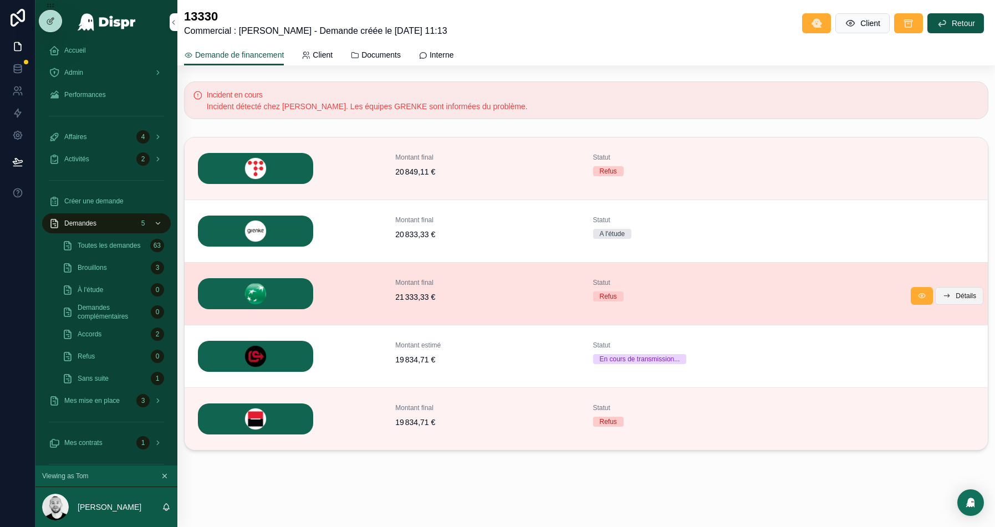
click at [959, 296] on span "Détails" at bounding box center [966, 296] width 21 height 9
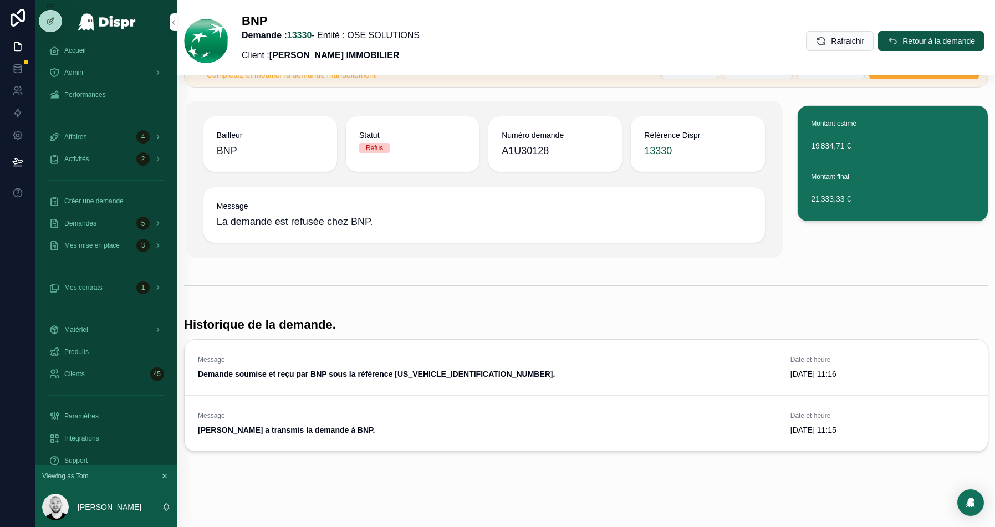
scroll to position [42, 0]
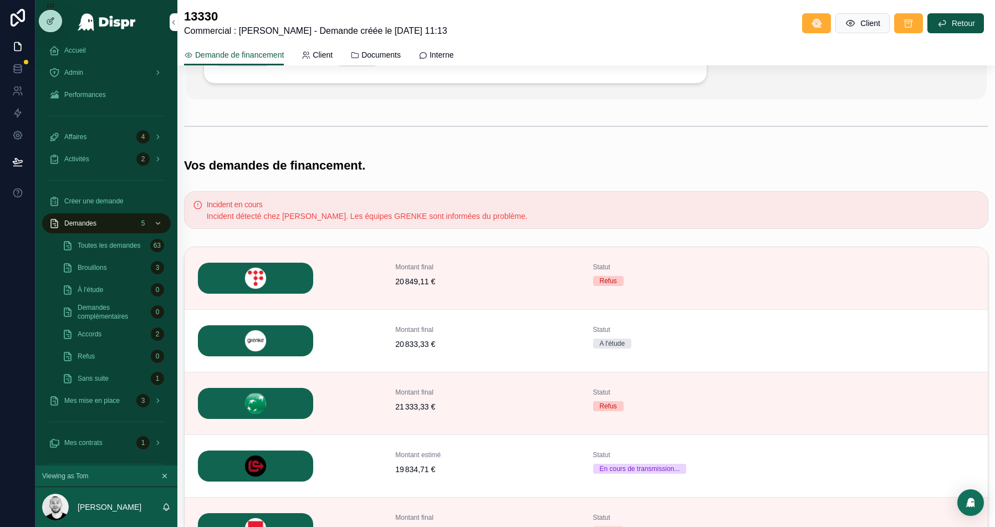
scroll to position [409, 0]
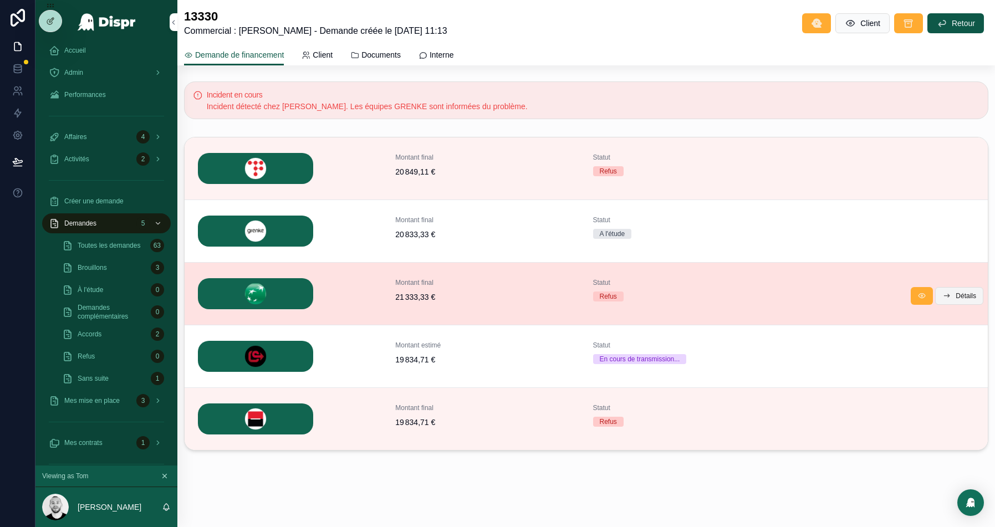
click at [962, 293] on span "Détails" at bounding box center [966, 296] width 21 height 9
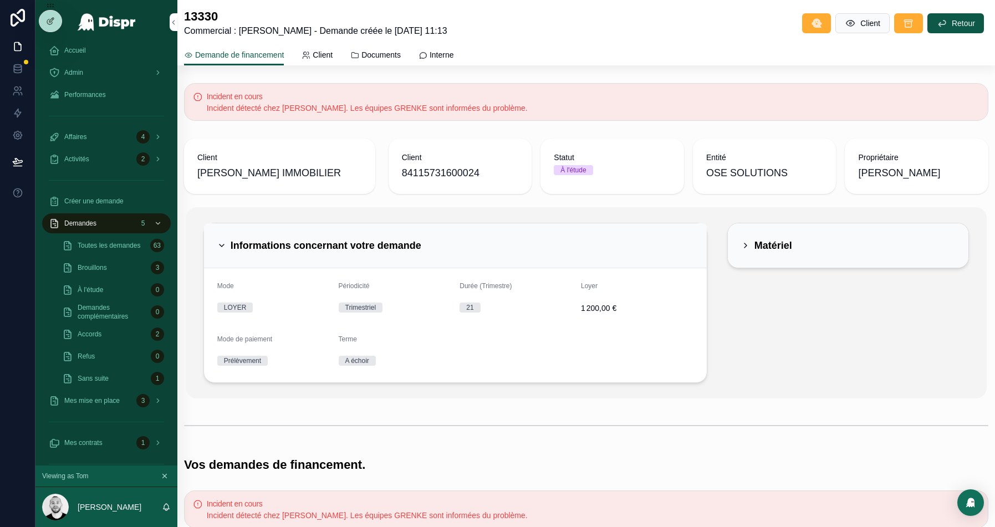
click at [520, 233] on div "Informations concernant votre demande" at bounding box center [455, 245] width 503 height 45
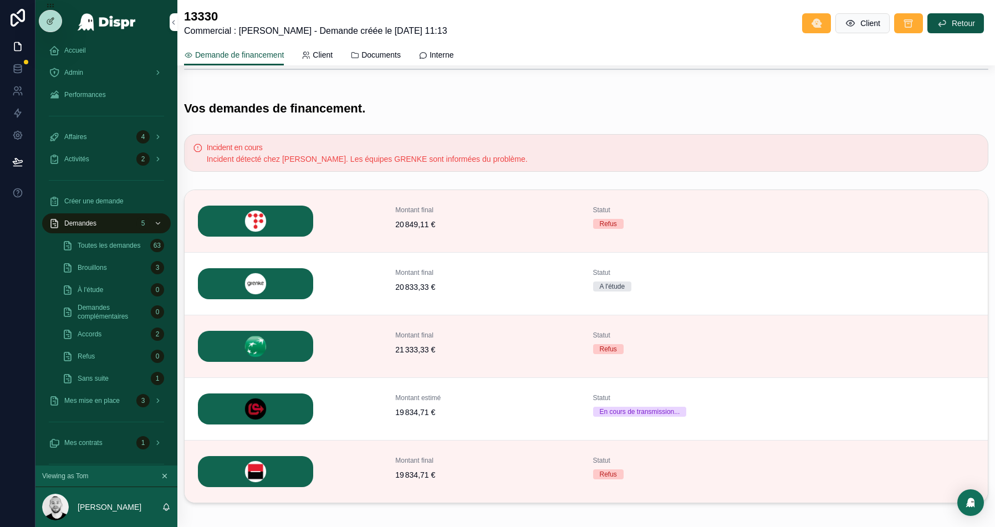
scroll to position [257, 0]
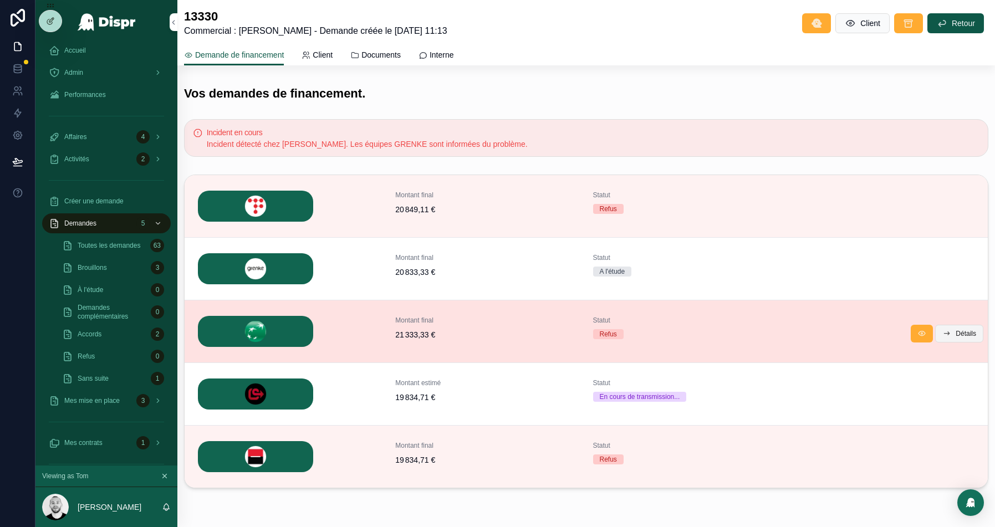
click at [961, 329] on span "Détails" at bounding box center [966, 333] width 21 height 9
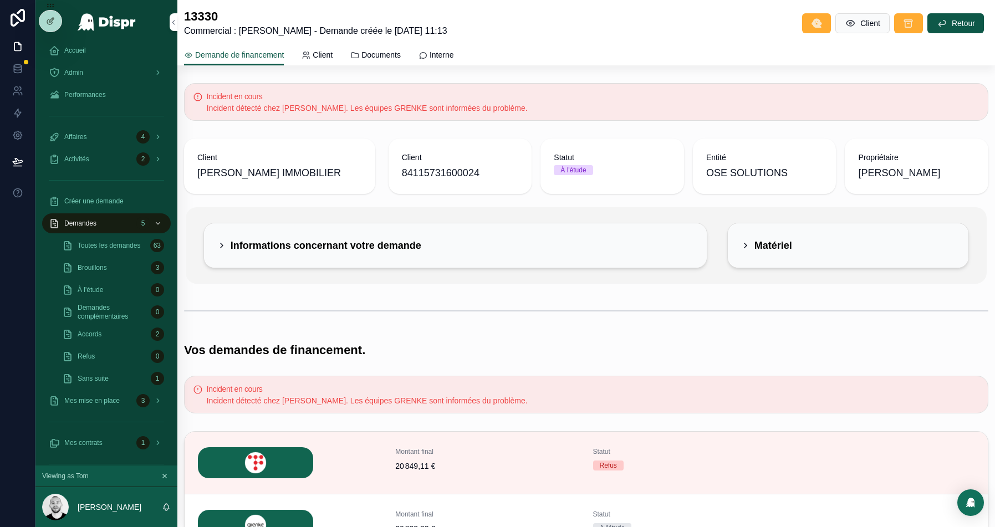
scroll to position [294, 0]
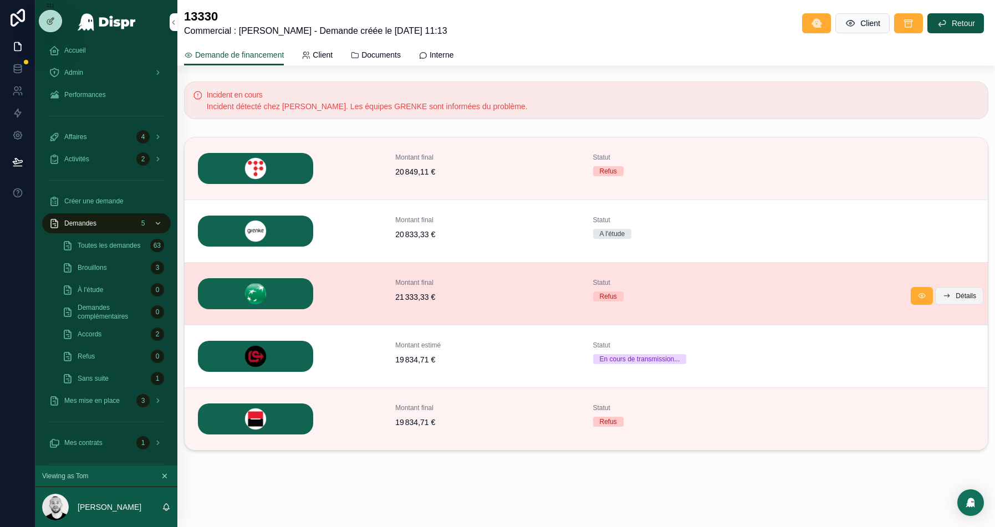
click at [959, 292] on span "Détails" at bounding box center [966, 296] width 21 height 9
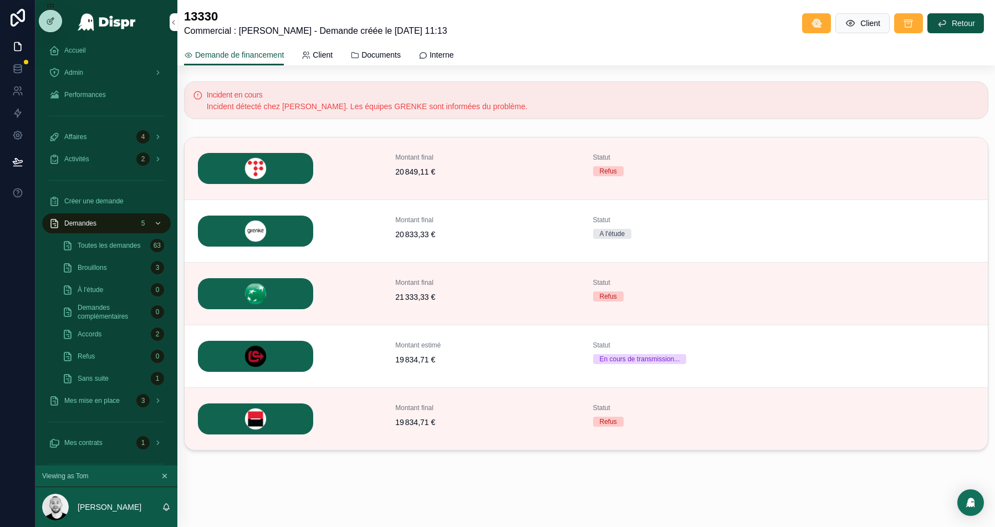
scroll to position [294, 0]
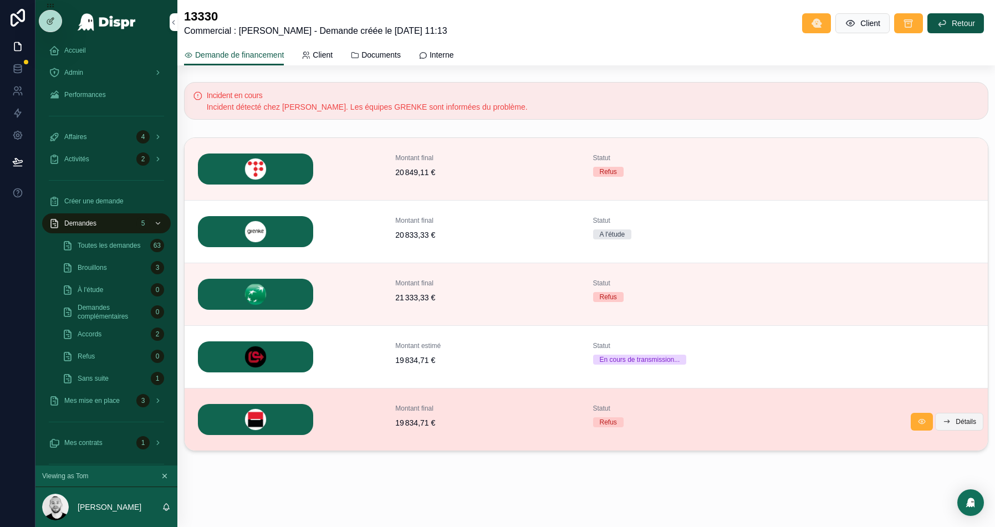
click at [972, 417] on span "Détails" at bounding box center [966, 421] width 21 height 9
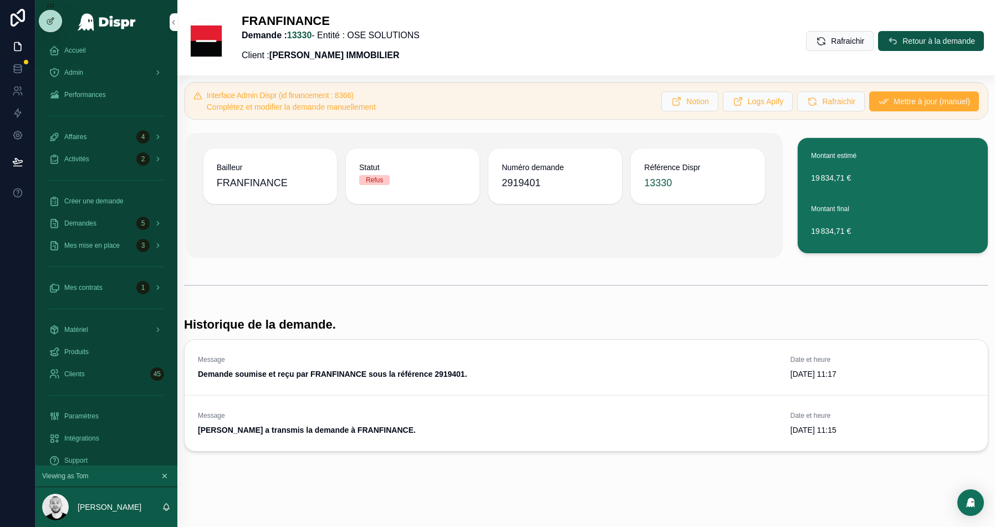
scroll to position [9, 0]
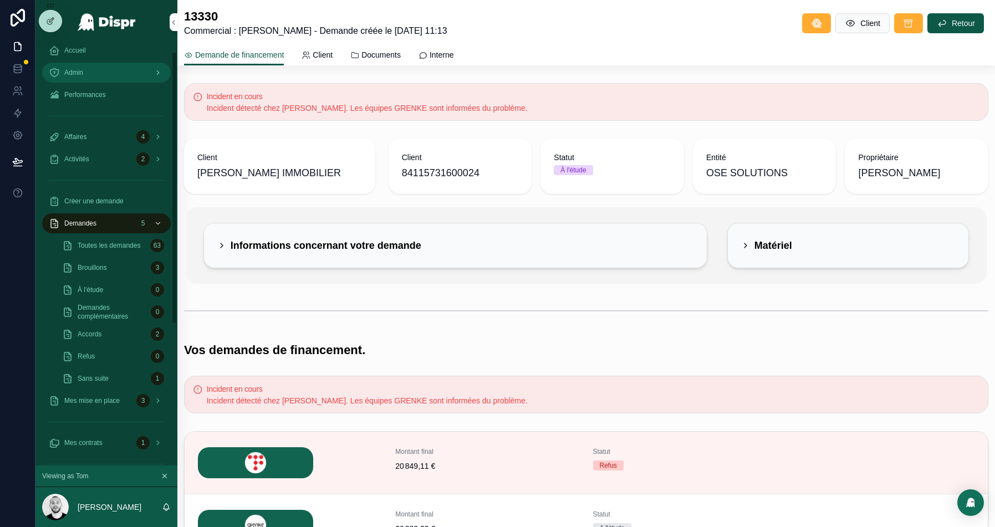
click at [111, 78] on div "Admin" at bounding box center [106, 73] width 115 height 18
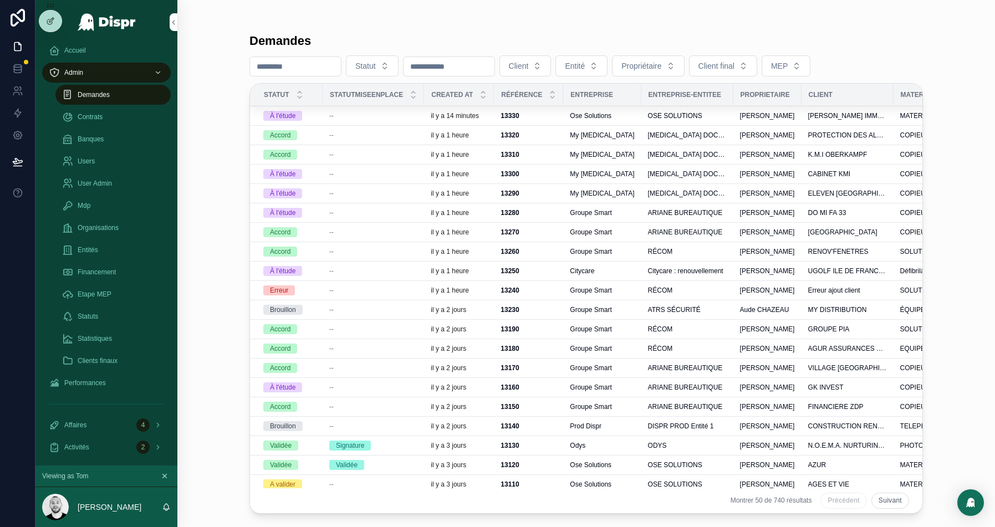
click at [291, 64] on input "scrollable content" at bounding box center [295, 67] width 91 height 16
paste input "****"
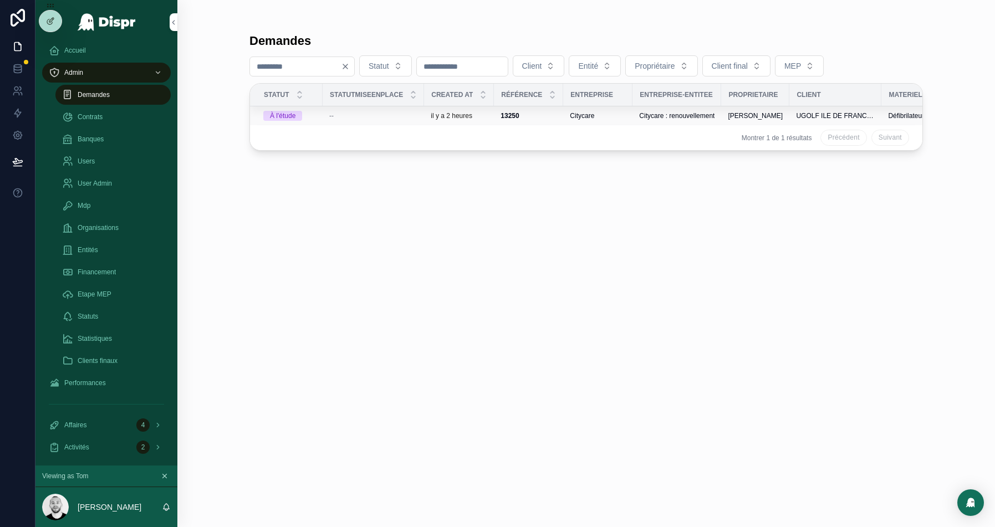
type input "****"
click at [391, 115] on div "--" at bounding box center [373, 115] width 88 height 9
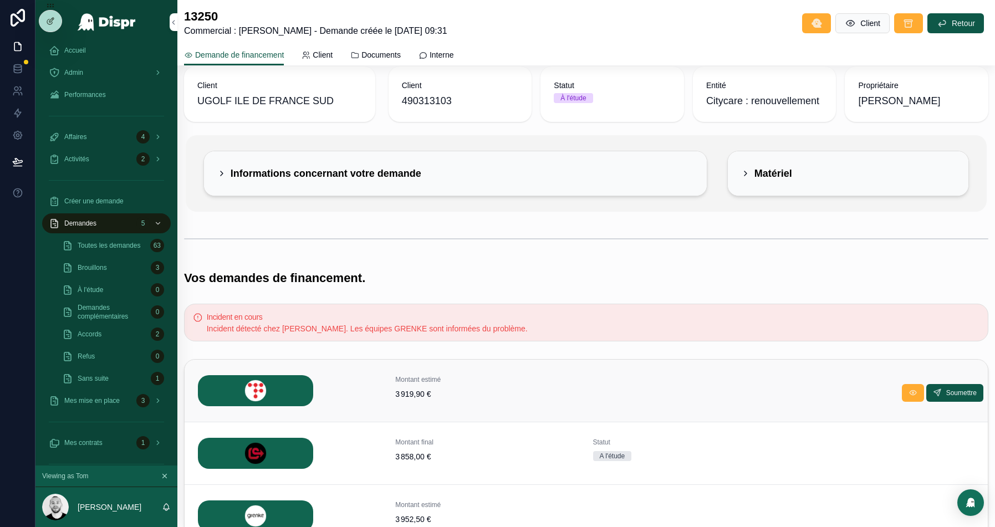
scroll to position [170, 0]
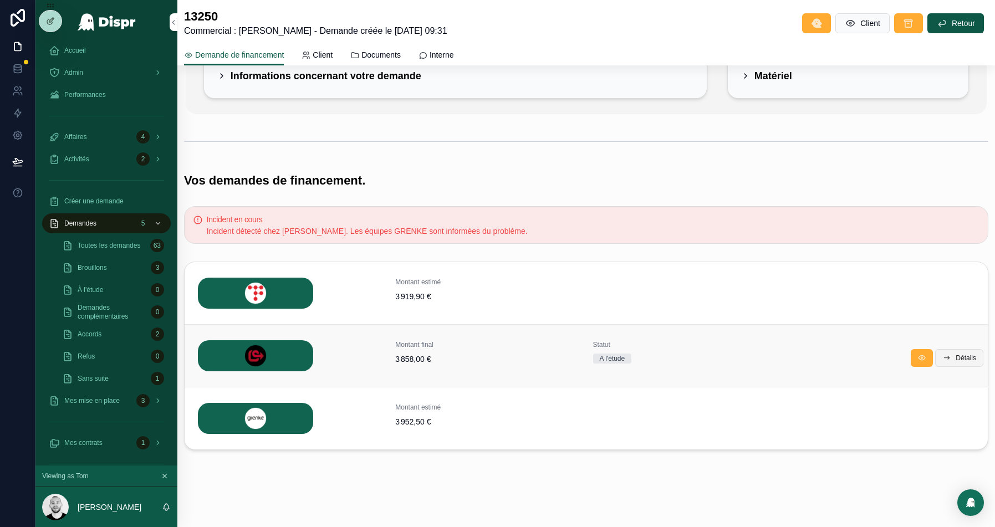
click at [949, 349] on button "Détails" at bounding box center [959, 358] width 48 height 18
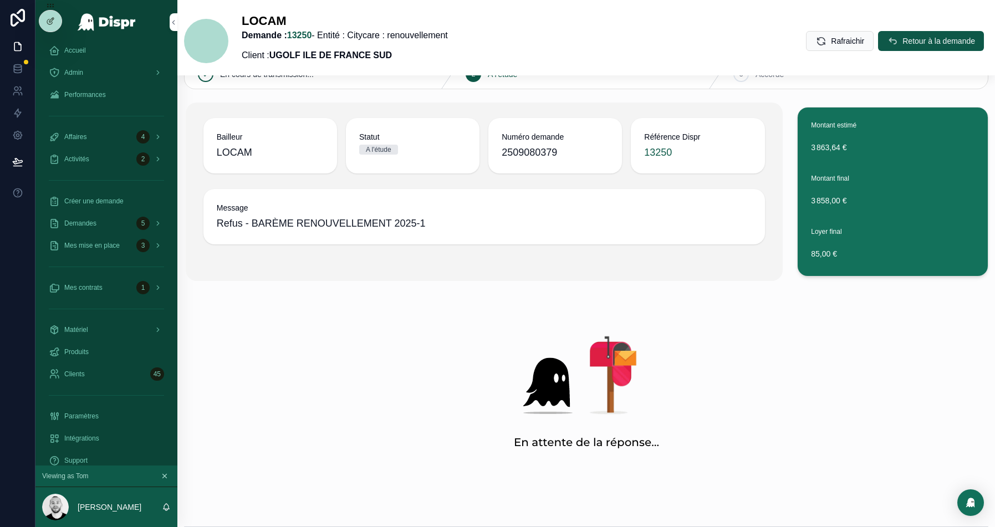
scroll to position [88, 0]
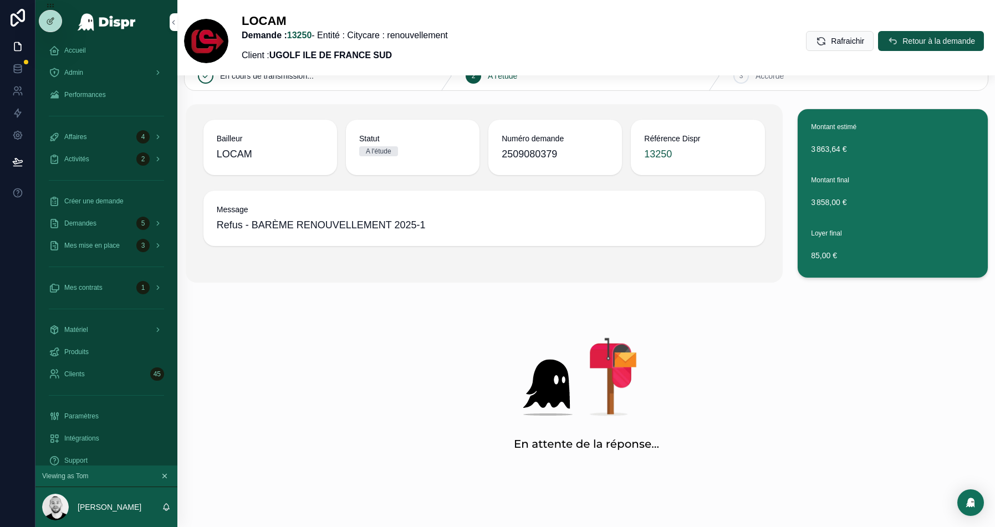
click at [525, 157] on span "2509080379" at bounding box center [555, 154] width 107 height 16
copy span "2509080379"
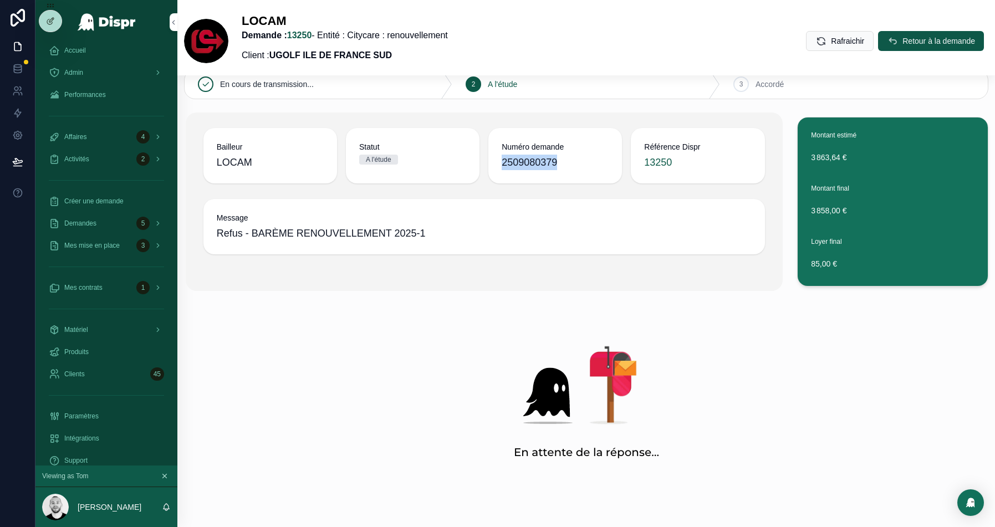
scroll to position [78, 0]
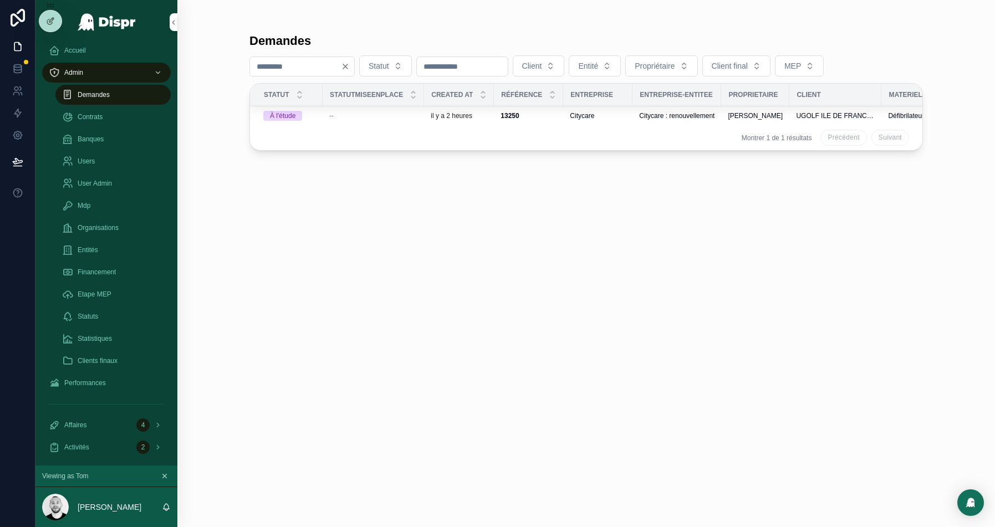
click at [293, 70] on input "****" at bounding box center [295, 67] width 91 height 16
paste input "scrollable content"
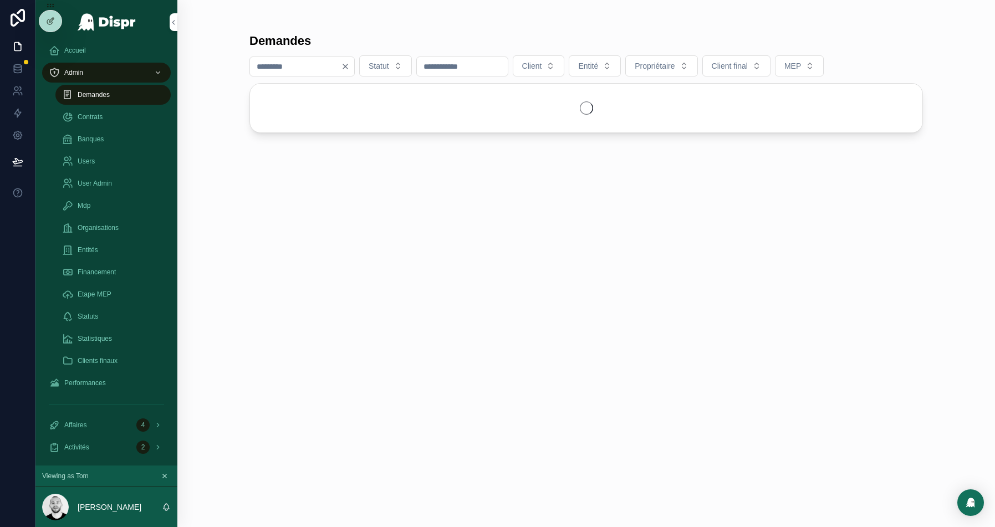
type input "****"
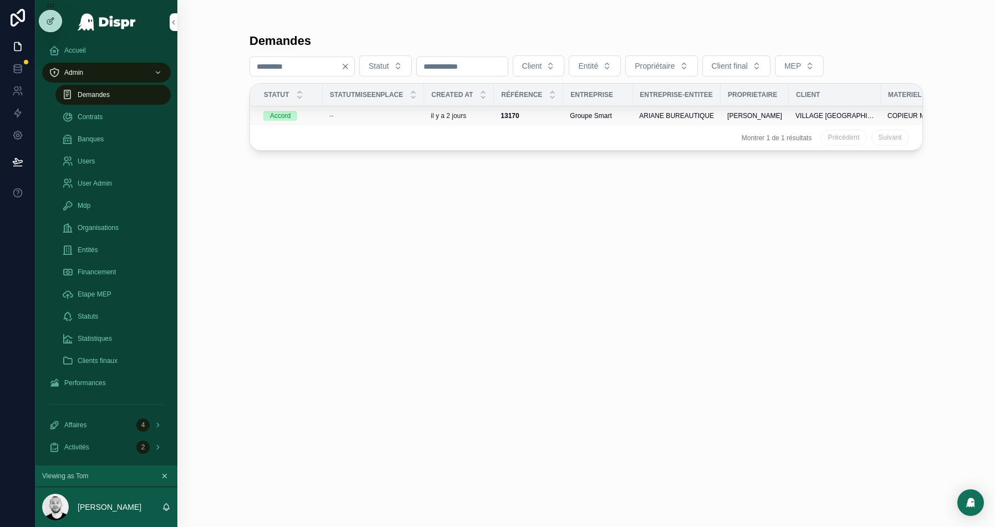
click at [373, 115] on div "--" at bounding box center [373, 115] width 88 height 9
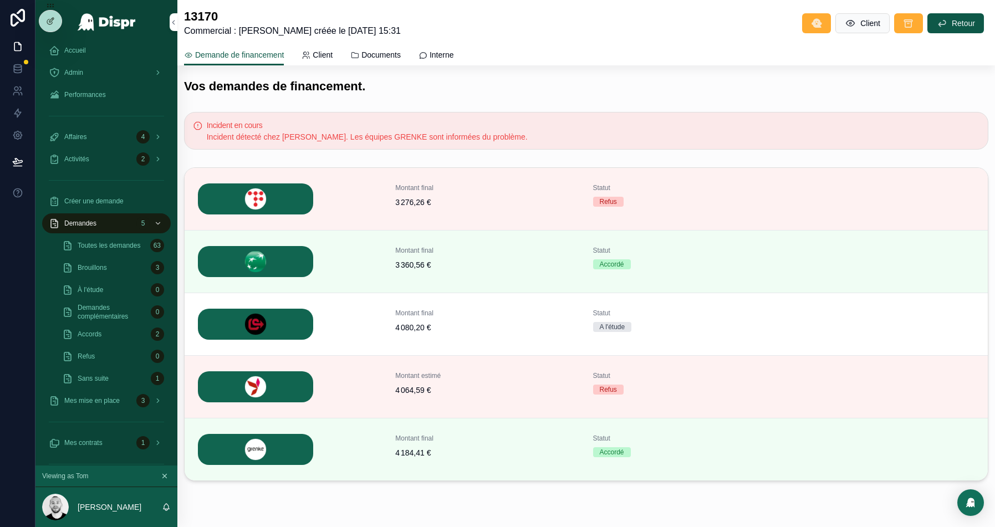
scroll to position [268, 0]
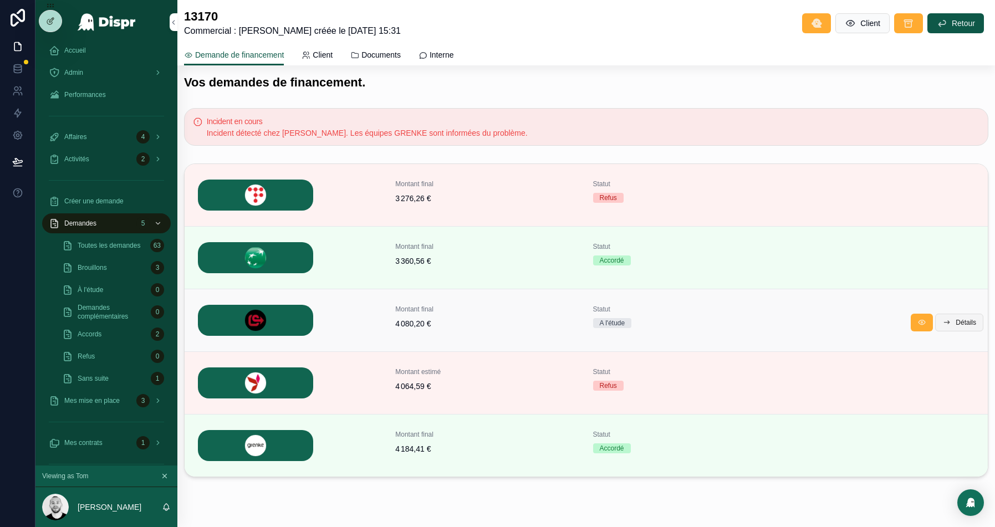
click at [971, 321] on span "Détails" at bounding box center [966, 322] width 21 height 9
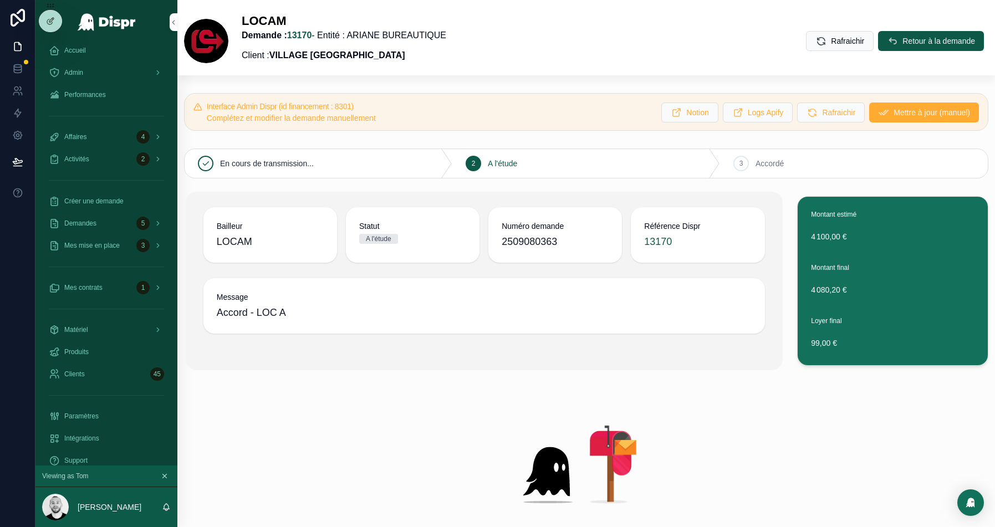
click at [525, 242] on span "2509080363" at bounding box center [555, 242] width 107 height 16
copy span "2509080363"
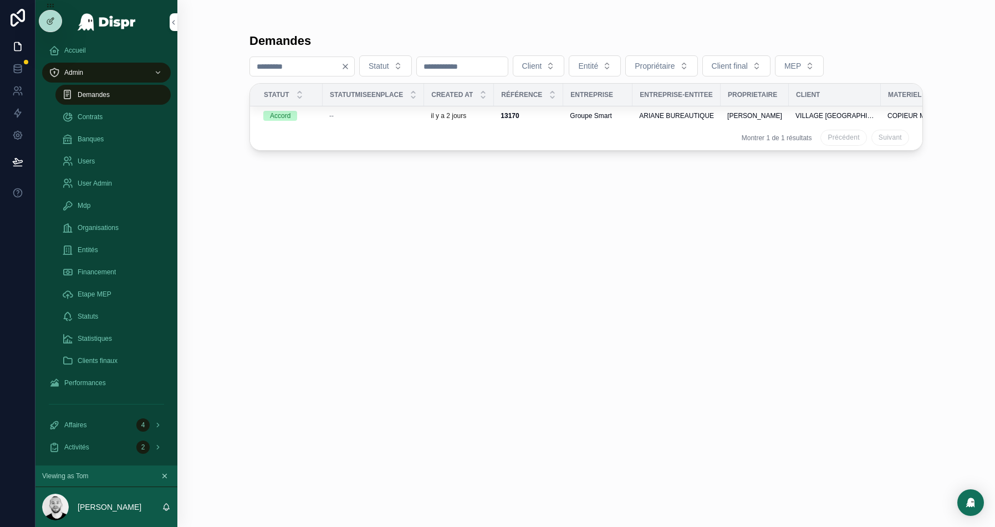
click at [274, 64] on input "****" at bounding box center [295, 67] width 91 height 16
type input "****"
click at [334, 116] on span "--" at bounding box center [331, 115] width 4 height 9
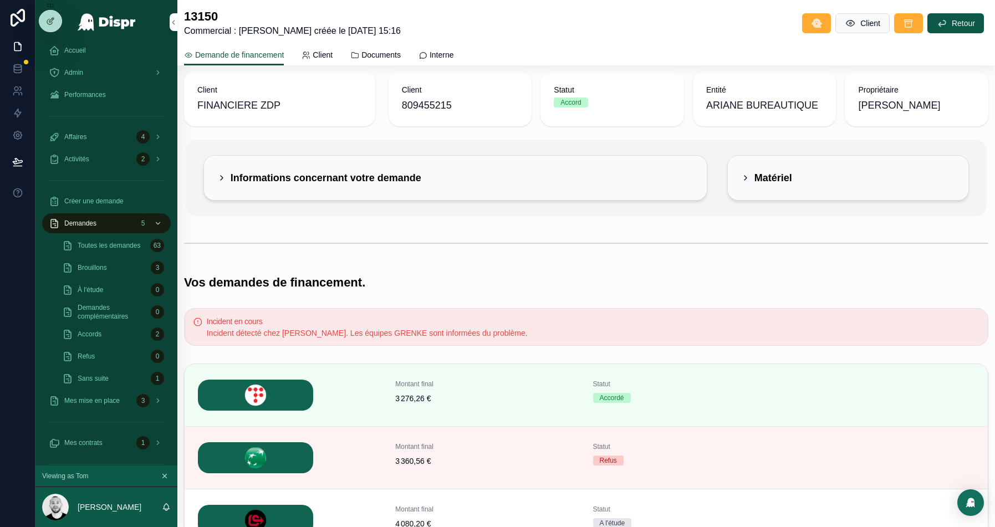
scroll to position [273, 0]
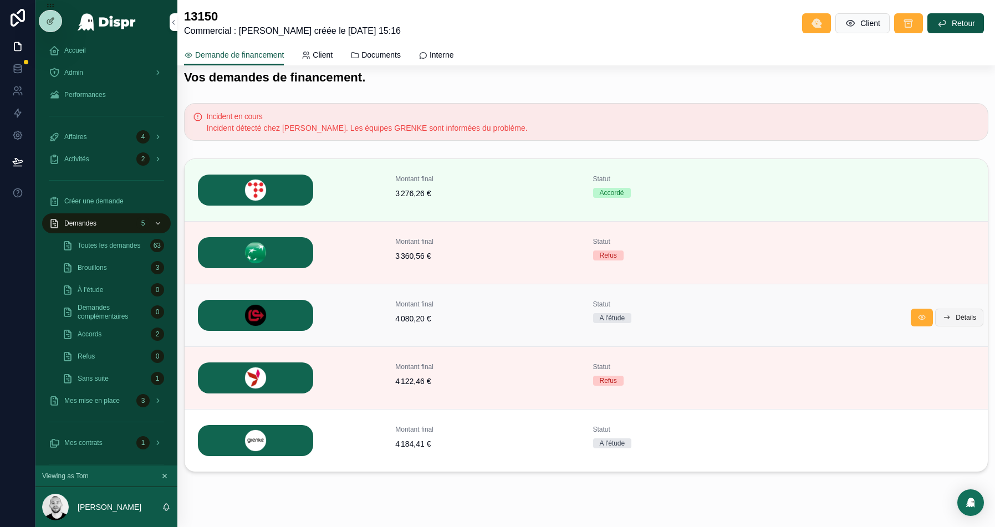
click at [962, 313] on span "Détails" at bounding box center [966, 317] width 21 height 9
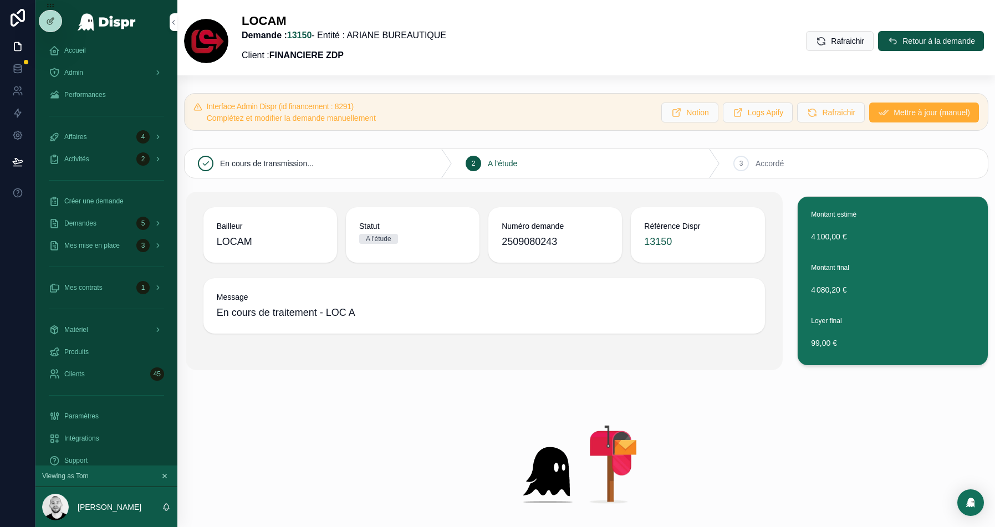
click at [525, 242] on span "2509080243" at bounding box center [555, 242] width 107 height 16
copy span "2509080243"
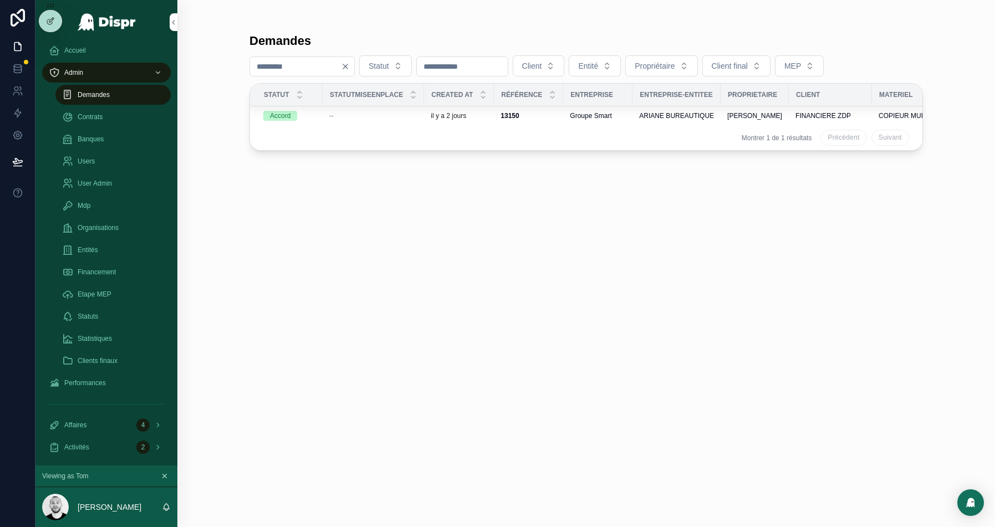
click at [292, 67] on input "****" at bounding box center [295, 67] width 91 height 16
paste input "scrollable content"
type input "****"
click at [381, 109] on td "--" at bounding box center [373, 115] width 101 height 19
click at [381, 111] on div "--" at bounding box center [373, 115] width 88 height 9
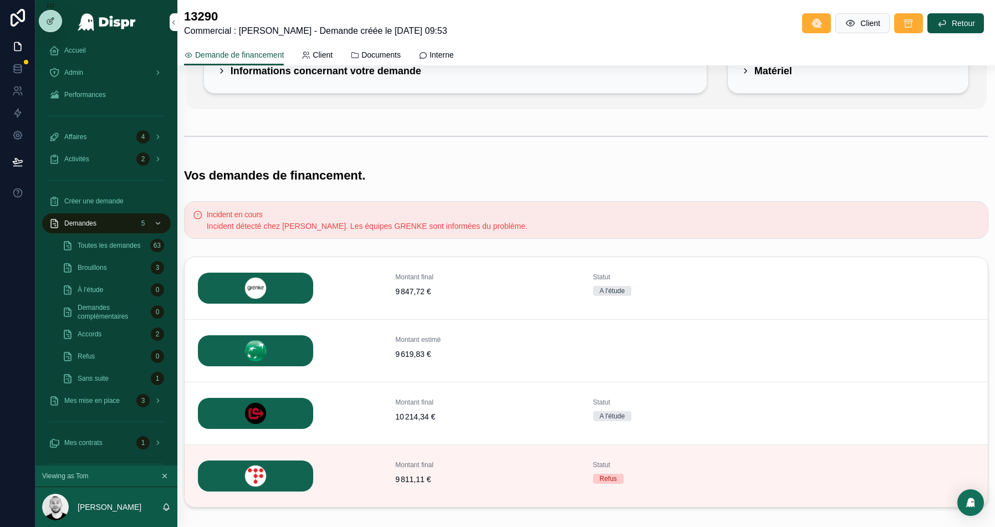
scroll to position [232, 0]
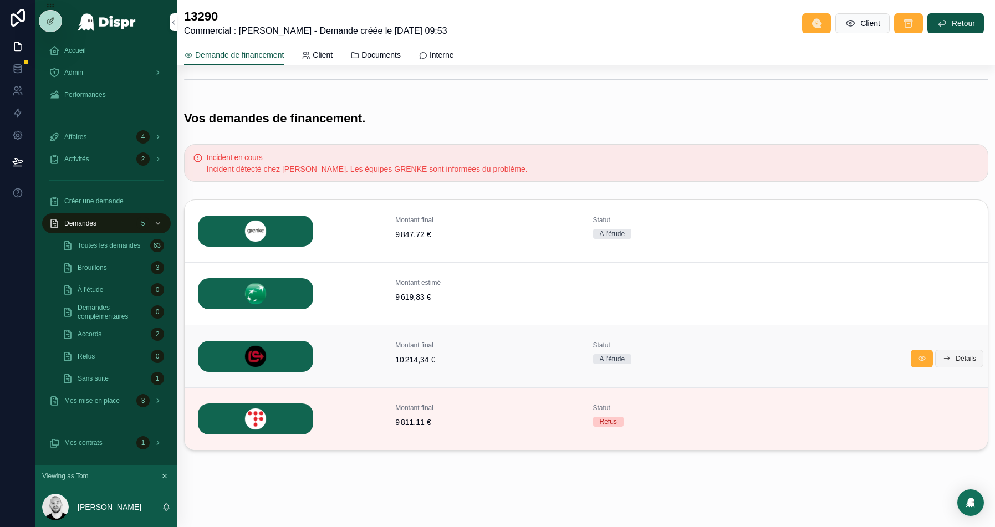
click at [948, 354] on icon "scrollable content" at bounding box center [946, 358] width 9 height 9
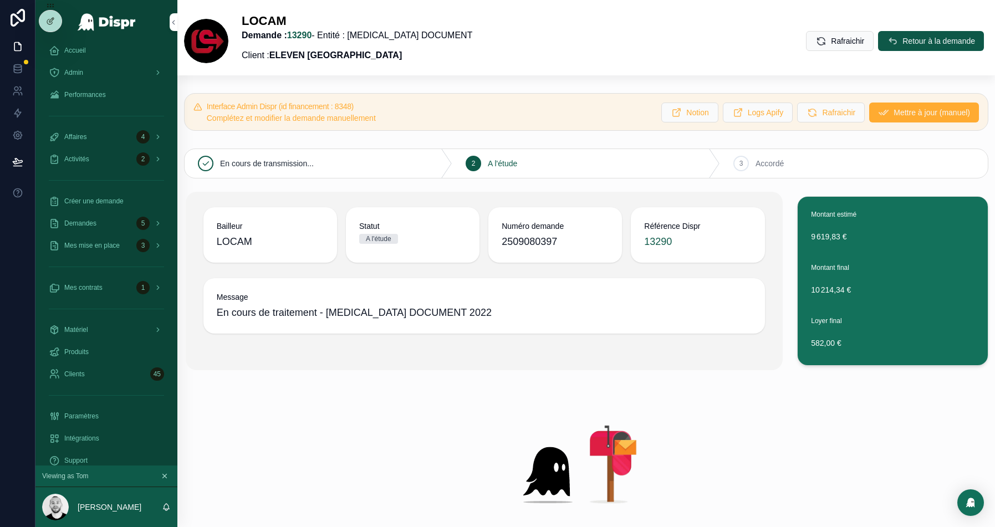
click at [533, 237] on span "2509080397" at bounding box center [555, 242] width 107 height 16
copy span "2509080397"
click at [80, 78] on div "Admin" at bounding box center [106, 73] width 115 height 18
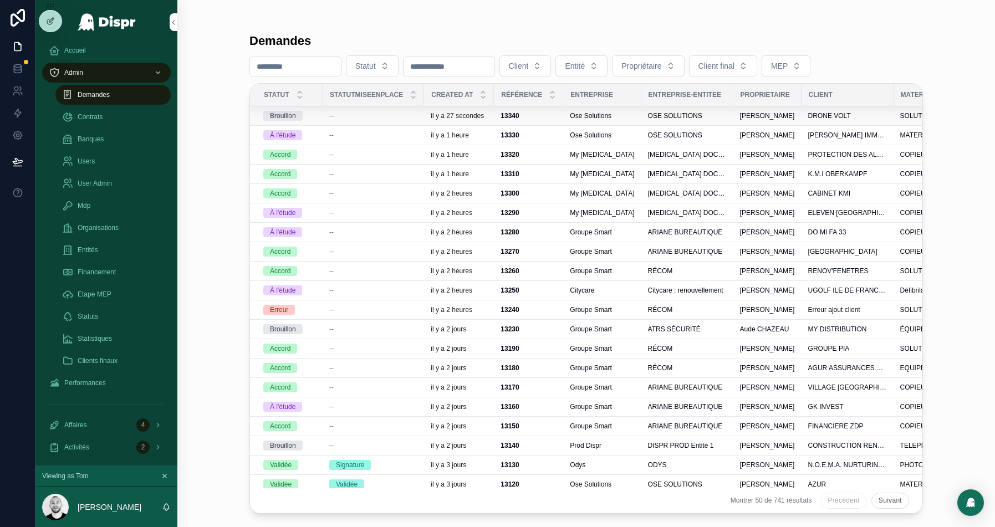
click at [519, 117] on strong "13340" at bounding box center [510, 116] width 18 height 8
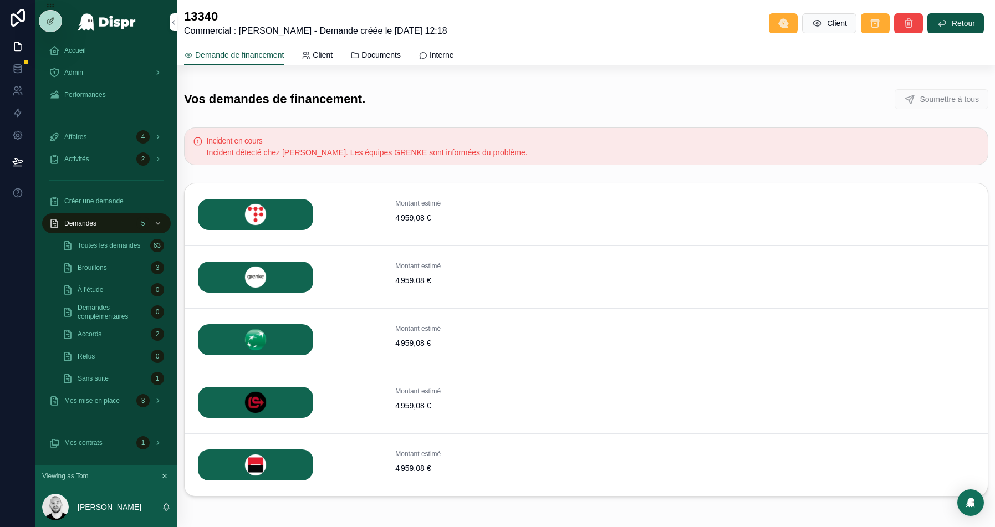
scroll to position [334, 0]
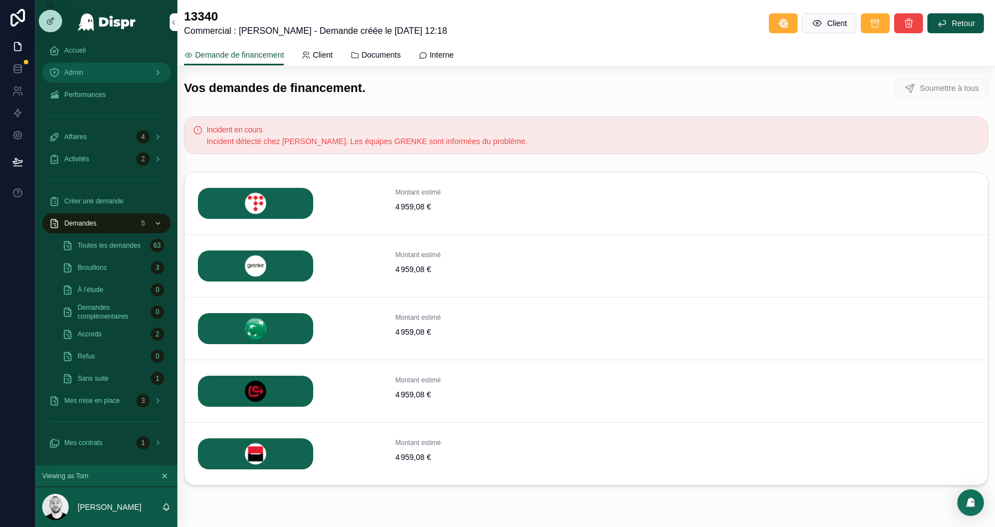
click at [91, 77] on div "Admin" at bounding box center [106, 73] width 115 height 18
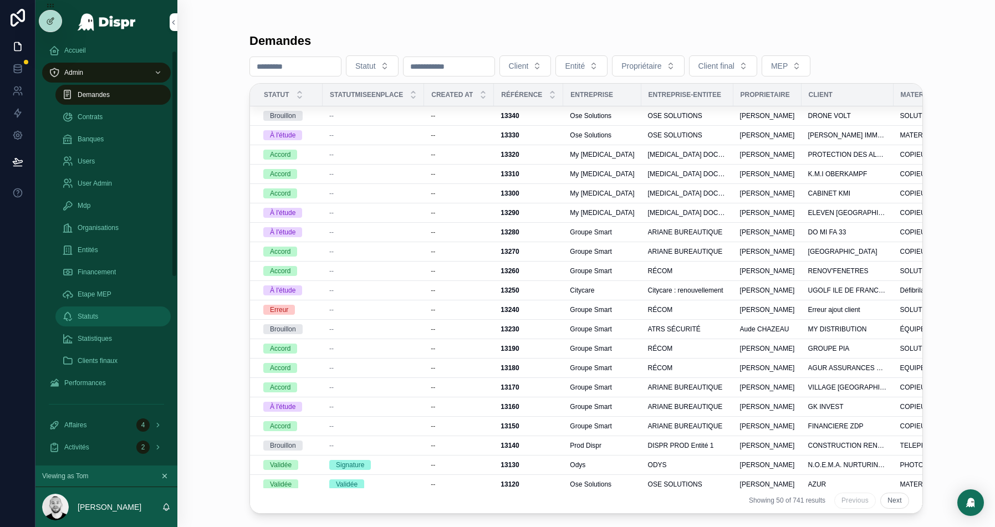
click at [110, 318] on div "Statuts" at bounding box center [113, 317] width 102 height 18
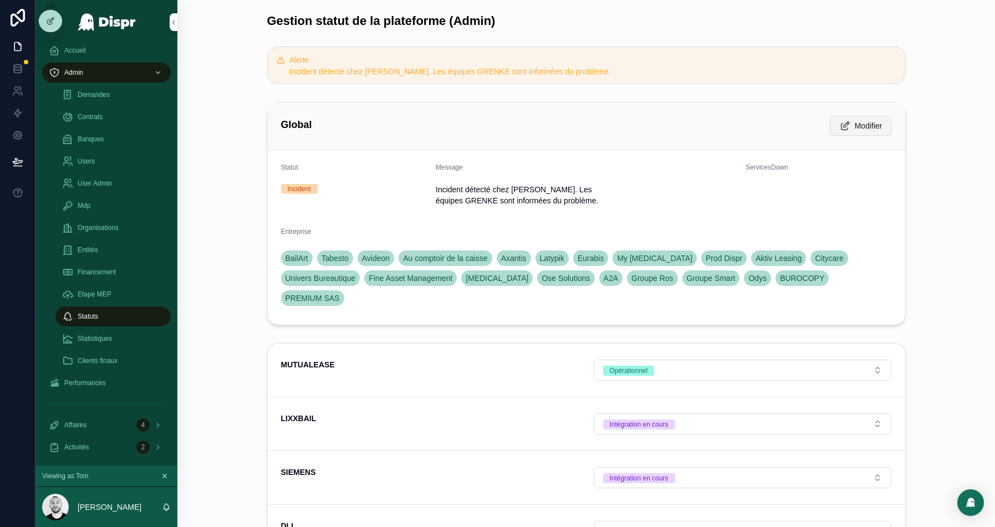
click at [862, 118] on button "Modifier" at bounding box center [861, 126] width 62 height 20
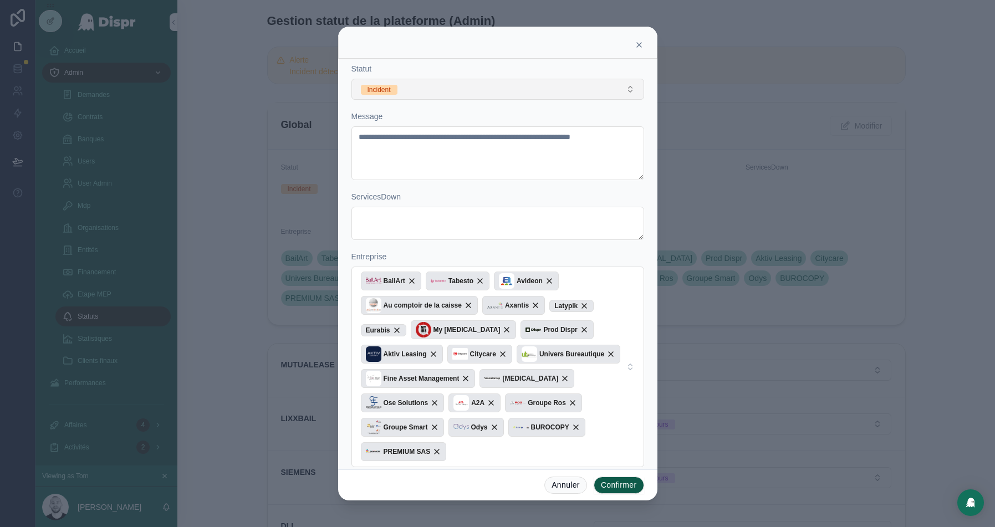
click at [463, 86] on button "Incident" at bounding box center [497, 89] width 293 height 21
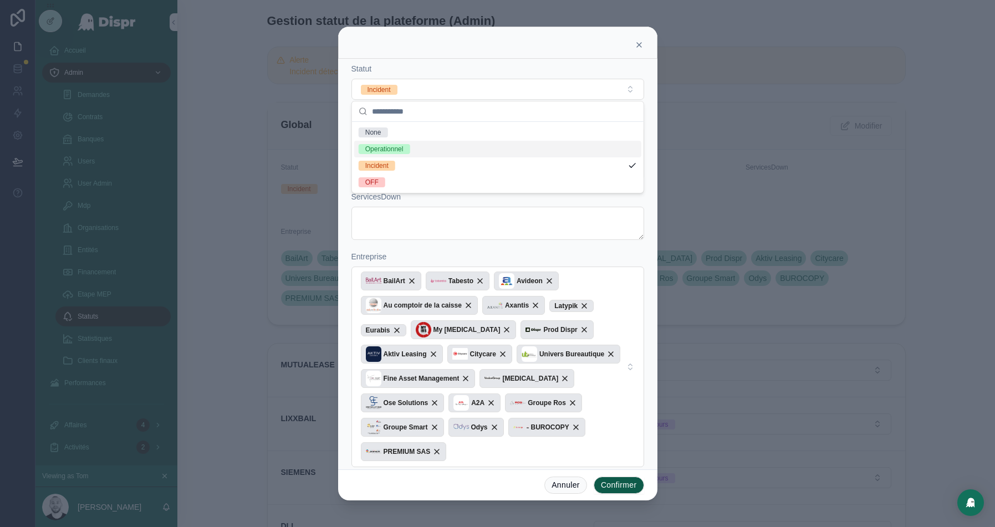
click at [404, 147] on div "Operationnel" at bounding box center [384, 149] width 38 height 10
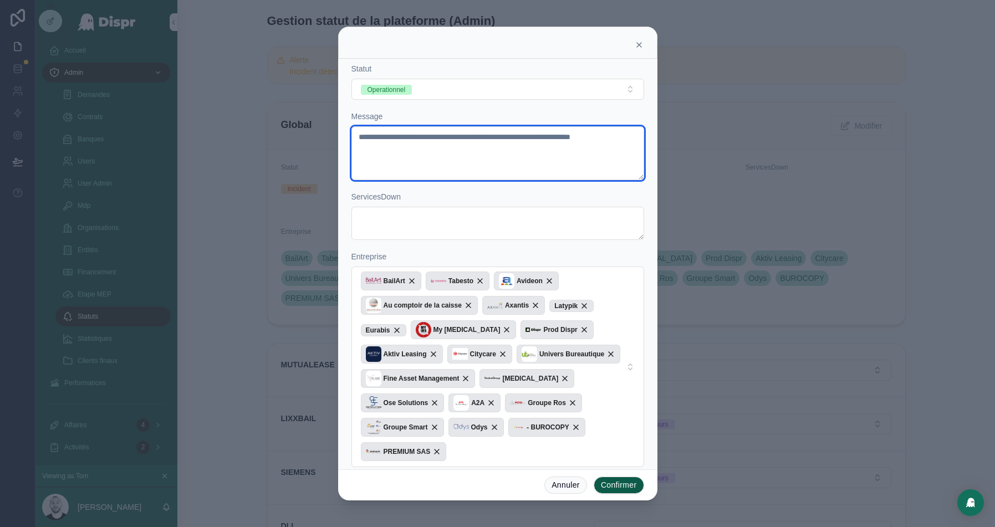
click at [398, 140] on textarea "**********" at bounding box center [497, 153] width 293 height 54
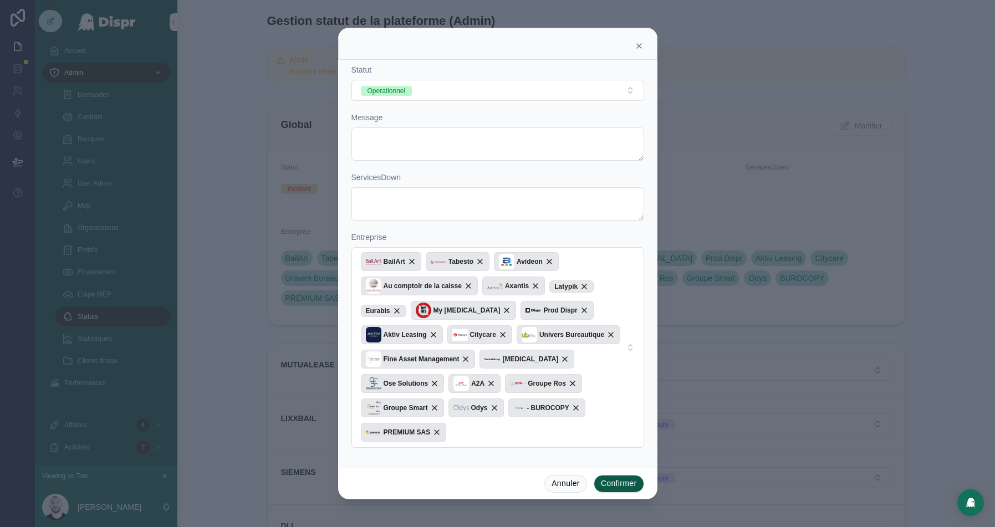
click at [624, 484] on button "Confirmer" at bounding box center [619, 484] width 50 height 18
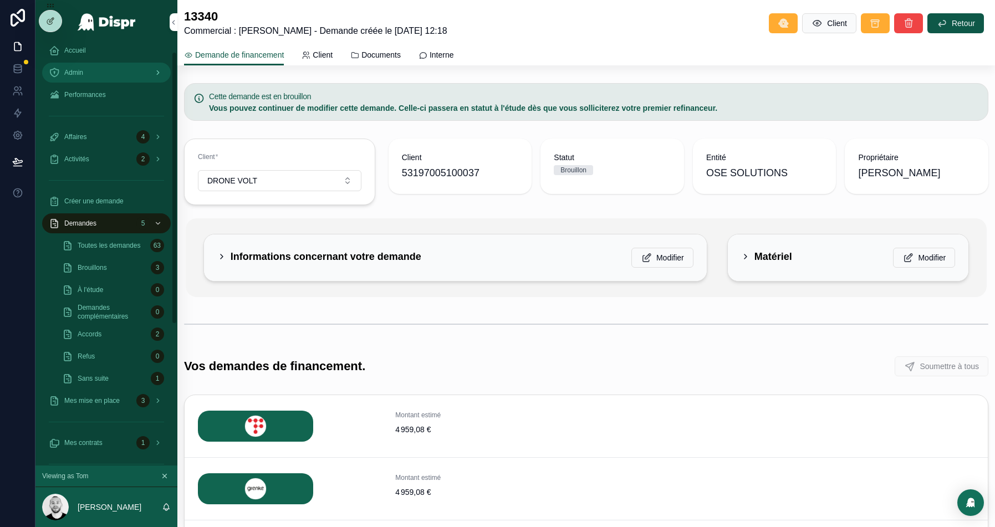
click at [56, 73] on icon "scrollable content" at bounding box center [54, 72] width 11 height 11
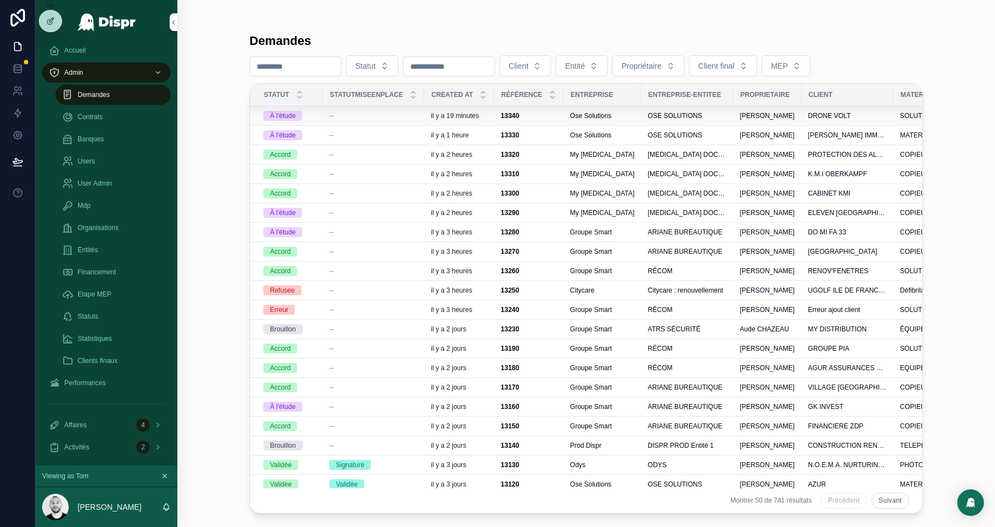
click at [387, 114] on div "--" at bounding box center [373, 115] width 88 height 9
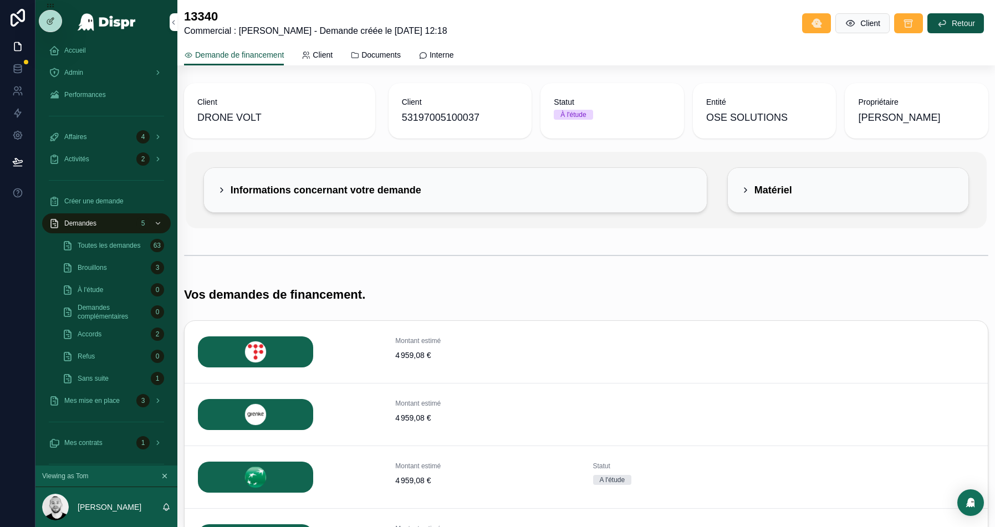
scroll to position [185, 0]
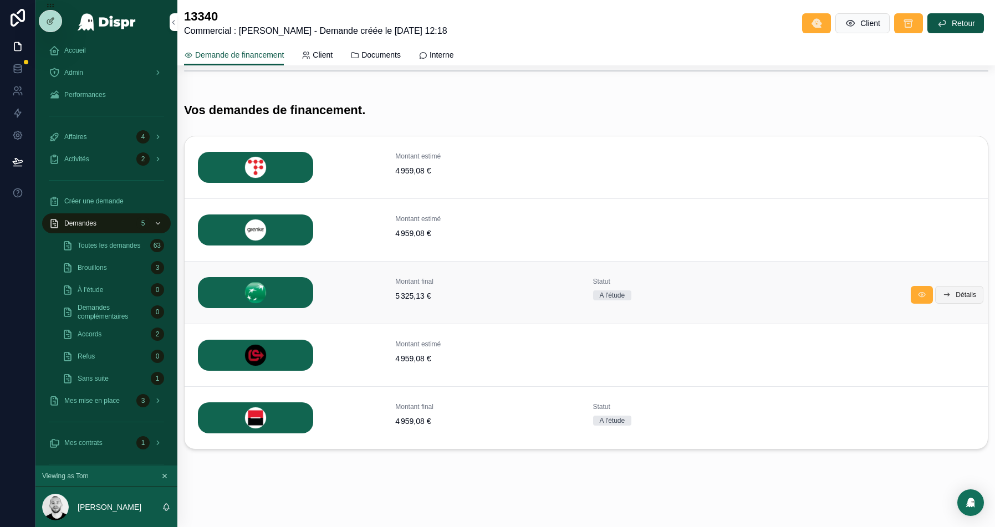
click at [948, 295] on button "Détails" at bounding box center [959, 295] width 48 height 18
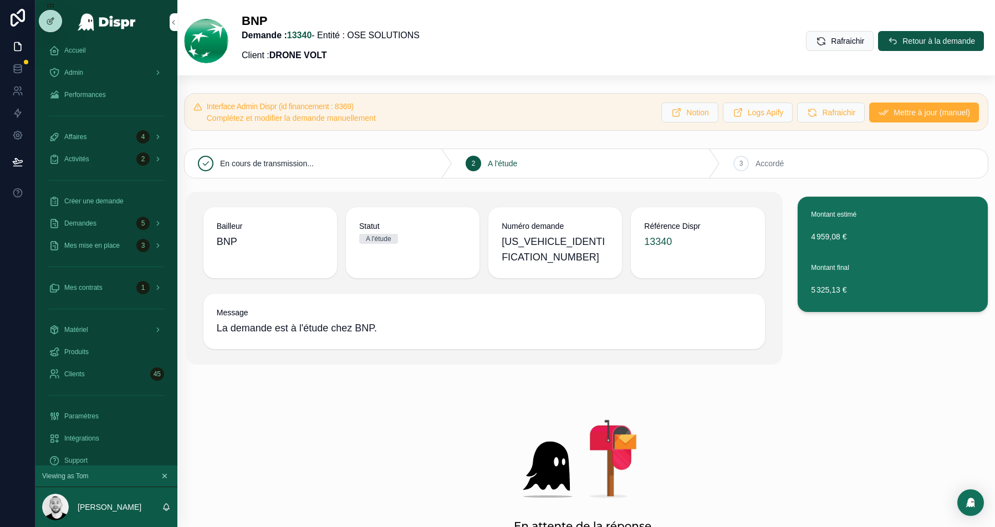
click at [543, 235] on span "[US_VEHICLE_IDENTIFICATION_NUMBER]" at bounding box center [555, 249] width 107 height 31
click at [507, 192] on div "Bailleur BNP Statut A l'étude Numéro demande [US_VEHICLE_IDENTIFICATION_NUMBER]…" at bounding box center [484, 278] width 597 height 173
click at [540, 240] on span "[US_VEHICLE_IDENTIFICATION_NUMBER]" at bounding box center [555, 249] width 107 height 31
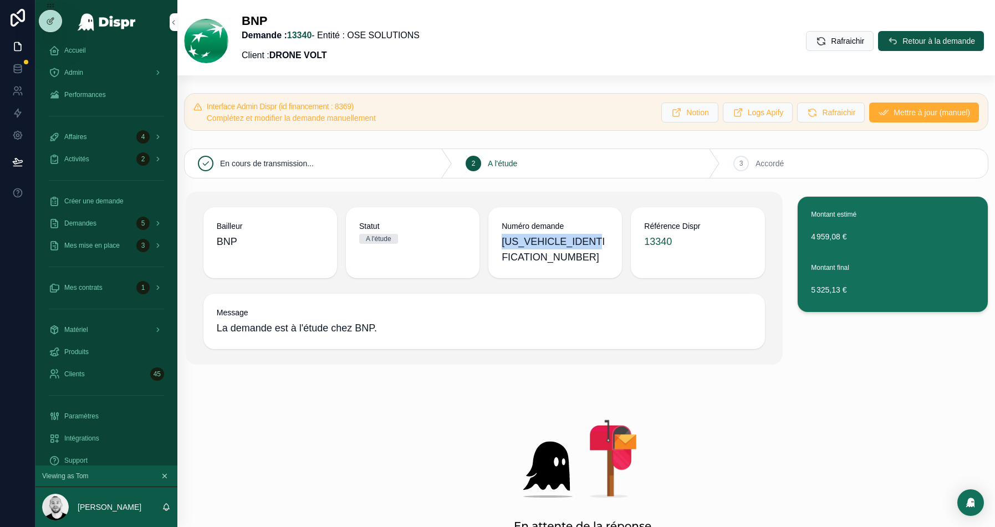
click at [540, 240] on span "[US_VEHICLE_IDENTIFICATION_NUMBER]" at bounding box center [555, 249] width 107 height 31
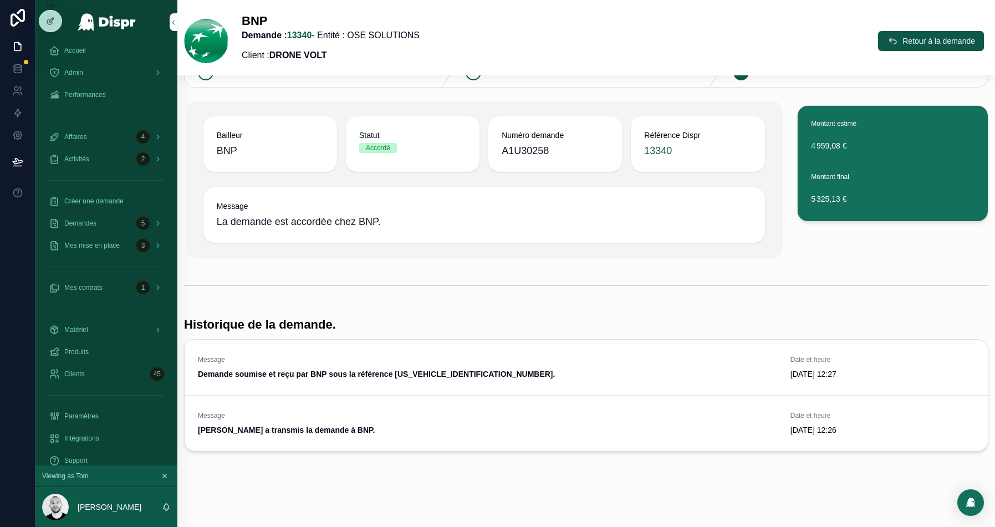
scroll to position [144, 0]
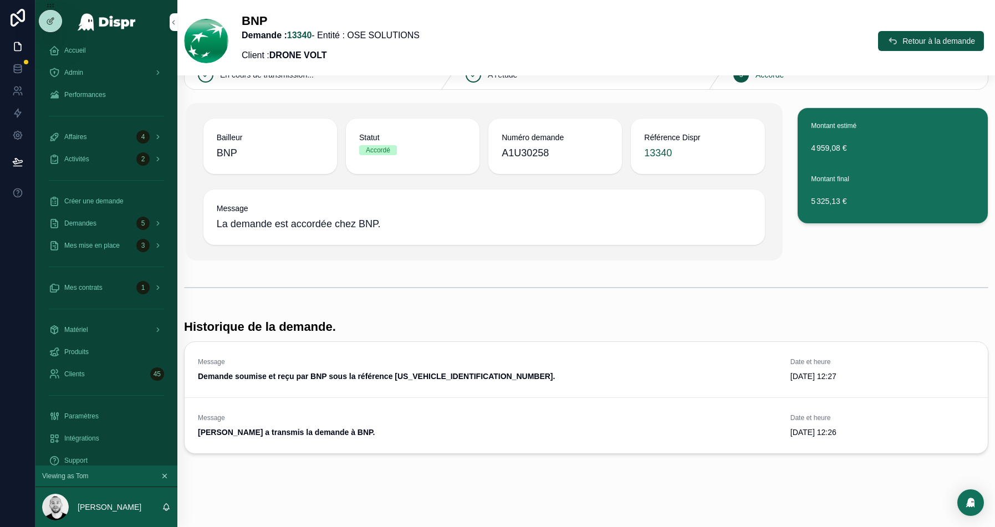
click at [779, 214] on div "Bailleur BNP Statut Accordé Numéro demande A1U30258 Référence Dispr 13340 Messa…" at bounding box center [484, 181] width 597 height 157
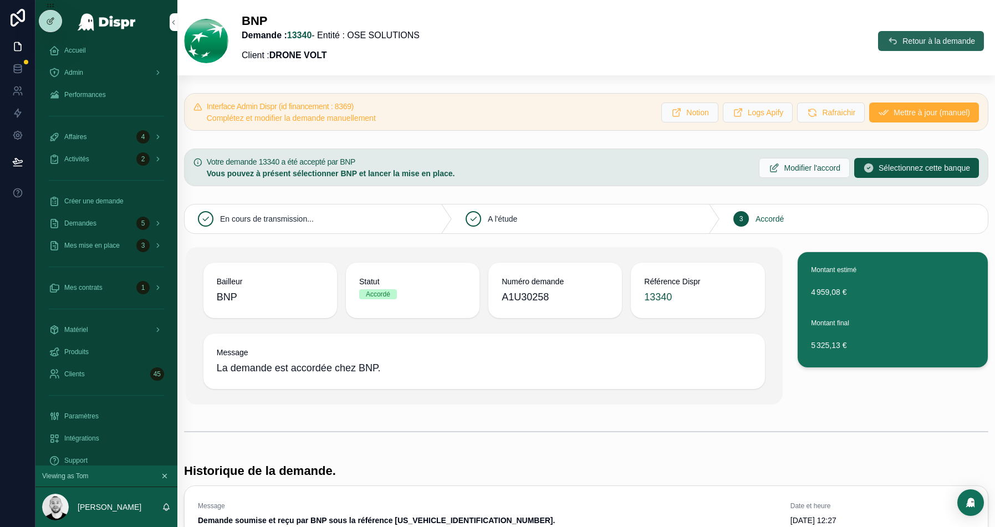
click at [902, 45] on span "Retour à la demande" at bounding box center [938, 40] width 73 height 11
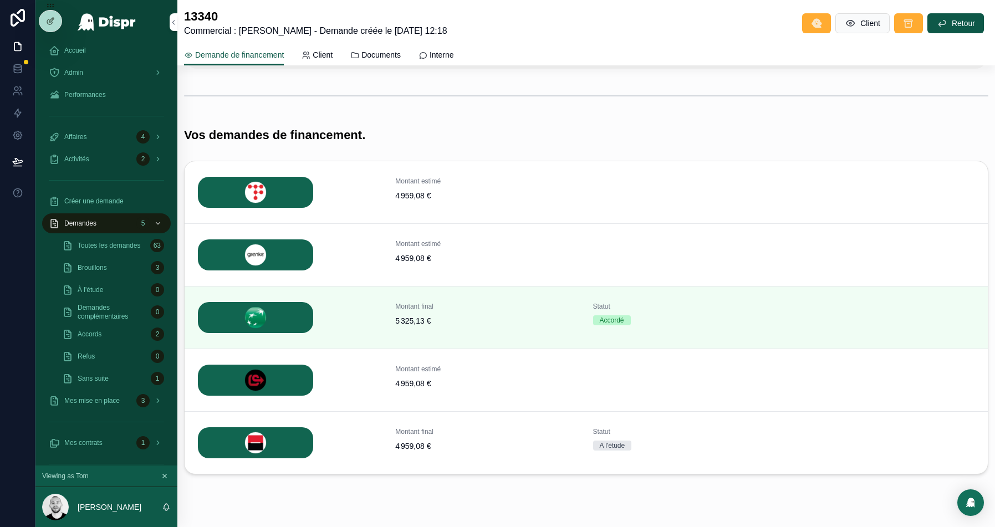
scroll to position [185, 0]
